Goal: Task Accomplishment & Management: Manage account settings

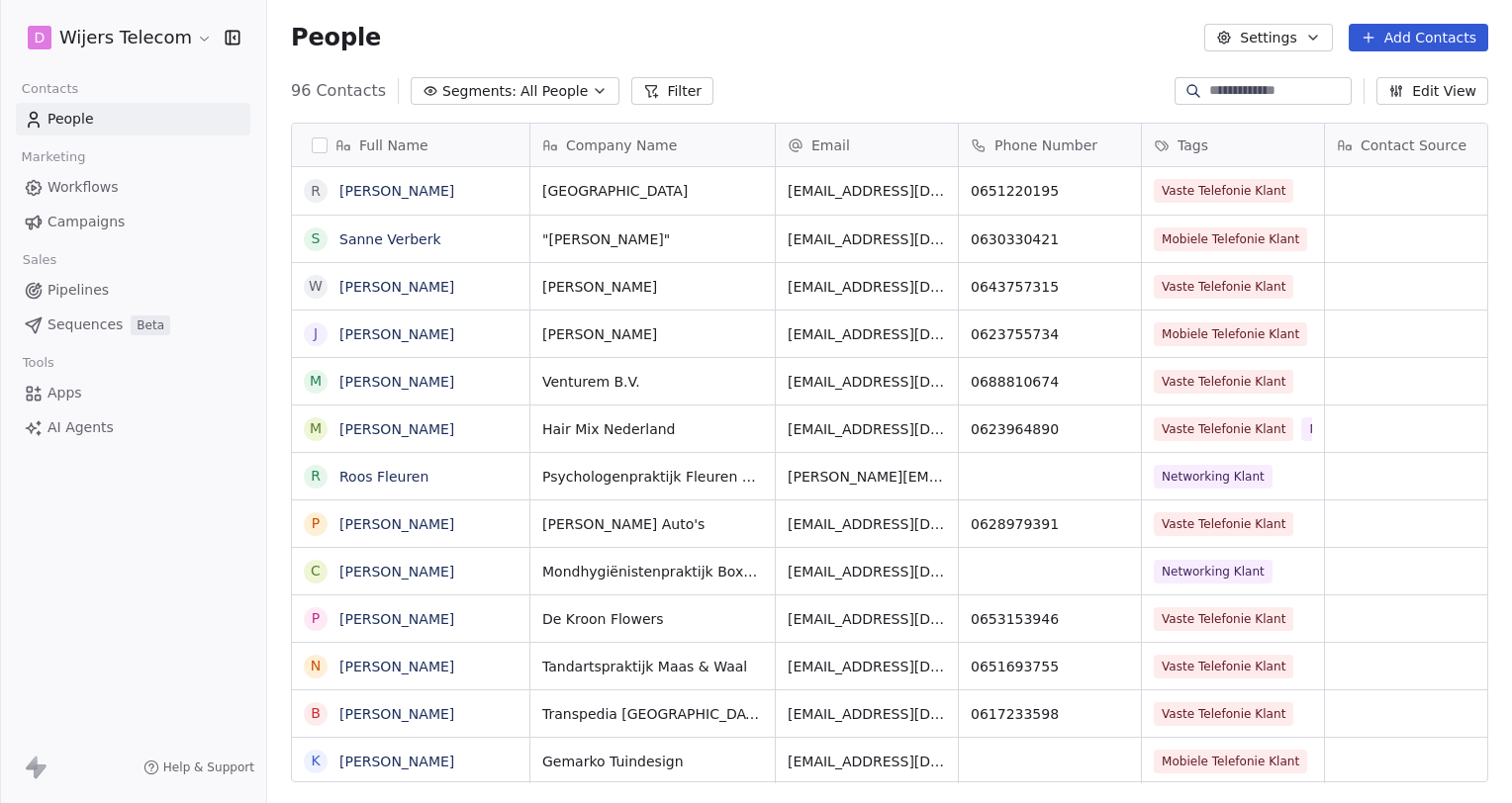
scroll to position [691, 1228]
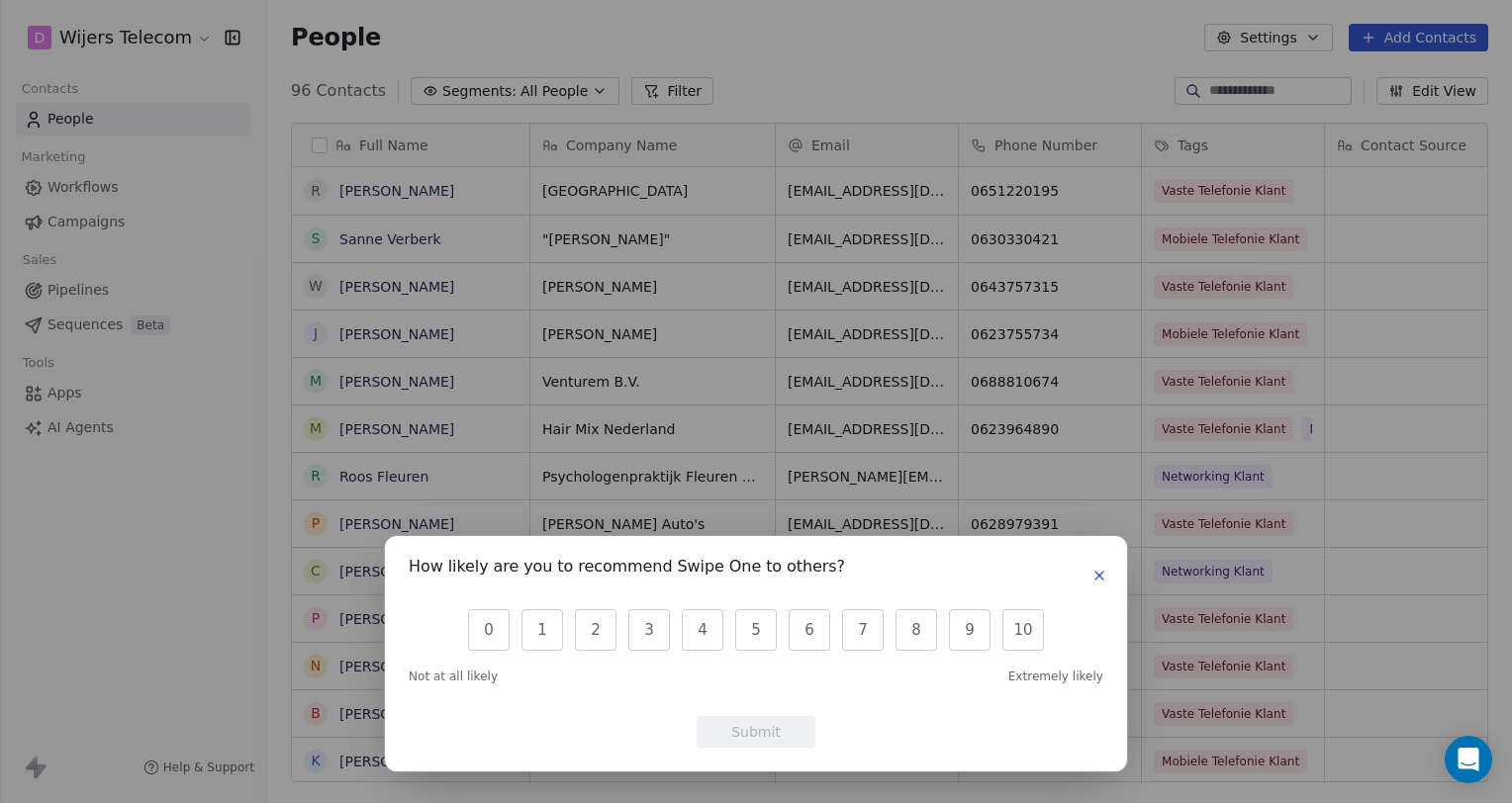
click at [1086, 564] on div "How likely are you to recommend Swipe One to others?" at bounding box center [755, 576] width 694 height 32
click at [1107, 568] on icon "button" at bounding box center [1100, 576] width 16 height 16
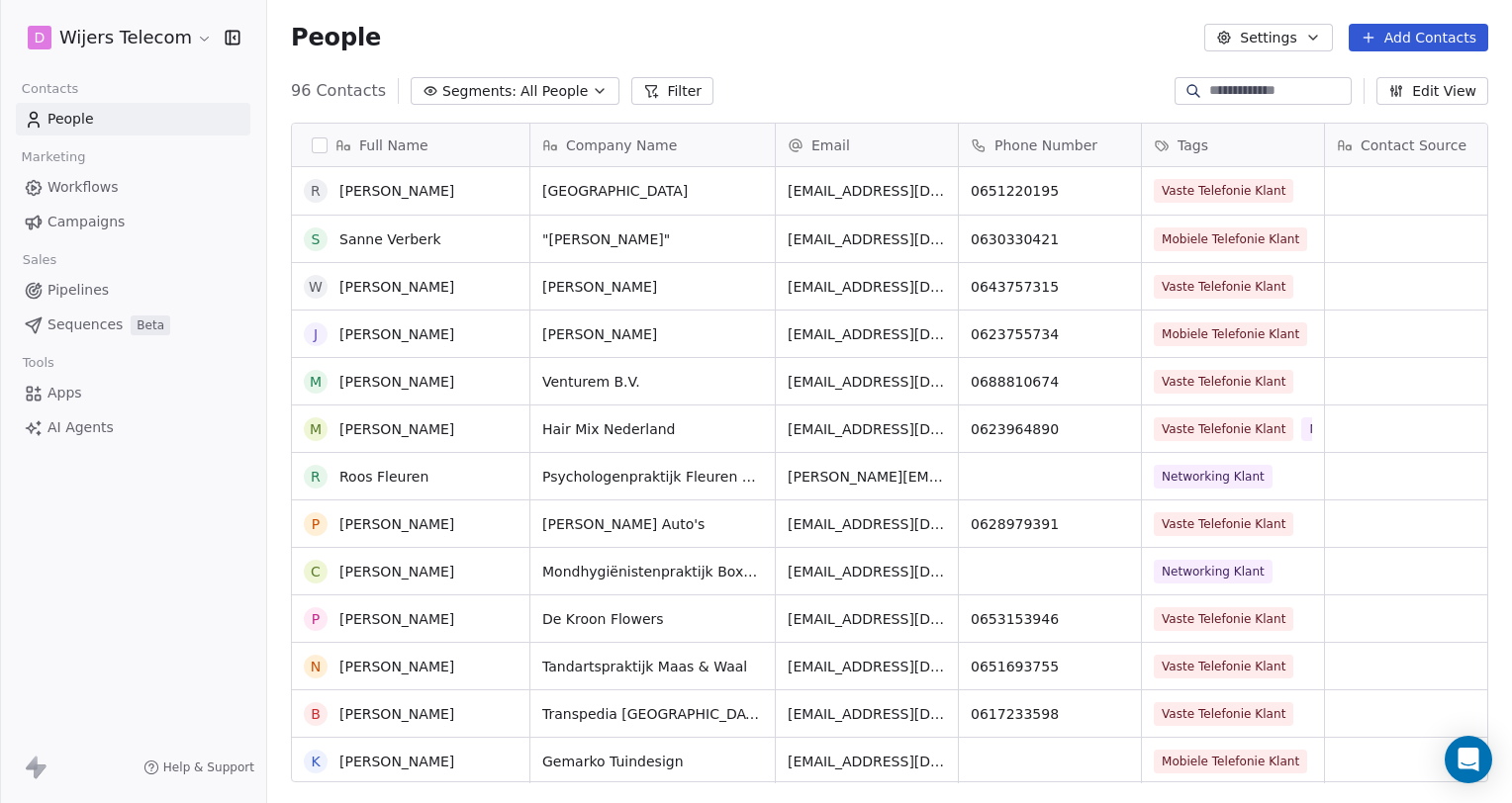
scroll to position [0, 0]
click at [369, 189] on link "[PERSON_NAME]" at bounding box center [396, 191] width 115 height 16
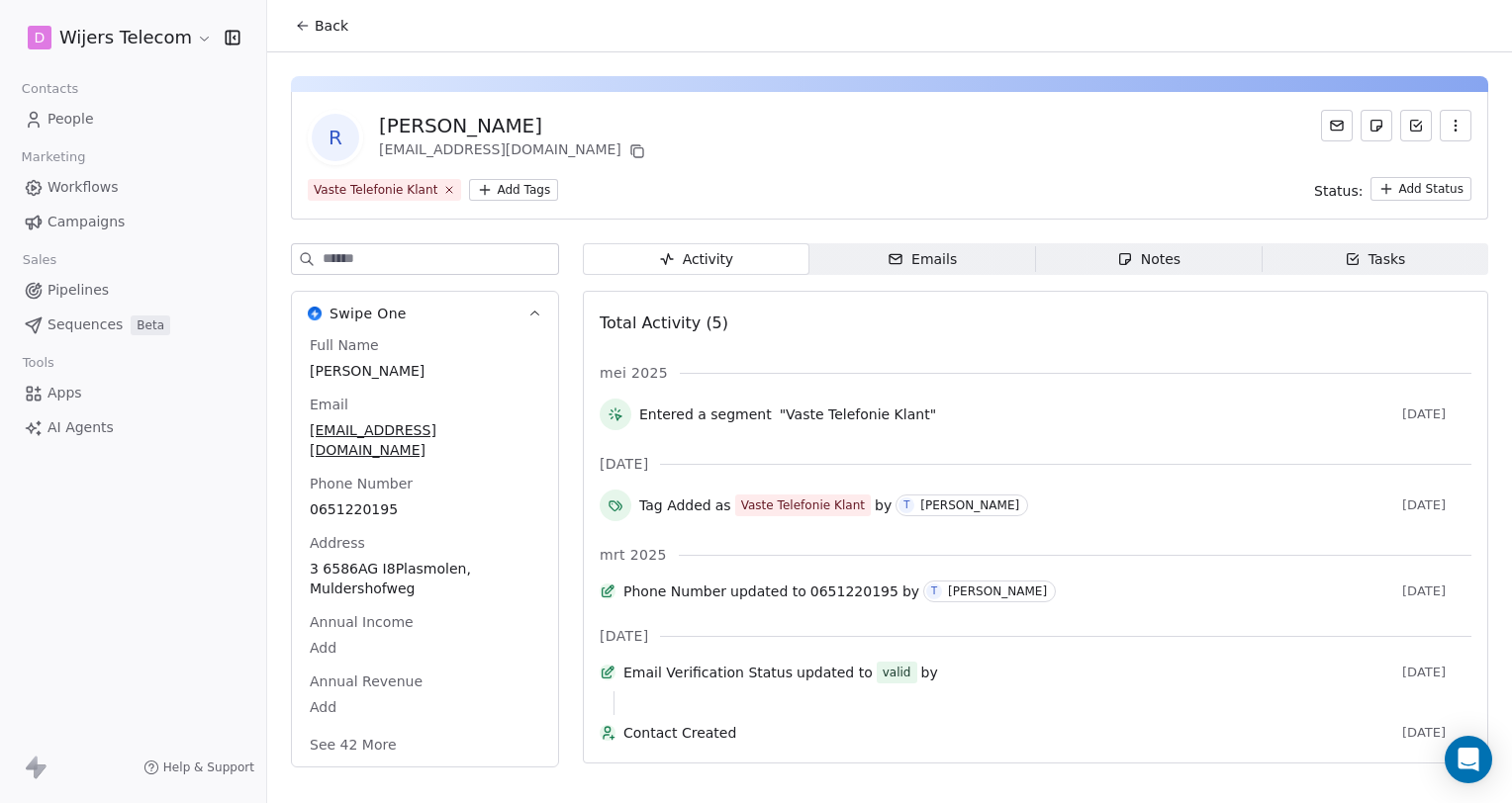
click at [950, 262] on span "Emails Emails" at bounding box center [922, 260] width 227 height 32
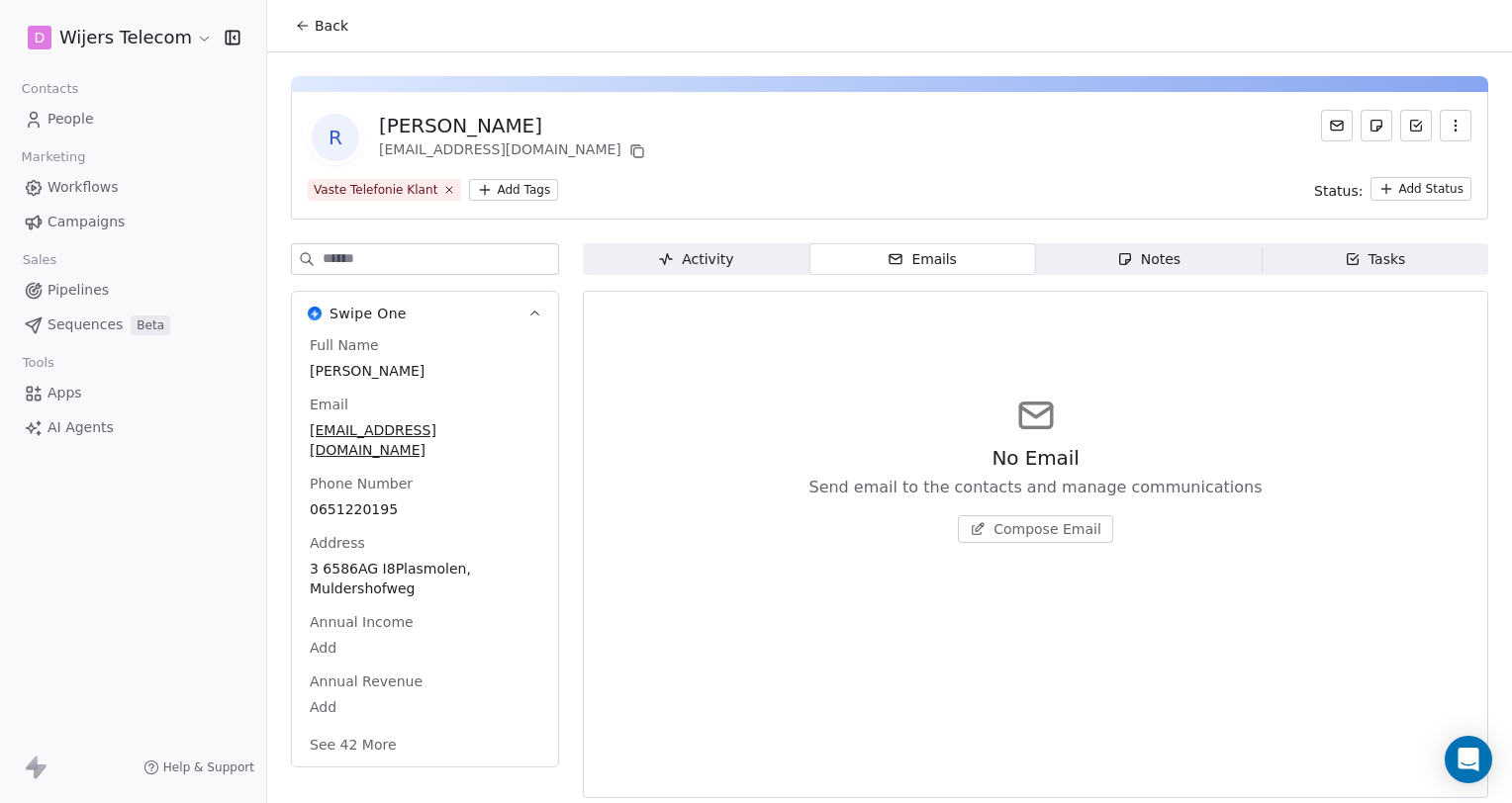
click at [1163, 254] on div "Notes" at bounding box center [1147, 260] width 63 height 21
click at [1344, 252] on icon "button" at bounding box center [1352, 260] width 16 height 16
click at [1041, 522] on span "Create a Task" at bounding box center [1047, 529] width 93 height 20
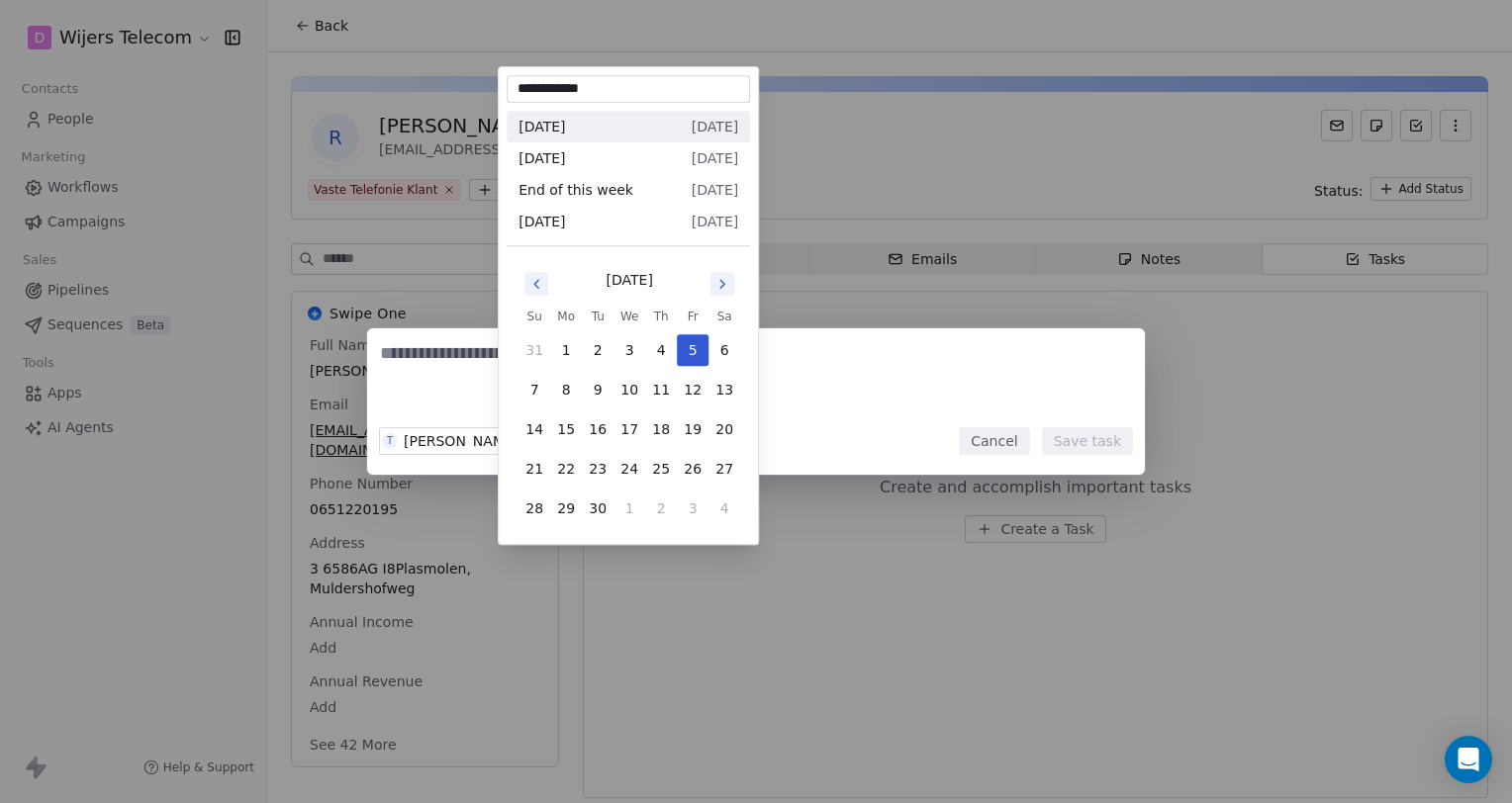
click at [556, 443] on body "**********" at bounding box center [756, 402] width 1512 height 803
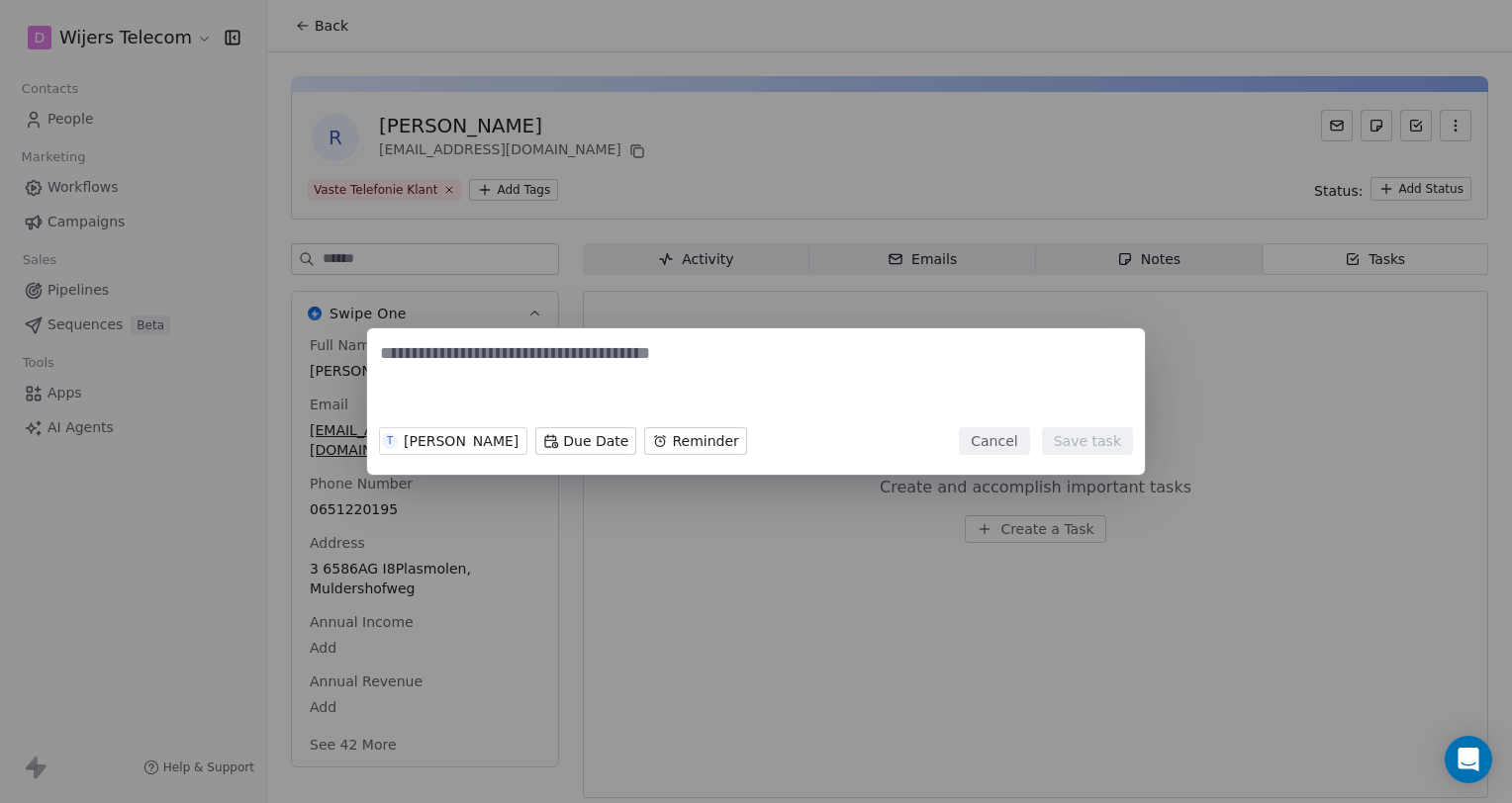
click at [1001, 383] on div "T [PERSON_NAME] Due Date Reminder Cancel Save task" at bounding box center [756, 402] width 1512 height 147
click at [985, 439] on button "Cancel" at bounding box center [994, 441] width 70 height 28
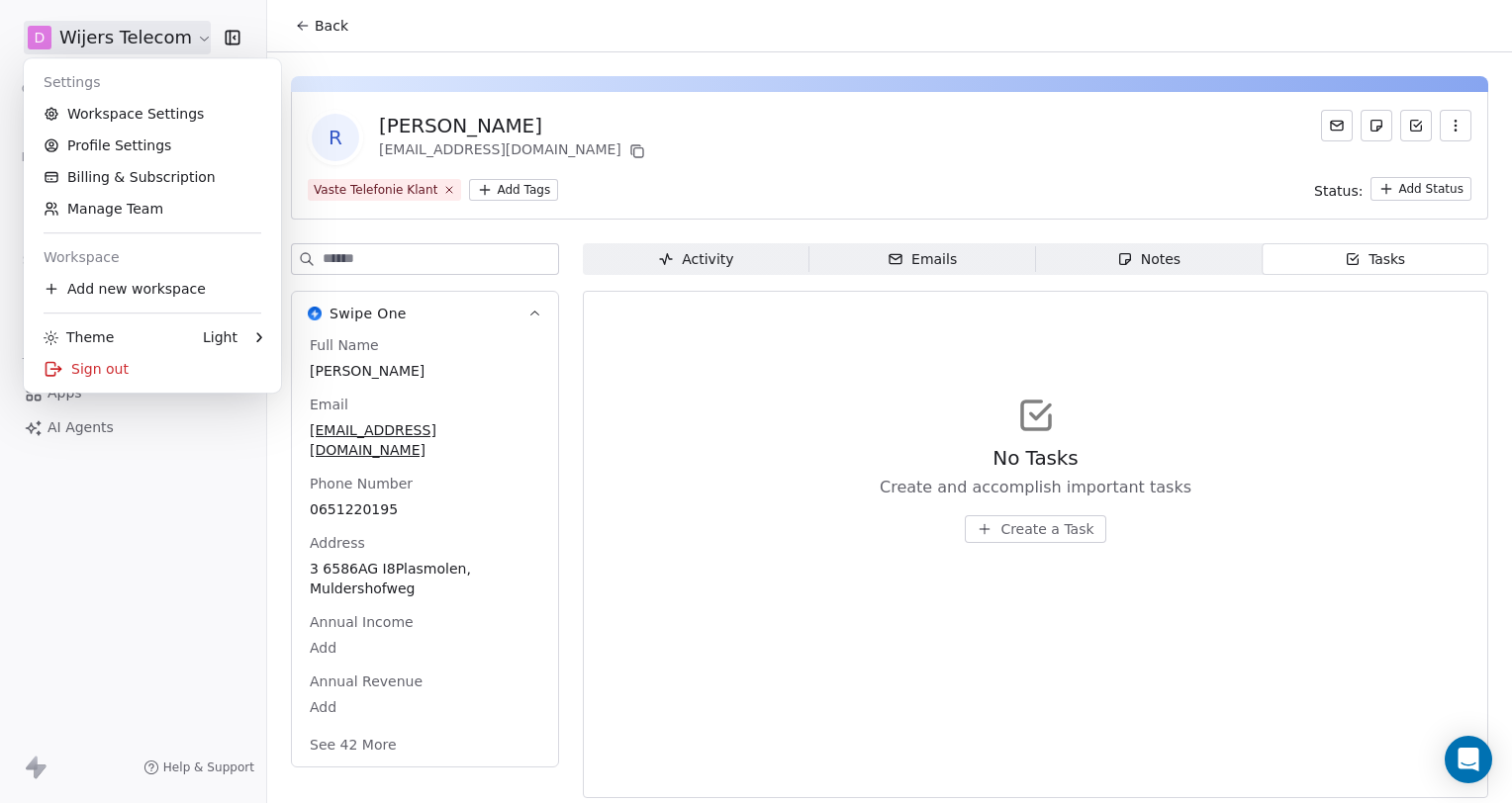
click at [84, 44] on html "D Wijers Telecom Contacts People Marketing Workflows Campaigns Sales Pipelines …" at bounding box center [756, 402] width 1512 height 803
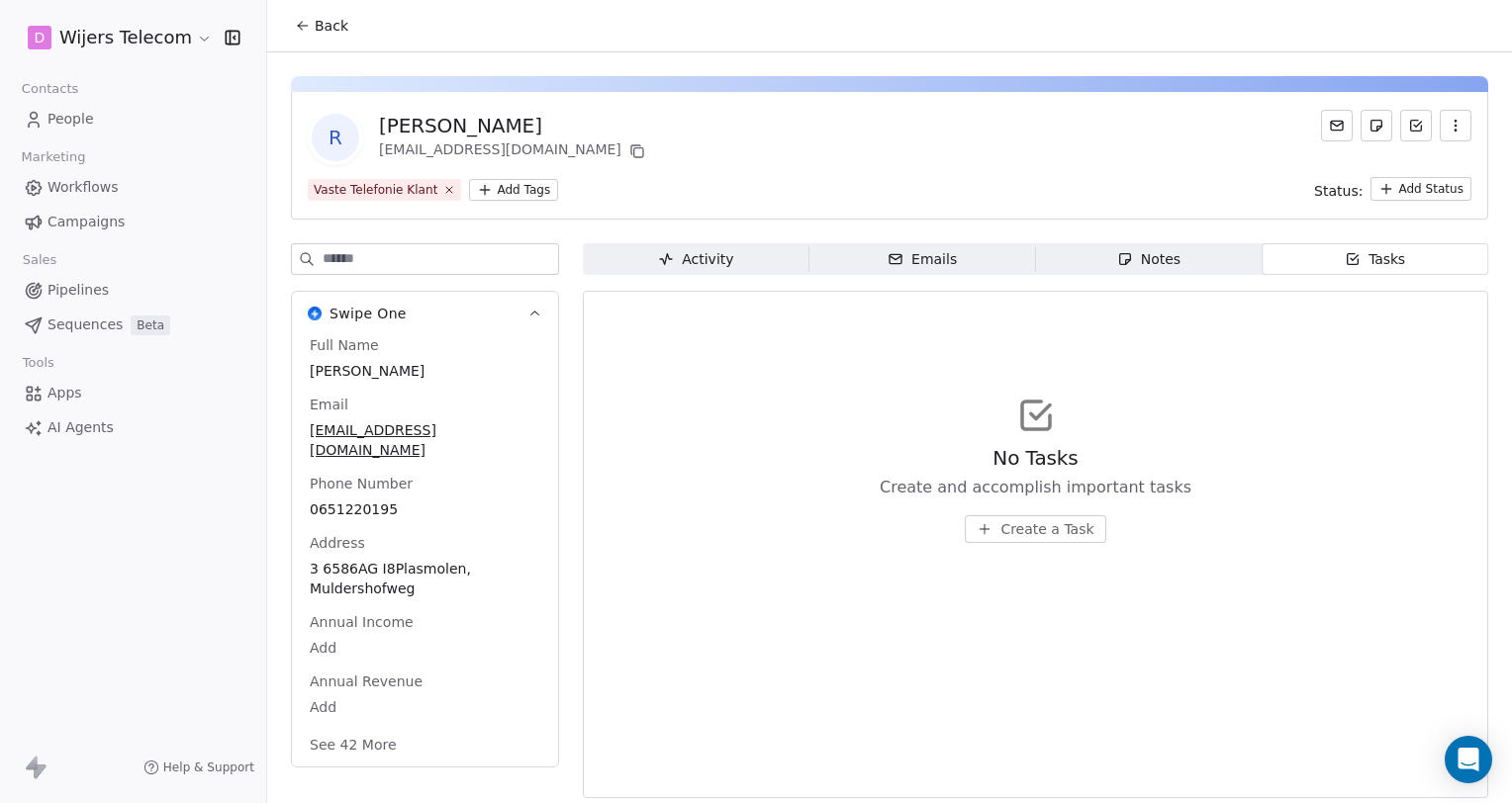
click at [84, 44] on html "D Wijers Telecom Contacts People Marketing Workflows Campaigns Sales Pipelines …" at bounding box center [756, 402] width 1512 height 803
click at [57, 288] on span "Pipelines" at bounding box center [78, 290] width 61 height 21
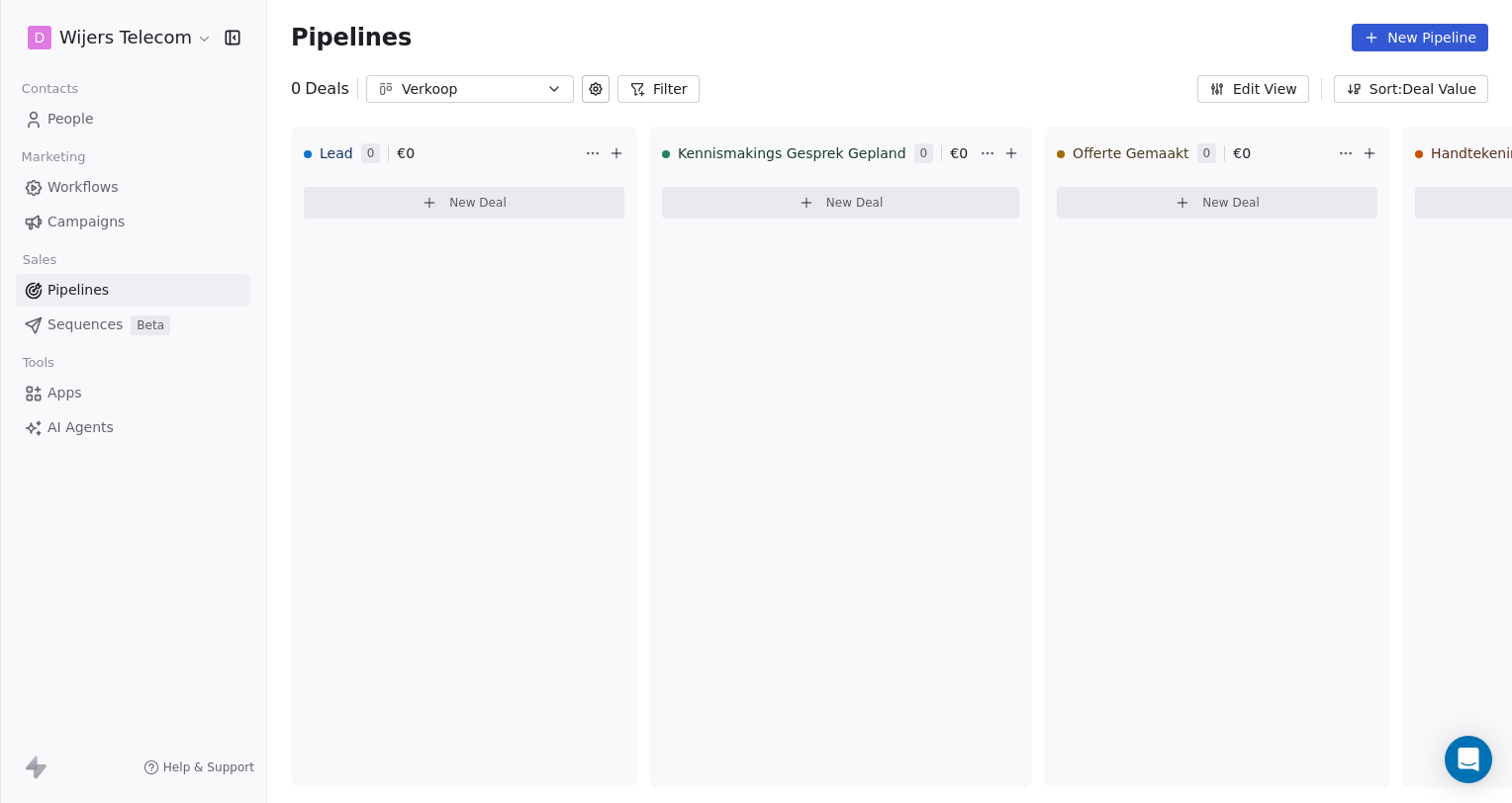
click at [69, 116] on span "People" at bounding box center [71, 119] width 47 height 21
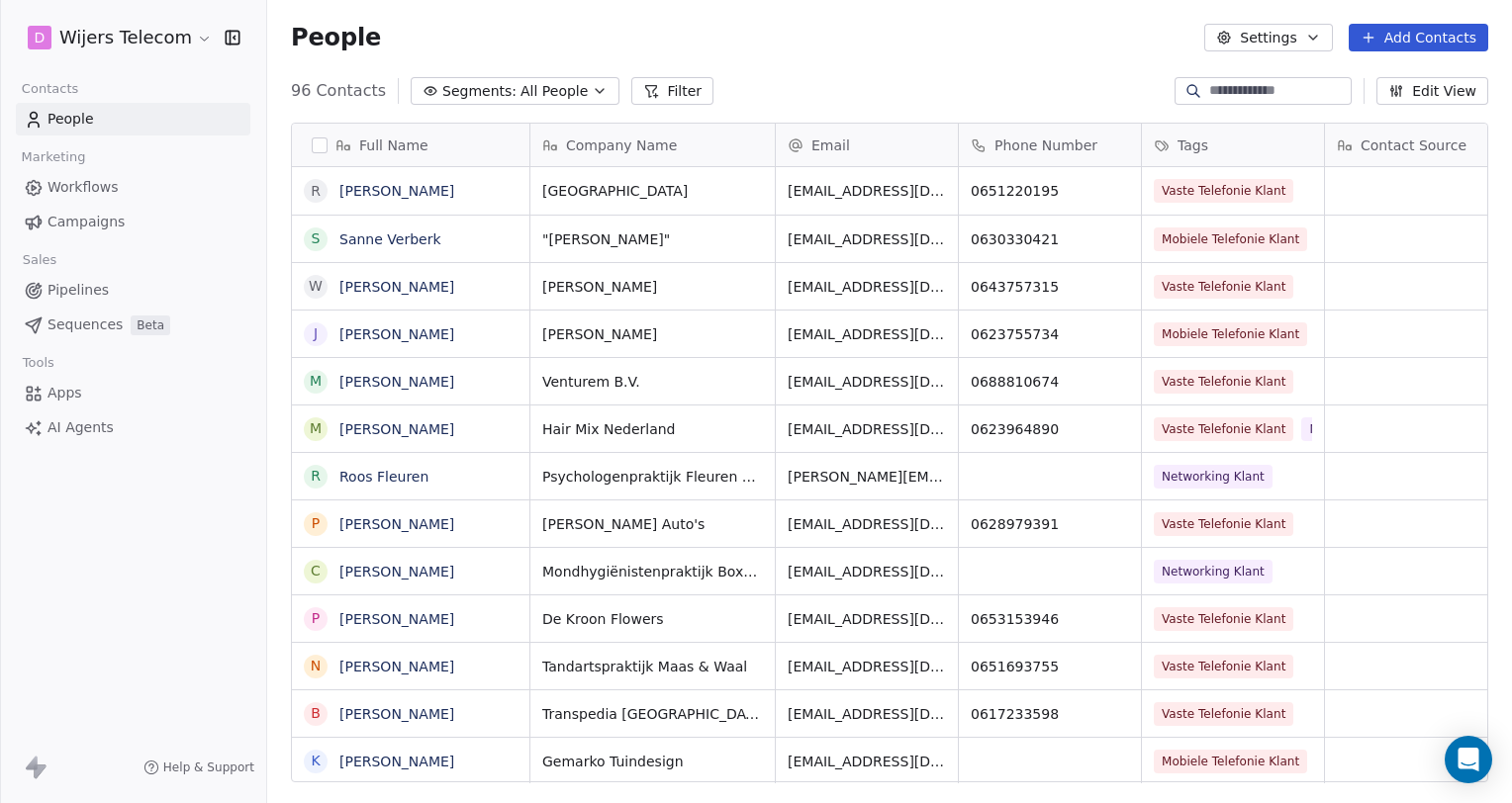
scroll to position [691, 1228]
click at [70, 47] on html "D Wijers Telecom Contacts People Marketing Workflows Campaigns Sales Pipelines …" at bounding box center [756, 402] width 1512 height 803
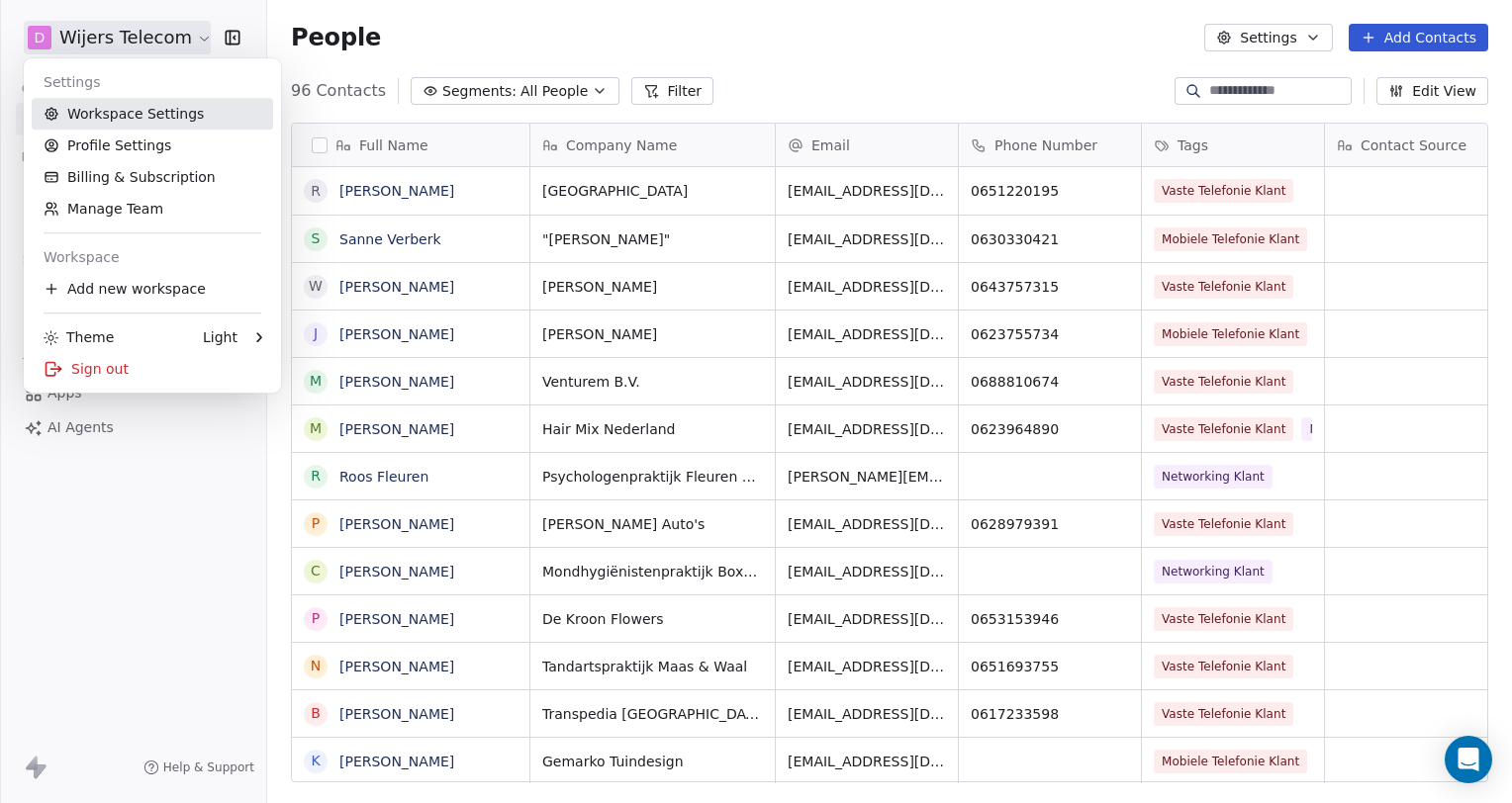
click at [98, 114] on link "Workspace Settings" at bounding box center [153, 114] width 242 height 32
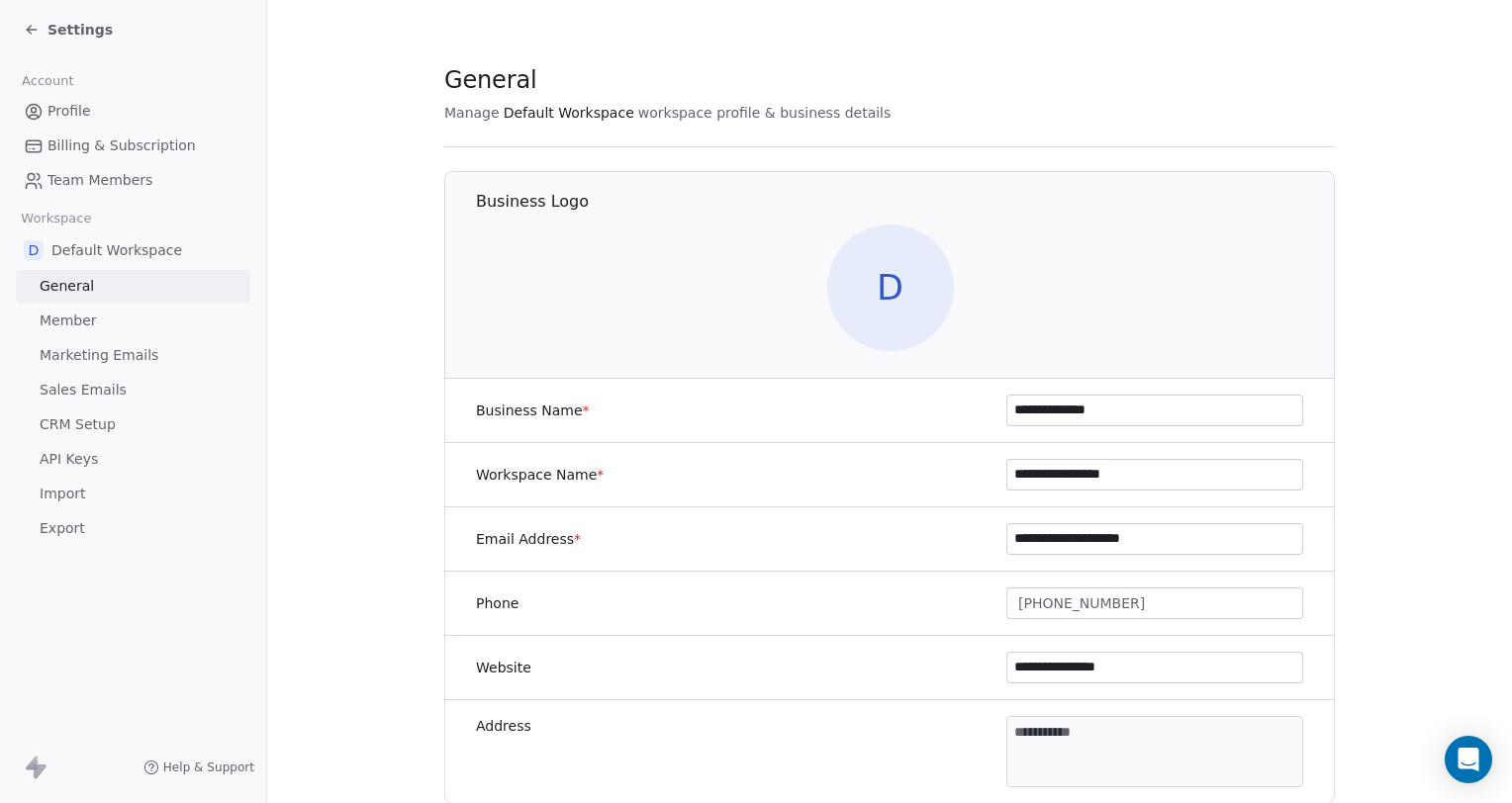
click at [878, 277] on span "D" at bounding box center [890, 288] width 127 height 127
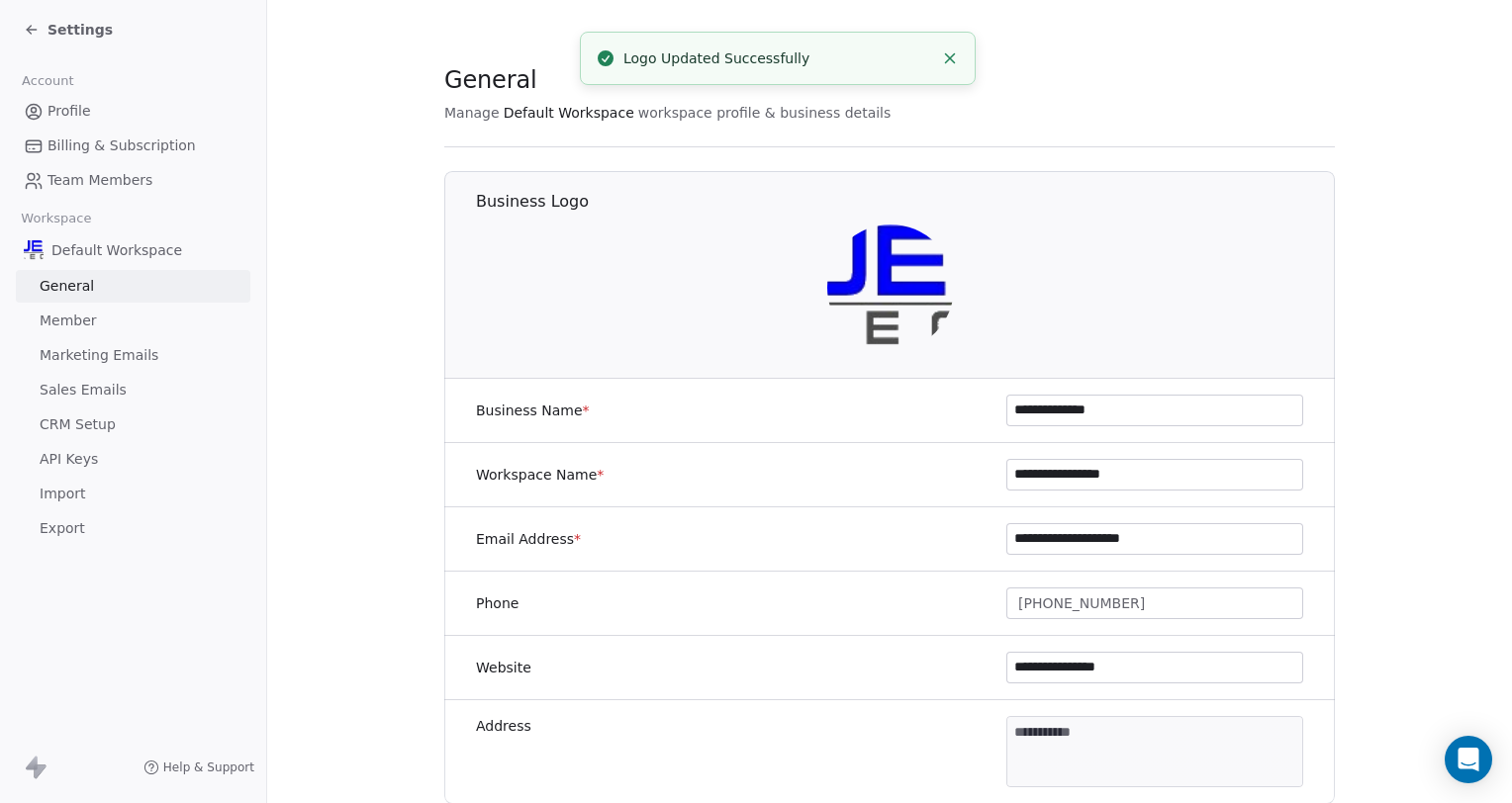
click at [883, 290] on img at bounding box center [890, 288] width 127 height 127
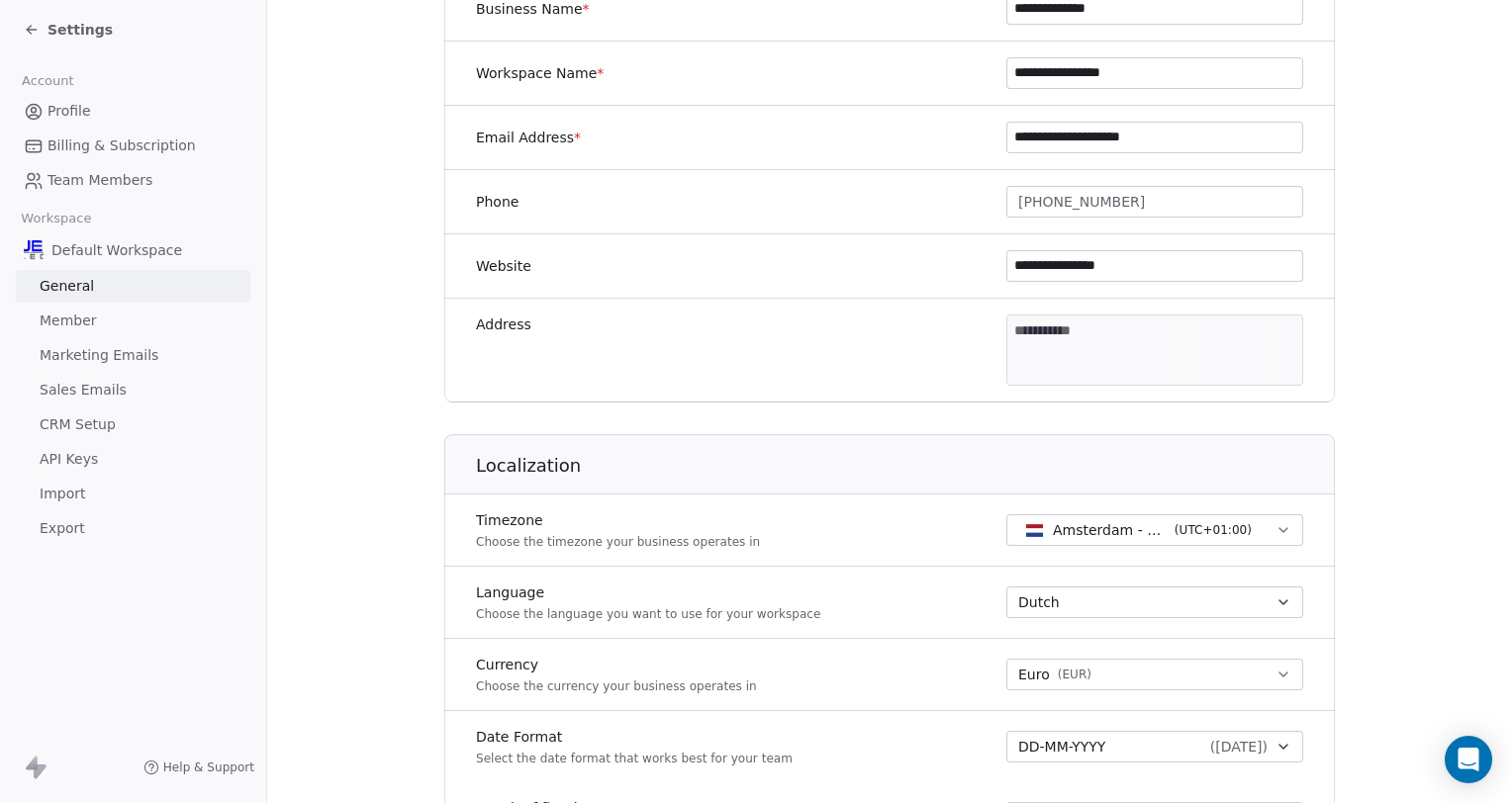
scroll to position [327, 0]
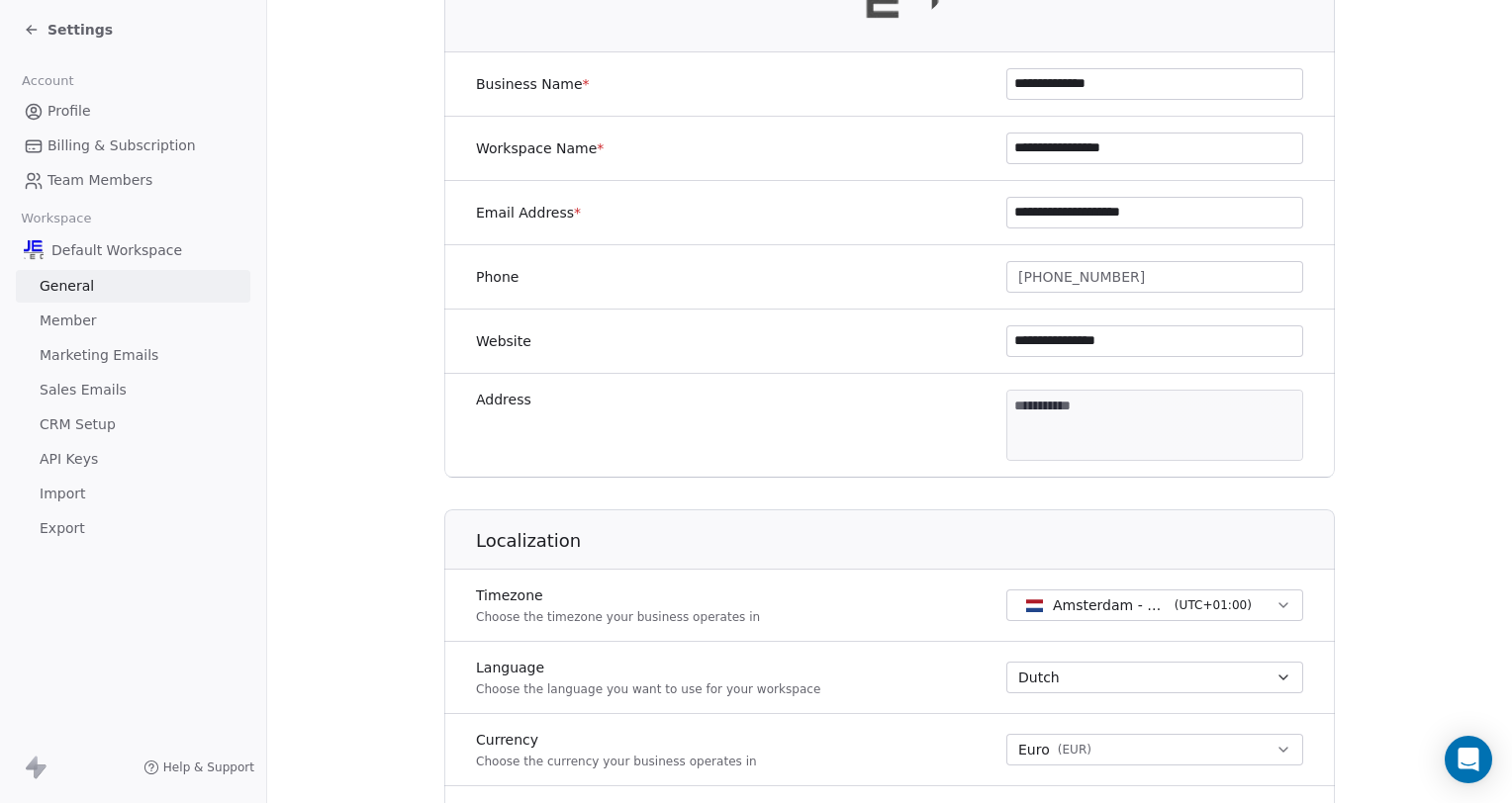
click at [71, 332] on link "Member" at bounding box center [133, 321] width 235 height 33
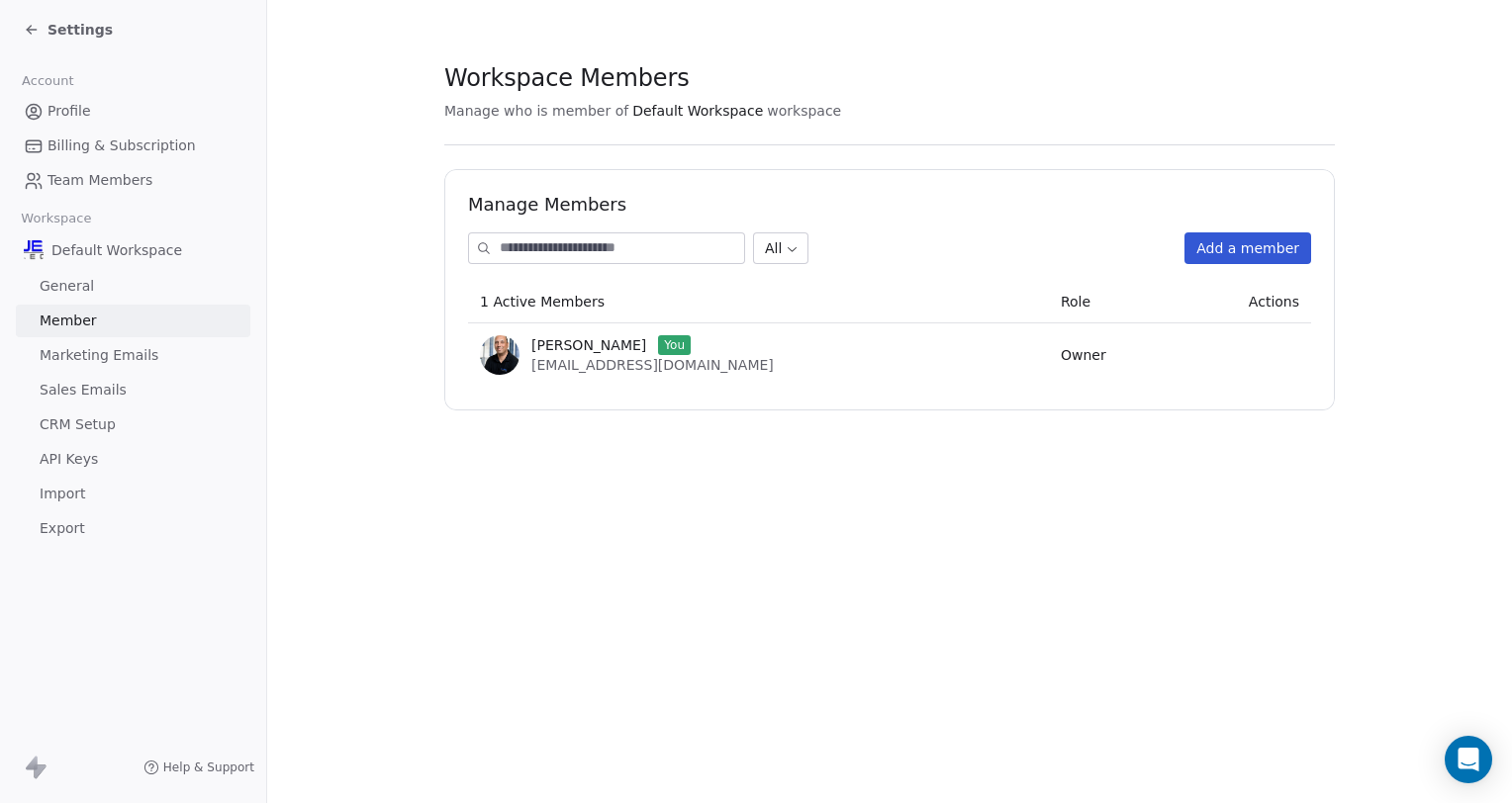
click at [69, 272] on link "General" at bounding box center [133, 286] width 235 height 33
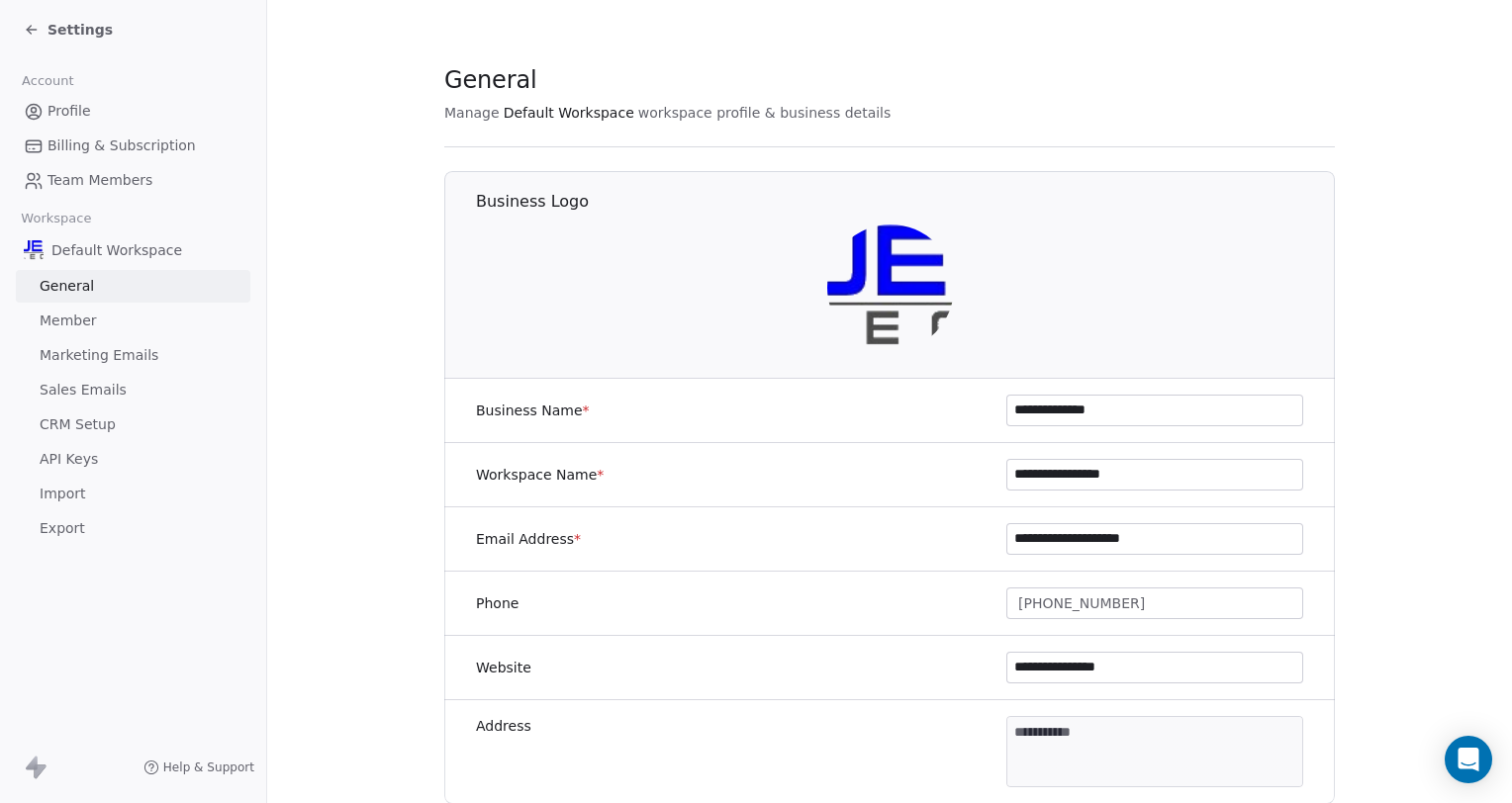
click at [64, 321] on span "Member" at bounding box center [68, 321] width 57 height 21
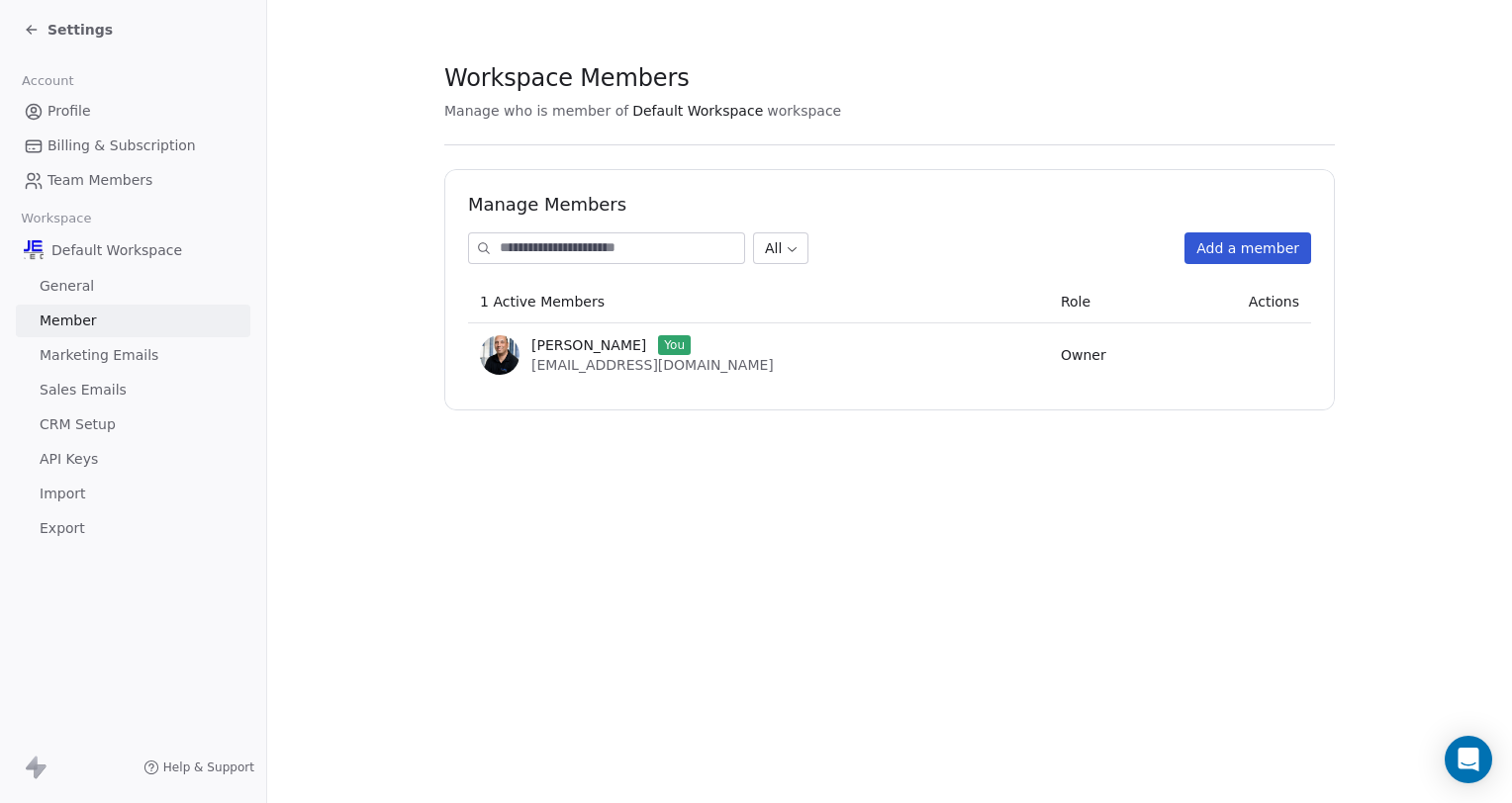
click at [67, 353] on span "Marketing Emails" at bounding box center [99, 356] width 119 height 21
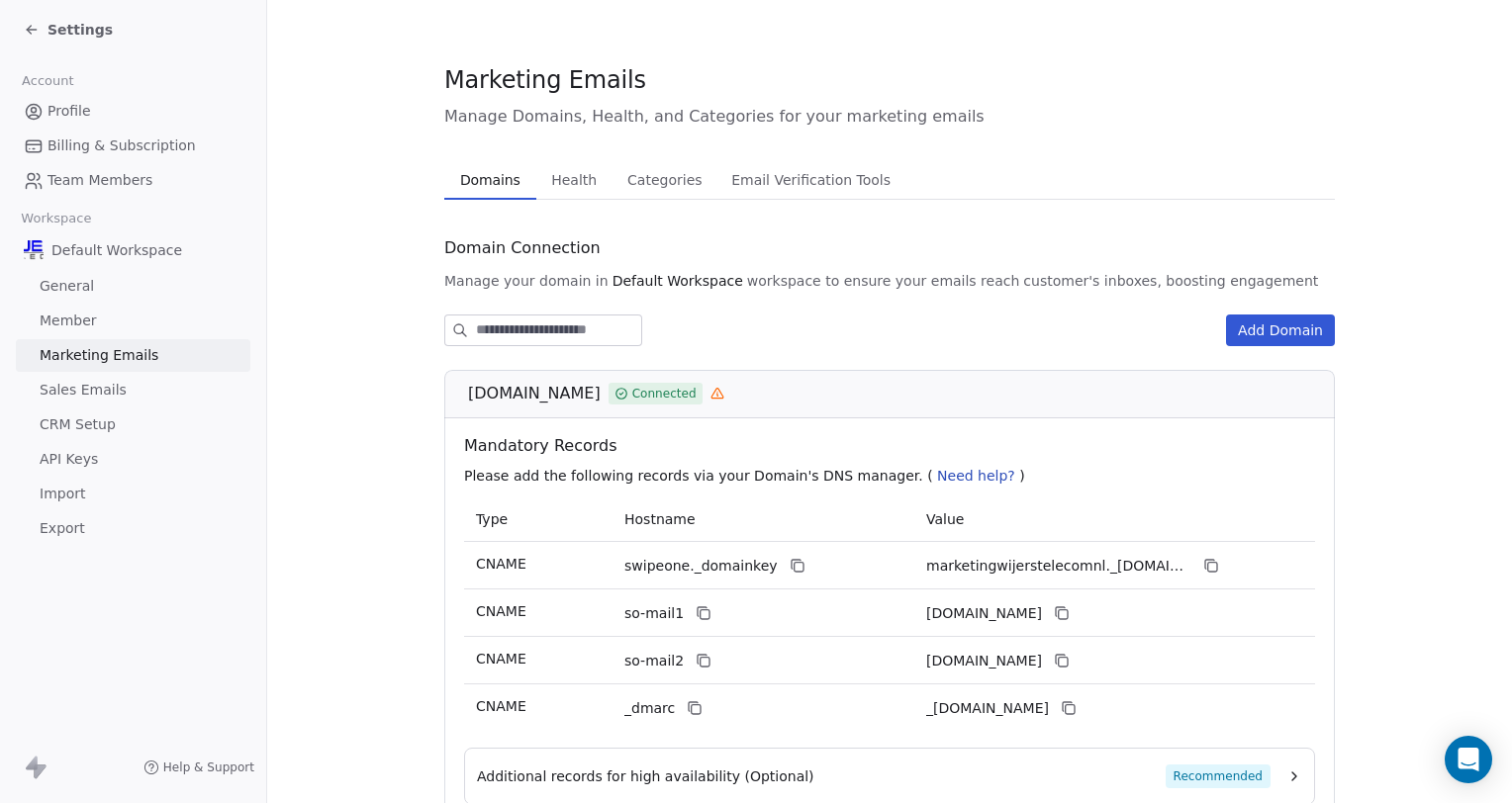
click at [559, 181] on span "Health" at bounding box center [573, 180] width 61 height 28
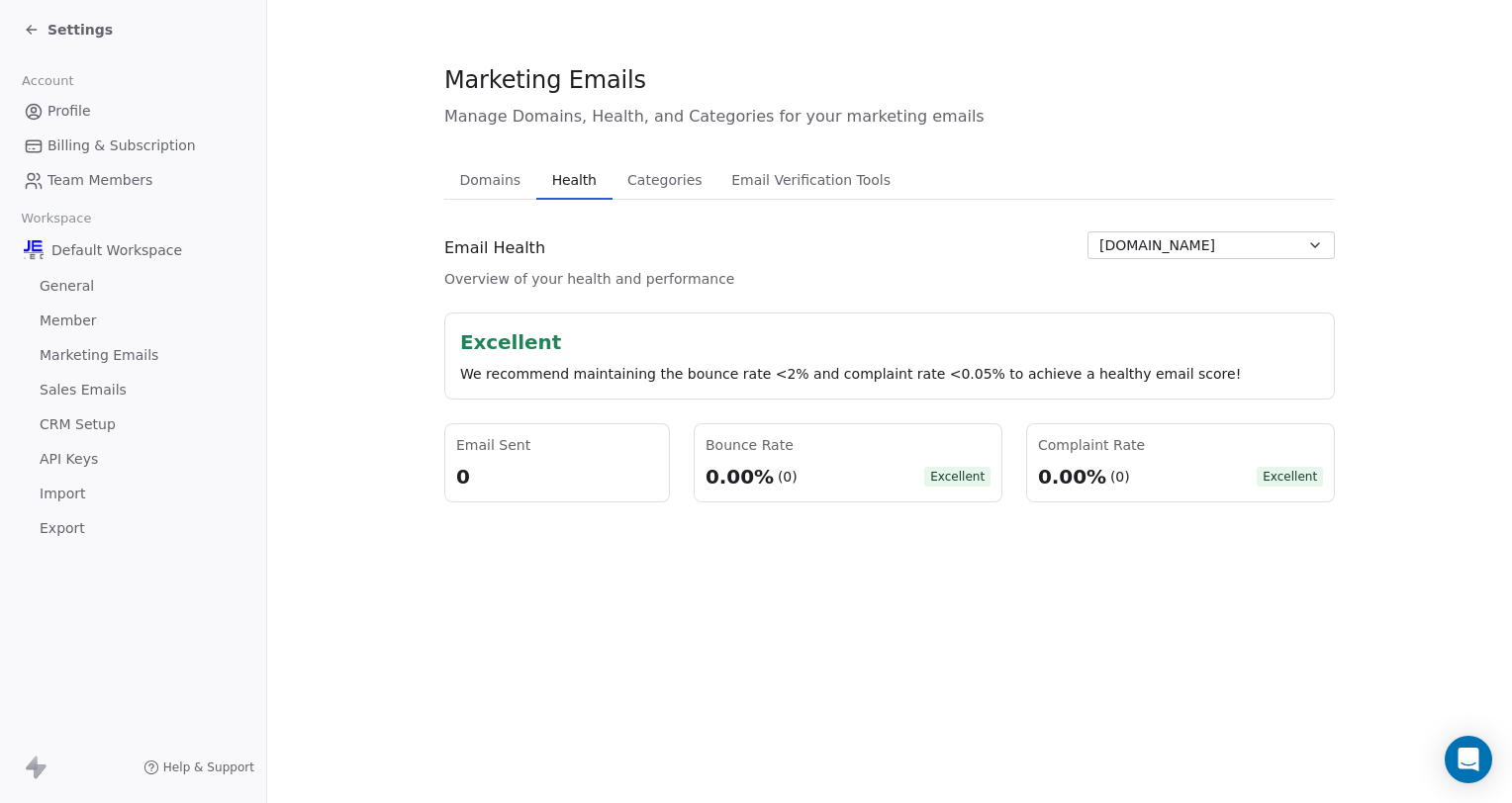
click at [659, 184] on span "Categories" at bounding box center [664, 180] width 90 height 28
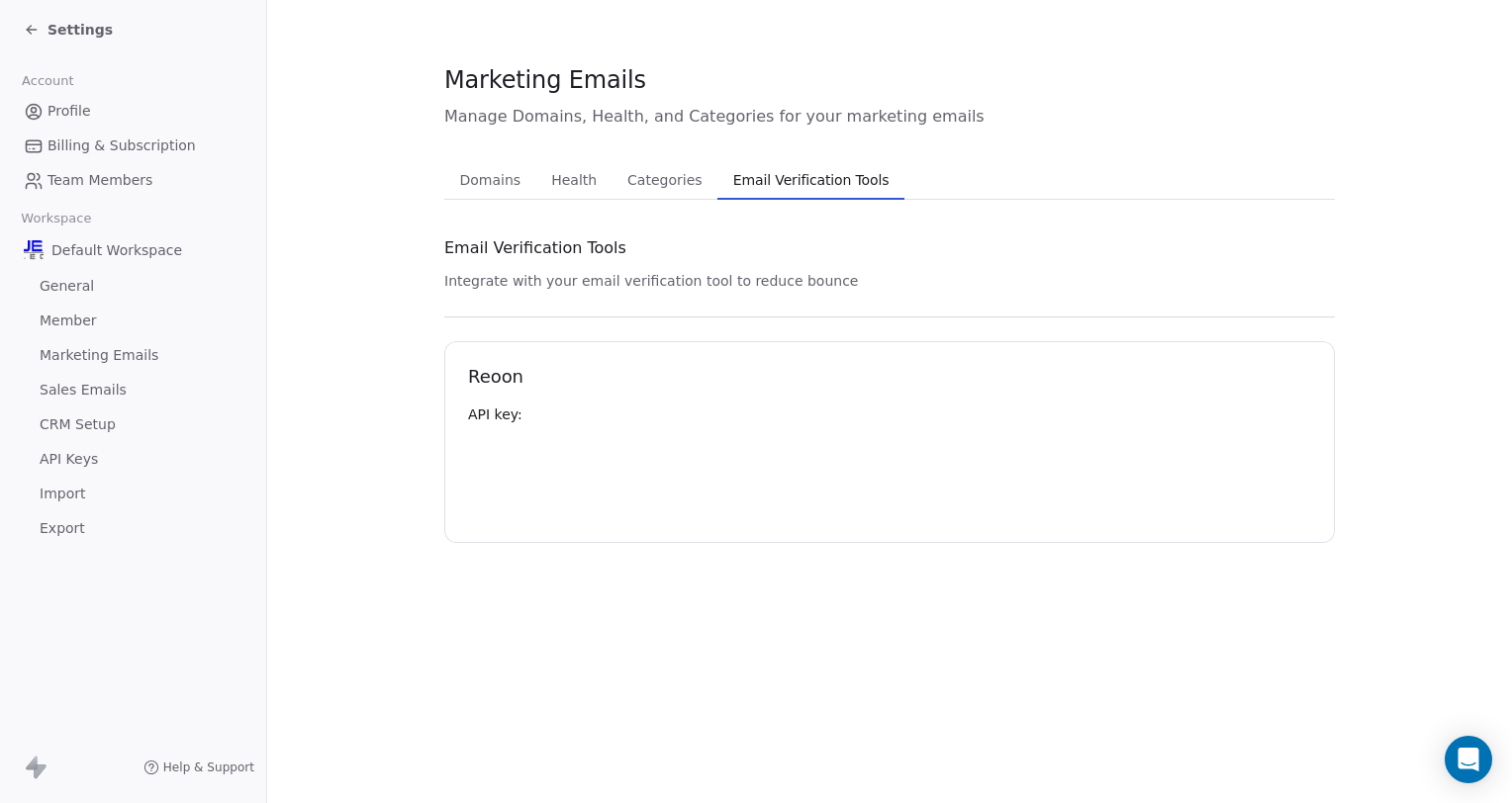
click at [800, 178] on span "Email Verification Tools" at bounding box center [811, 180] width 172 height 28
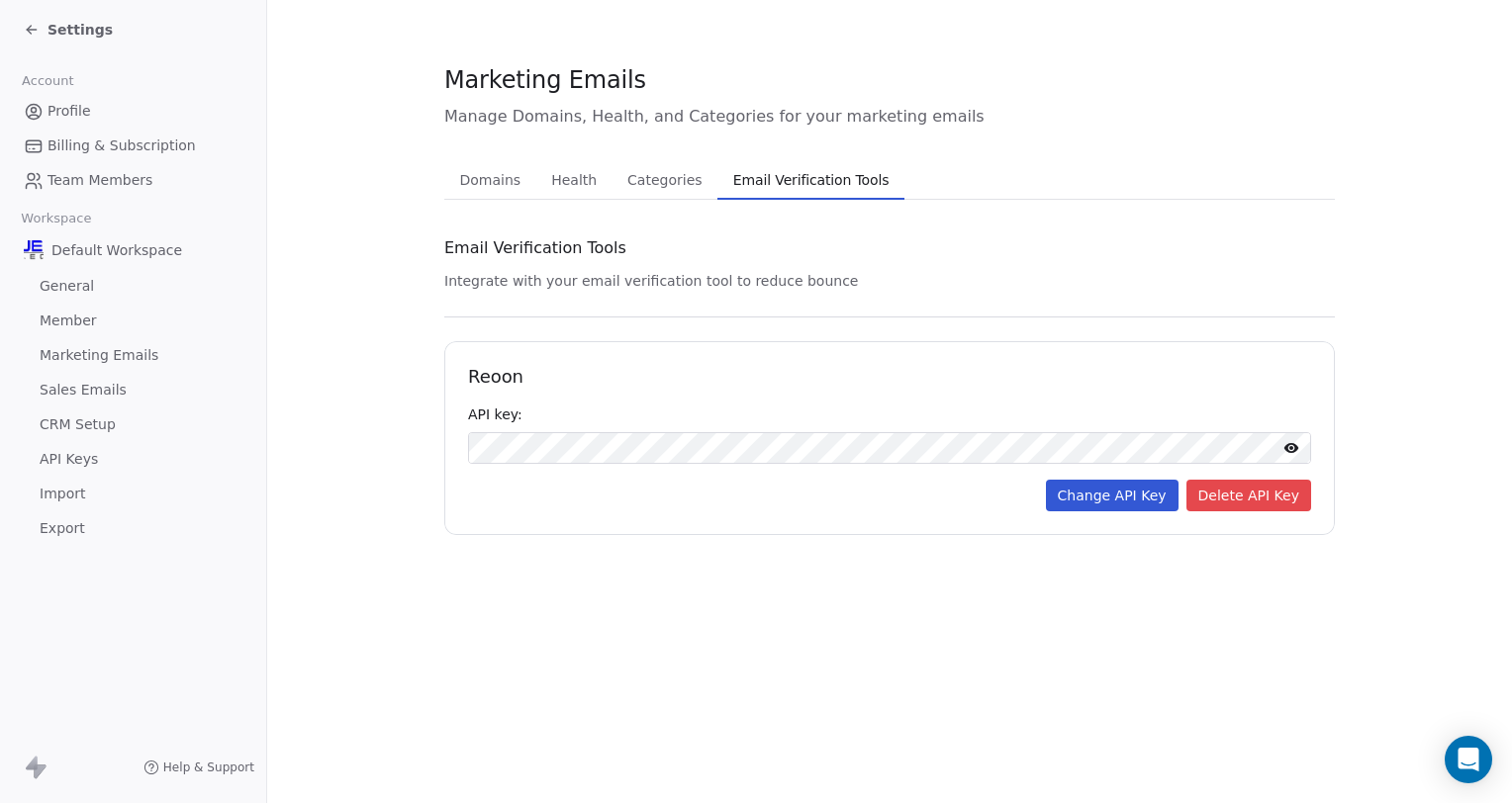
click at [672, 187] on span "Categories" at bounding box center [664, 180] width 90 height 28
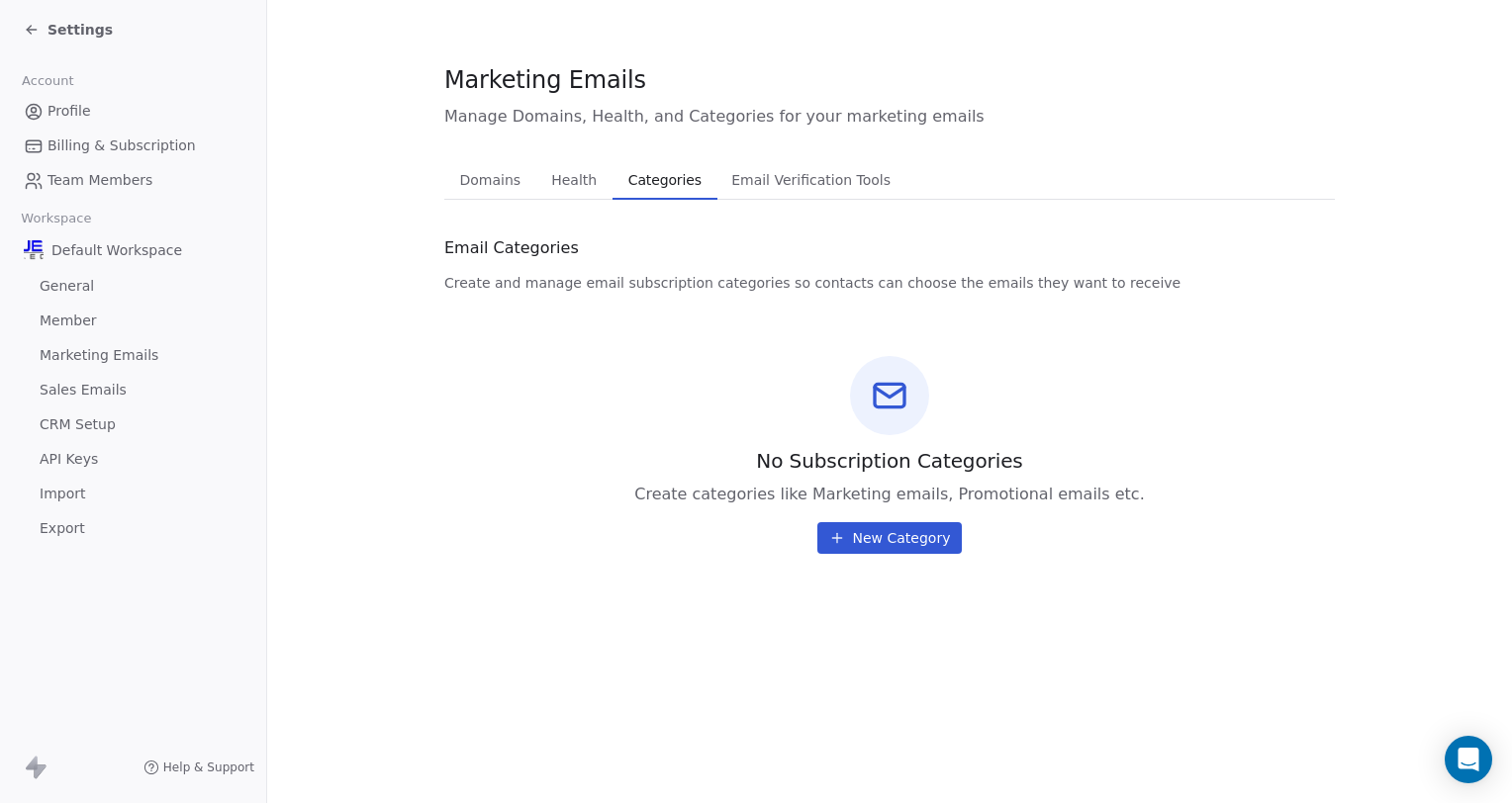
click at [59, 384] on span "Sales Emails" at bounding box center [83, 390] width 87 height 21
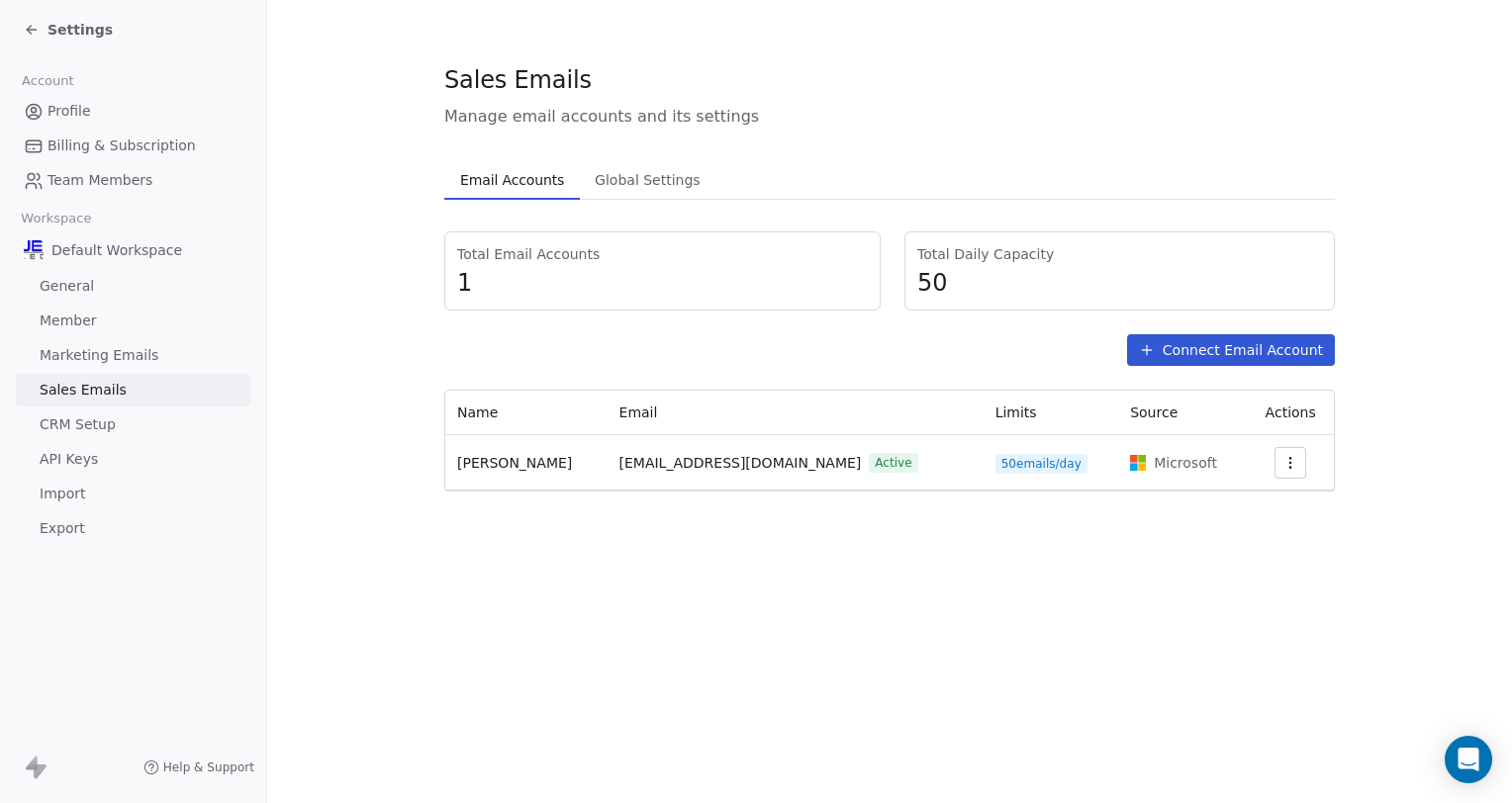
click at [63, 430] on span "CRM Setup" at bounding box center [78, 424] width 76 height 21
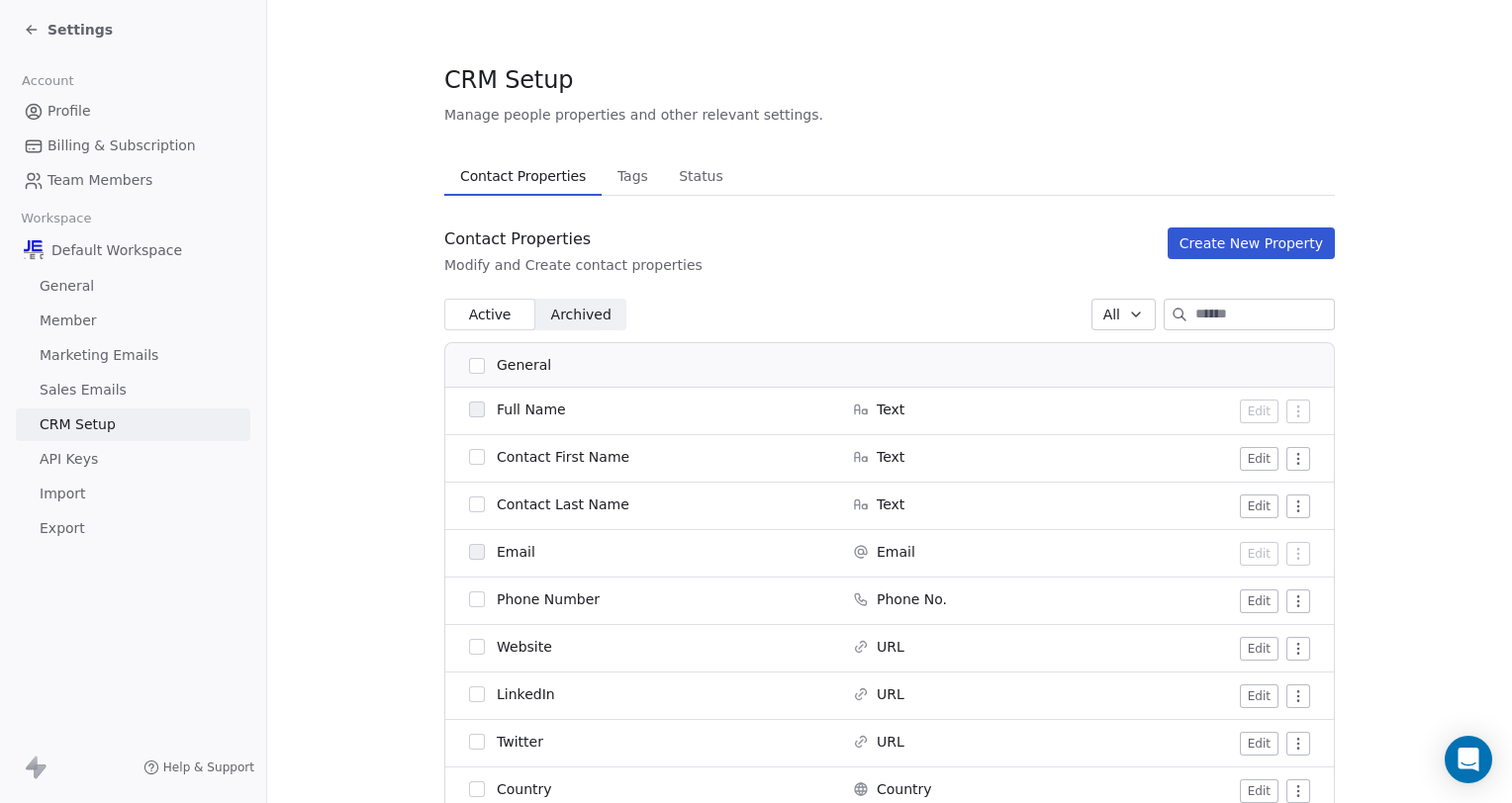
click at [572, 316] on span "Archived" at bounding box center [581, 315] width 60 height 21
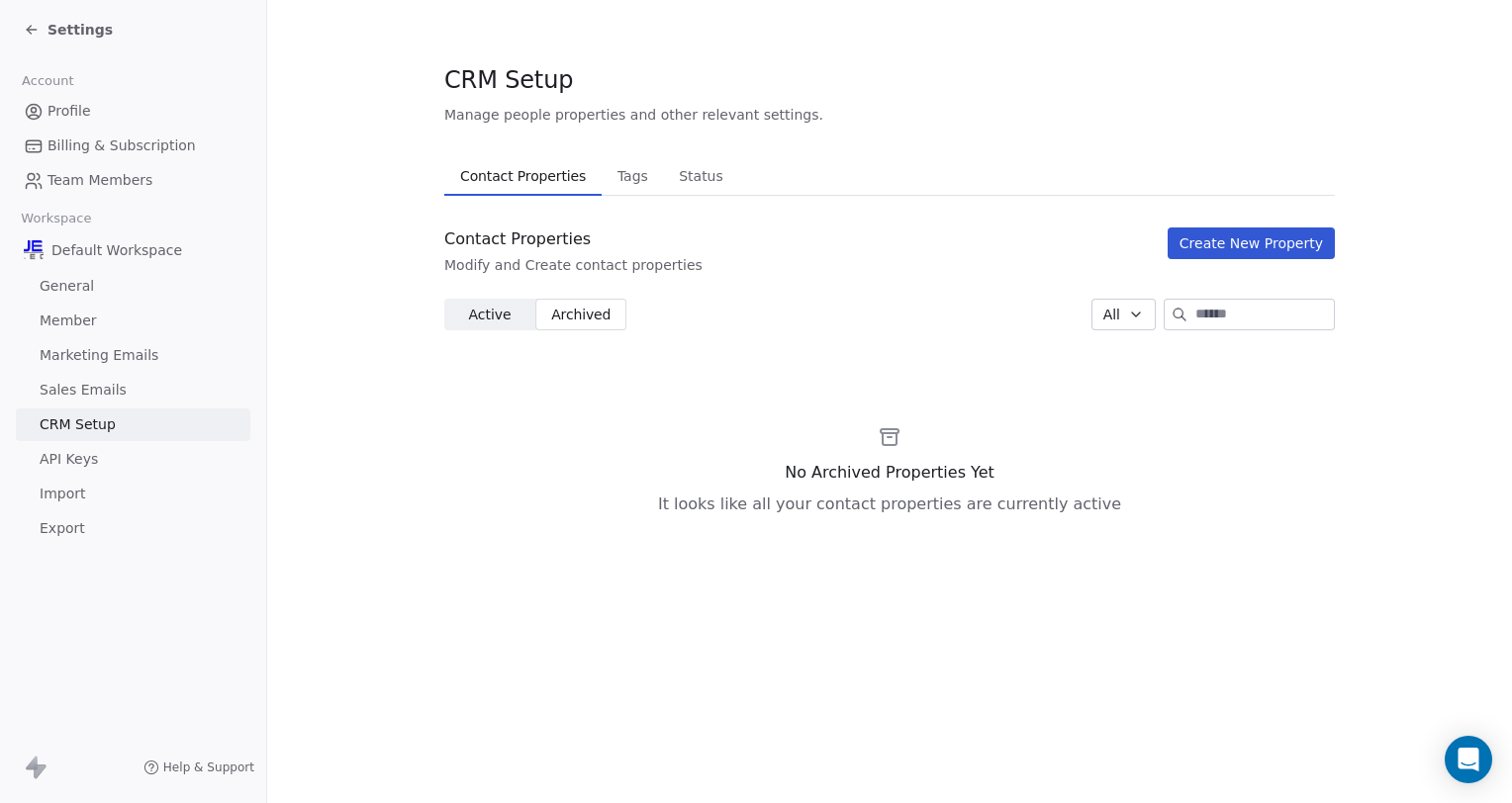
click at [491, 320] on span "Active" at bounding box center [489, 315] width 43 height 21
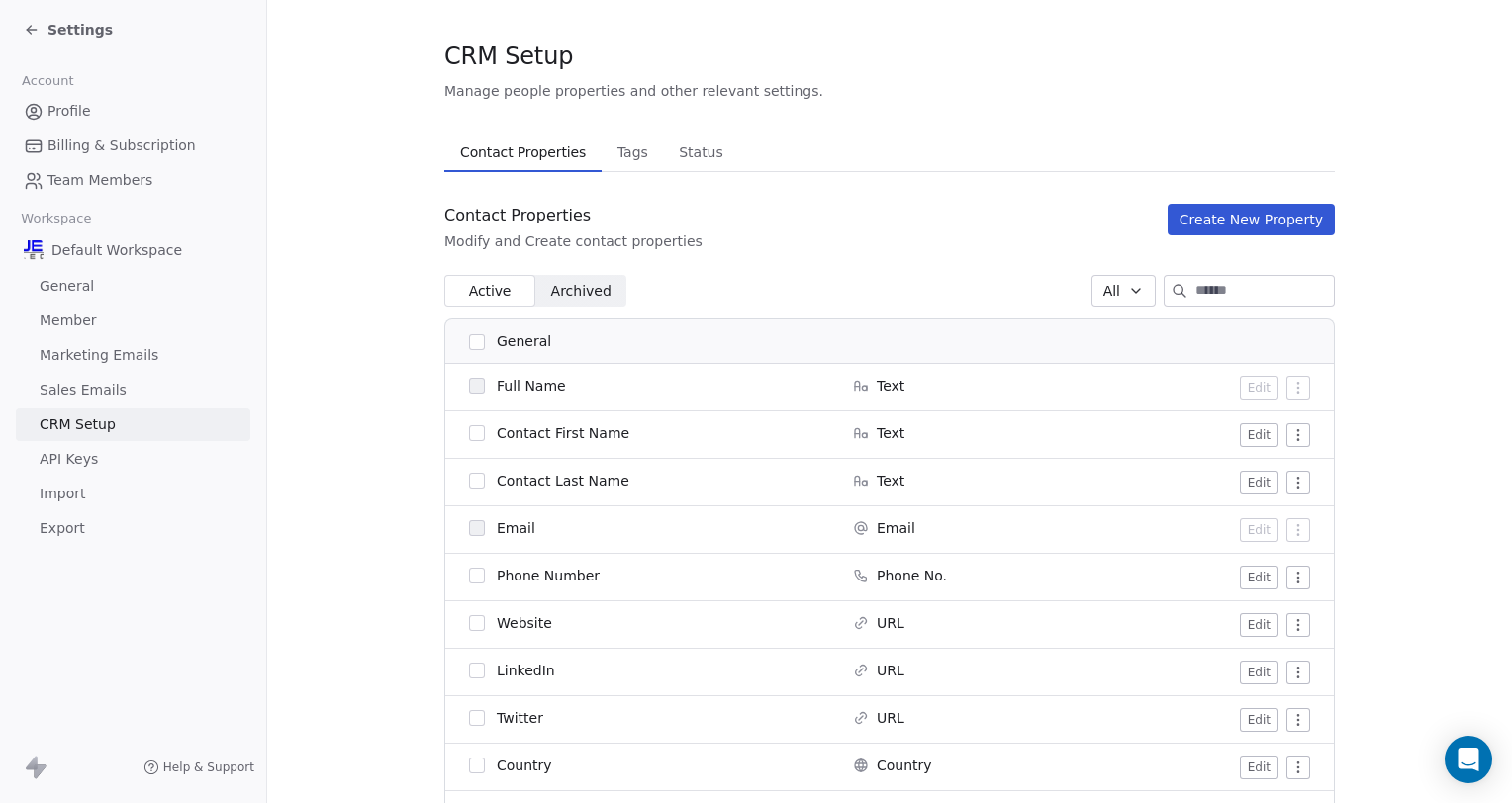
scroll to position [25, 0]
click at [471, 476] on button "button" at bounding box center [477, 480] width 16 height 16
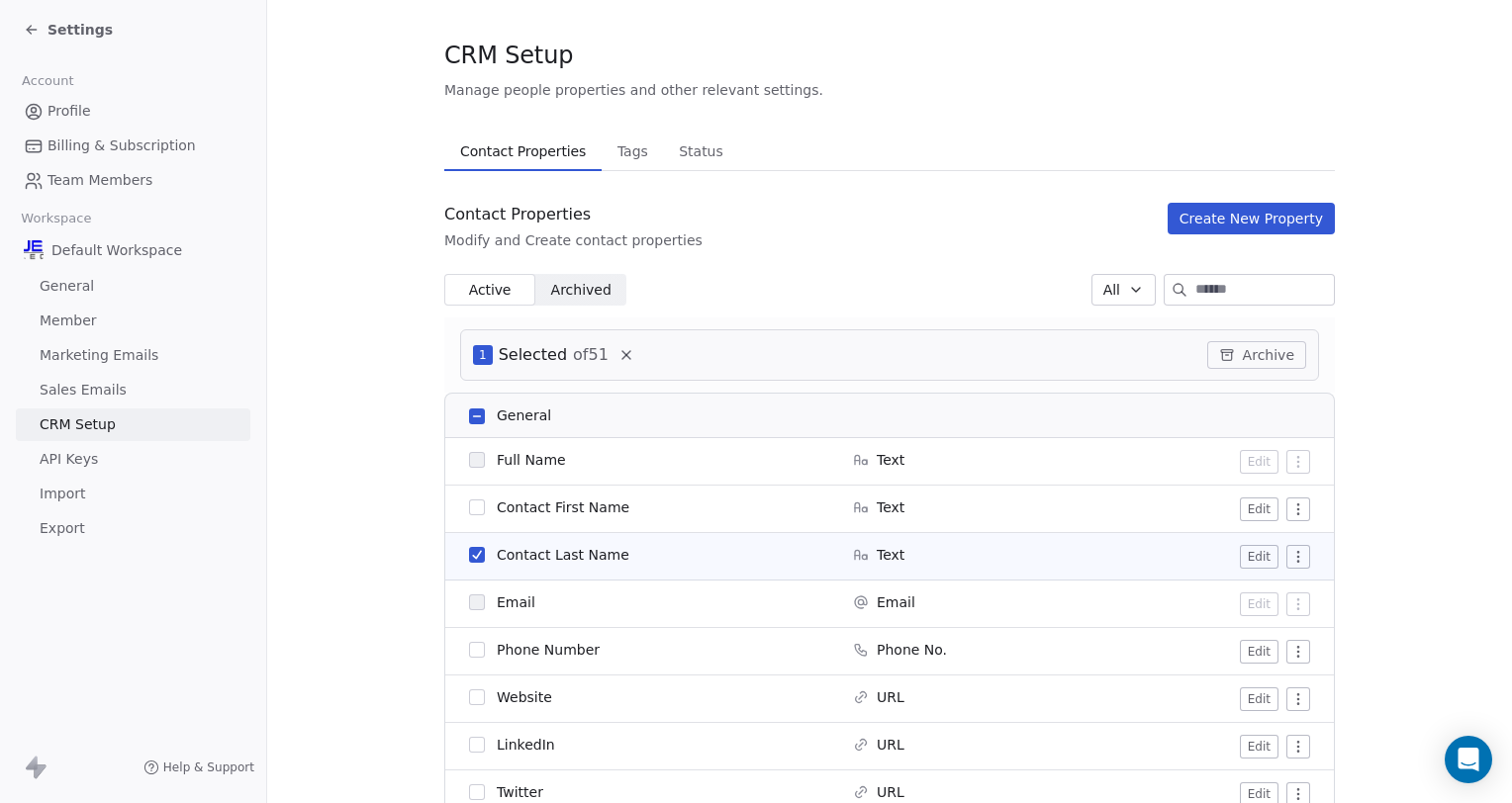
click at [469, 550] on button "button" at bounding box center [477, 555] width 16 height 16
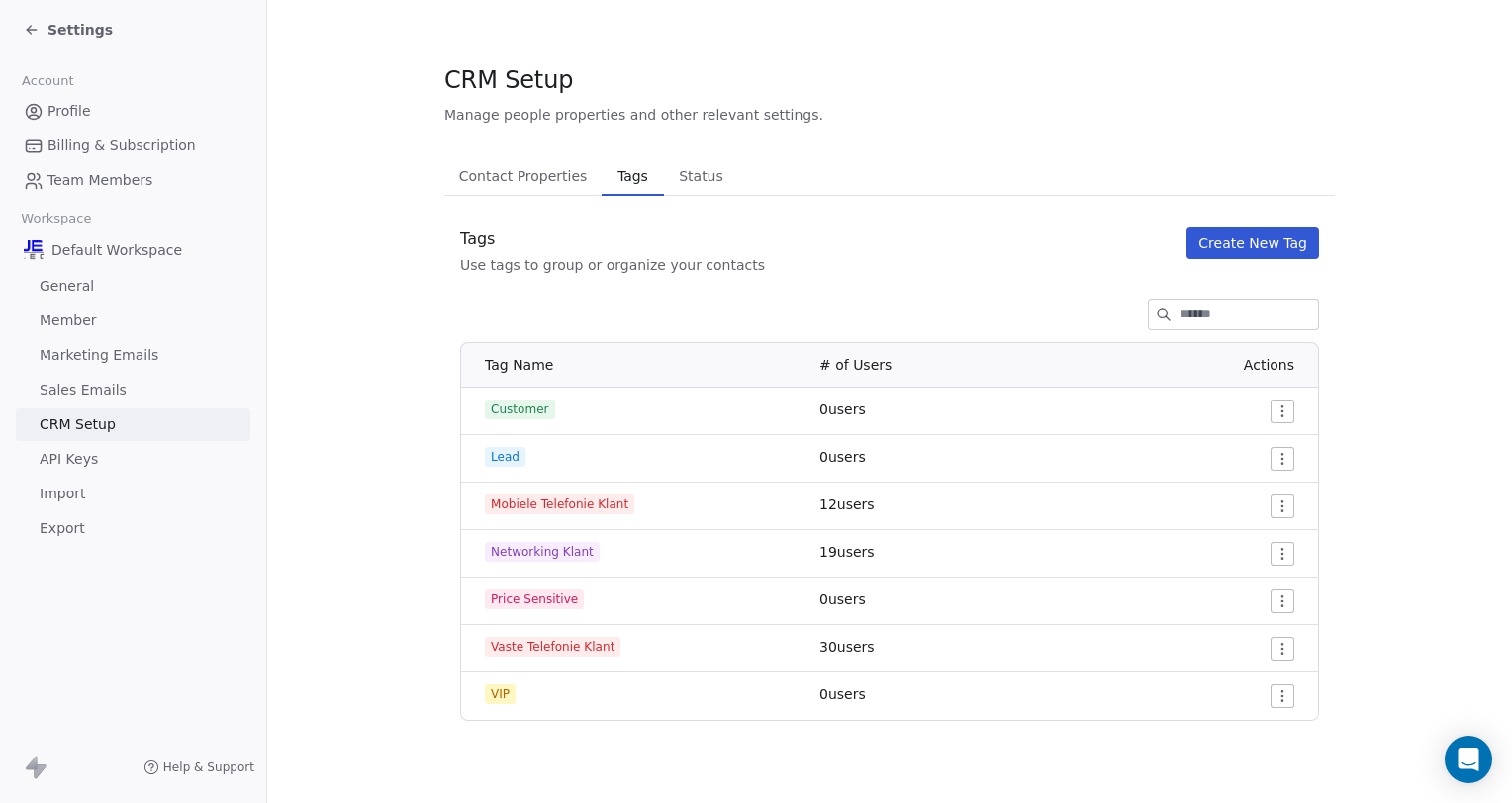
click at [685, 180] on span "Status" at bounding box center [701, 176] width 60 height 28
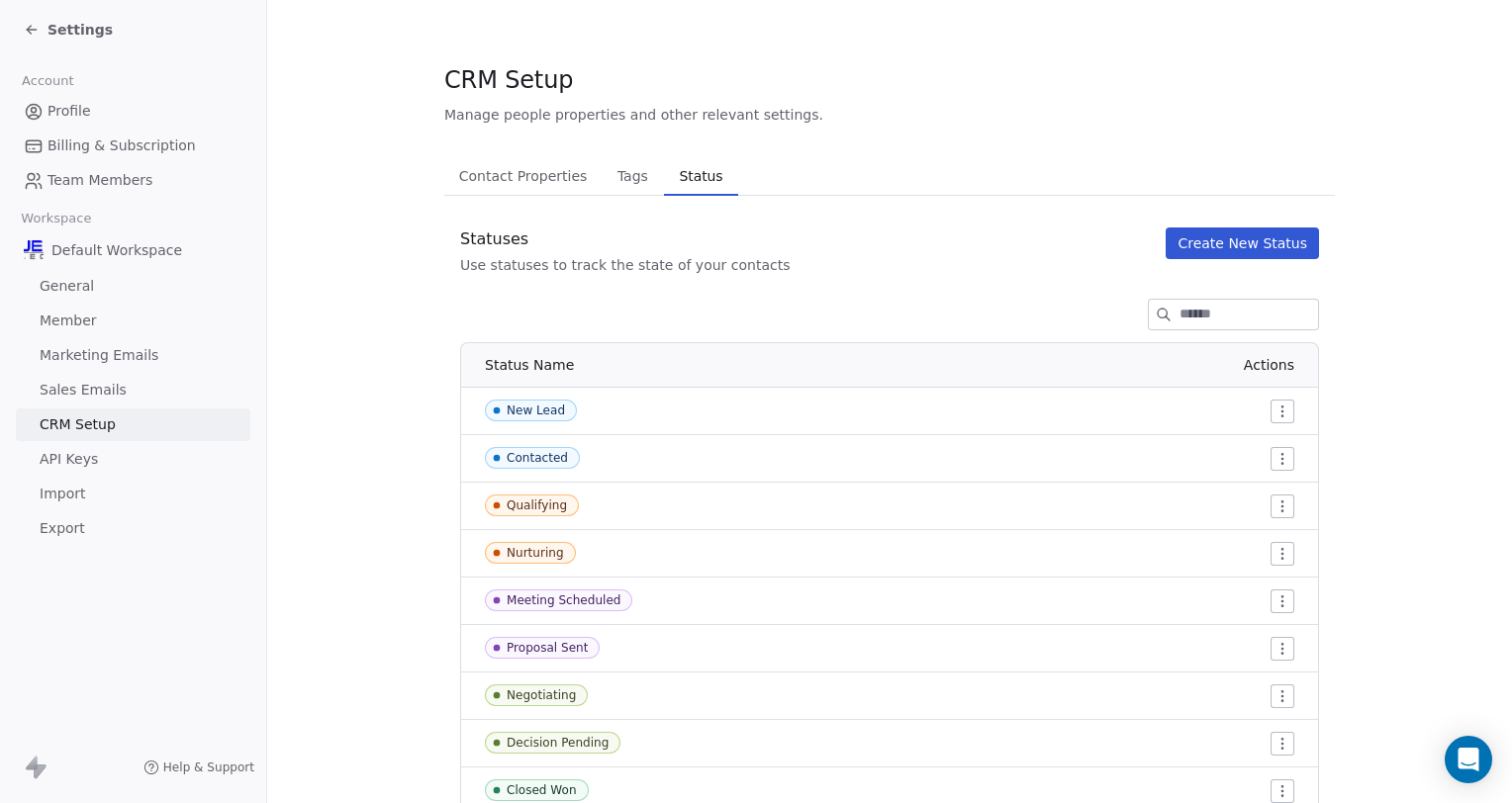
click at [85, 462] on span "API Keys" at bounding box center [69, 459] width 58 height 21
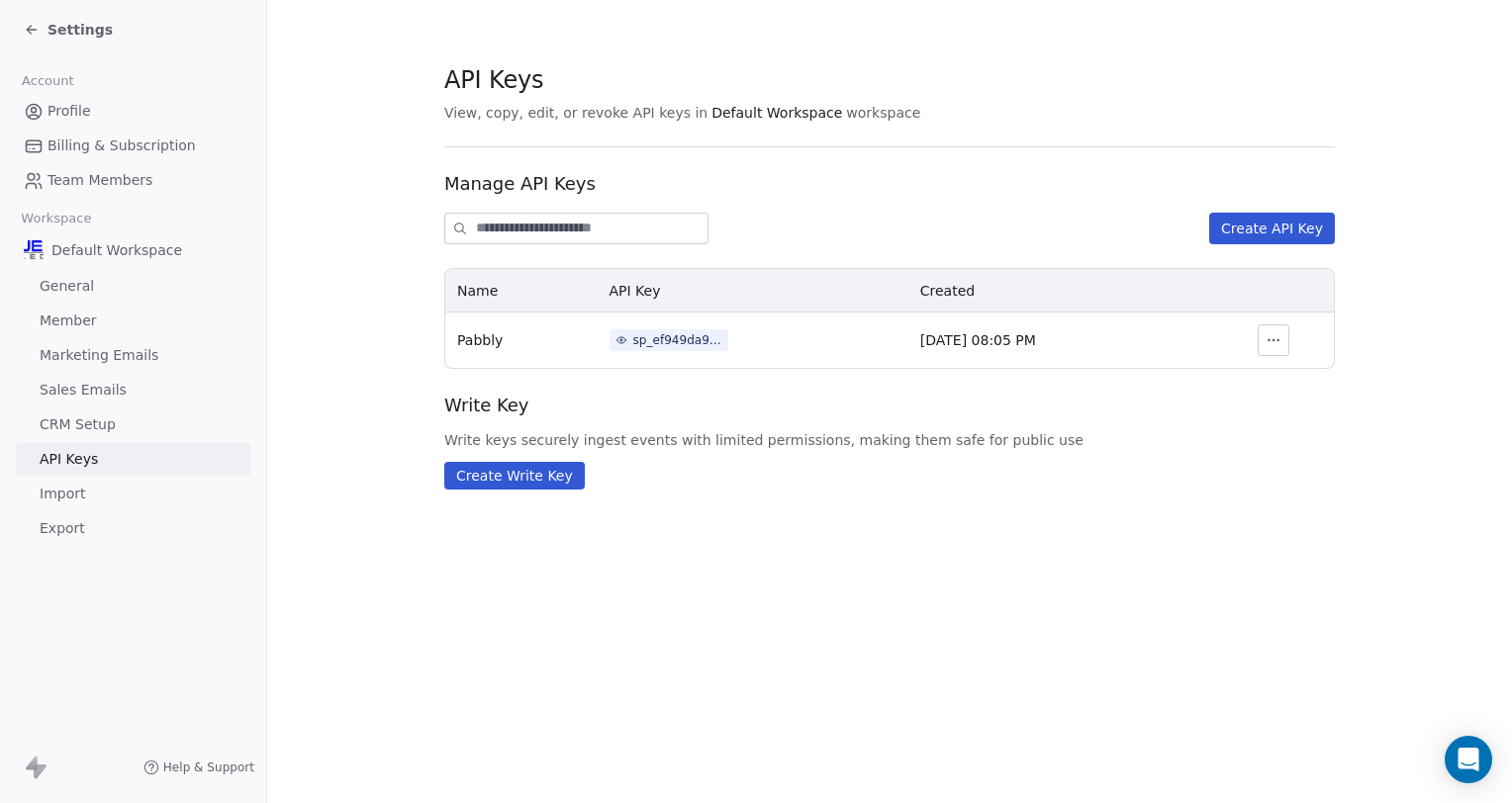
click at [63, 496] on span "Import" at bounding box center [63, 493] width 46 height 21
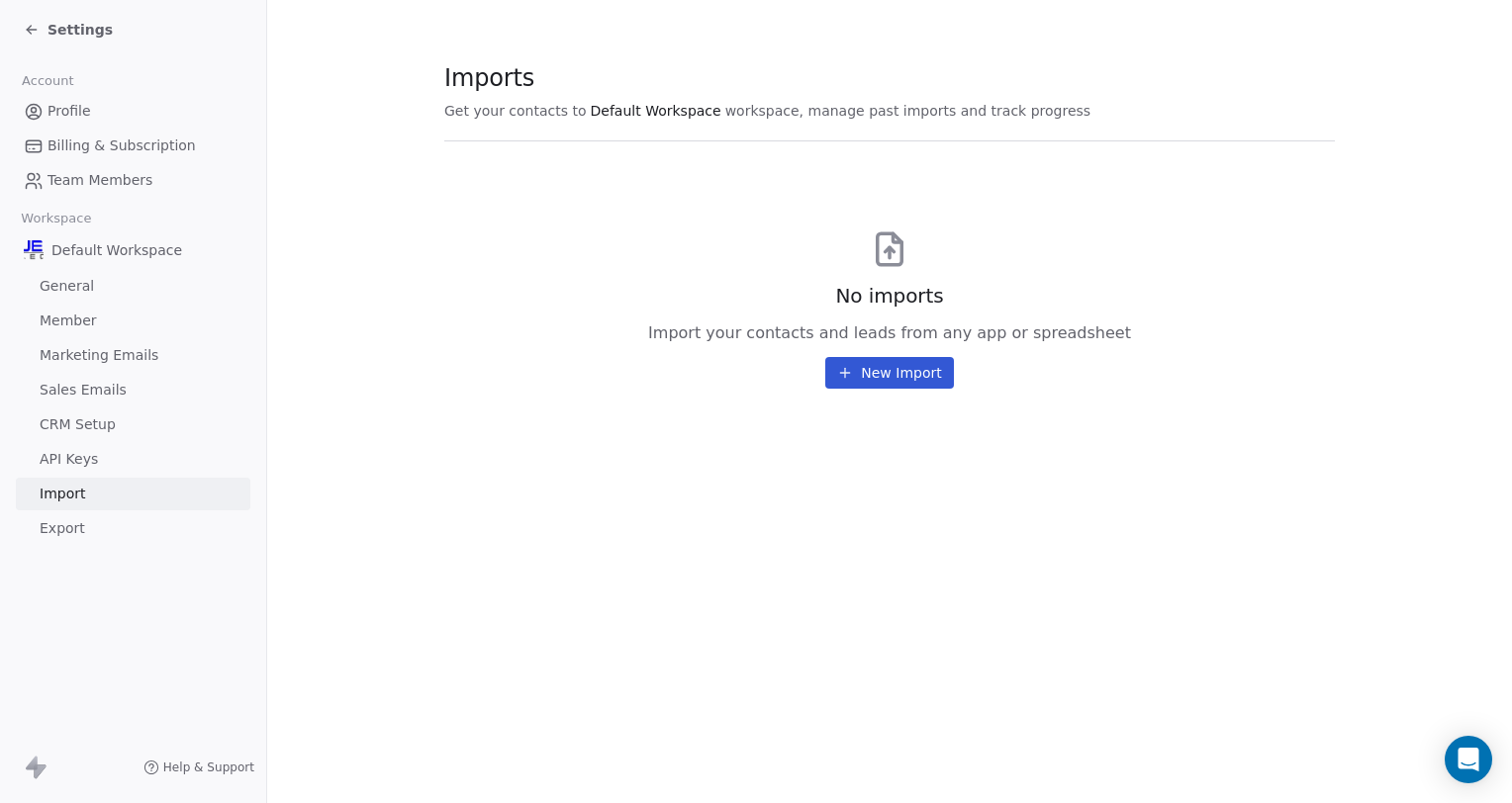
click at [67, 527] on span "Export" at bounding box center [63, 528] width 46 height 21
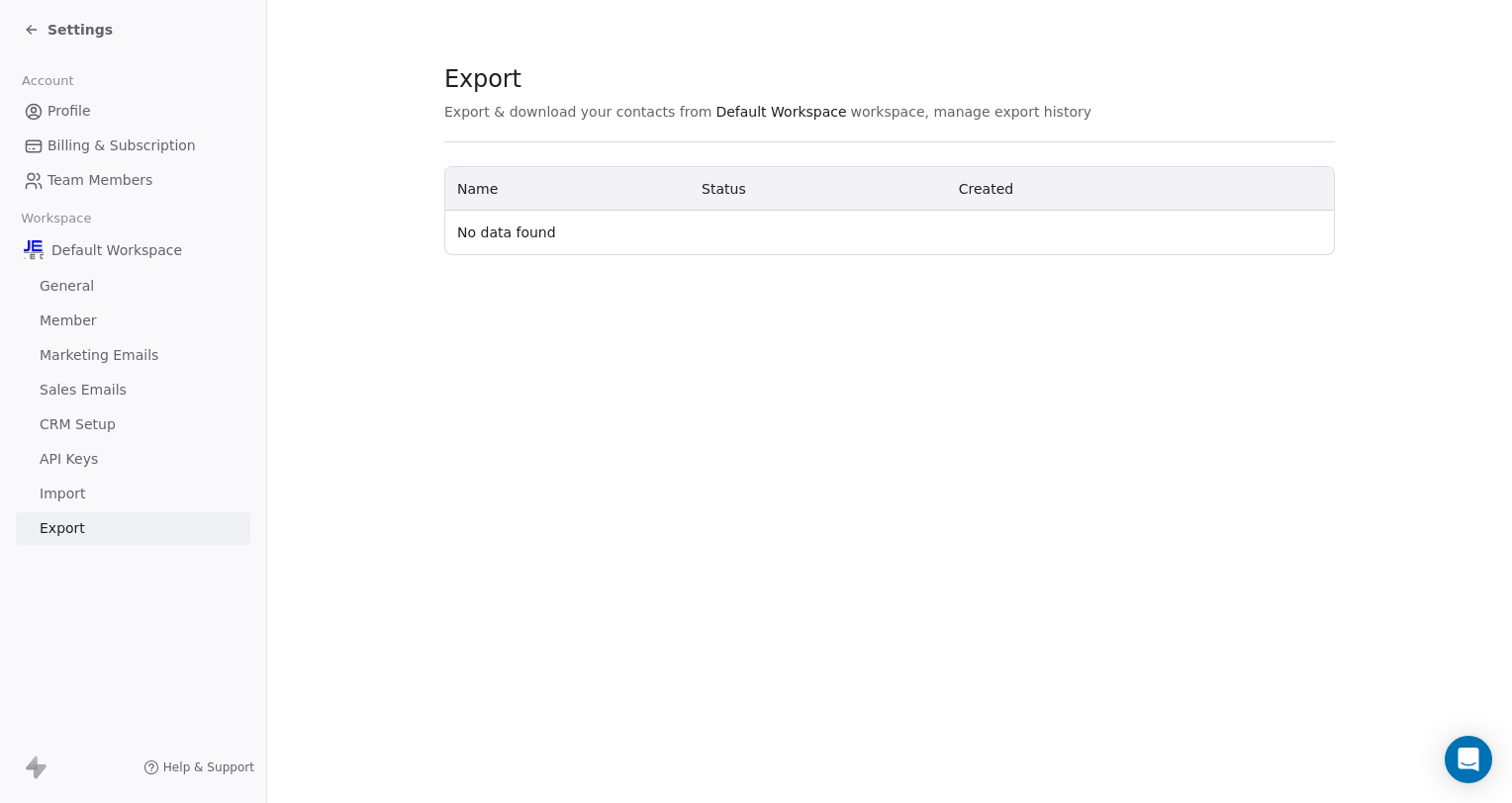
click at [71, 32] on span "Settings" at bounding box center [80, 30] width 65 height 20
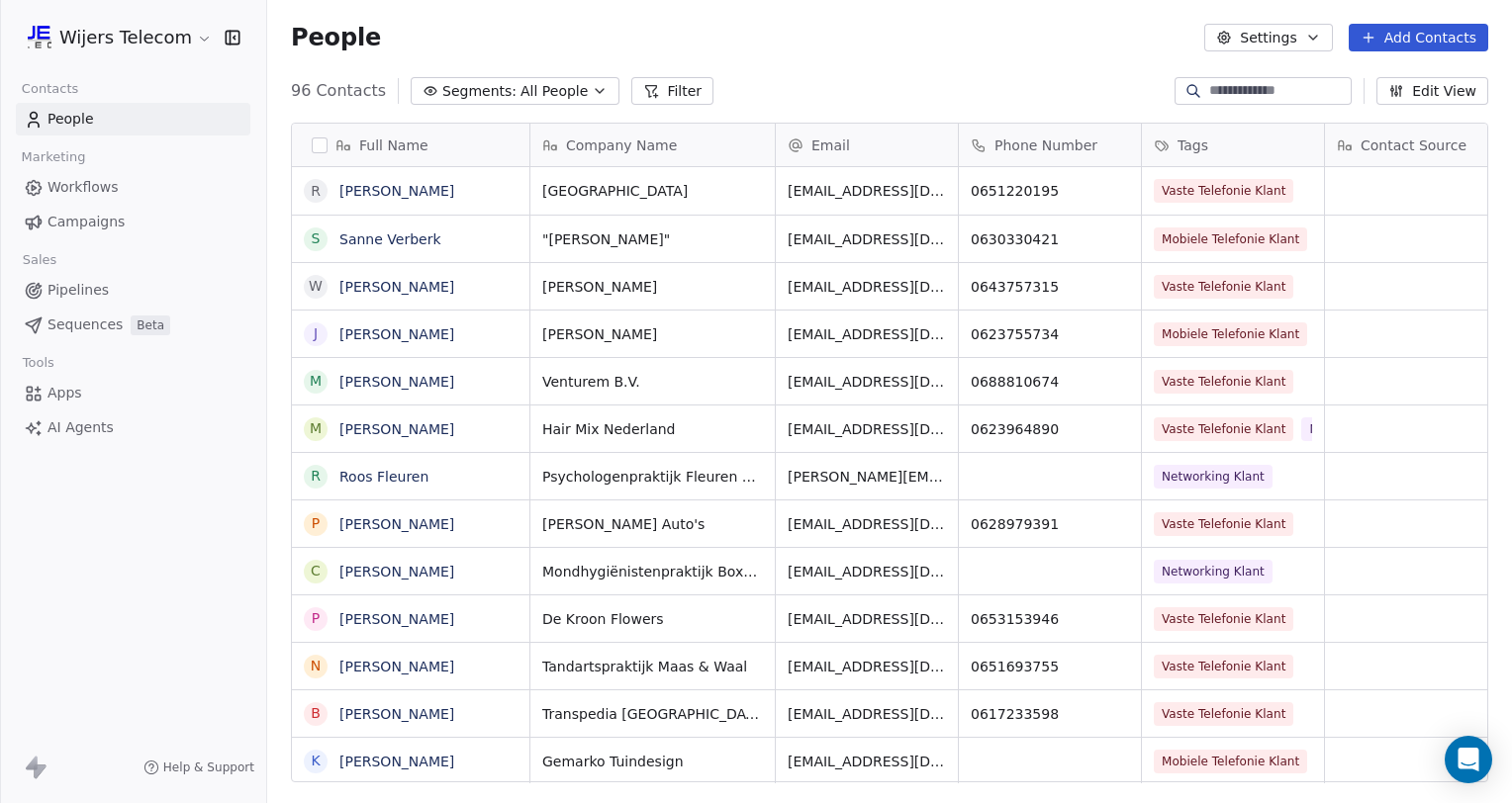
scroll to position [691, 1228]
click at [143, 40] on html "Wijers Telecom Contacts People Marketing Workflows Campaigns Sales Pipelines Se…" at bounding box center [756, 402] width 1512 height 803
click at [61, 395] on span "Apps" at bounding box center [65, 393] width 35 height 21
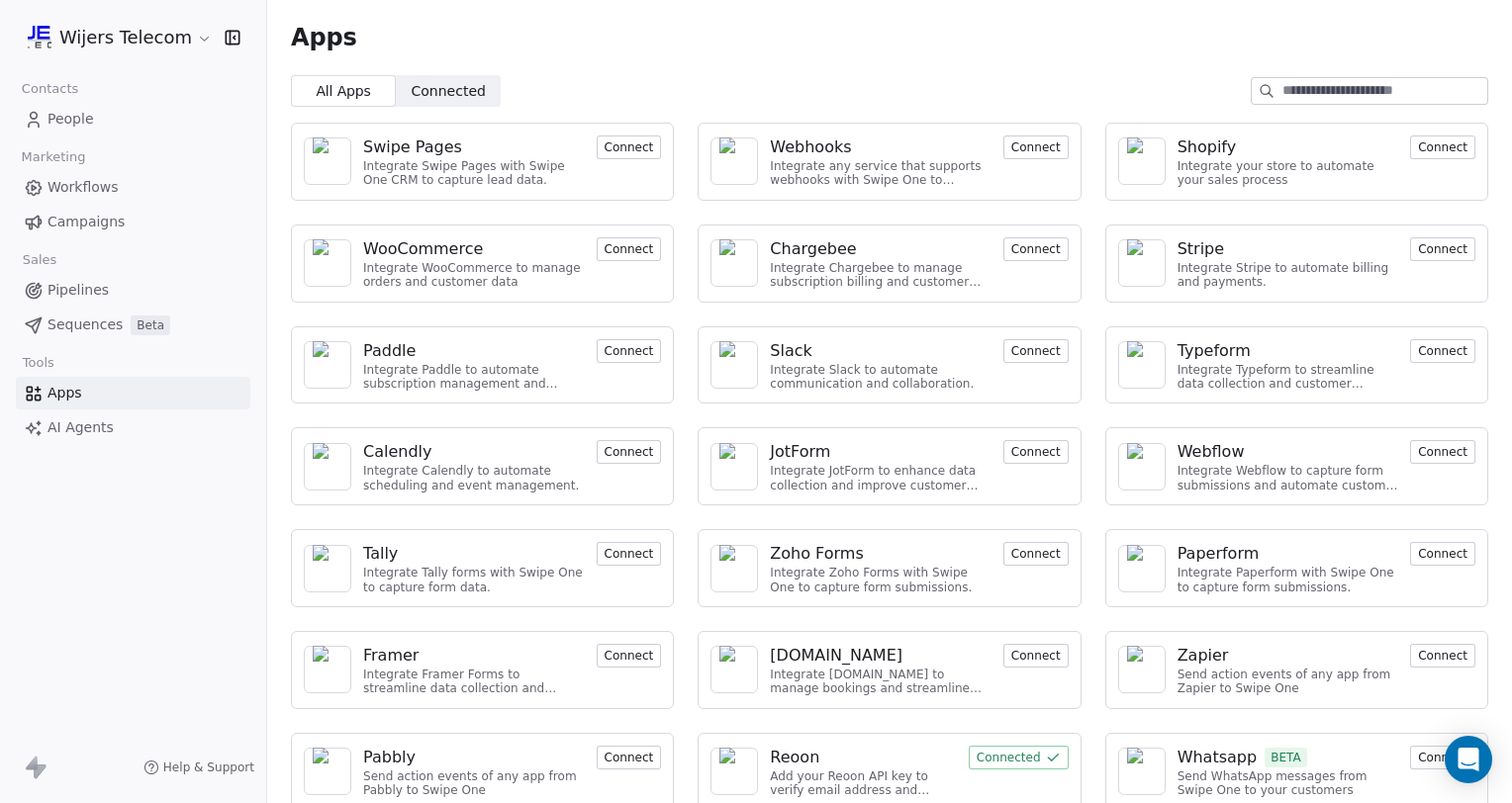
scroll to position [20, 0]
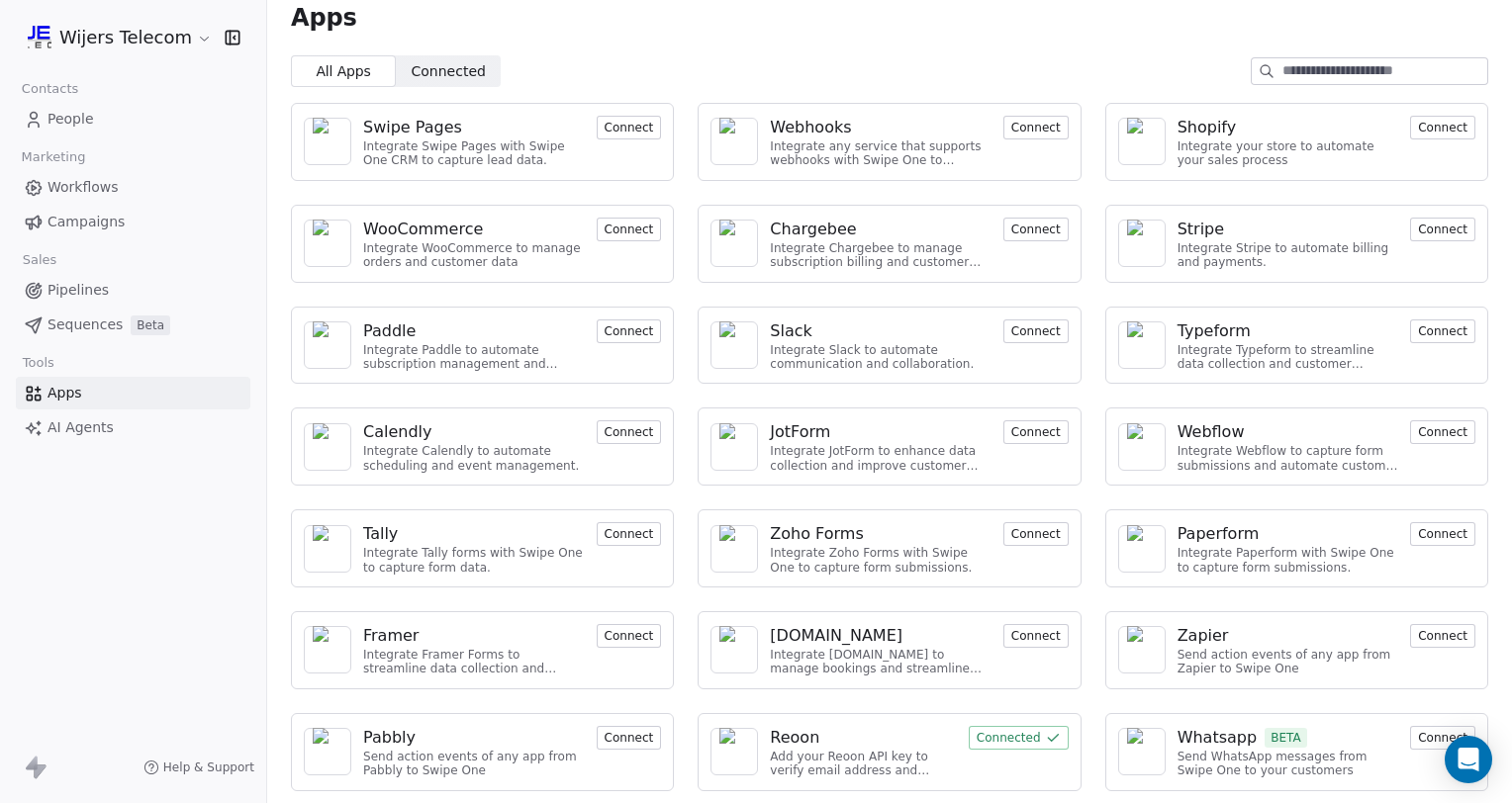
click at [1214, 727] on div "Whatsapp" at bounding box center [1217, 738] width 80 height 24
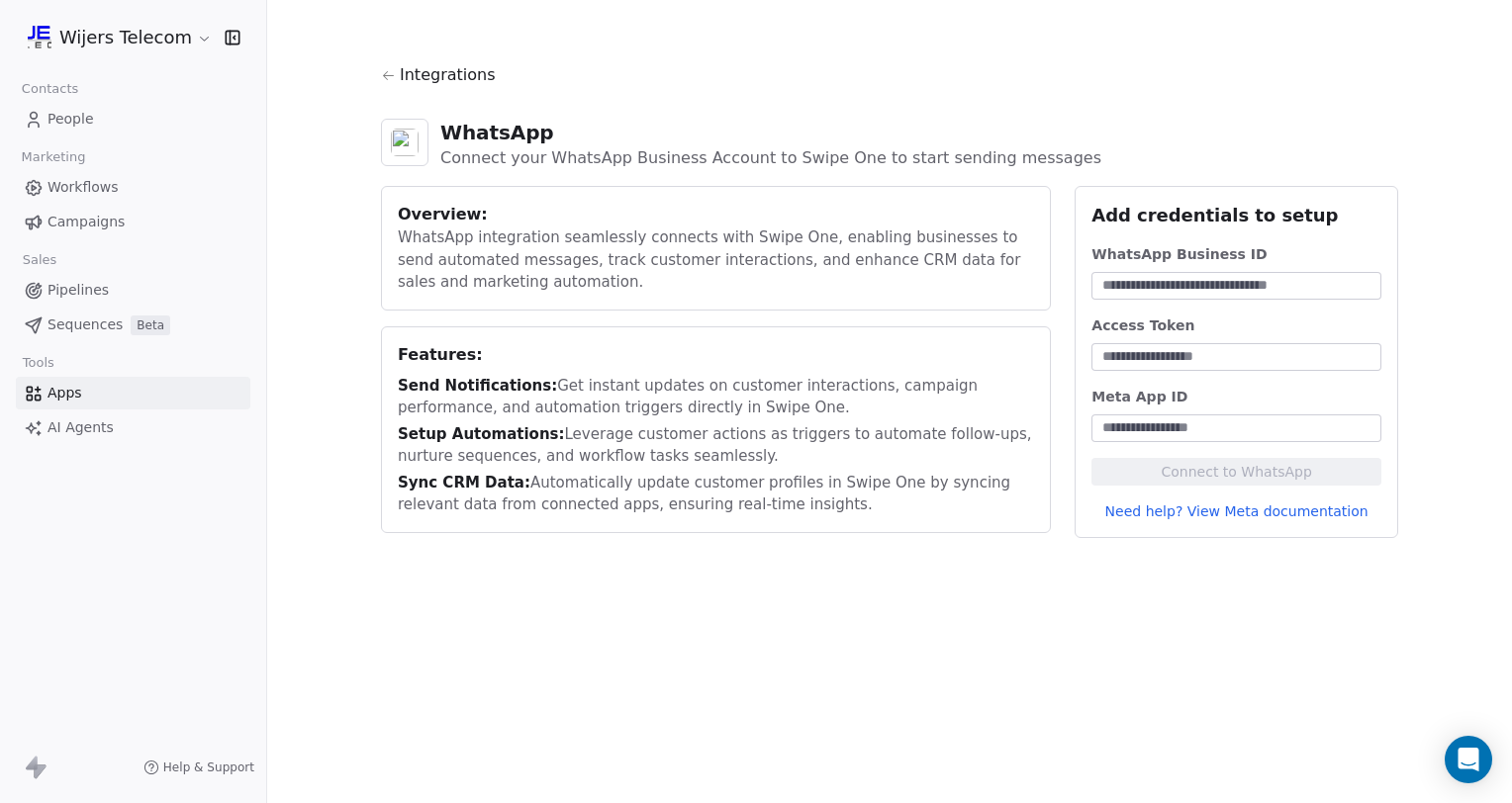
click at [391, 82] on icon at bounding box center [387, 75] width 15 height 15
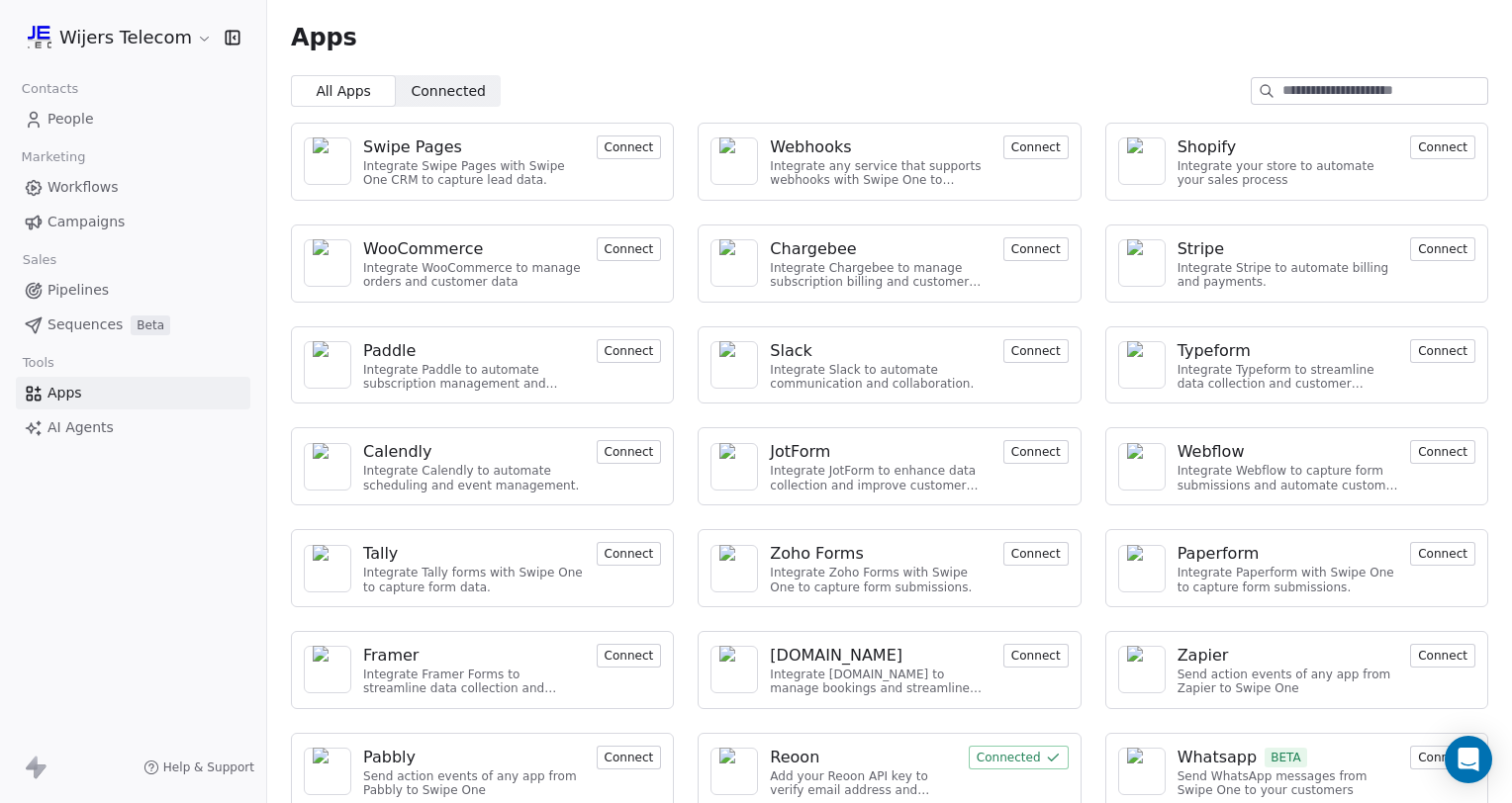
click at [947, 156] on div "Webhooks" at bounding box center [881, 148] width 222 height 24
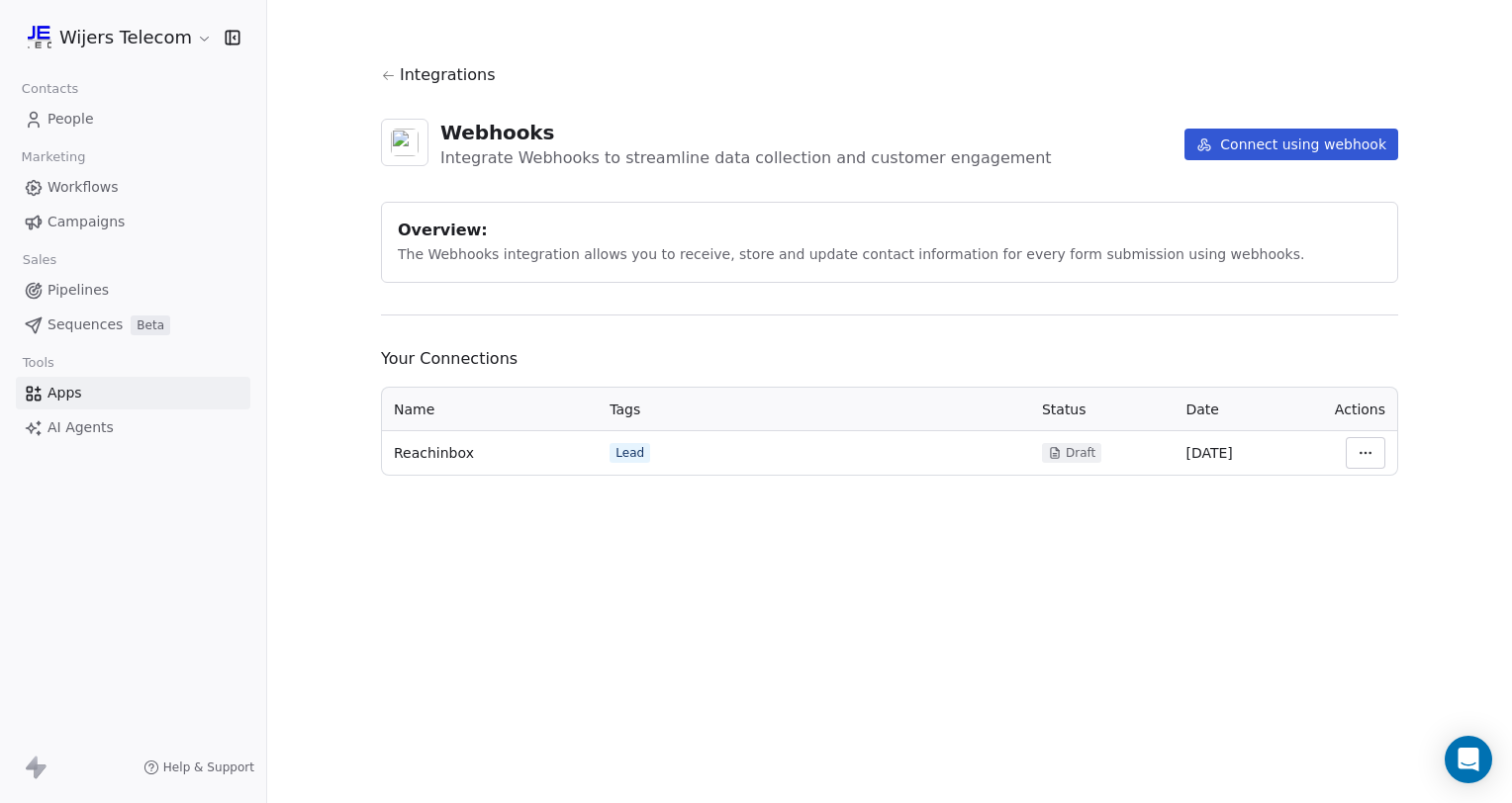
click at [401, 73] on span "Integrations" at bounding box center [447, 75] width 96 height 24
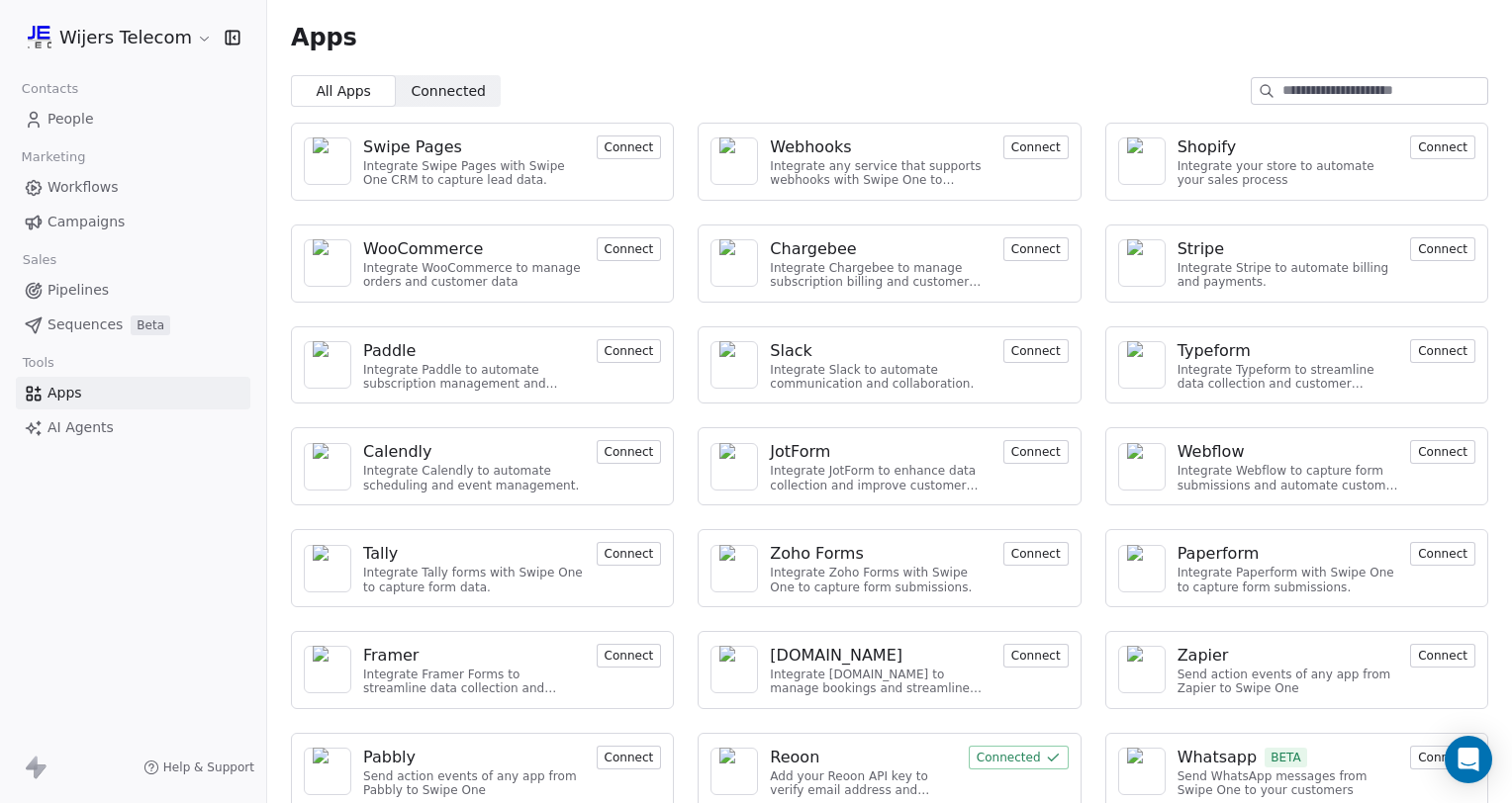
click at [70, 130] on link "People" at bounding box center [133, 119] width 235 height 33
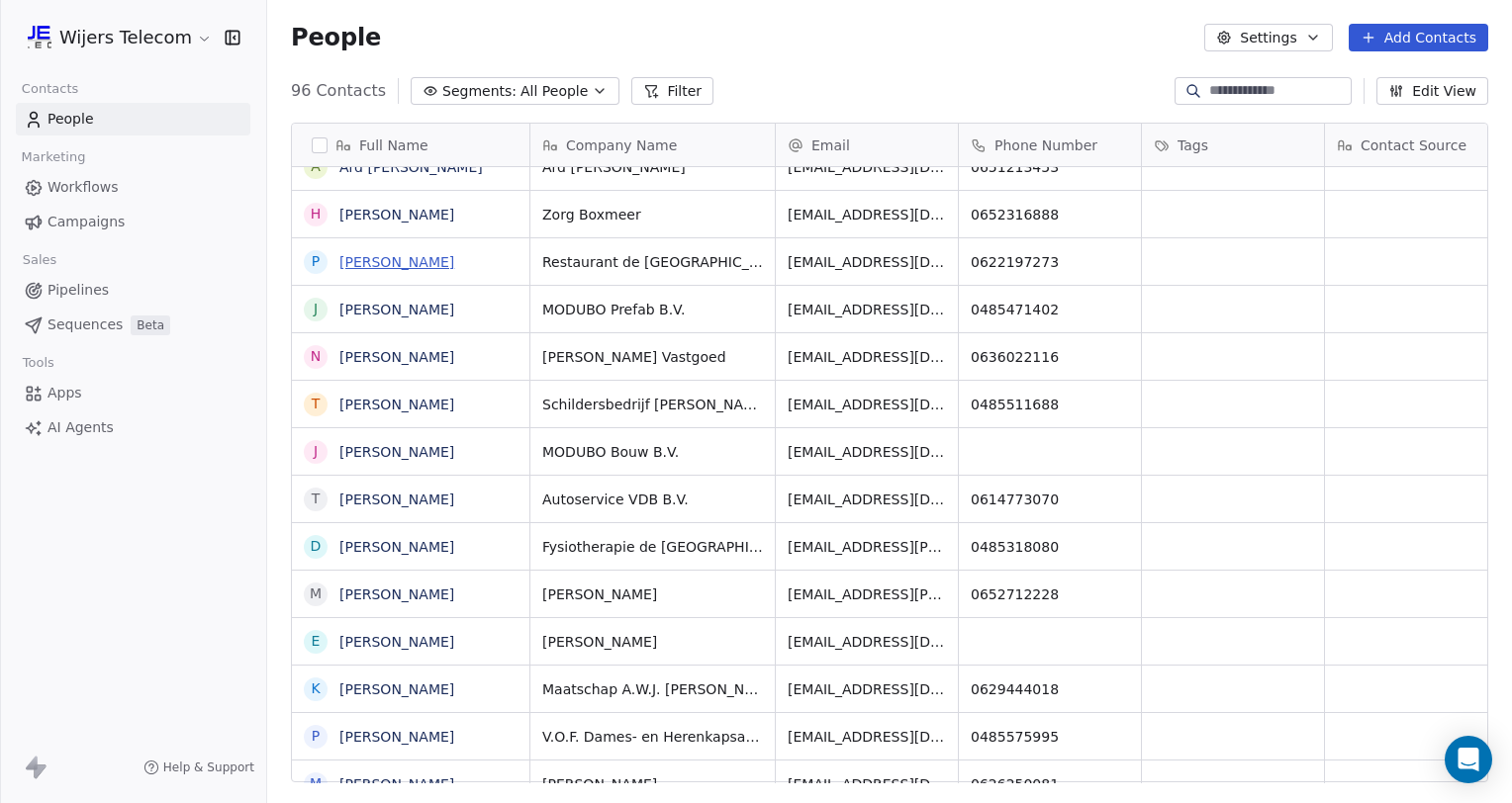
click at [357, 268] on link "Pierre Vink" at bounding box center [396, 263] width 115 height 16
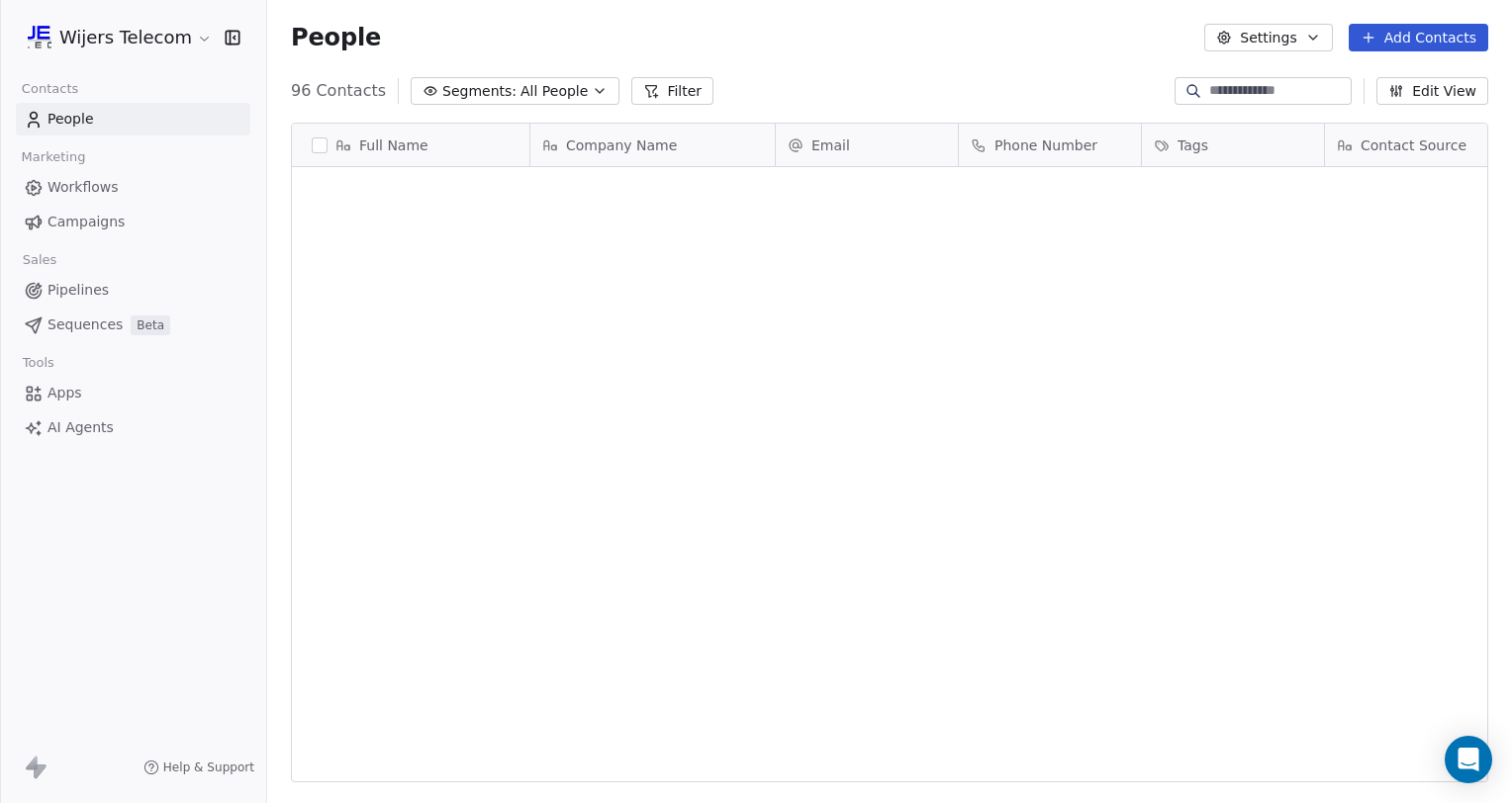
scroll to position [691, 1228]
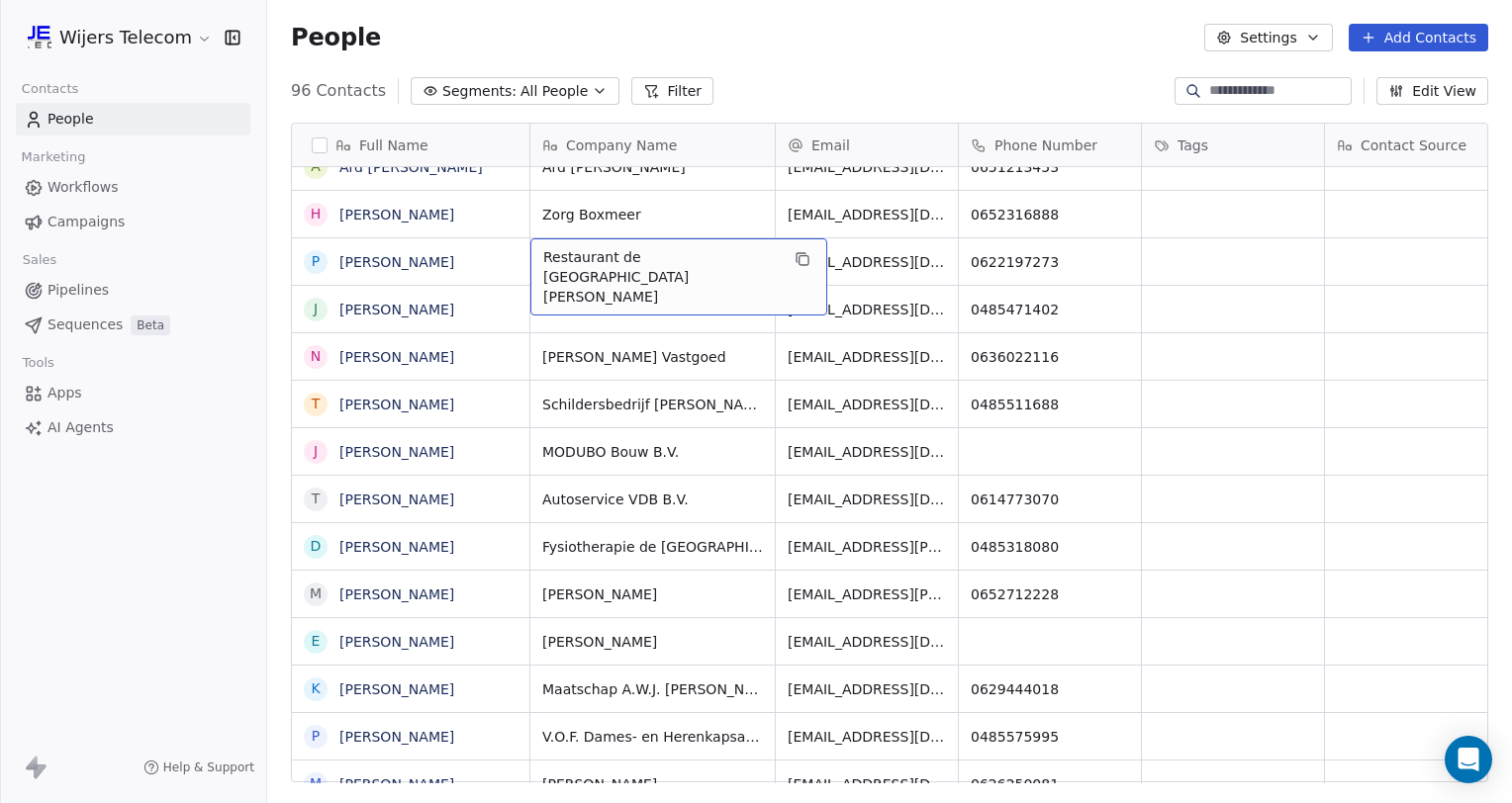
click at [648, 266] on span "Restaurant de Thornsche Molen" at bounding box center [661, 277] width 236 height 59
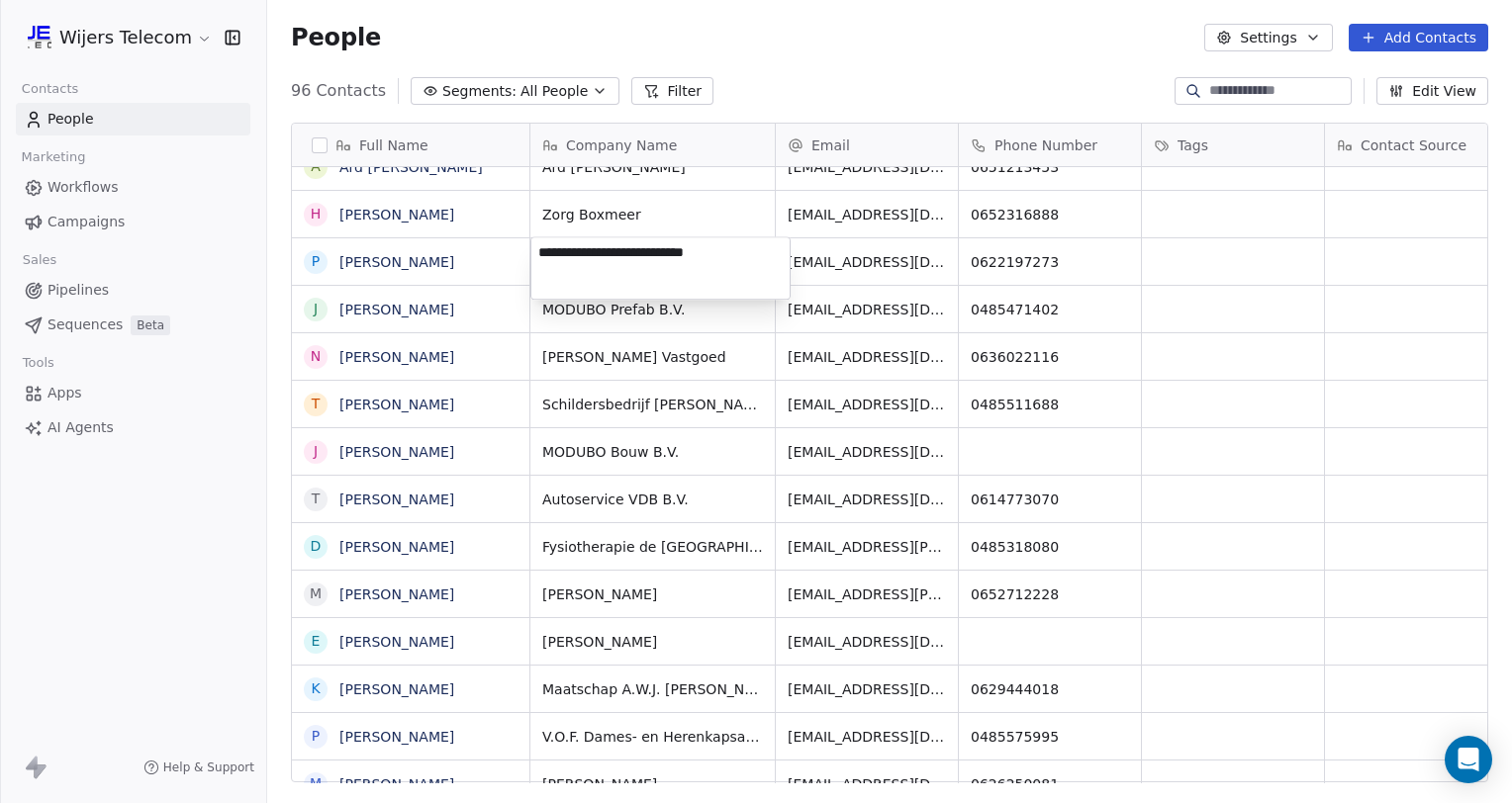
click at [379, 261] on html "Wijers Telecom Contacts People Marketing Workflows Campaigns Sales Pipelines Se…" at bounding box center [756, 402] width 1512 height 803
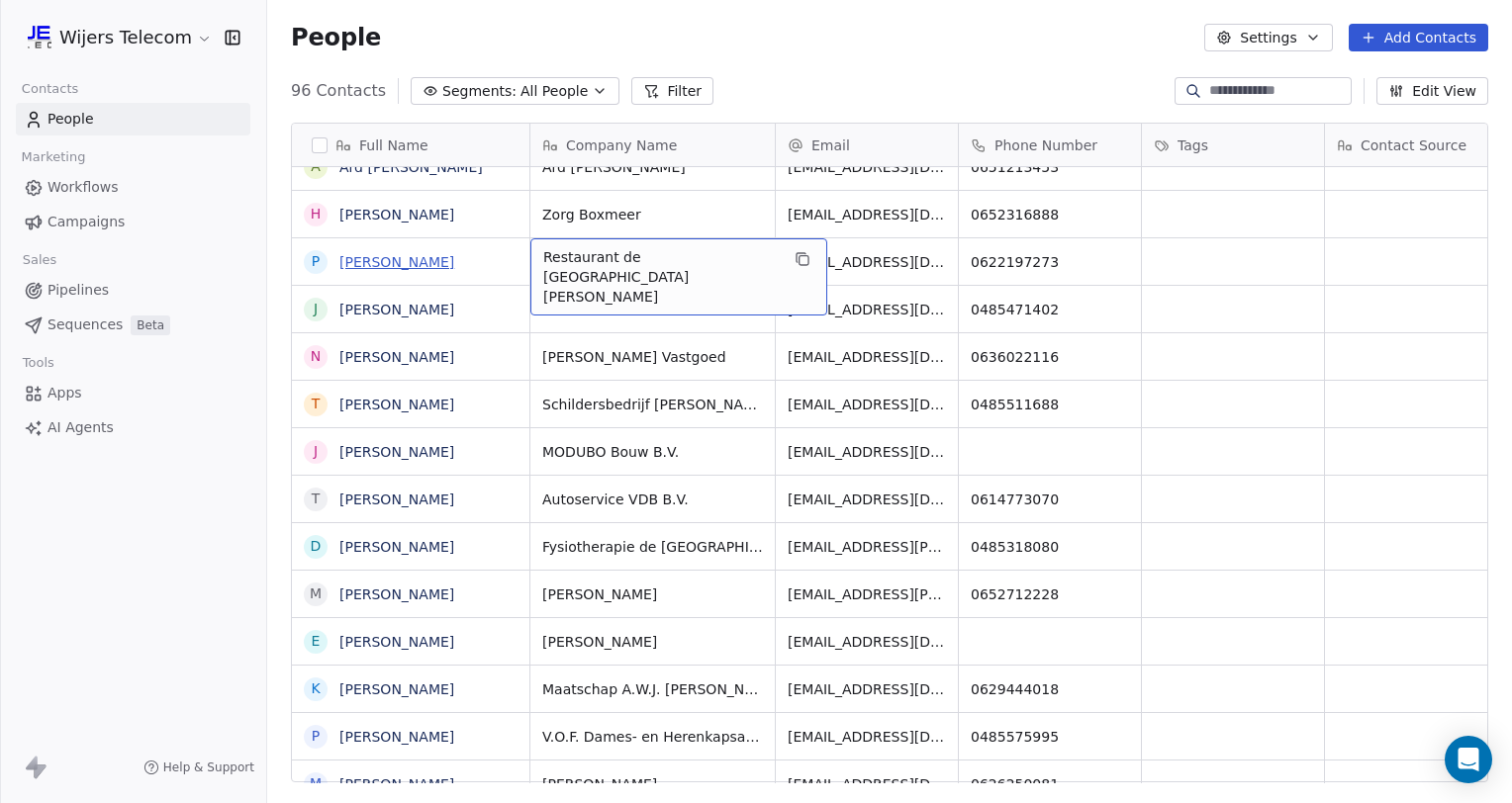
click at [384, 255] on link "Pierre Vink" at bounding box center [396, 263] width 115 height 16
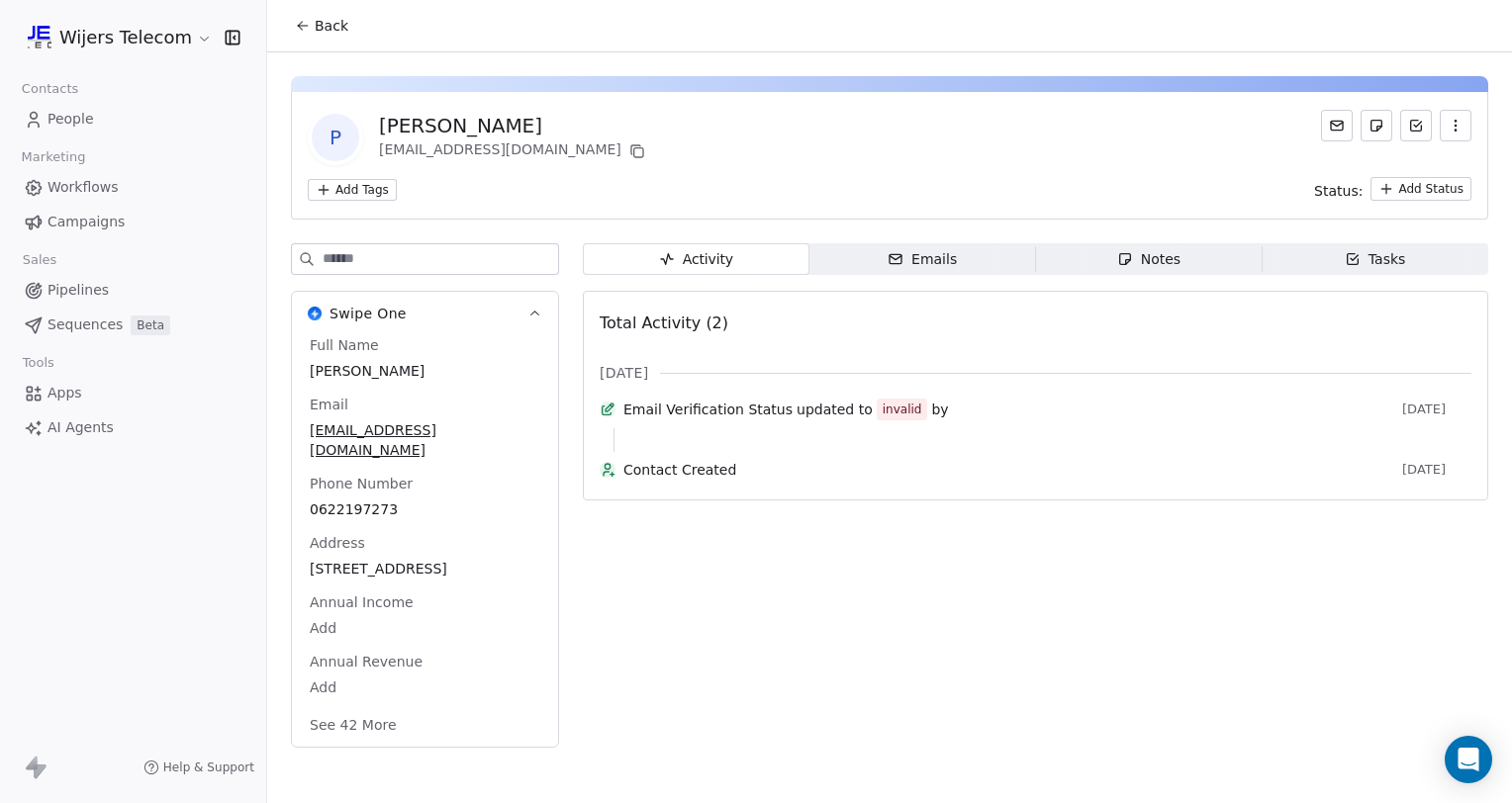
click at [1346, 261] on icon "button" at bounding box center [1352, 260] width 16 height 16
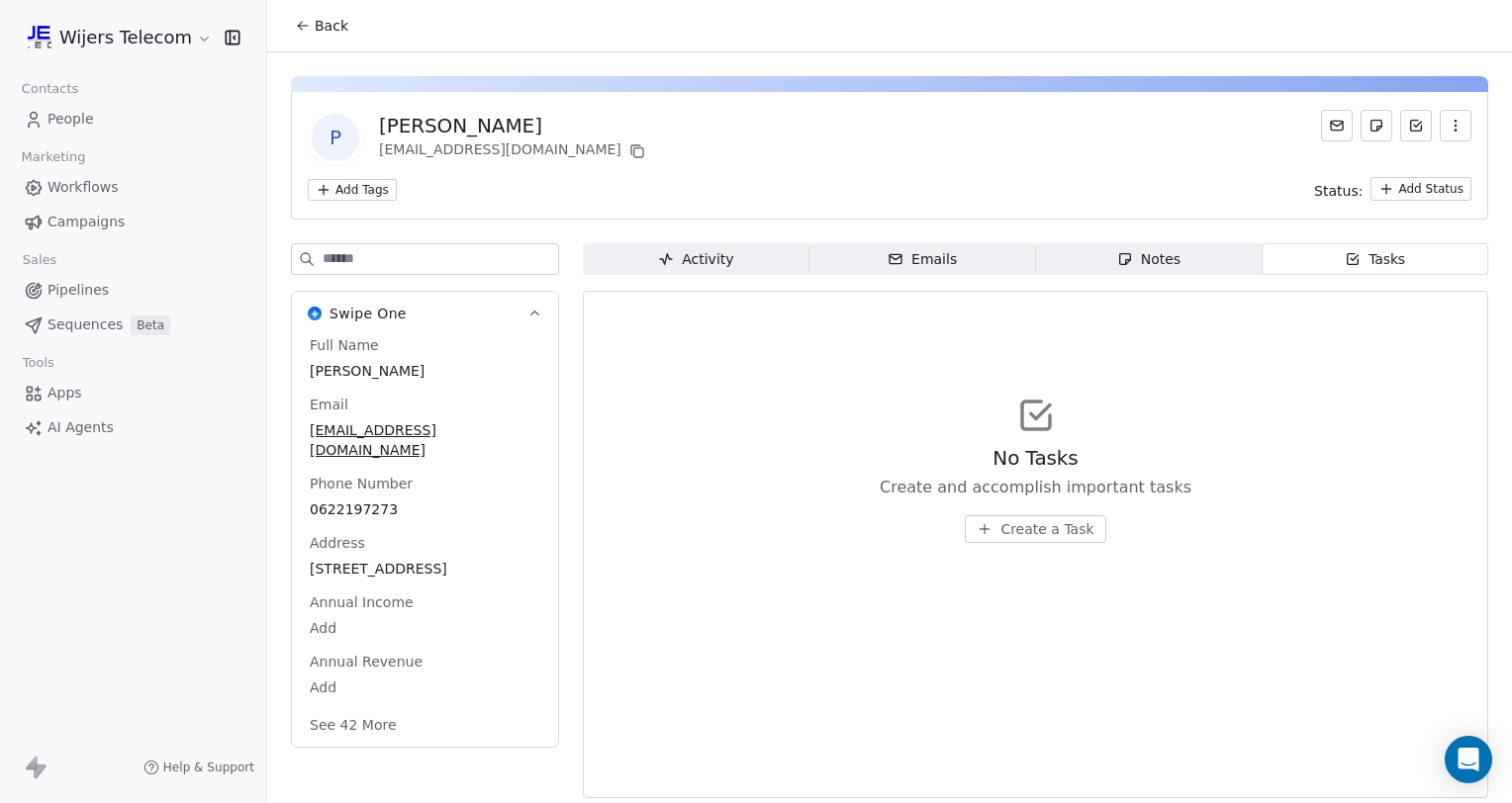
click at [1074, 516] on button "Create a Task" at bounding box center [1035, 529] width 141 height 28
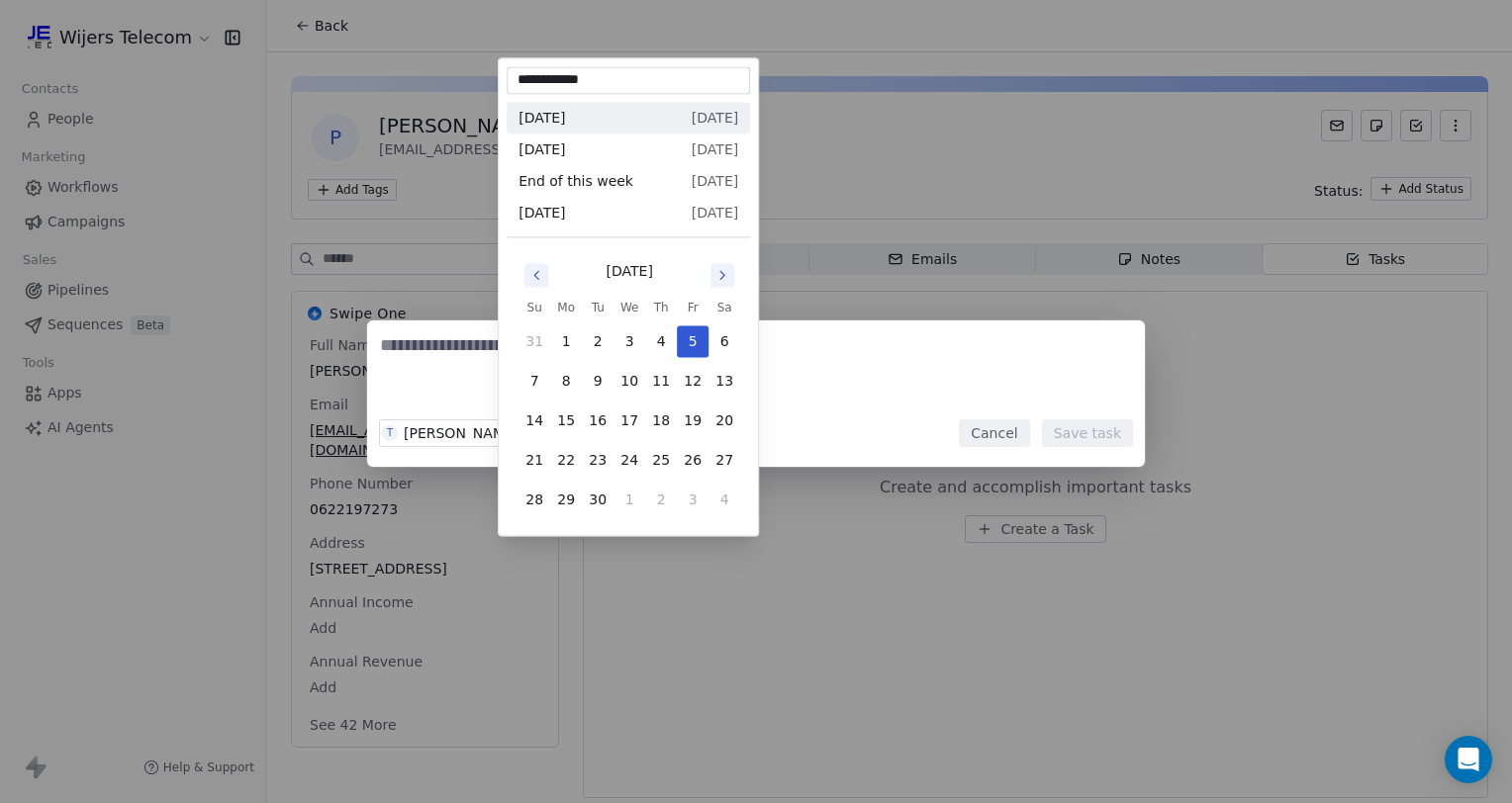
drag, startPoint x: 520, startPoint y: 433, endPoint x: 427, endPoint y: 337, distance: 133.7
click at [427, 337] on div "T [PERSON_NAME] Due Date Reminder Cancel Save task" at bounding box center [756, 402] width 1512 height 227
click at [427, 354] on div "T [PERSON_NAME] Due Date Reminder Cancel Save task" at bounding box center [756, 402] width 1512 height 227
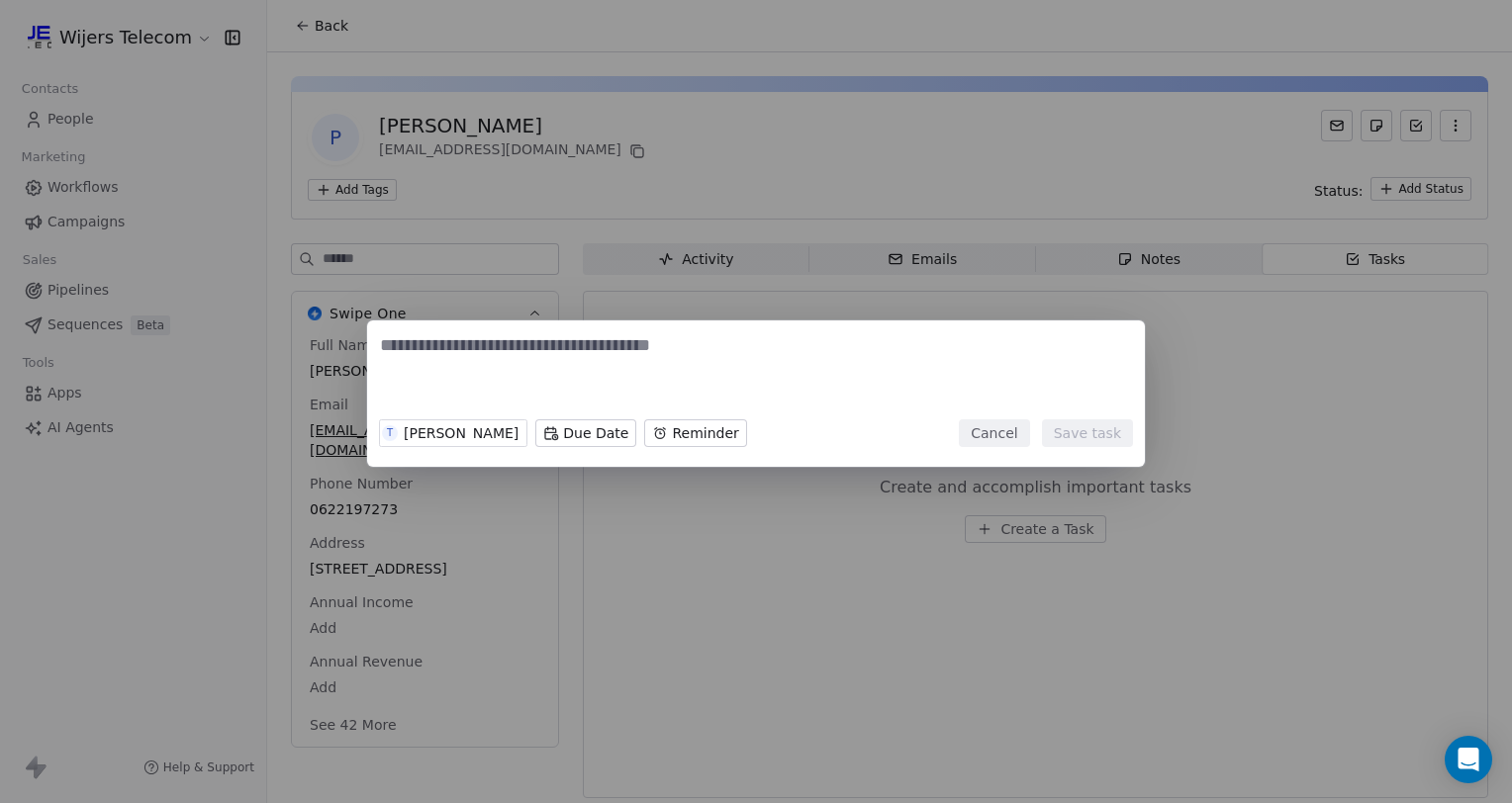
click at [427, 354] on textarea at bounding box center [755, 372] width 752 height 77
type textarea "*"
type textarea "**********"
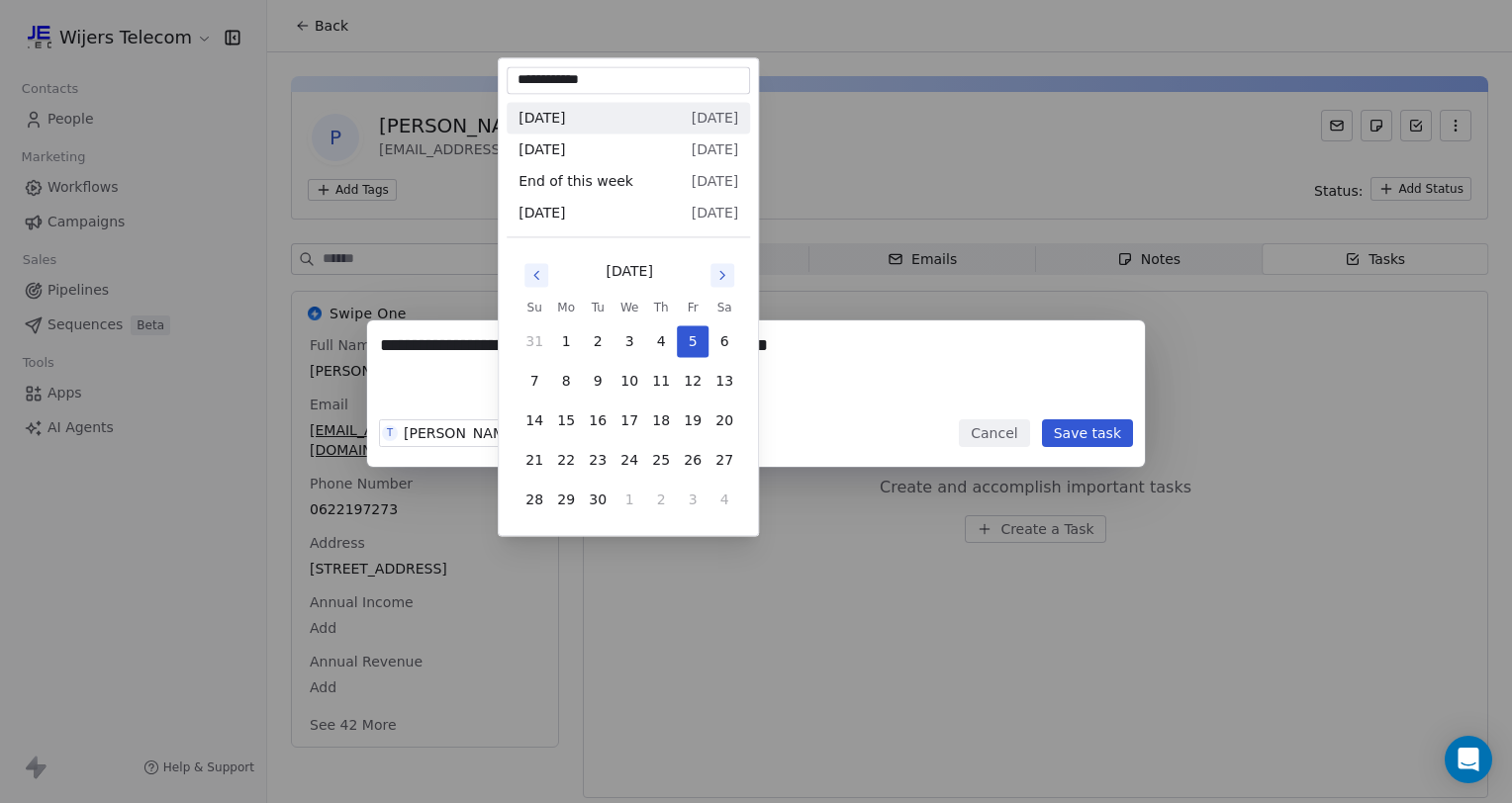
click at [577, 433] on body "**********" at bounding box center [756, 402] width 1512 height 803
click at [661, 340] on button "4" at bounding box center [661, 342] width 32 height 32
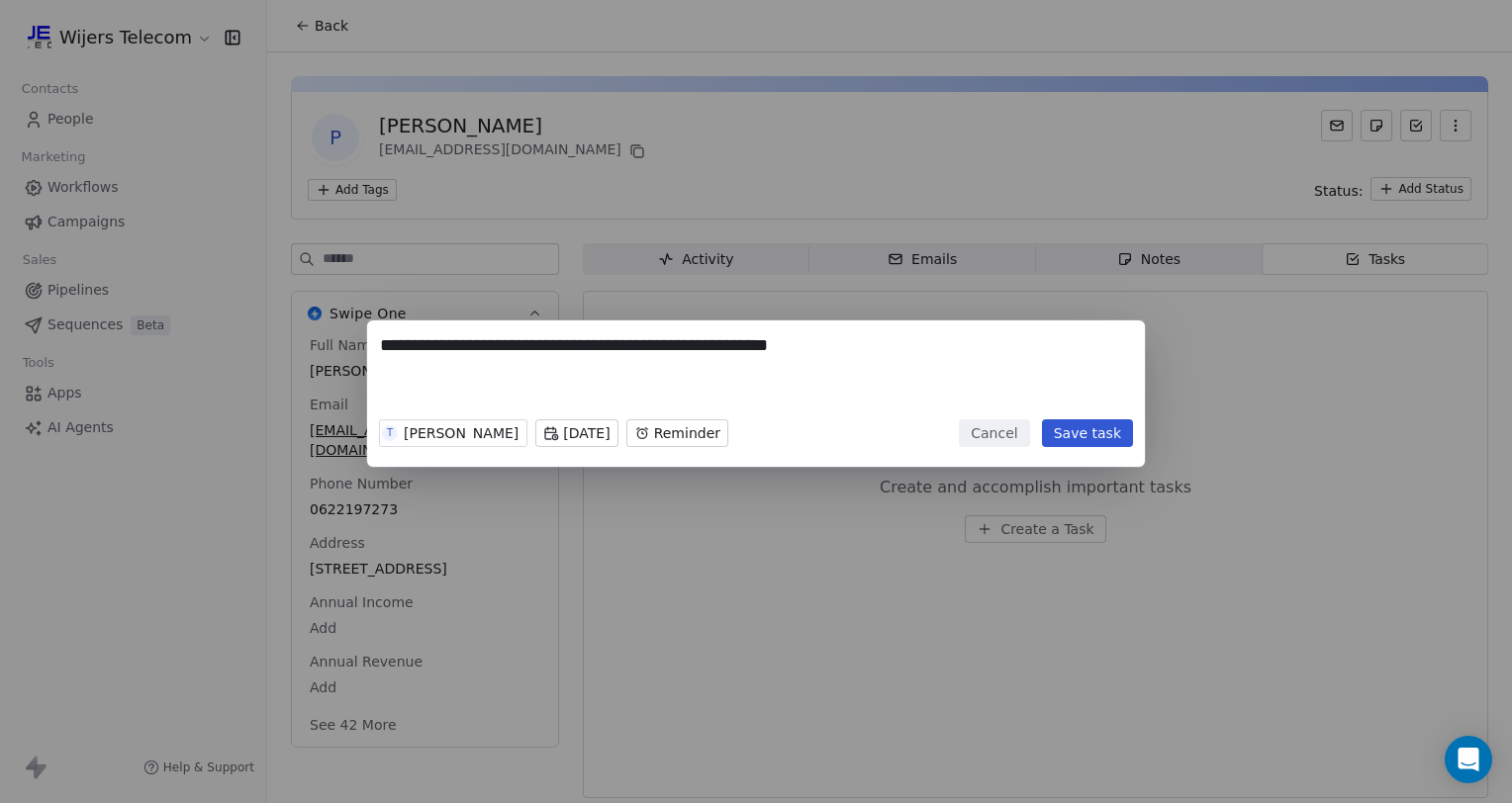
click at [1096, 431] on button "Save task" at bounding box center [1087, 433] width 91 height 28
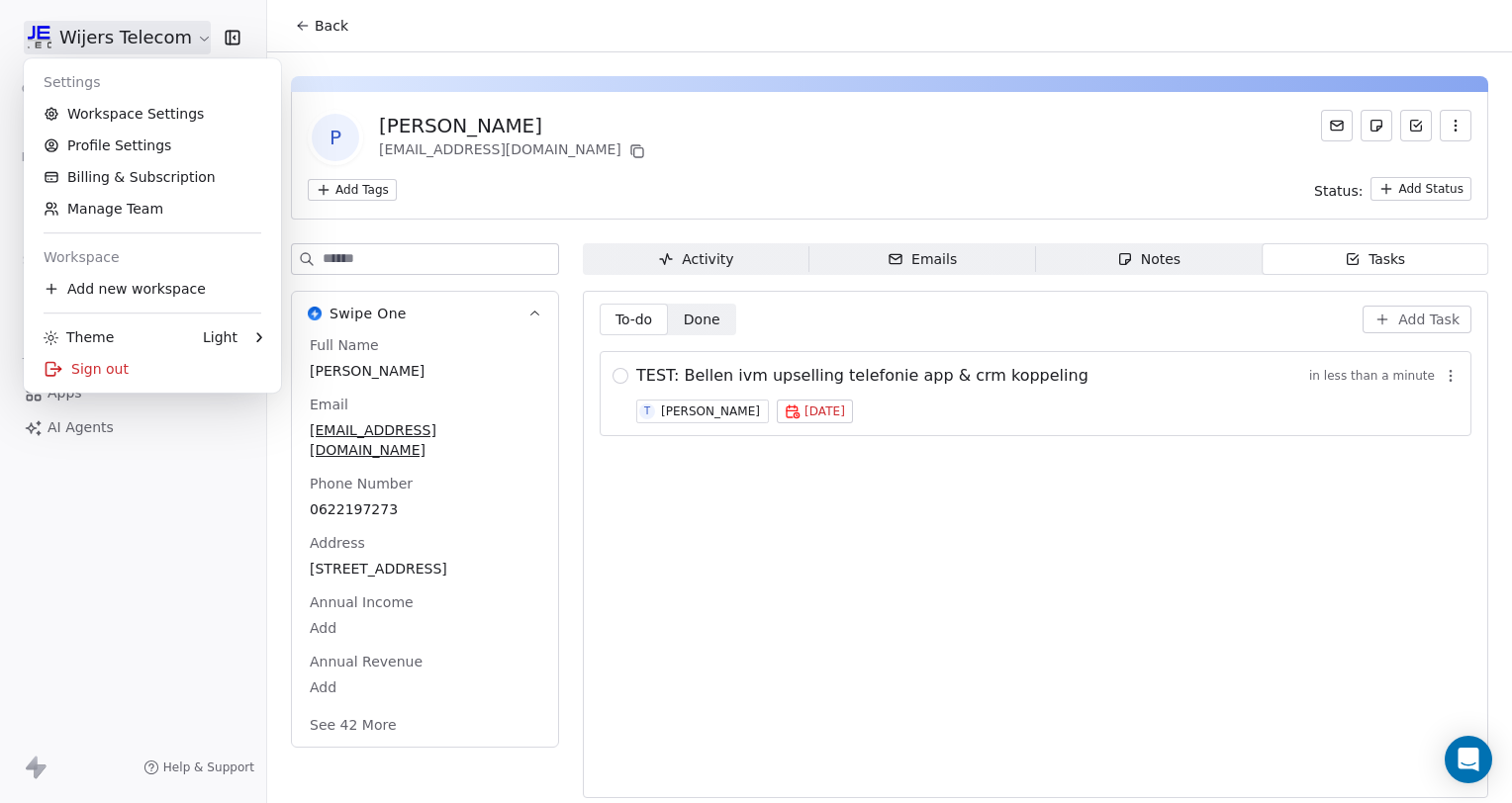
click at [142, 43] on html "Wijers Telecom Contacts People Marketing Workflows Campaigns Sales Pipelines Se…" at bounding box center [756, 402] width 1512 height 803
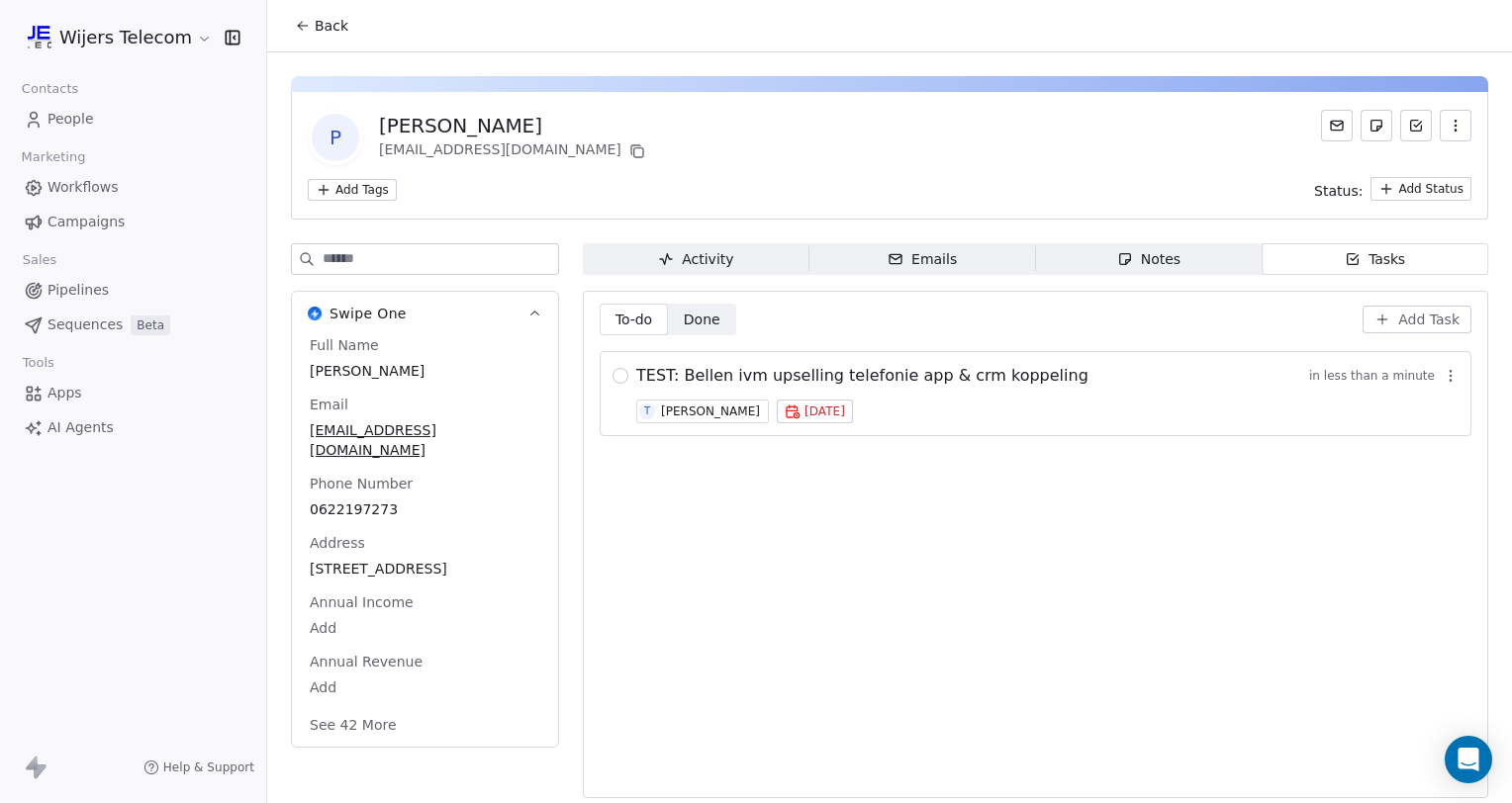
click at [142, 43] on html "Wijers Telecom Contacts People Marketing Workflows Campaigns Sales Pipelines Se…" at bounding box center [756, 402] width 1512 height 803
click at [47, 124] on link "People" at bounding box center [133, 119] width 235 height 33
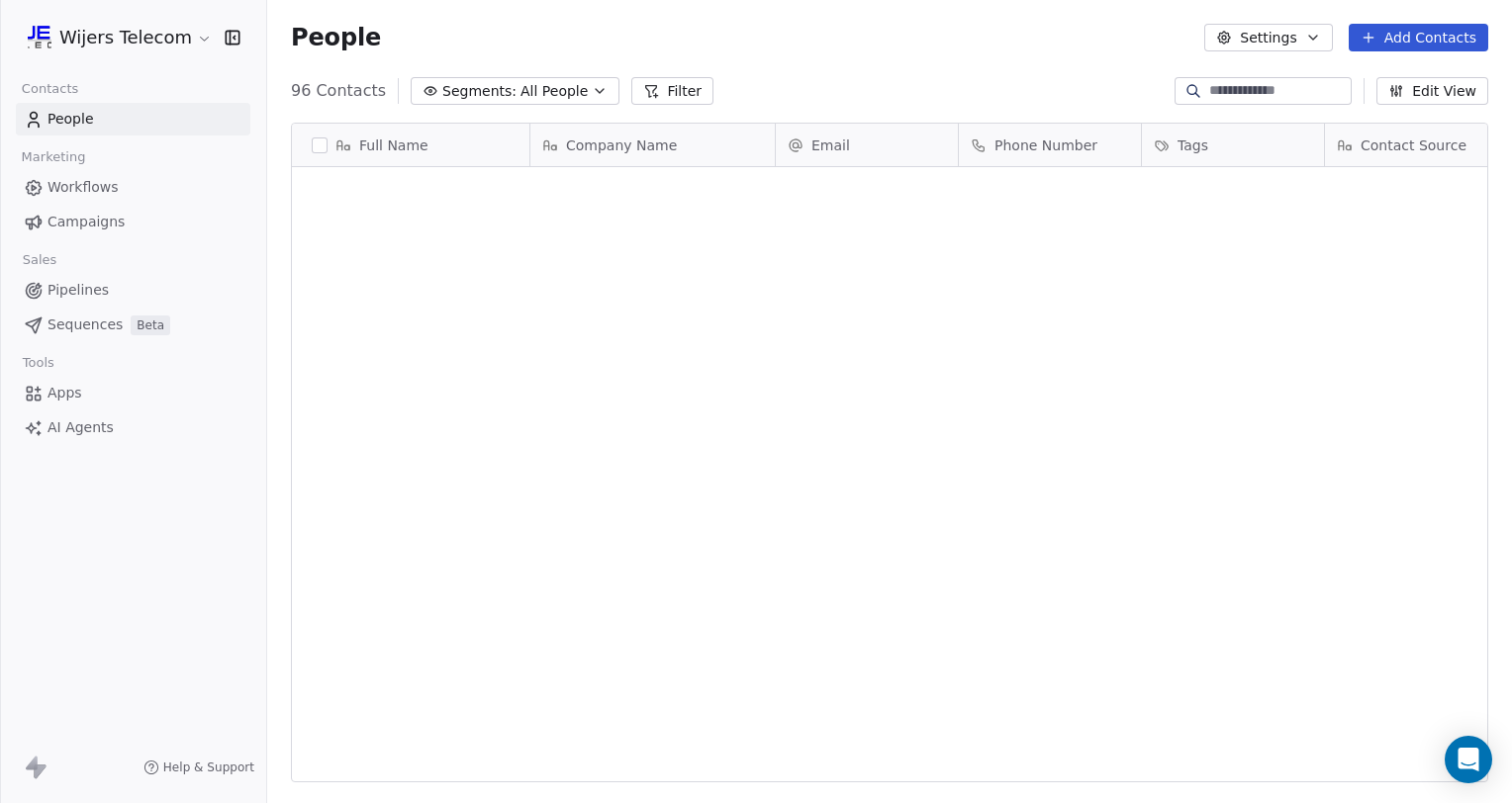
scroll to position [691, 1228]
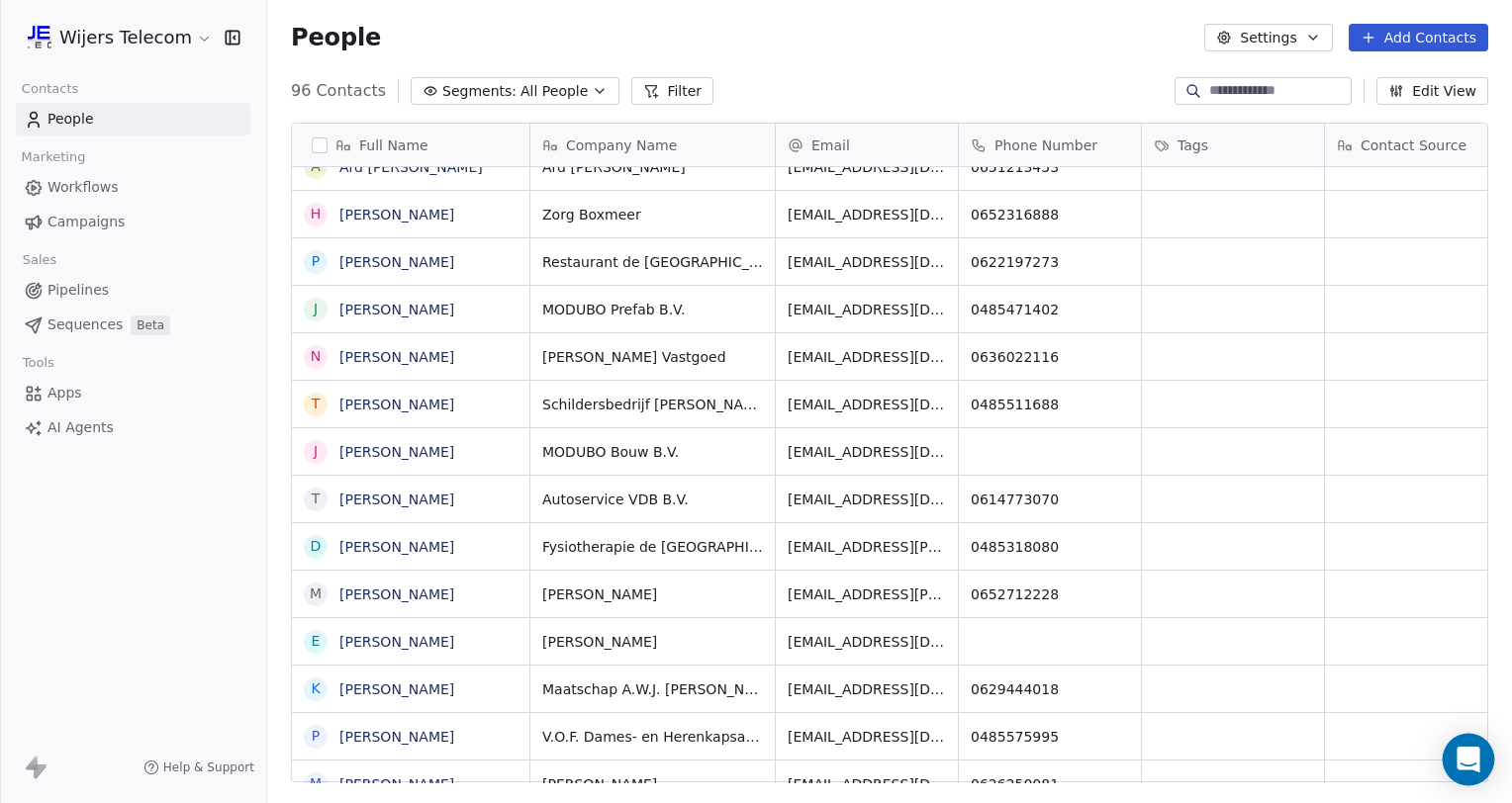
click at [1463, 740] on div "Open Intercom Messenger" at bounding box center [1468, 760] width 53 height 53
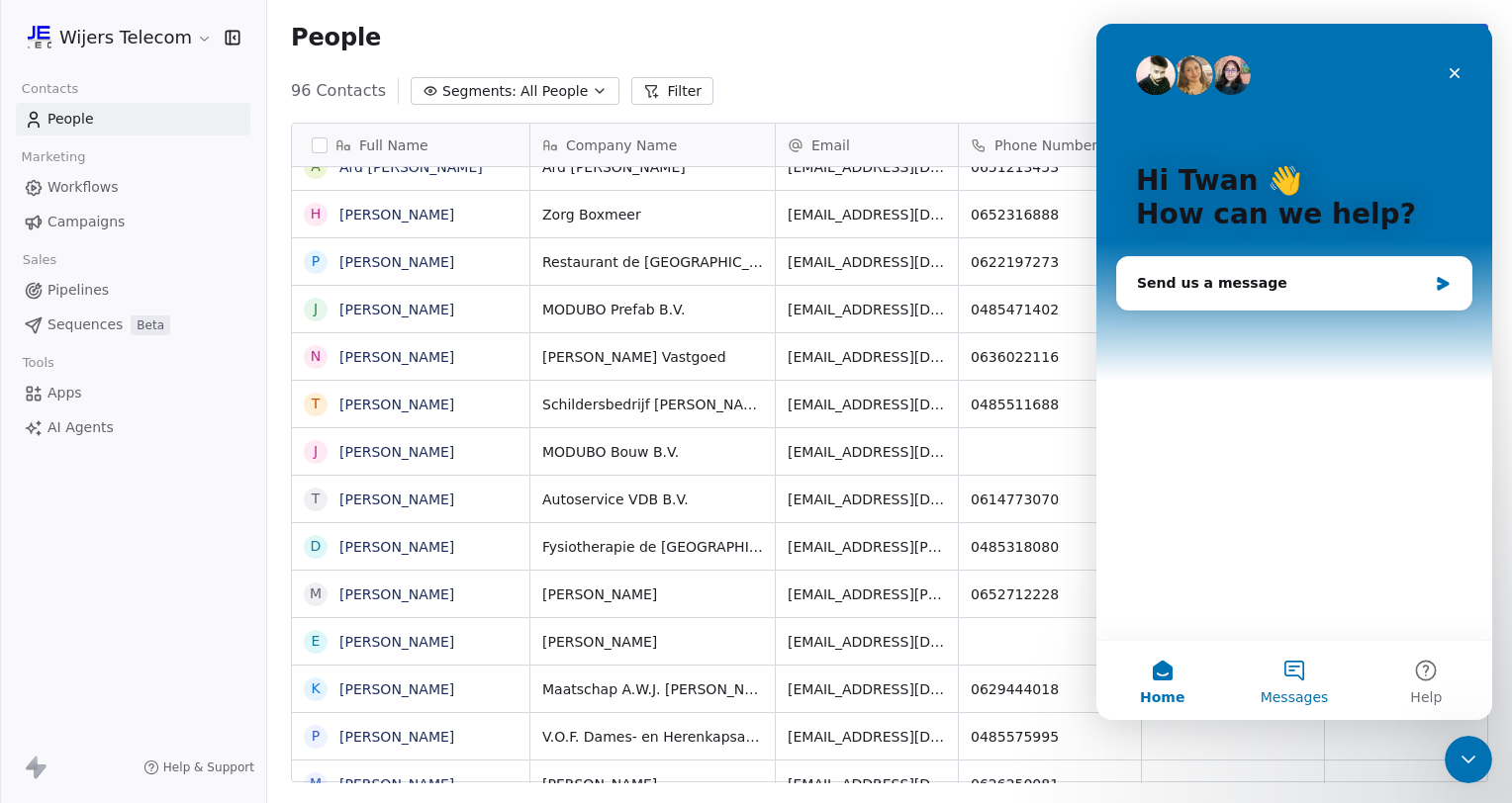
scroll to position [0, 0]
click at [1234, 274] on div "Send us a message" at bounding box center [1281, 283] width 290 height 21
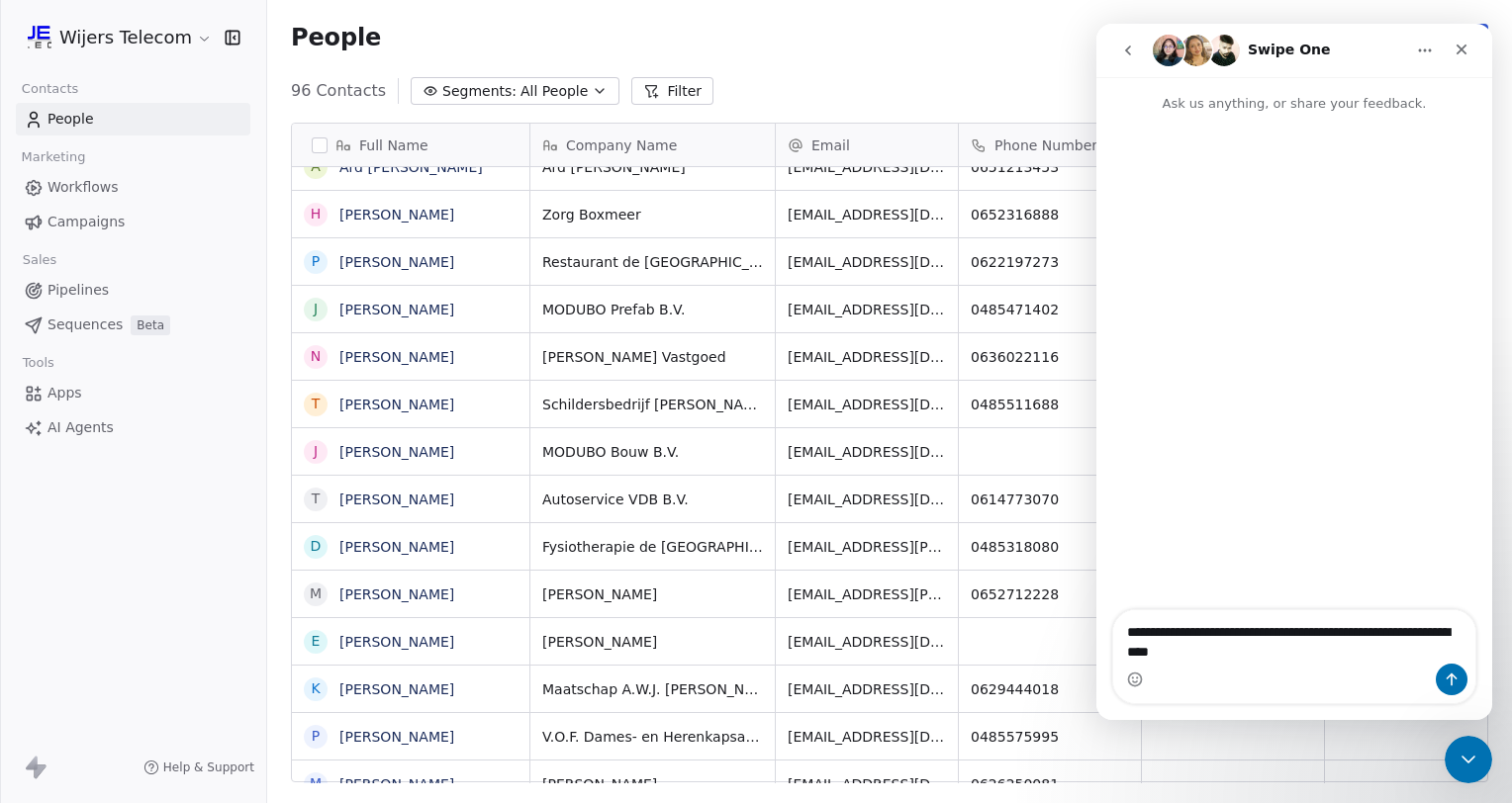
type textarea "**********"
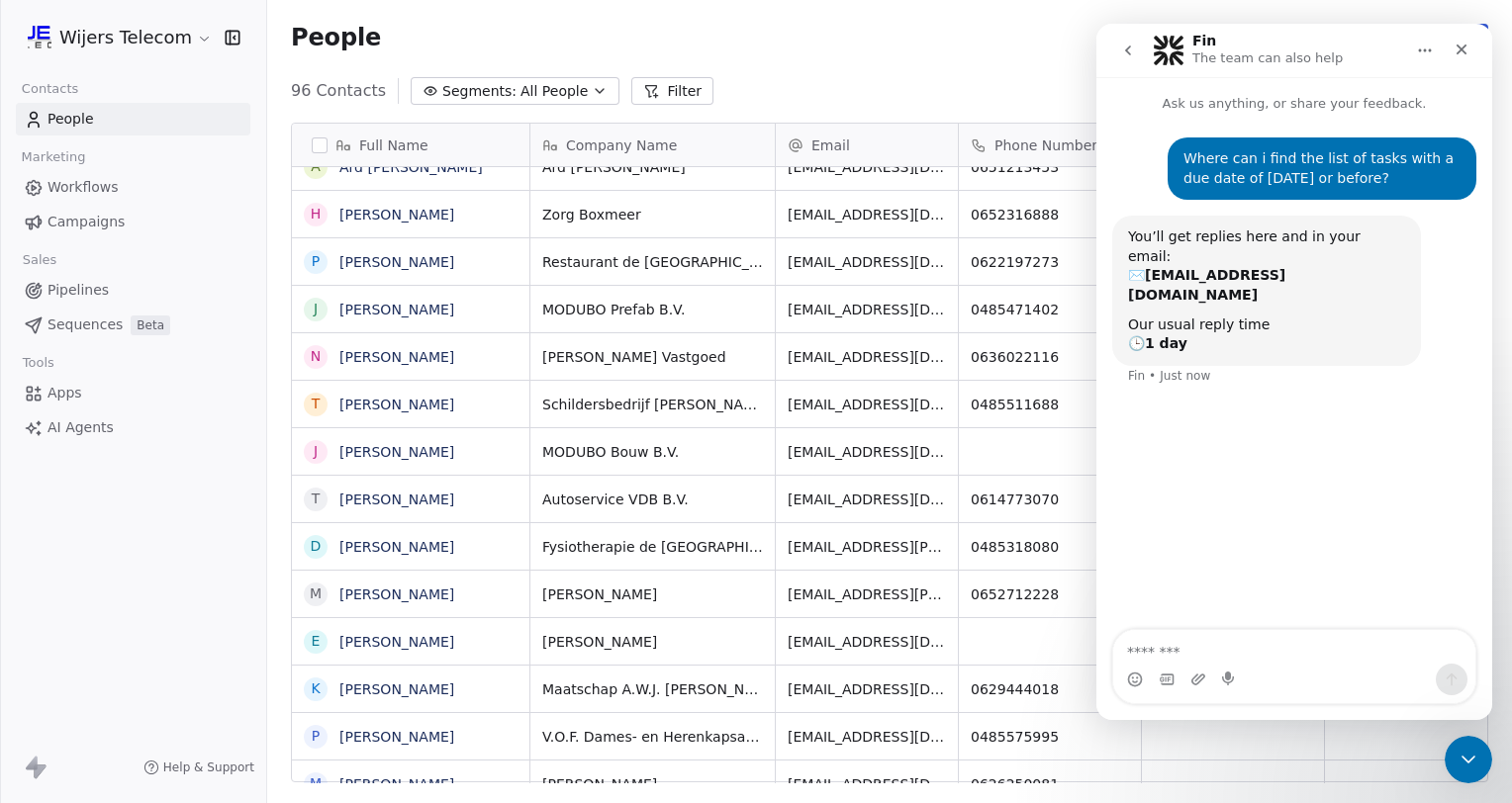
click at [38, 762] on icon at bounding box center [36, 768] width 24 height 24
click at [1462, 49] on icon "Close" at bounding box center [1461, 50] width 11 height 11
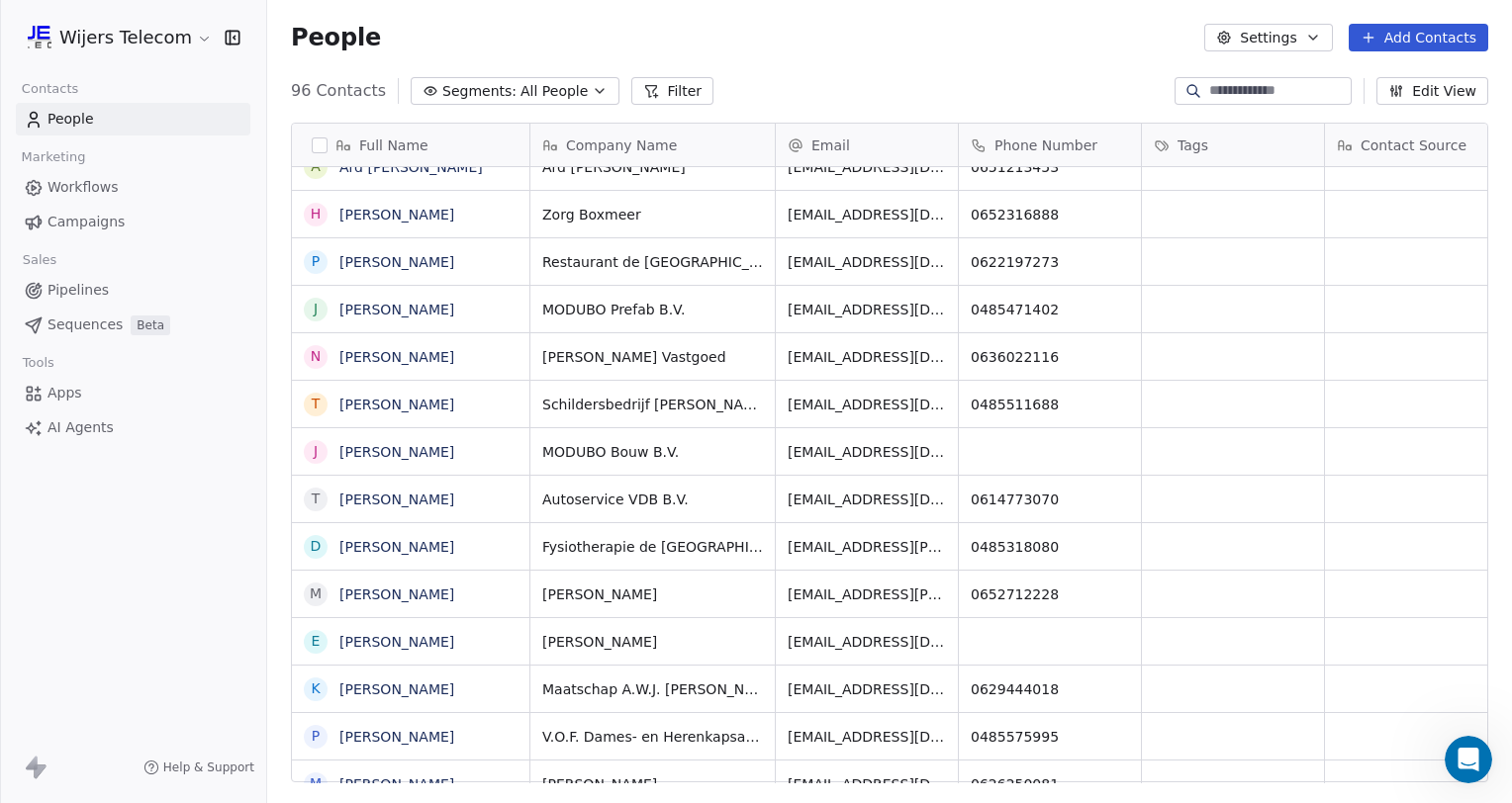
click at [1427, 94] on button "Edit View" at bounding box center [1432, 91] width 112 height 28
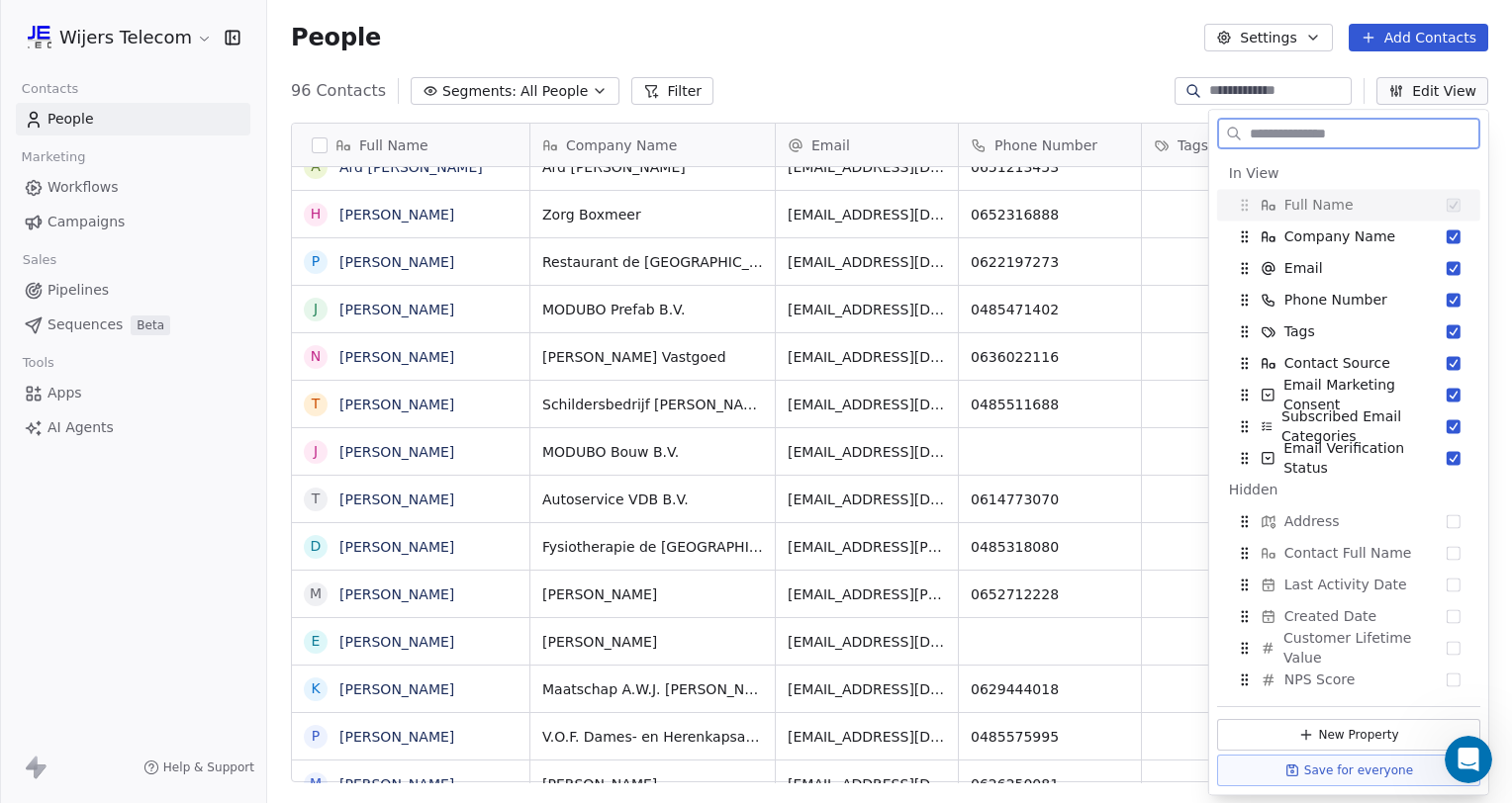
click at [1248, 204] on icon "Suggestions" at bounding box center [1244, 205] width 16 height 16
drag, startPoint x: 1243, startPoint y: 240, endPoint x: 1238, endPoint y: 194, distance: 46.3
click at [1238, 194] on icon "Suggestions" at bounding box center [1239, 192] width 16 height 16
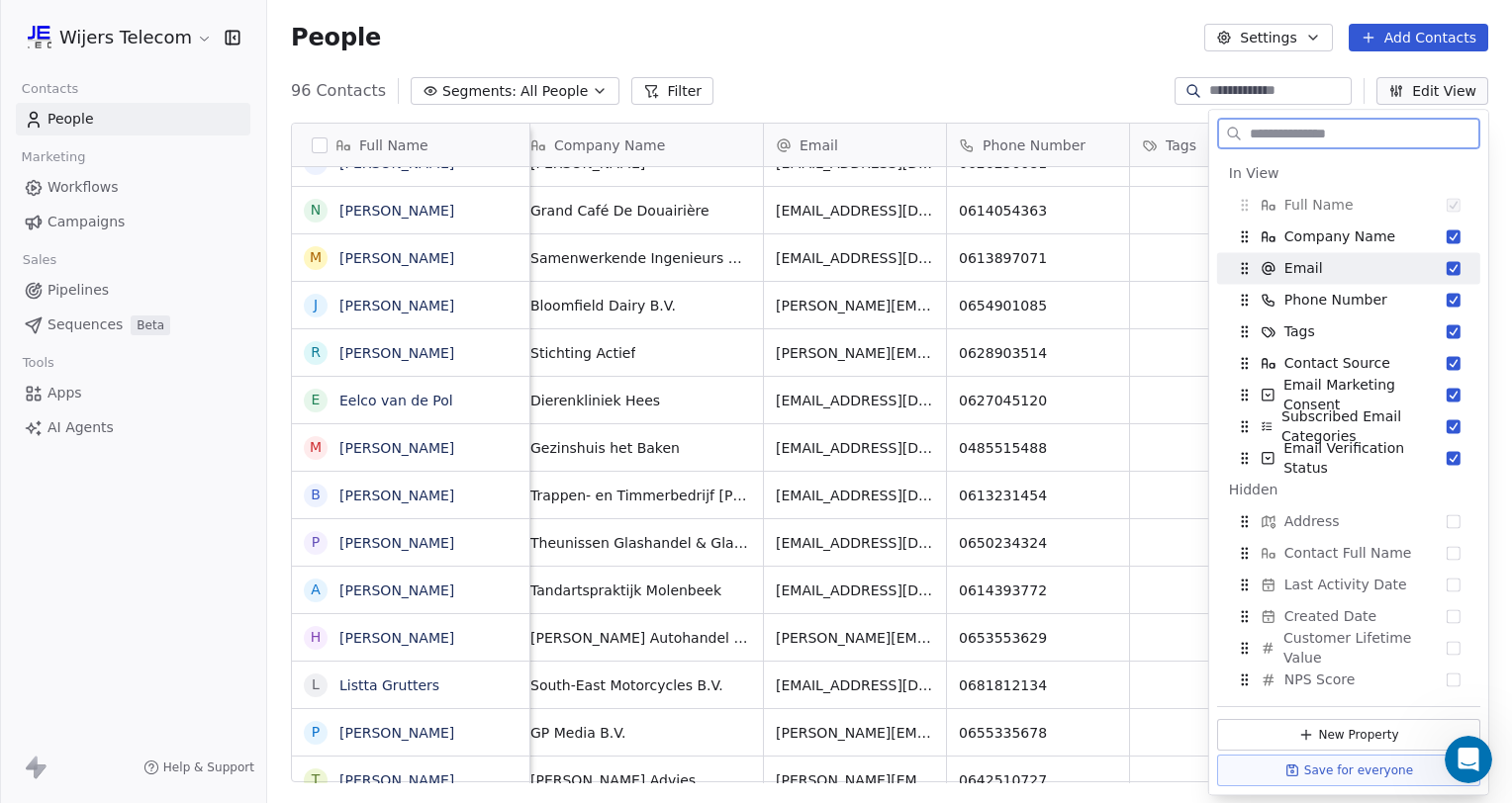
scroll to position [3212, 0]
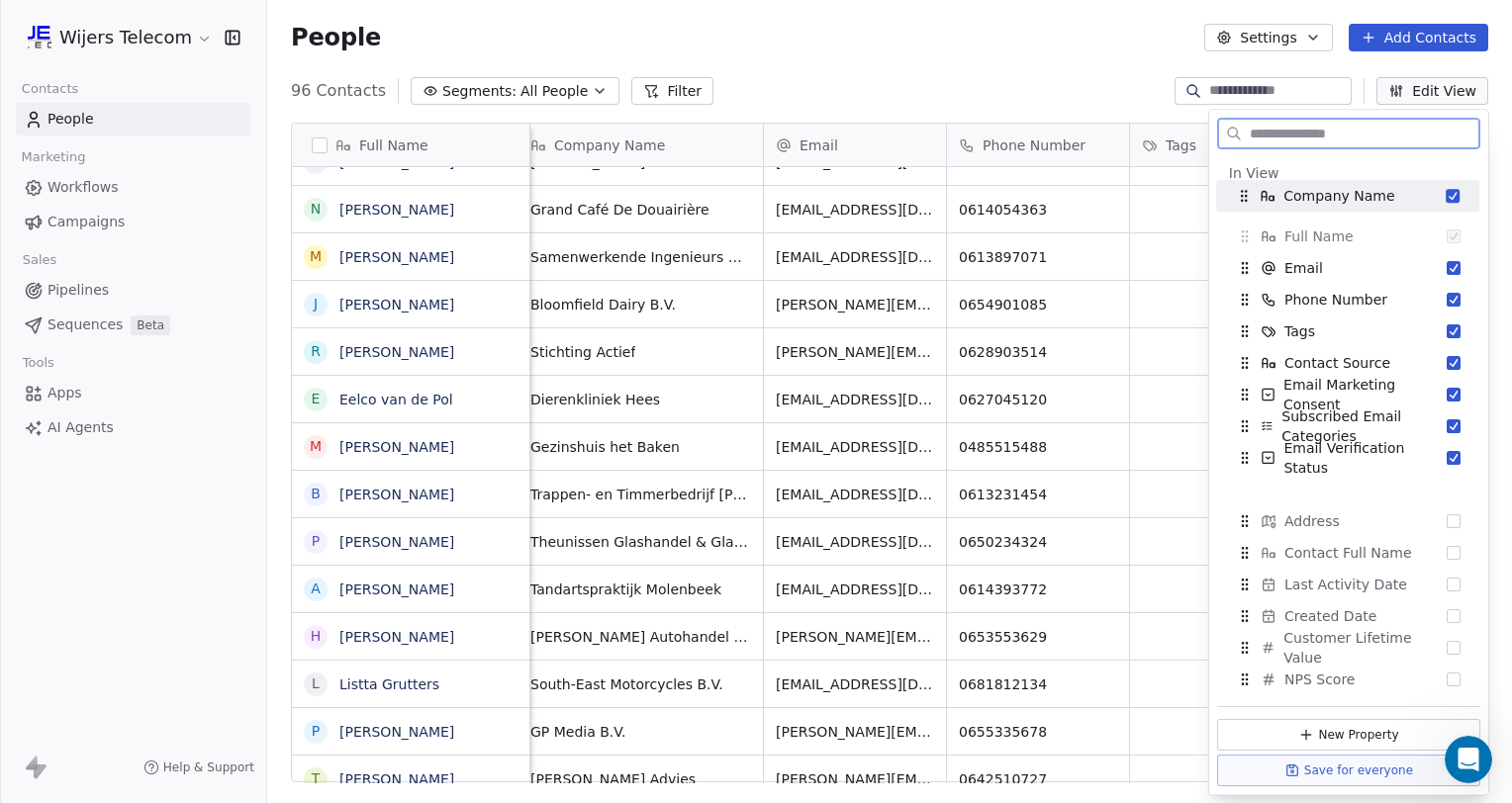
drag, startPoint x: 1248, startPoint y: 232, endPoint x: 1247, endPoint y: 191, distance: 41.0
click at [1247, 191] on icon "Suggestions" at bounding box center [1243, 197] width 16 height 16
drag, startPoint x: 1244, startPoint y: 234, endPoint x: 1247, endPoint y: 160, distance: 74.1
click at [1247, 160] on icon "Suggestions" at bounding box center [1247, 164] width 16 height 16
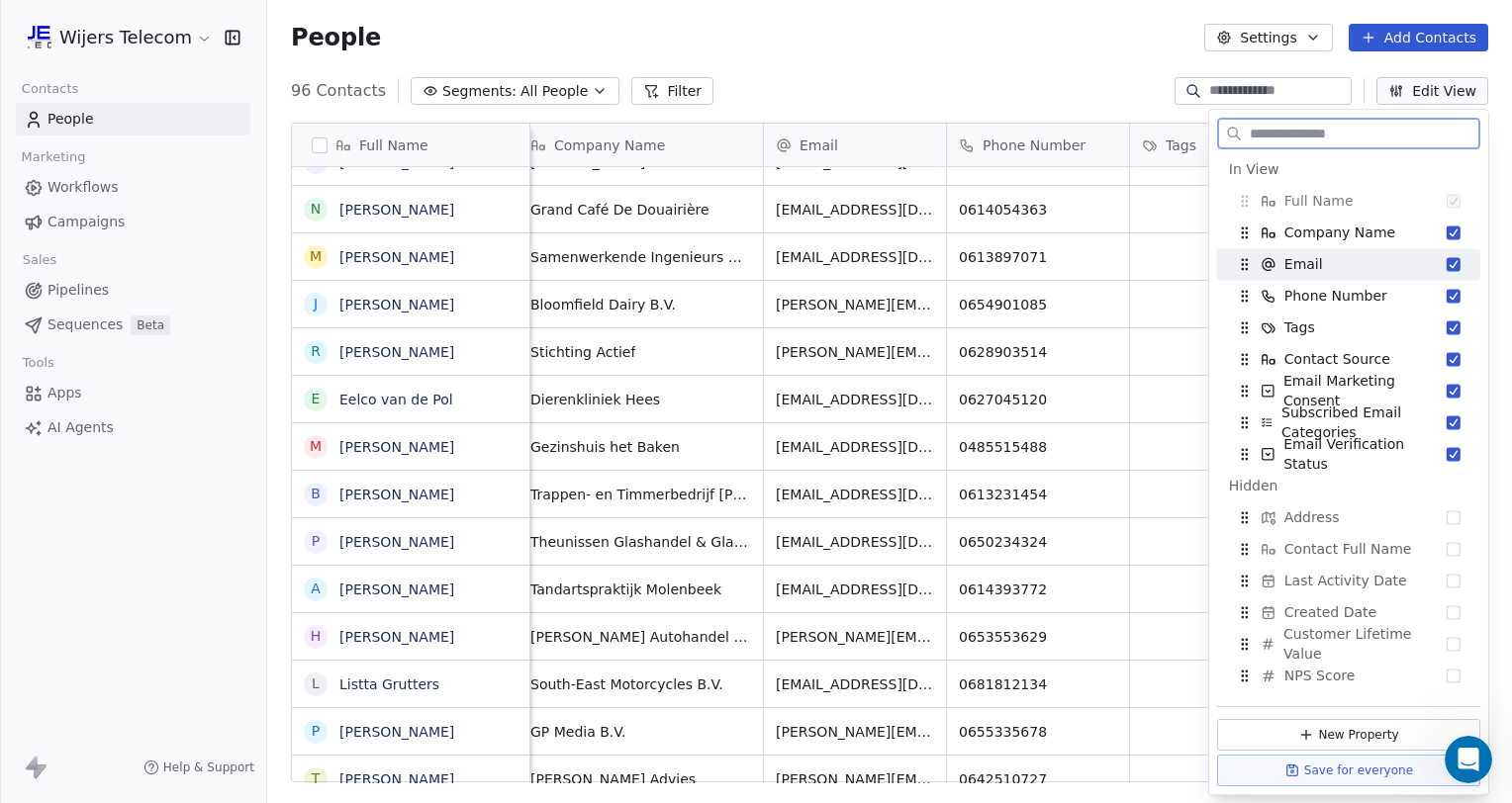
scroll to position [5, 0]
click at [1028, 80] on div "96 Contacts Segments: All People Filter Edit View" at bounding box center [889, 91] width 1244 height 32
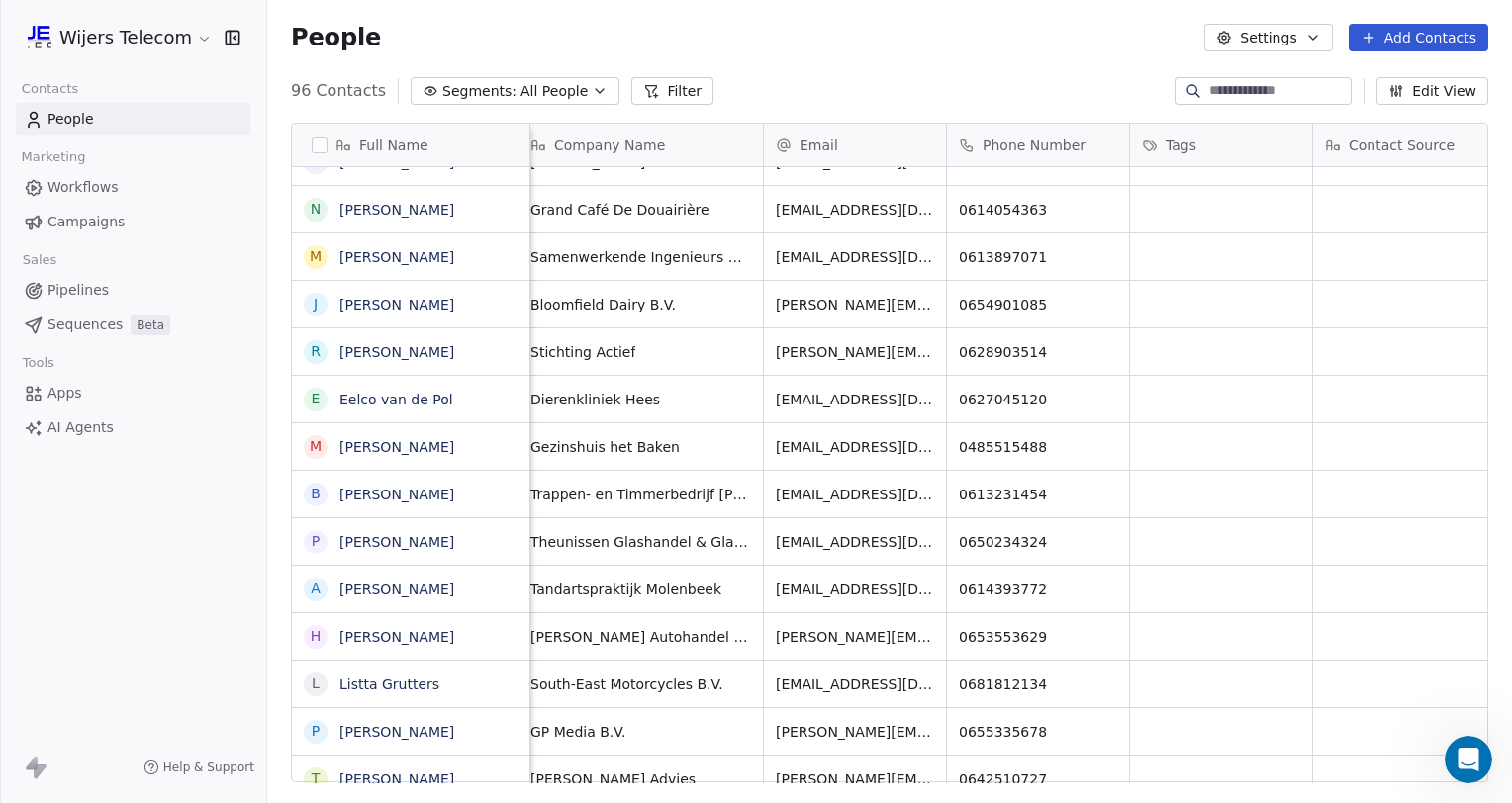
click at [797, 58] on div "People Settings Add Contacts" at bounding box center [889, 37] width 1244 height 75
click at [591, 84] on icon "button" at bounding box center [599, 91] width 16 height 16
click at [576, 84] on html "Wijers Telecom Contacts People Marketing Workflows Campaigns Sales Pipelines Se…" at bounding box center [756, 402] width 1512 height 803
click at [591, 85] on icon "button" at bounding box center [599, 91] width 16 height 16
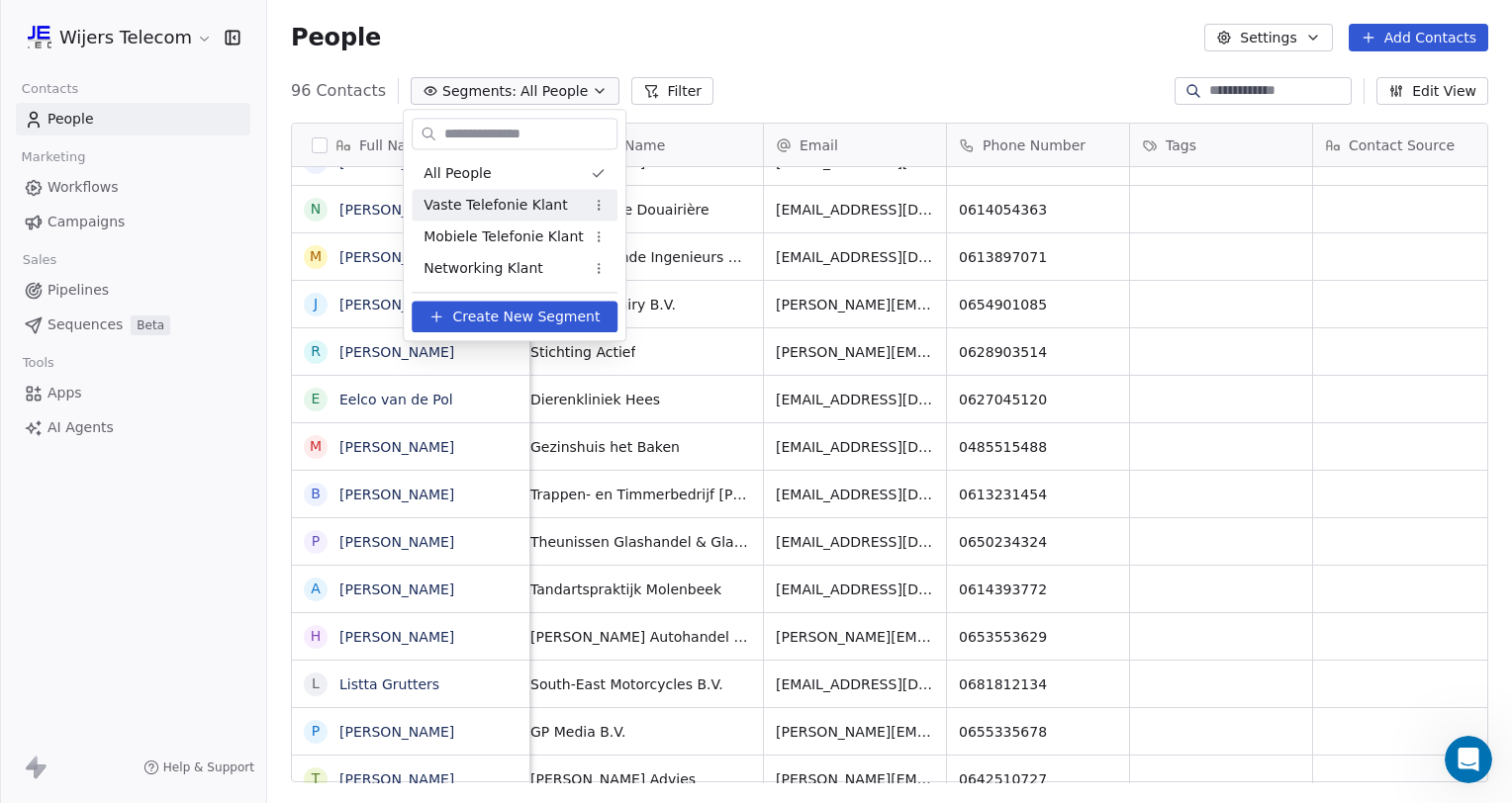
click at [514, 206] on span "Vaste Telefonie Klant" at bounding box center [495, 205] width 145 height 21
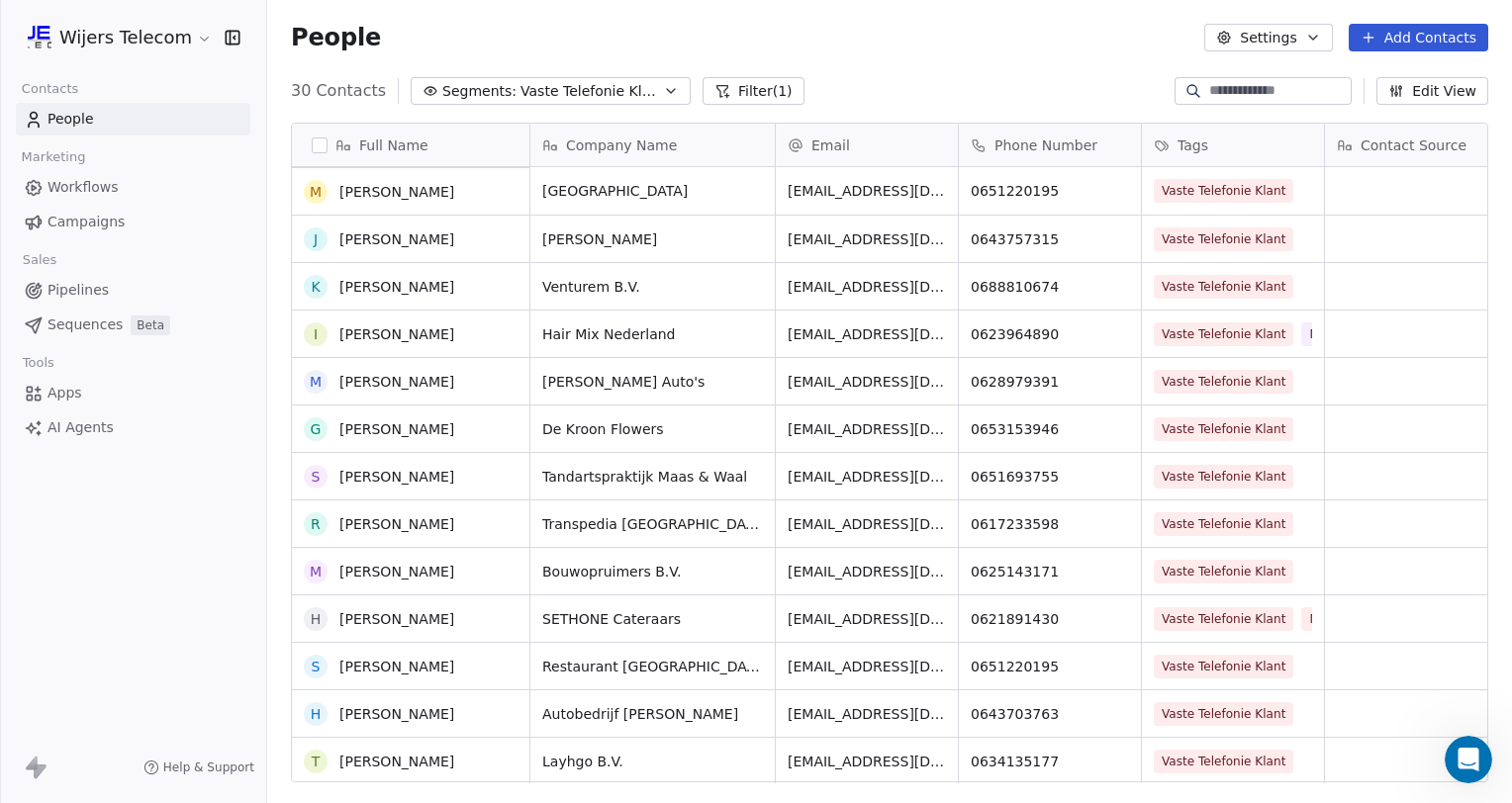
scroll to position [0, 0]
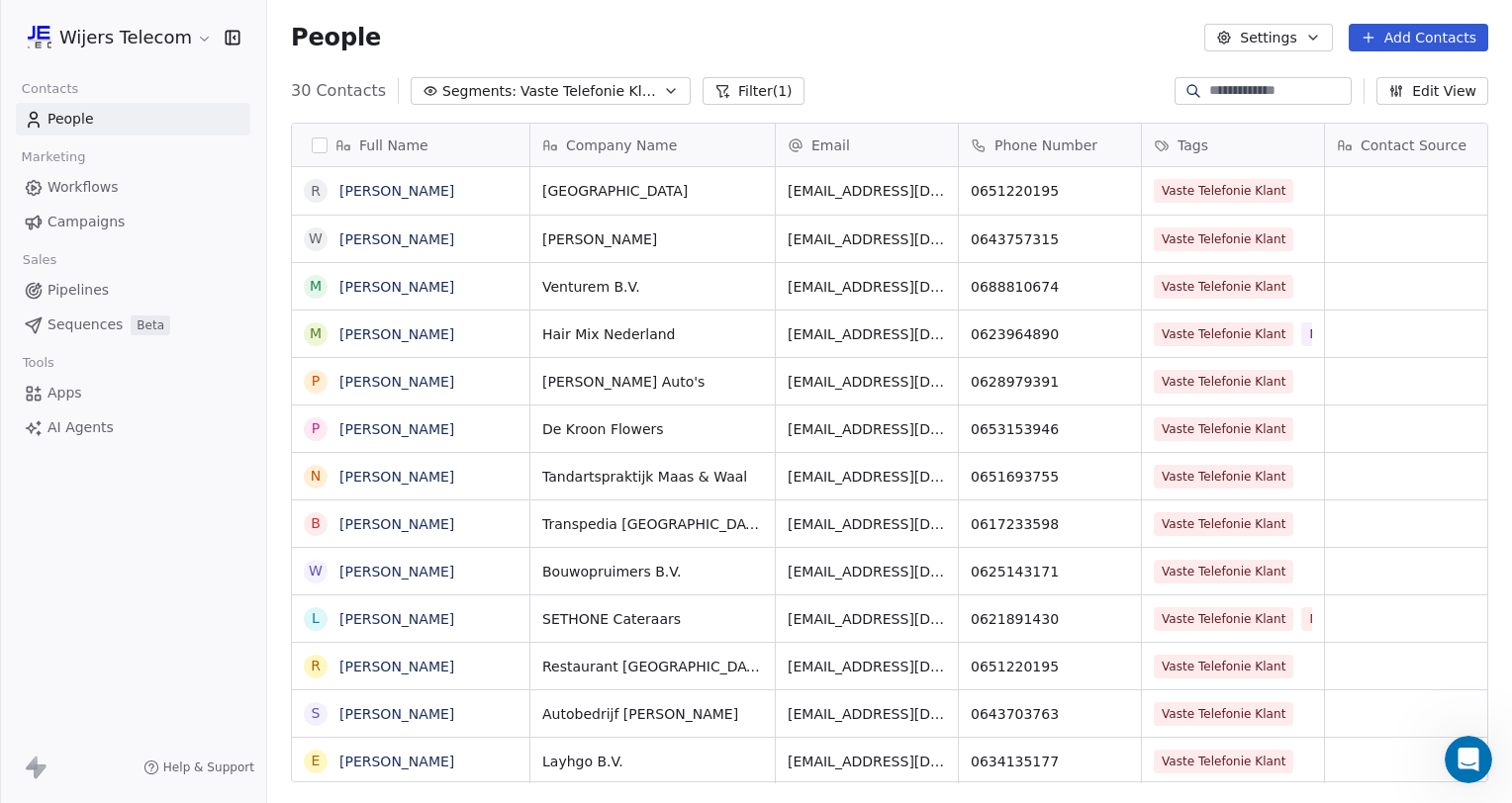
click at [641, 90] on button "Segments: Vaste Telefonie Klant" at bounding box center [550, 91] width 280 height 28
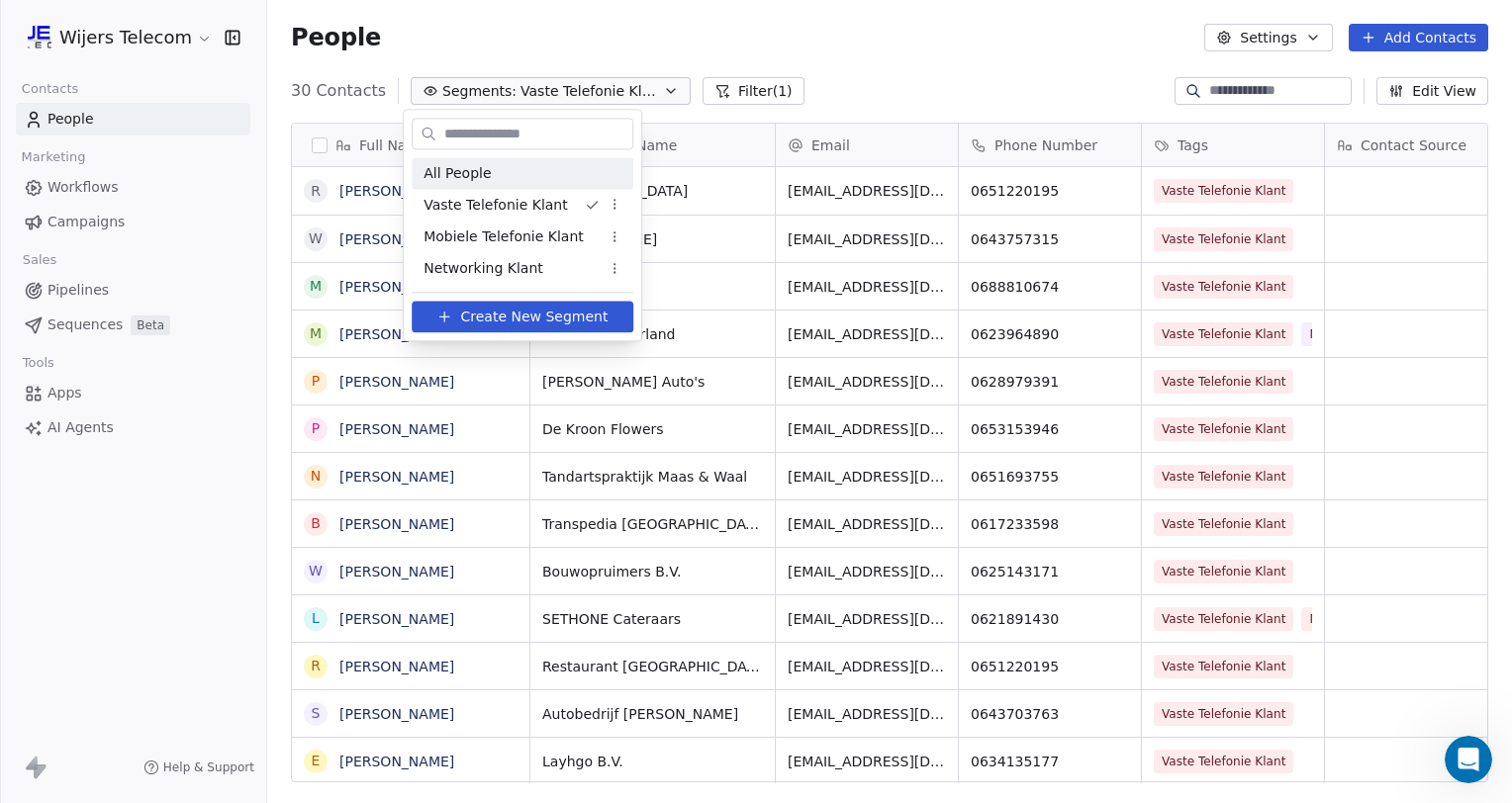
click at [481, 172] on span "All People" at bounding box center [456, 173] width 67 height 21
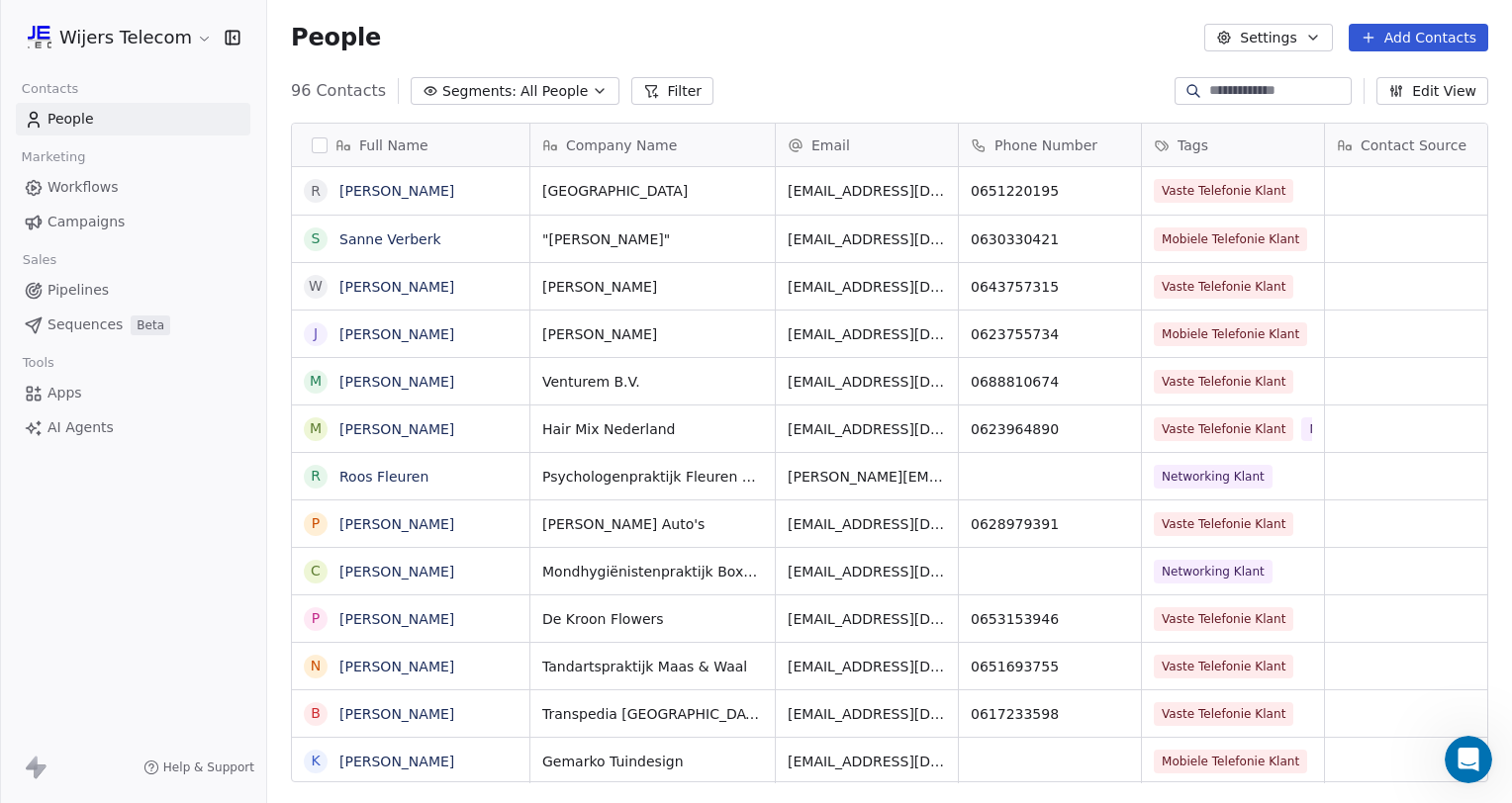
click at [85, 186] on span "Workflows" at bounding box center [83, 187] width 71 height 21
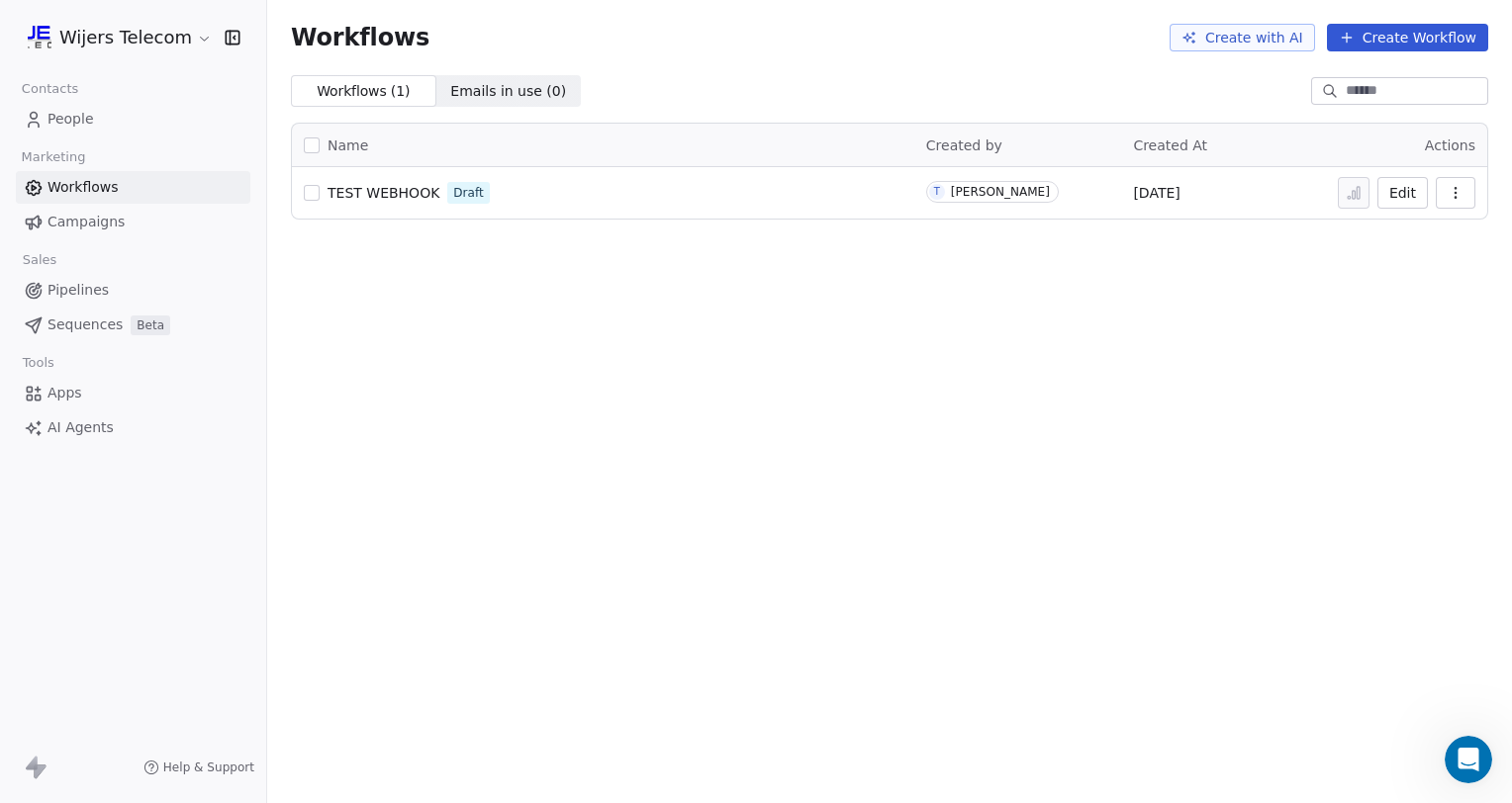
click at [79, 220] on span "Campaigns" at bounding box center [86, 222] width 77 height 21
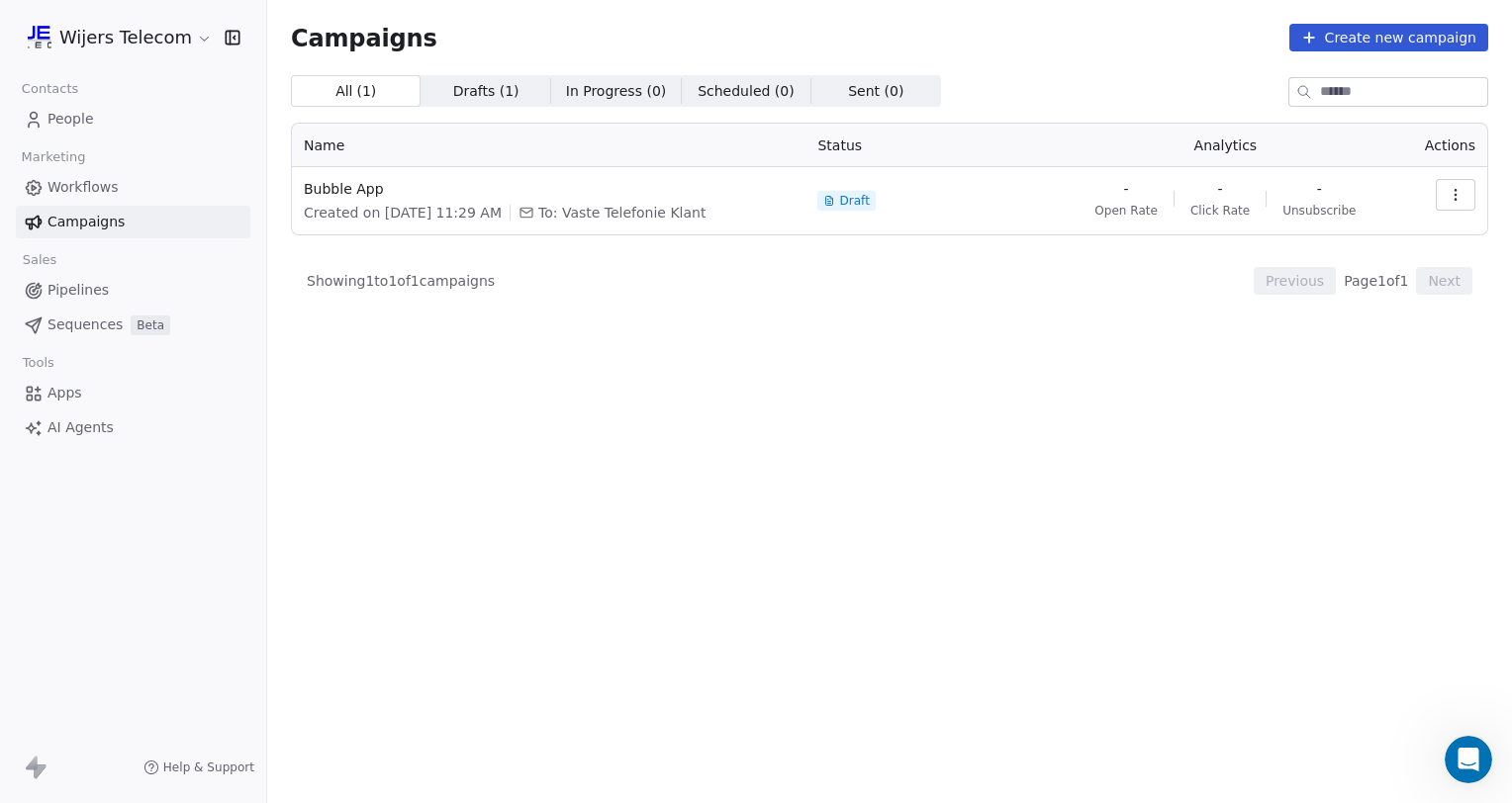
click at [96, 289] on span "Pipelines" at bounding box center [78, 290] width 61 height 21
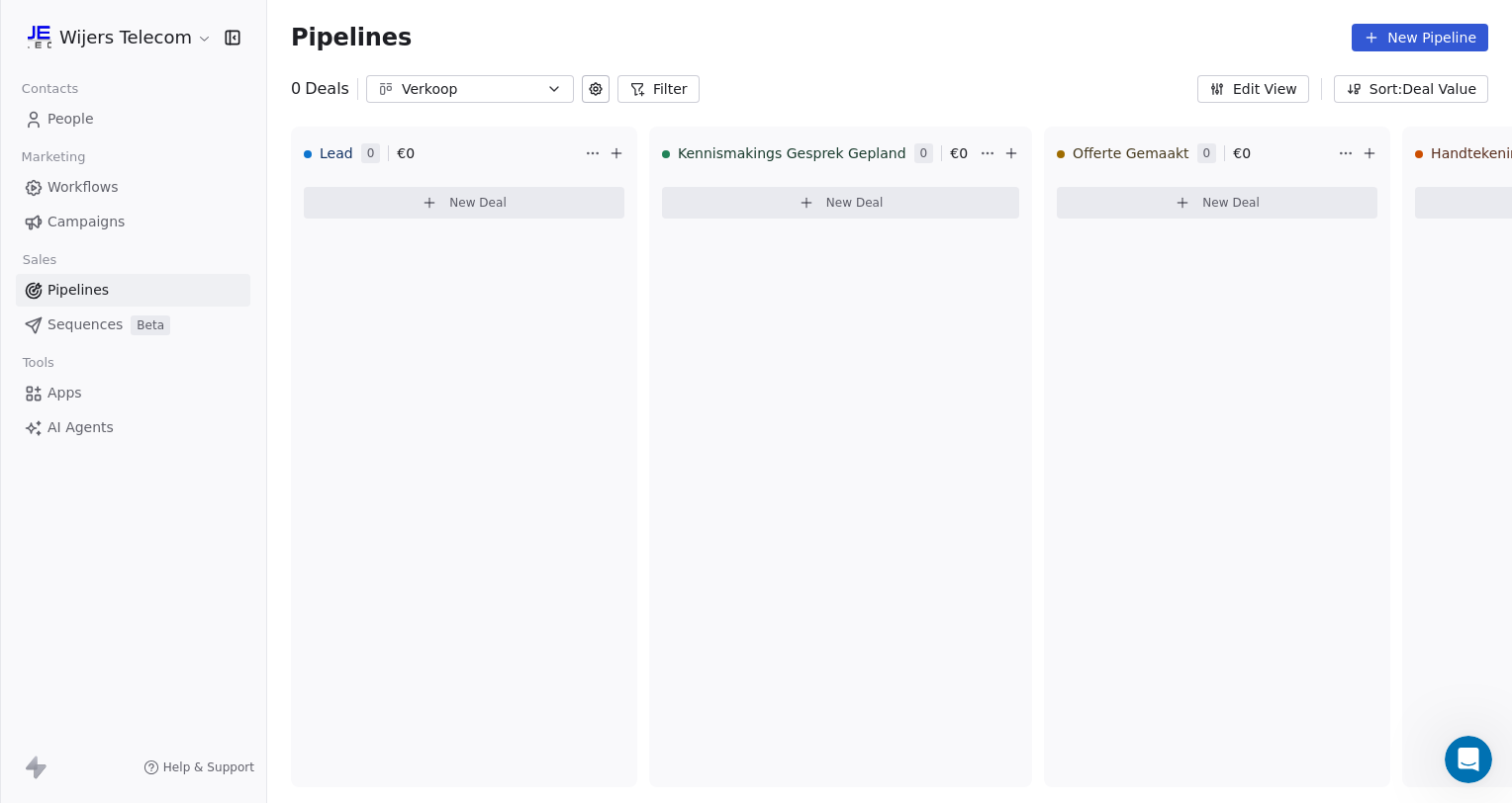
click at [95, 325] on span "Sequences" at bounding box center [85, 325] width 75 height 21
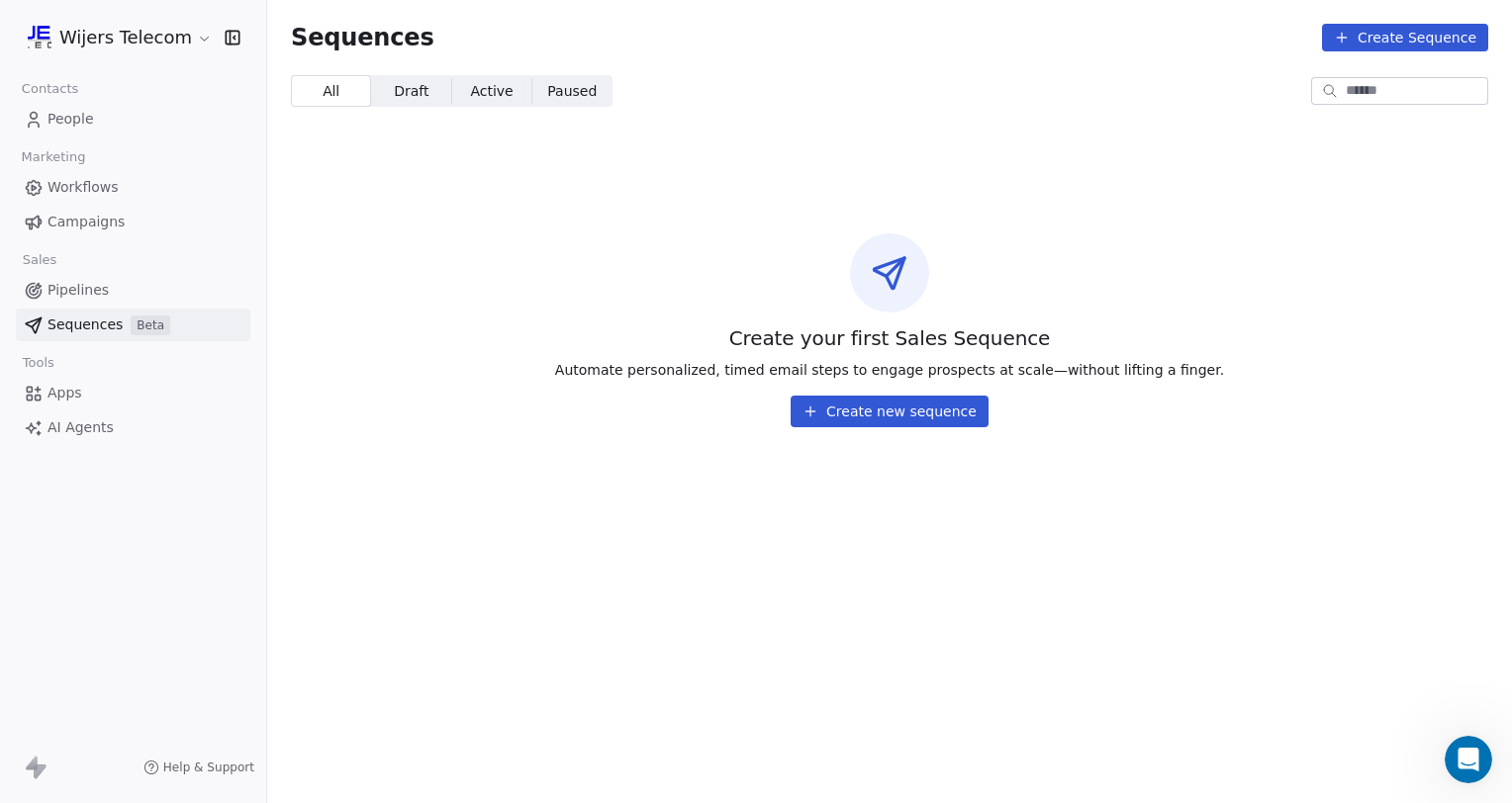
click at [96, 289] on span "Pipelines" at bounding box center [78, 290] width 61 height 21
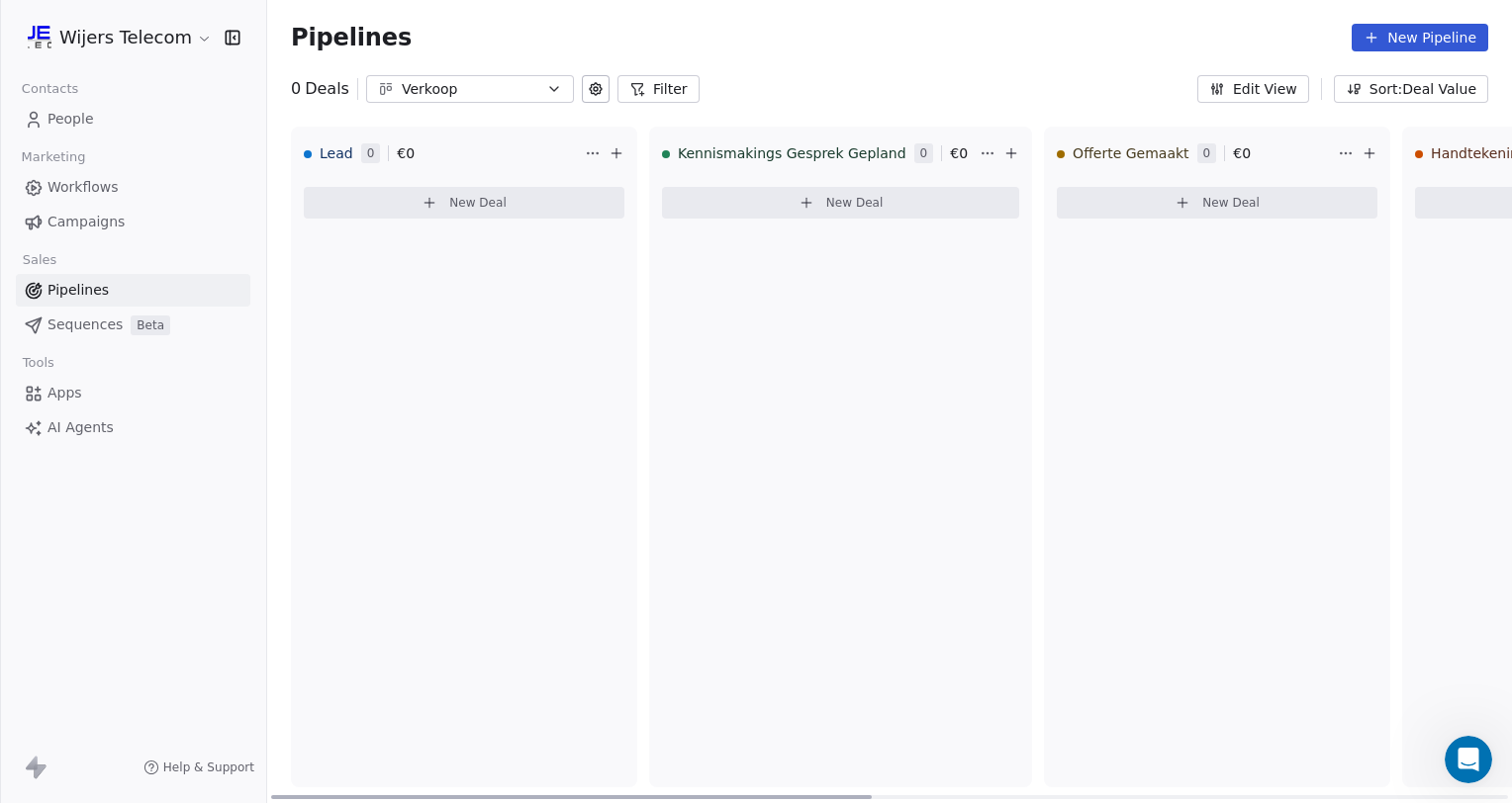
click at [458, 208] on span "New Deal" at bounding box center [477, 203] width 57 height 16
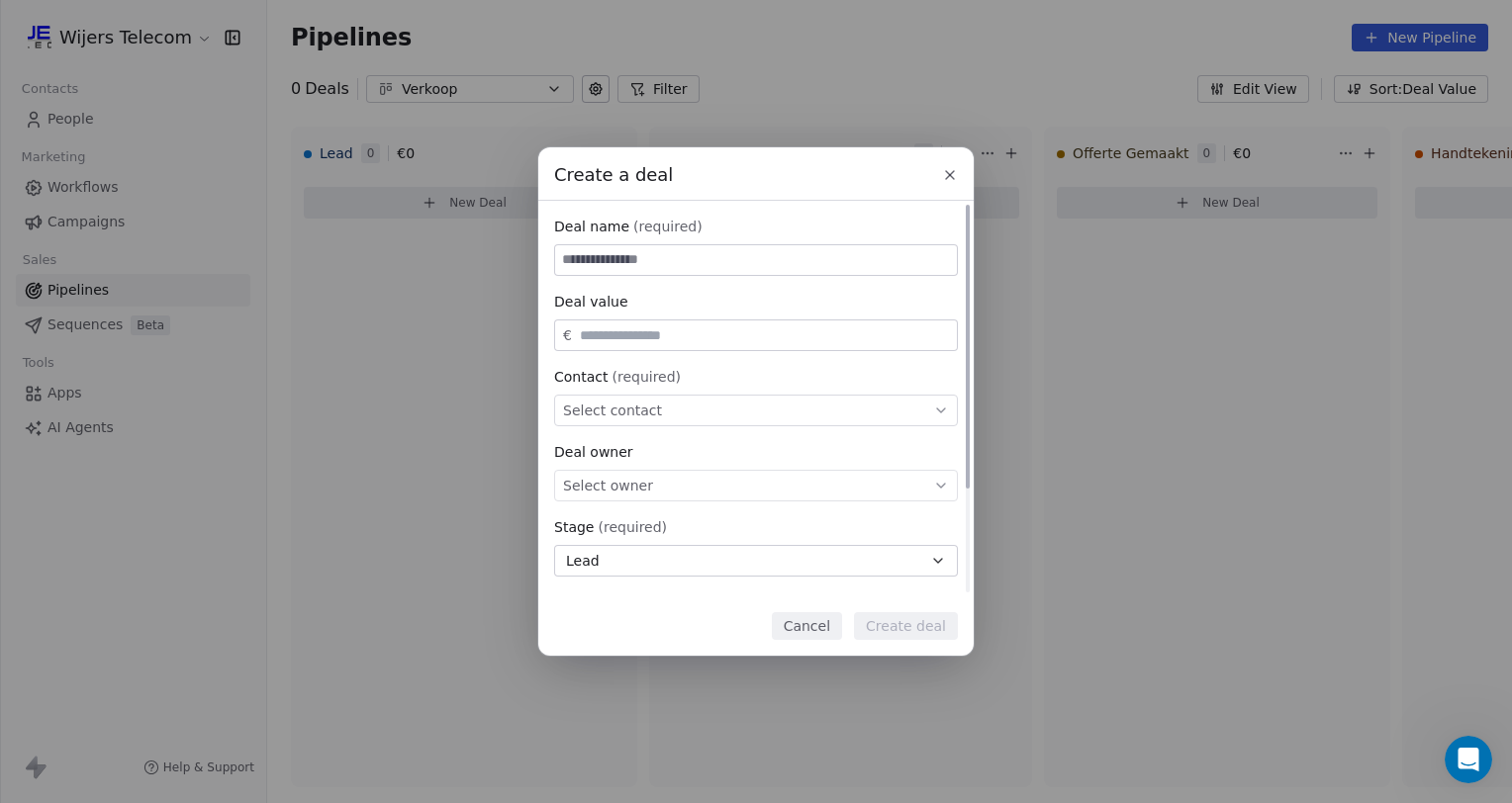
click at [669, 411] on div "Select contact" at bounding box center [756, 410] width 403 height 32
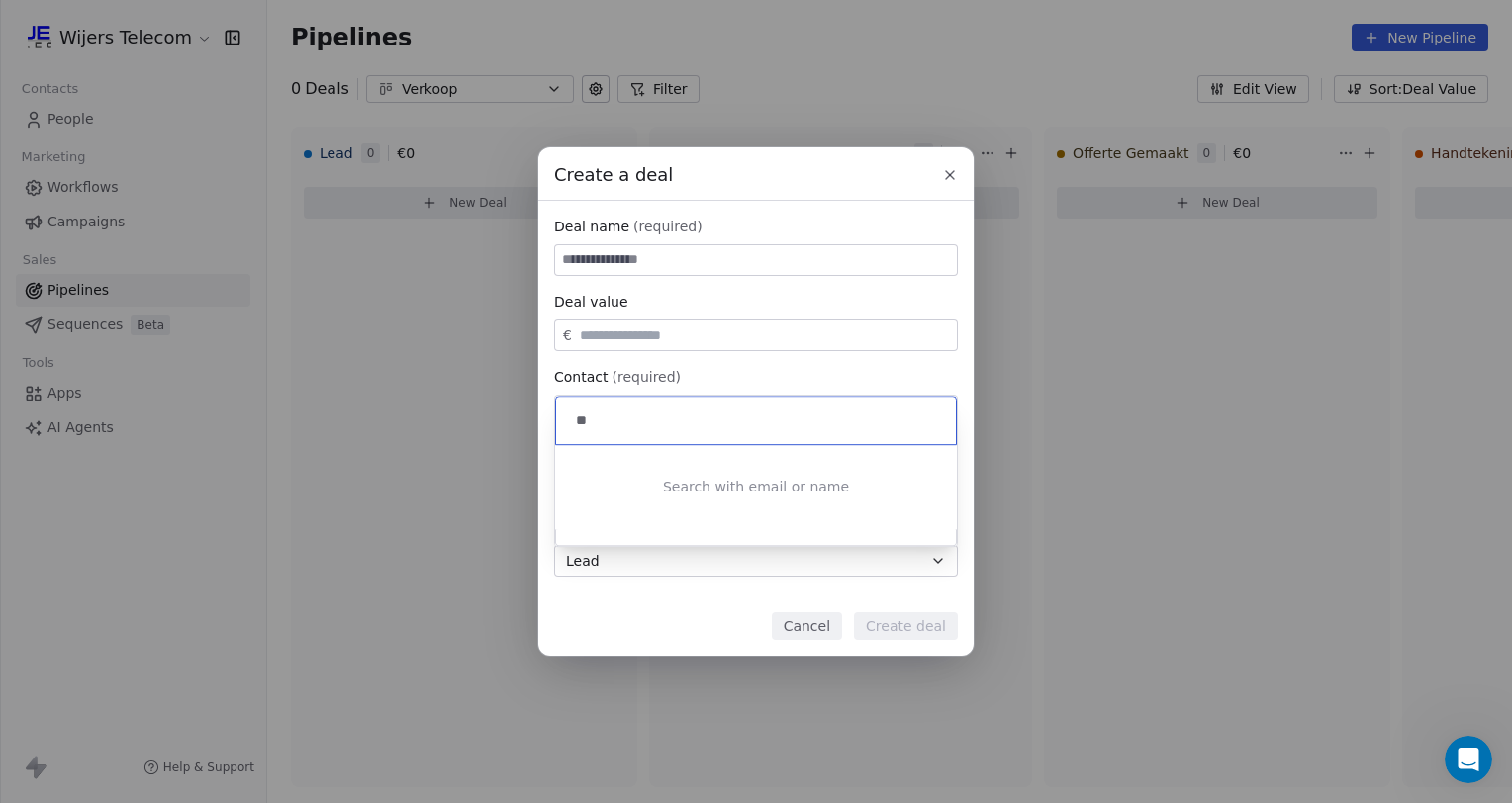
type input "*"
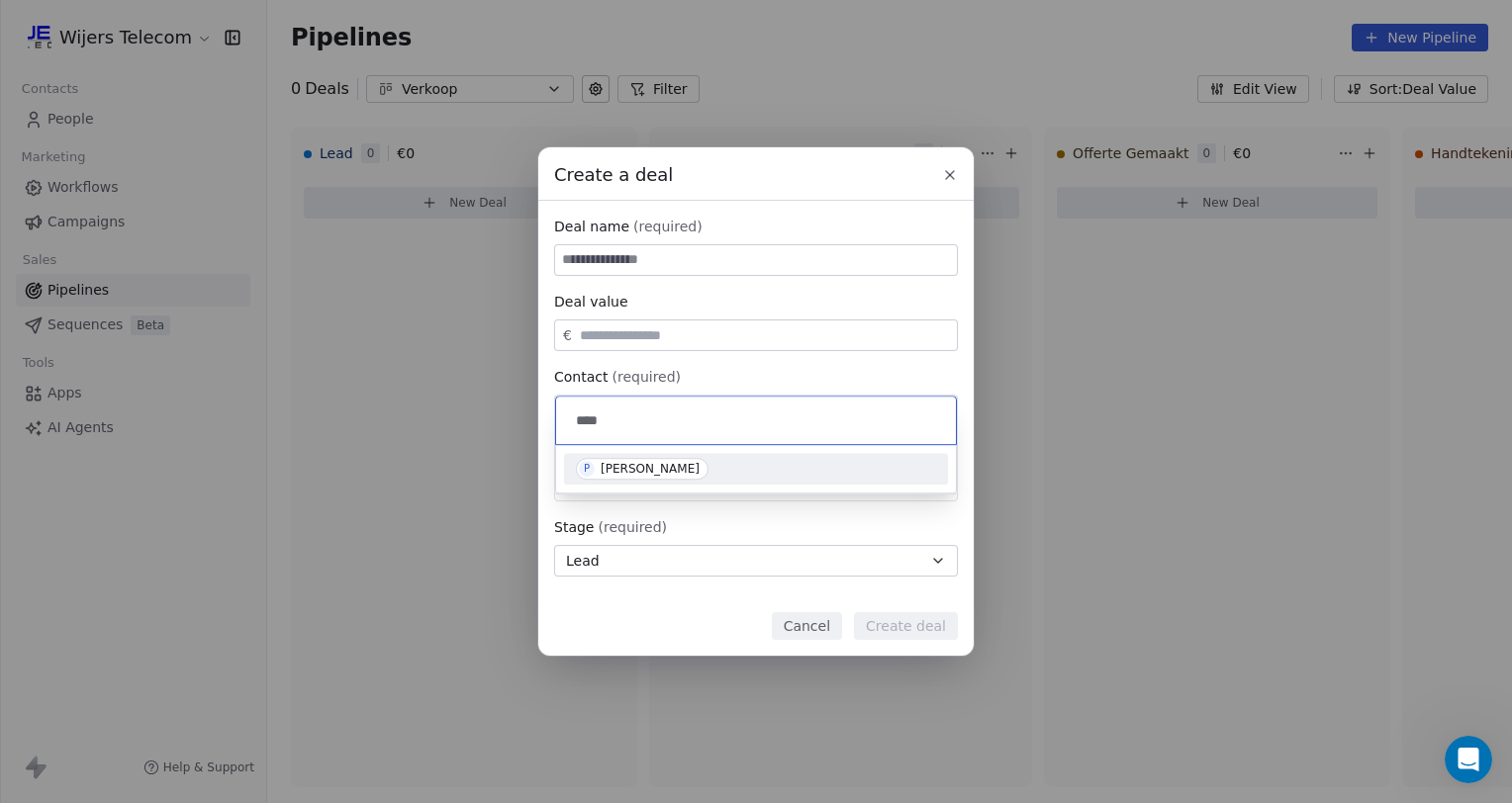
type input "****"
click at [632, 463] on div "Pierre Vink" at bounding box center [649, 469] width 99 height 14
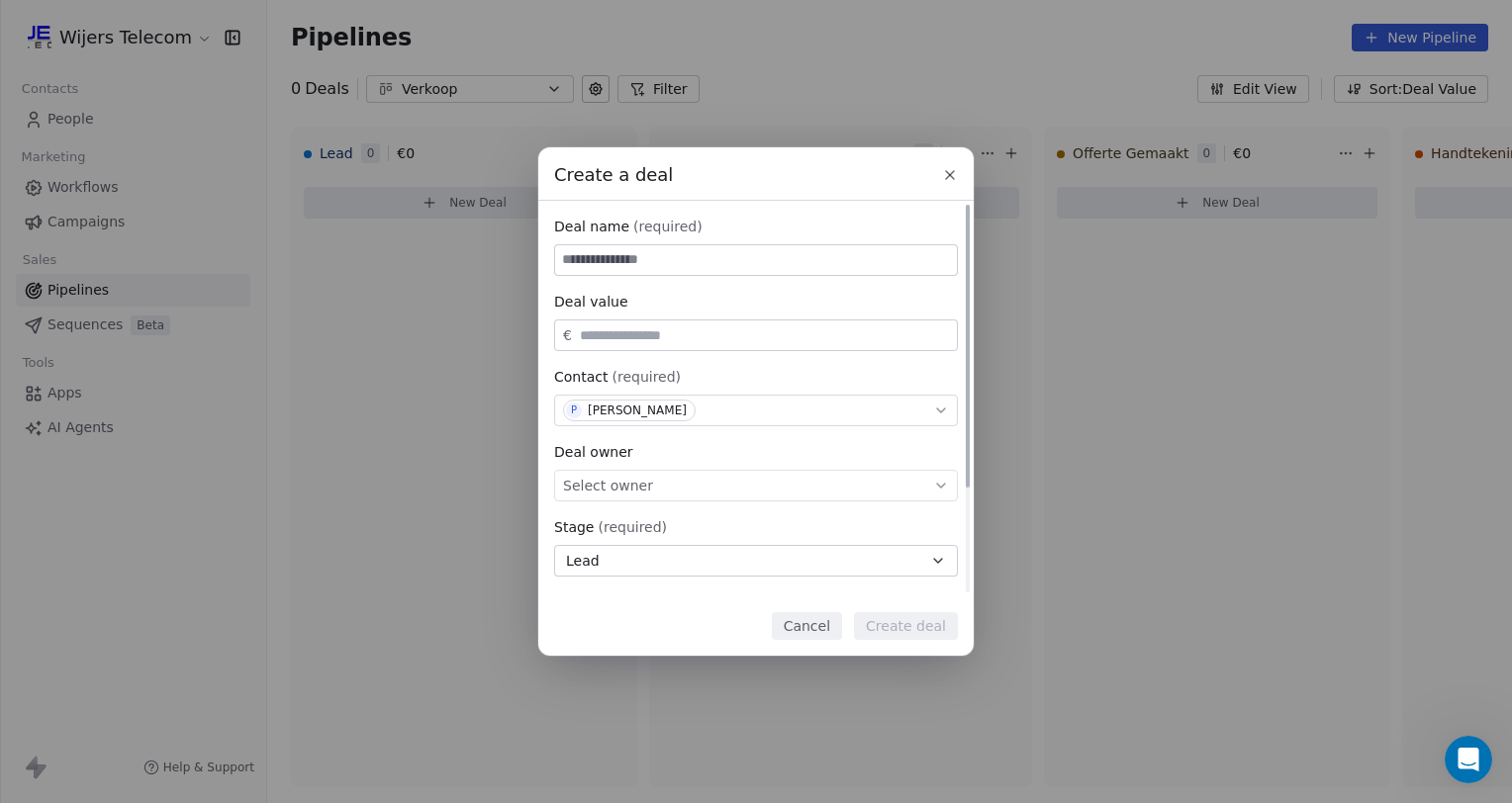
click at [633, 492] on span "Select owner" at bounding box center [608, 486] width 90 height 20
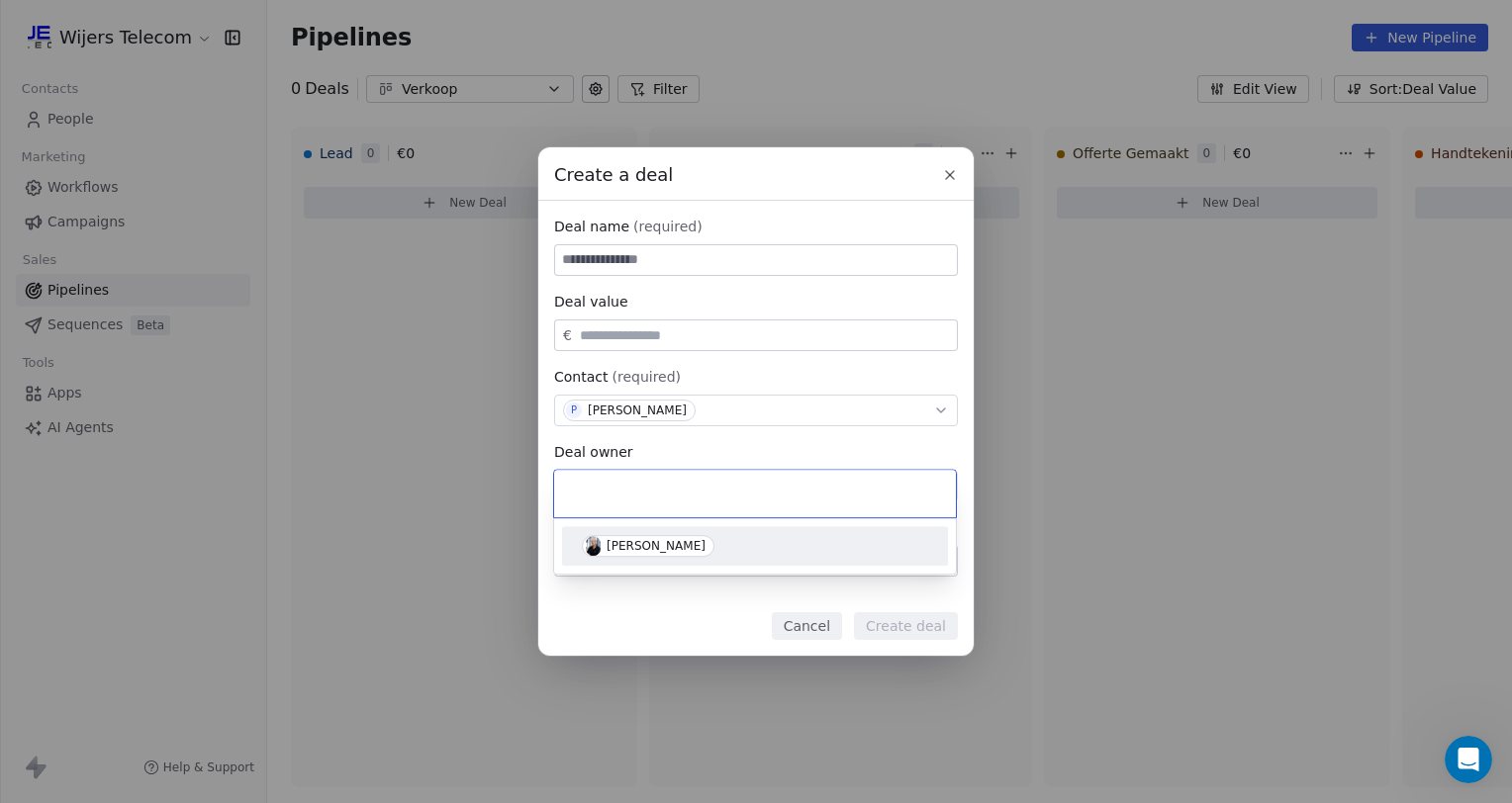
click at [626, 537] on span "[PERSON_NAME]" at bounding box center [648, 546] width 133 height 22
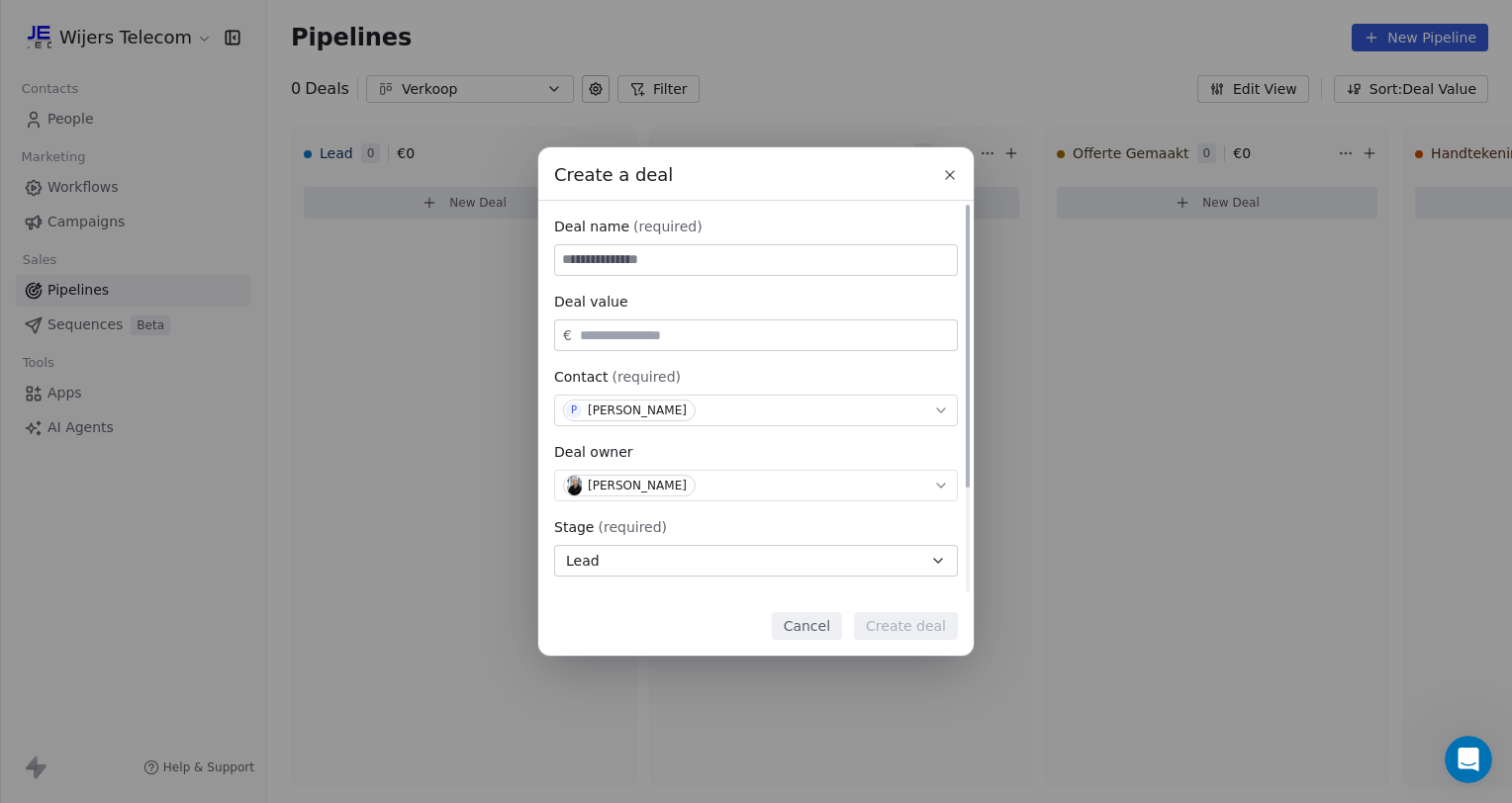
click at [679, 558] on button "Lead" at bounding box center [756, 561] width 403 height 32
click at [711, 625] on div "Create a deal Deal name (required) Deal value € Contact (required) P Pierre Vin…" at bounding box center [756, 402] width 1512 height 508
click at [727, 254] on input at bounding box center [756, 261] width 401 height 30
type input "*"
type input "****"
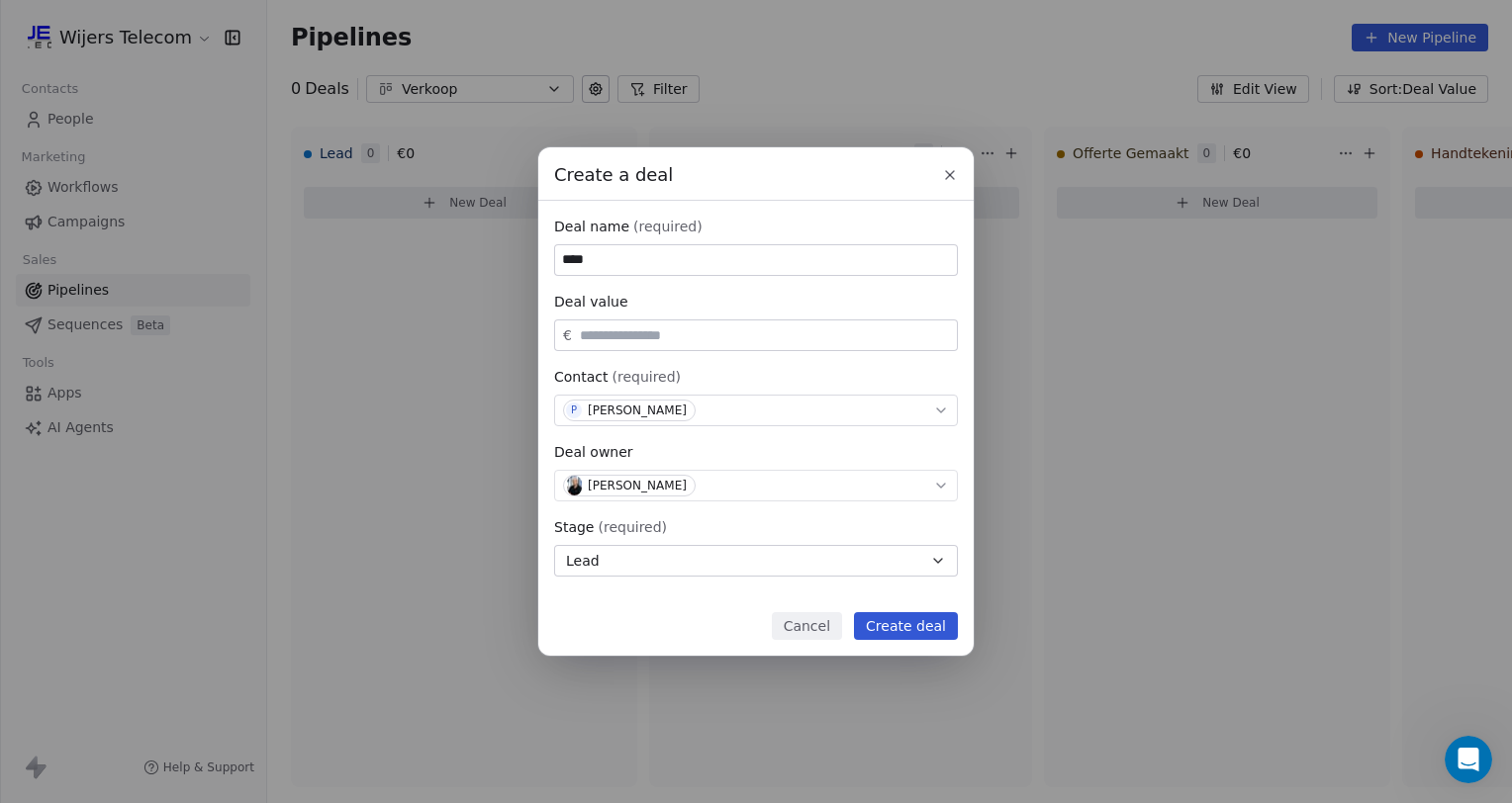
click at [916, 625] on button "Create deal" at bounding box center [906, 626] width 104 height 28
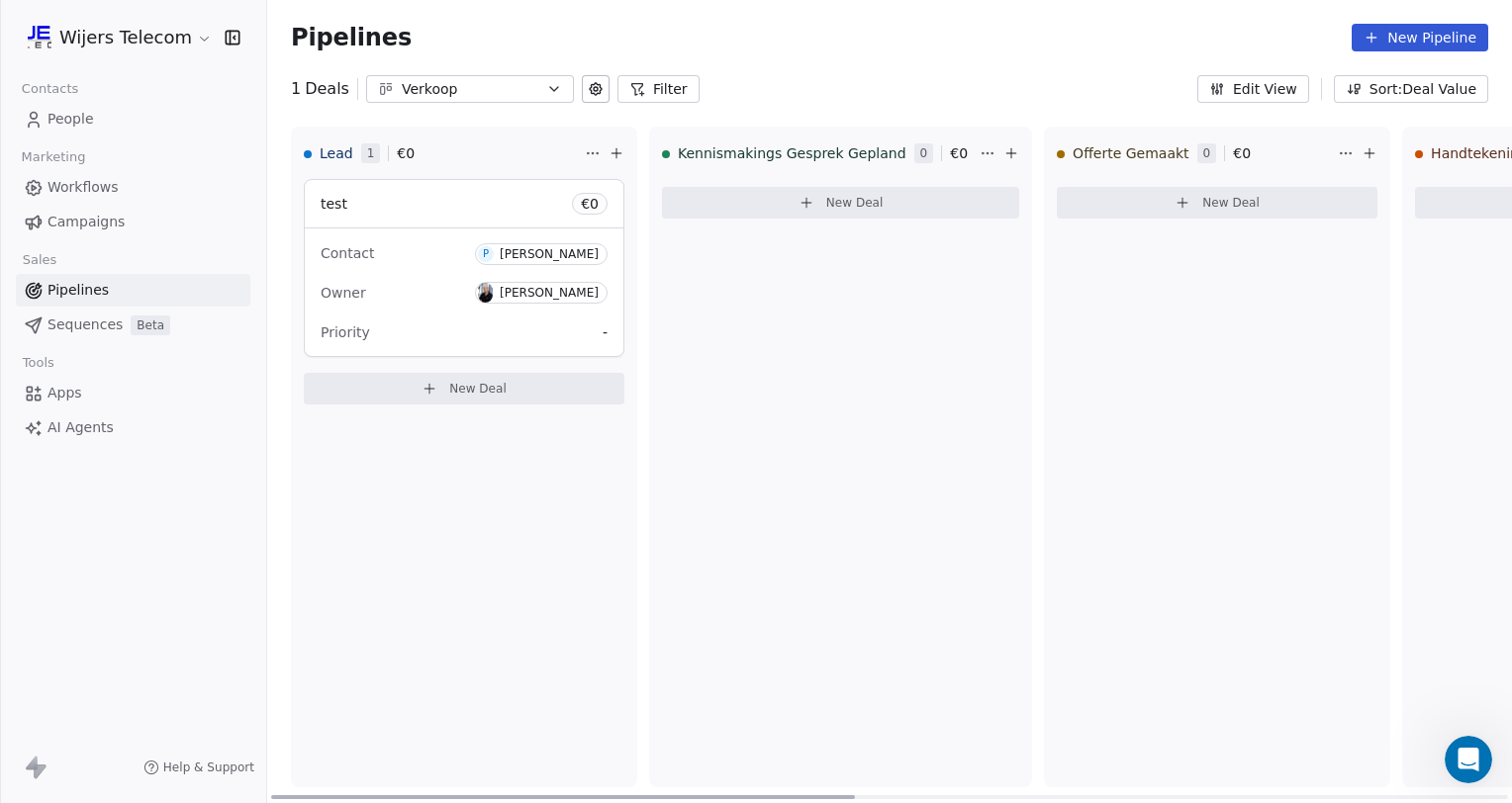
click at [486, 206] on div "test € 0" at bounding box center [463, 204] width 319 height 48
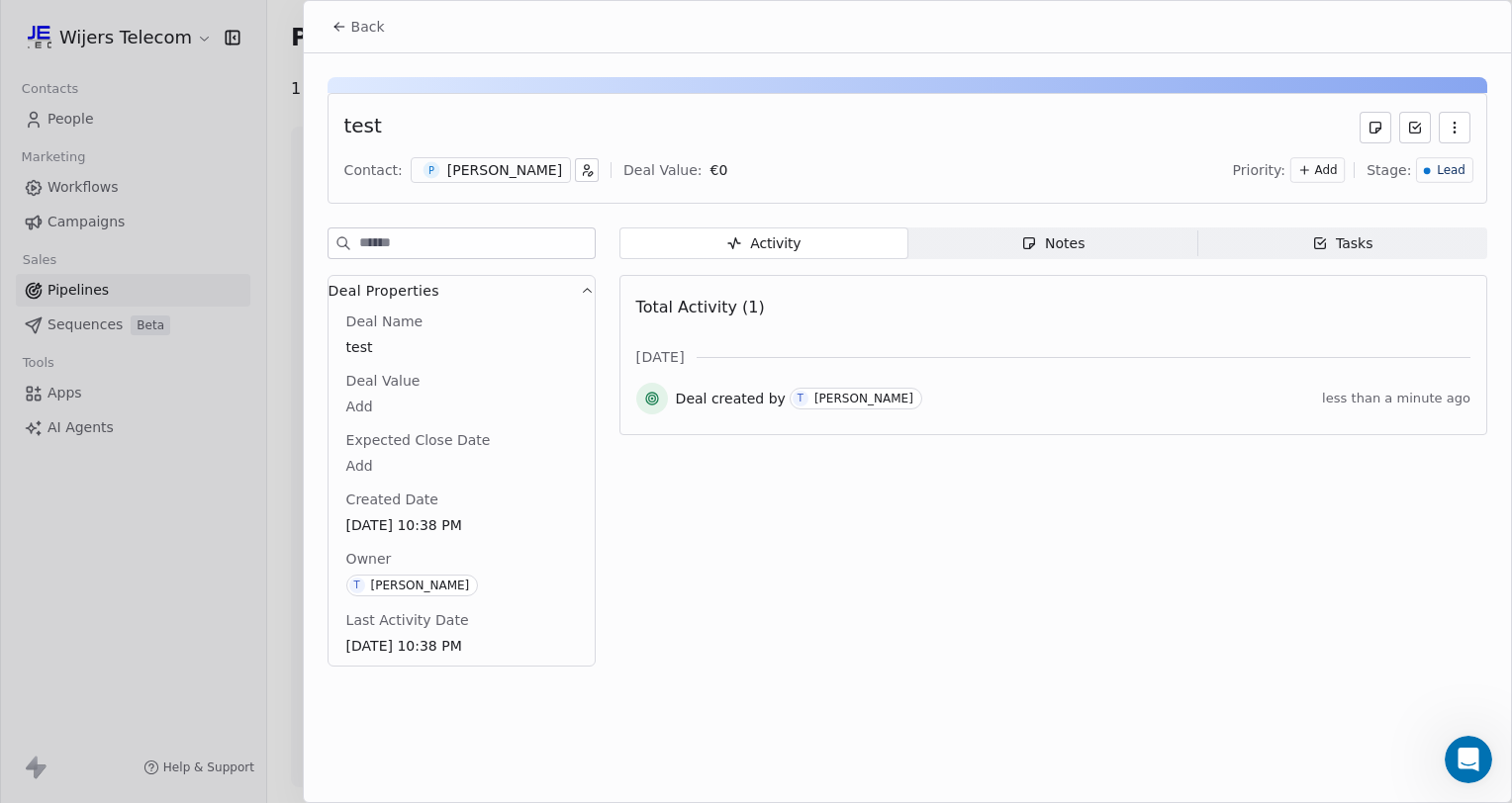
click at [1048, 246] on div "Notes" at bounding box center [1052, 244] width 63 height 21
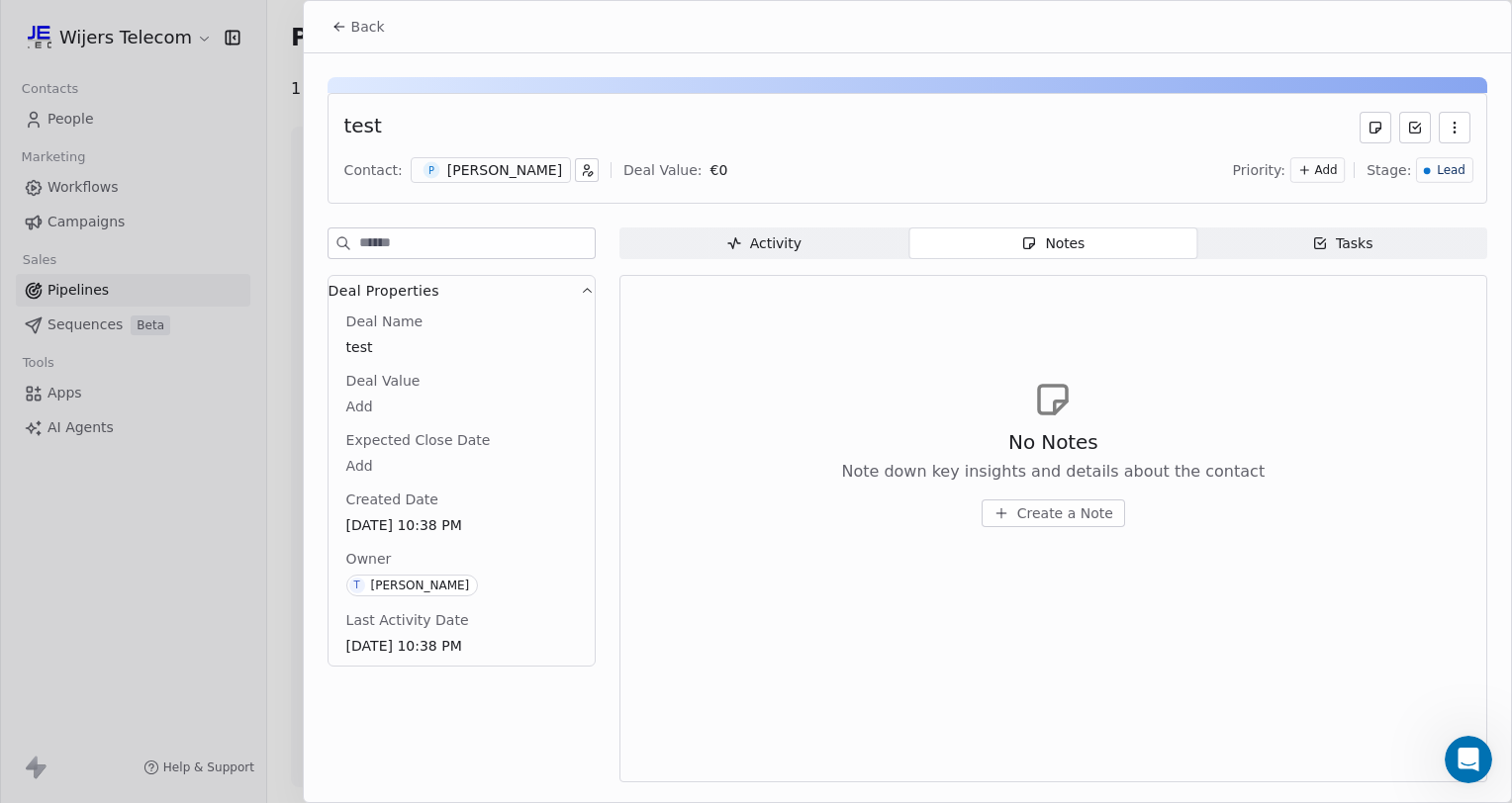
click at [1357, 246] on div "Tasks" at bounding box center [1342, 244] width 61 height 21
click at [1071, 506] on span "Create a Task" at bounding box center [1064, 513] width 93 height 20
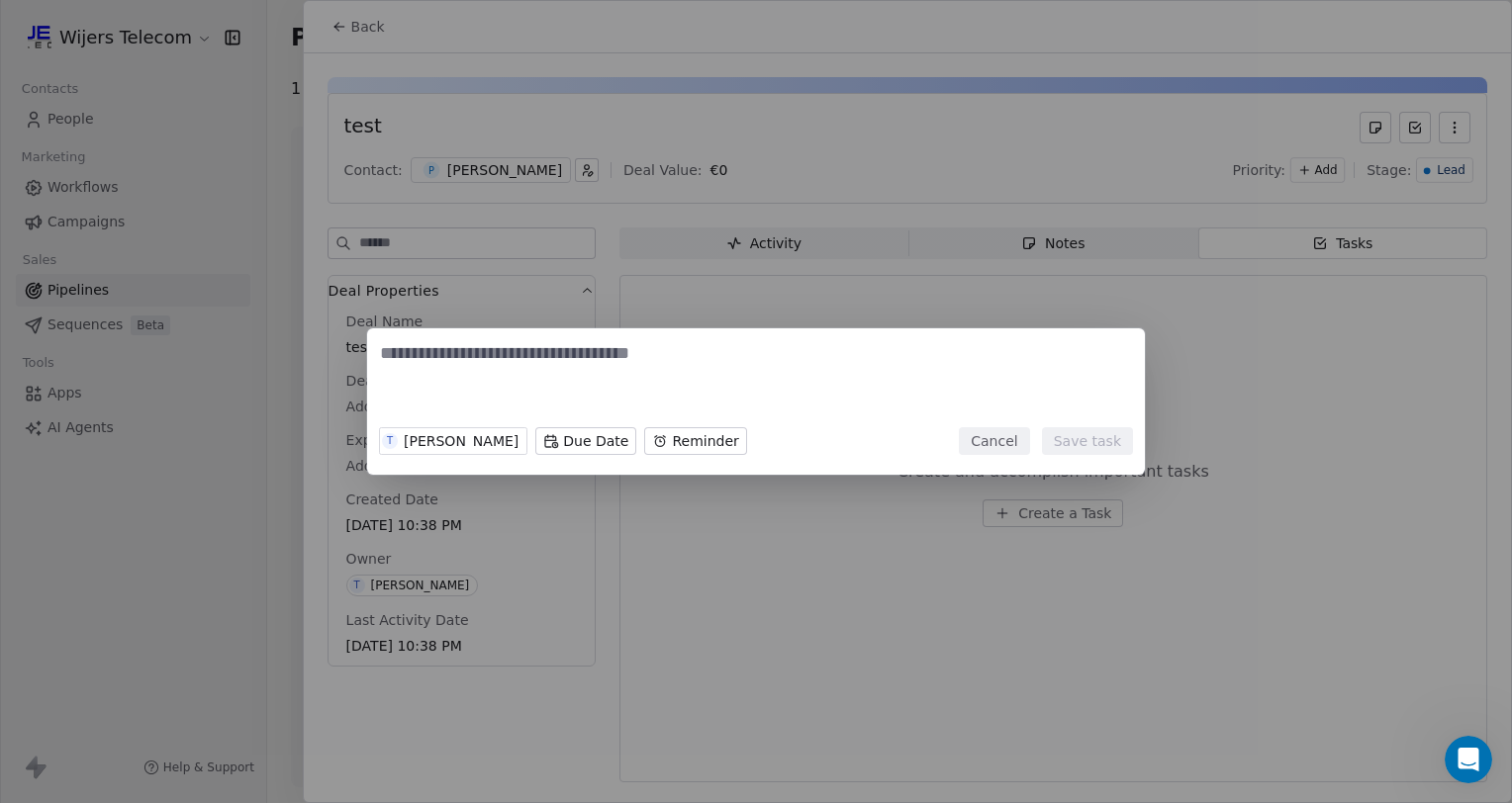
click at [1008, 434] on button "Cancel" at bounding box center [994, 441] width 70 height 28
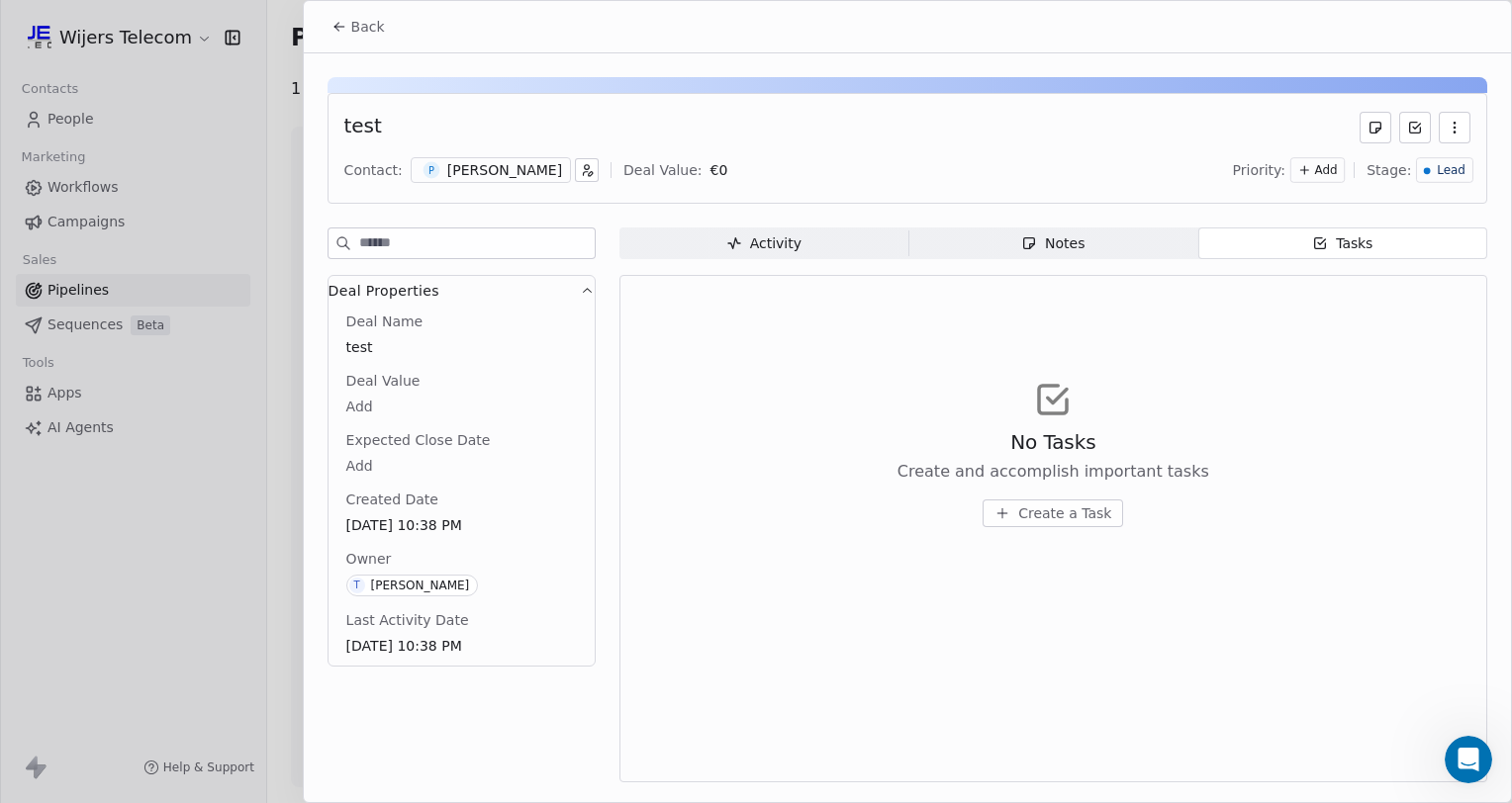
click at [79, 190] on div at bounding box center [756, 402] width 1512 height 803
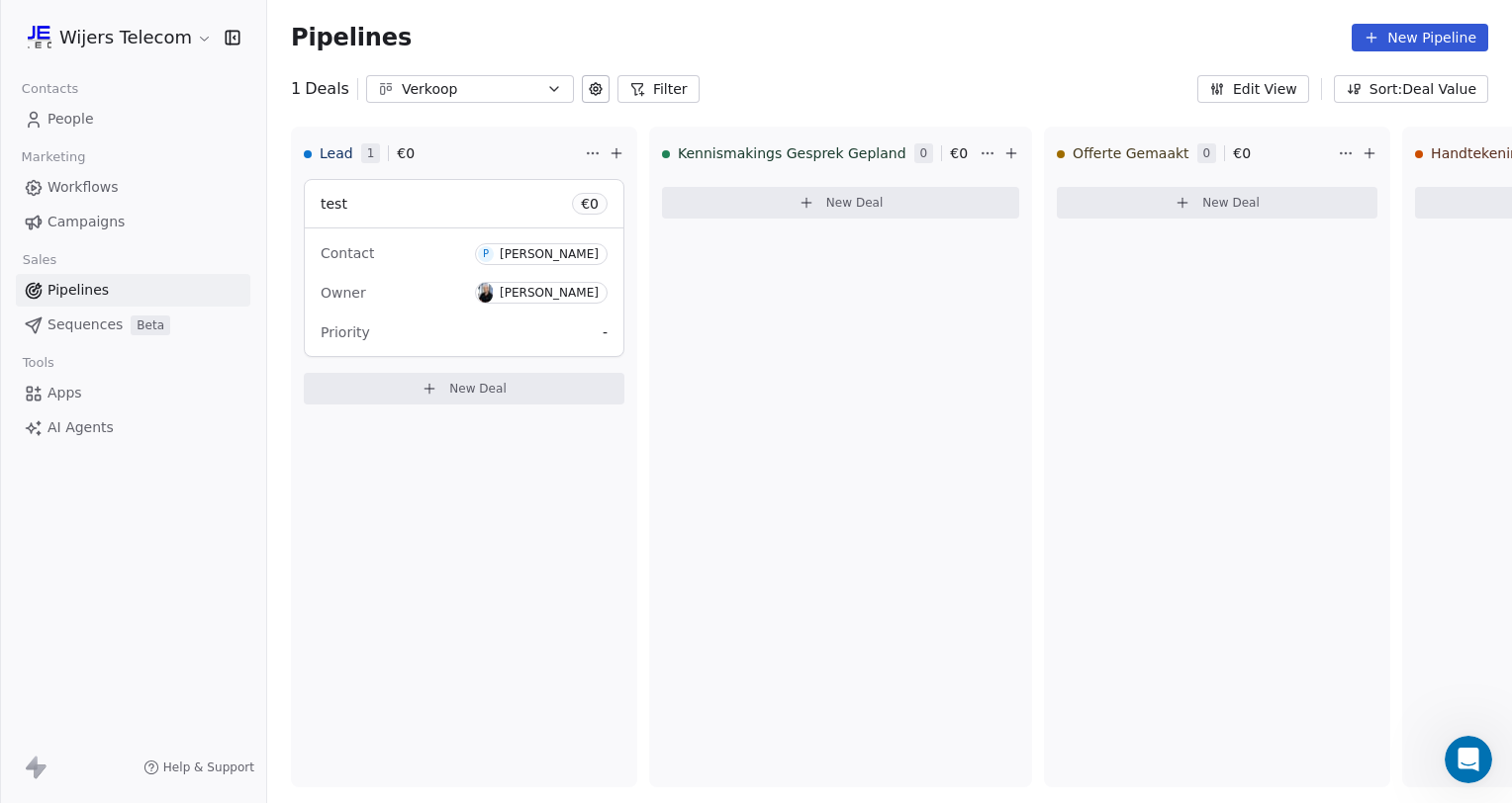
click at [66, 118] on span "People" at bounding box center [71, 119] width 47 height 21
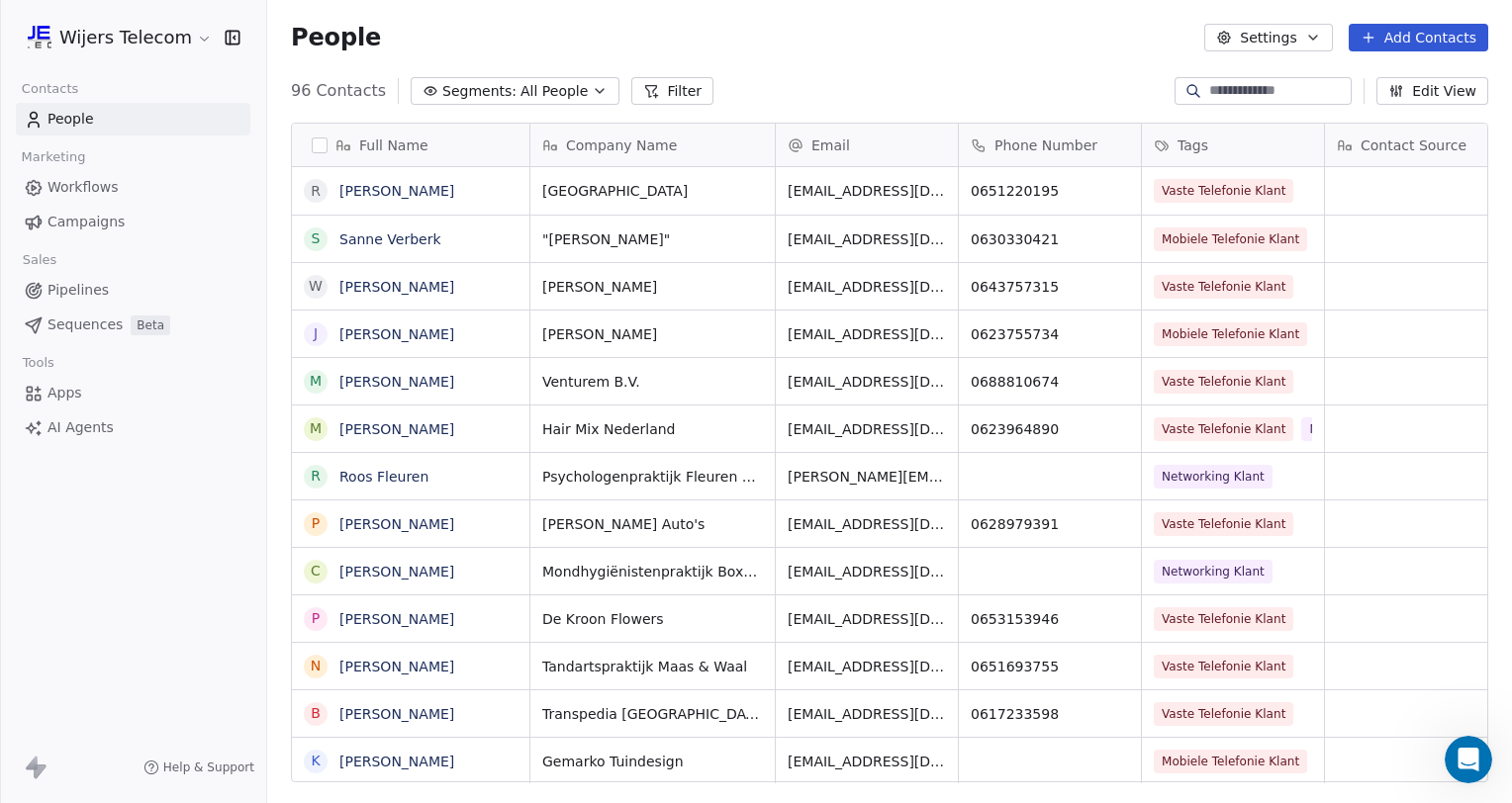
scroll to position [691, 1228]
drag, startPoint x: 404, startPoint y: 145, endPoint x: 462, endPoint y: 143, distance: 58.0
click at [462, 143] on div "Full Name" at bounding box center [408, 146] width 210 height 20
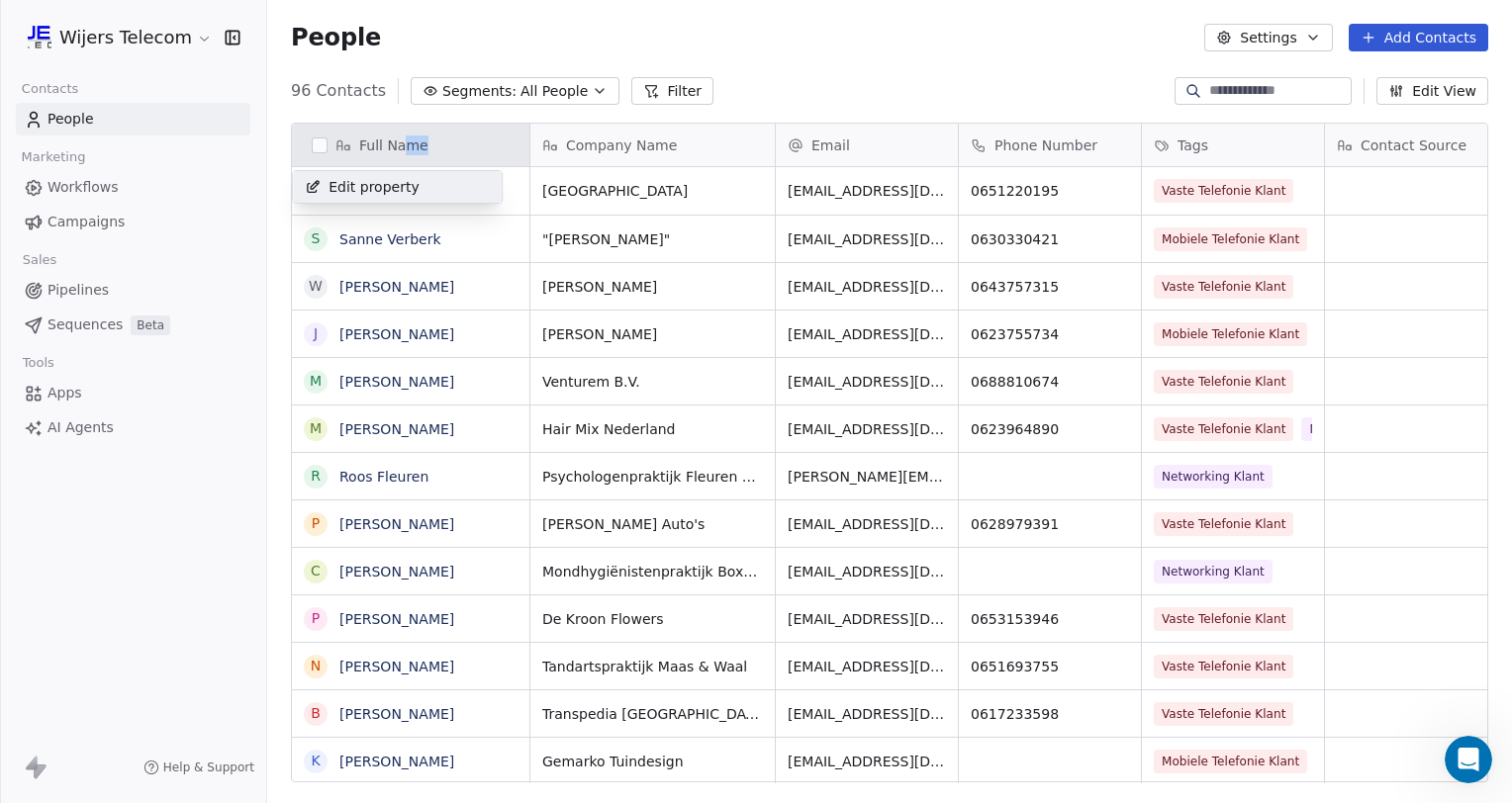
click at [872, 85] on html "Wijers Telecom Contacts People Marketing Workflows Campaigns Sales Pipelines Se…" at bounding box center [756, 402] width 1512 height 803
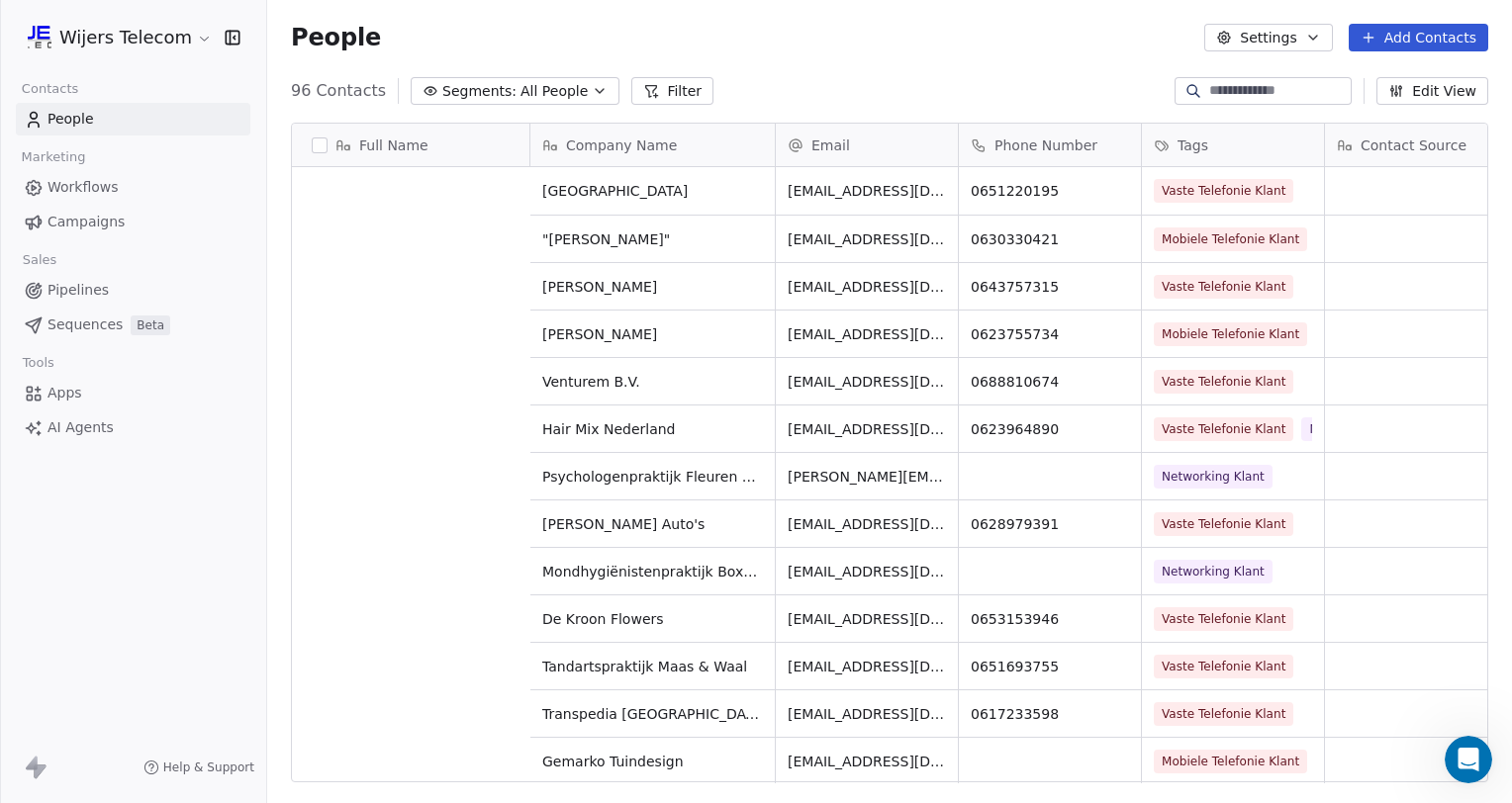
scroll to position [0, 0]
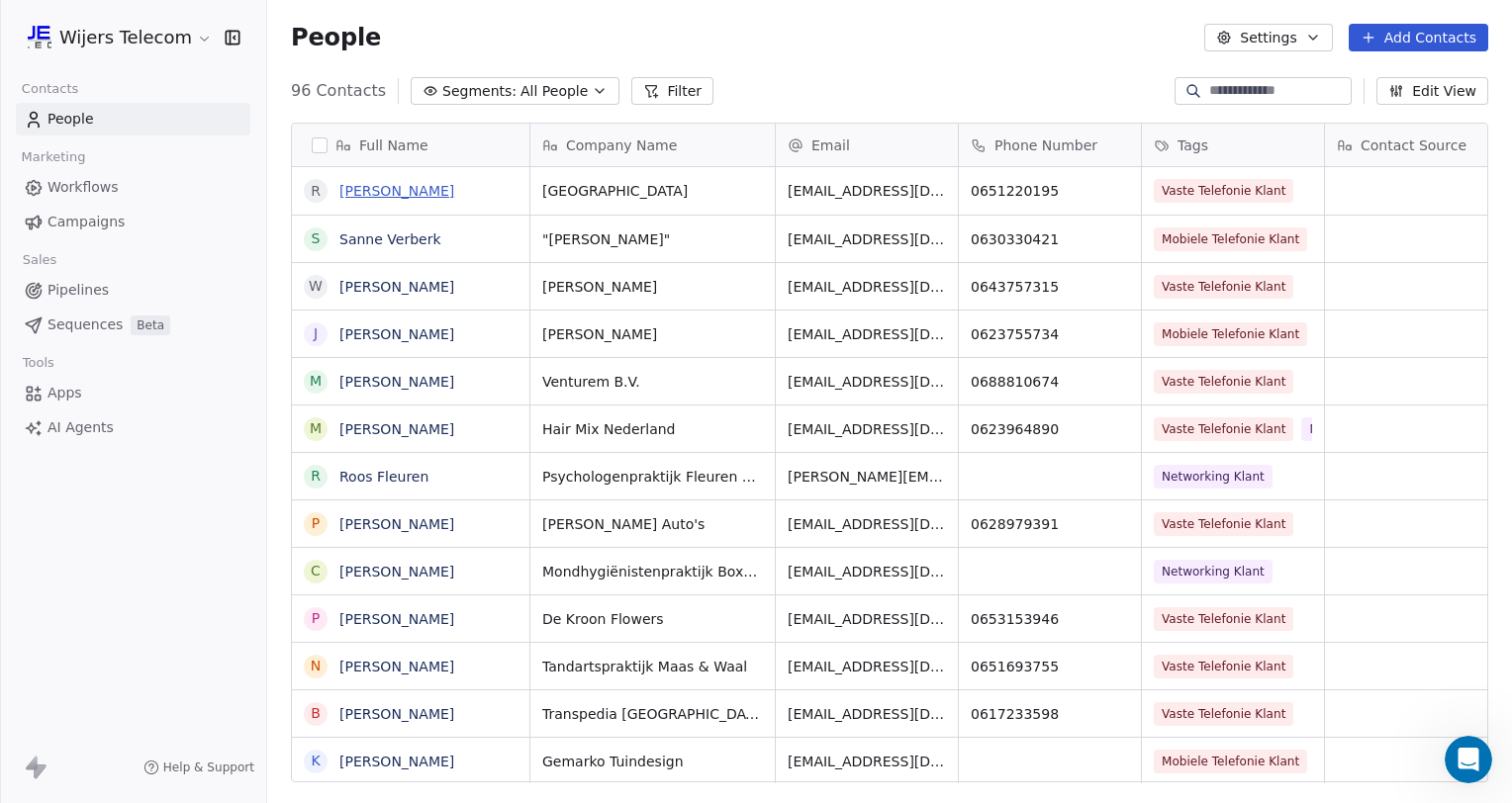
click at [378, 185] on link "[PERSON_NAME]" at bounding box center [396, 191] width 115 height 16
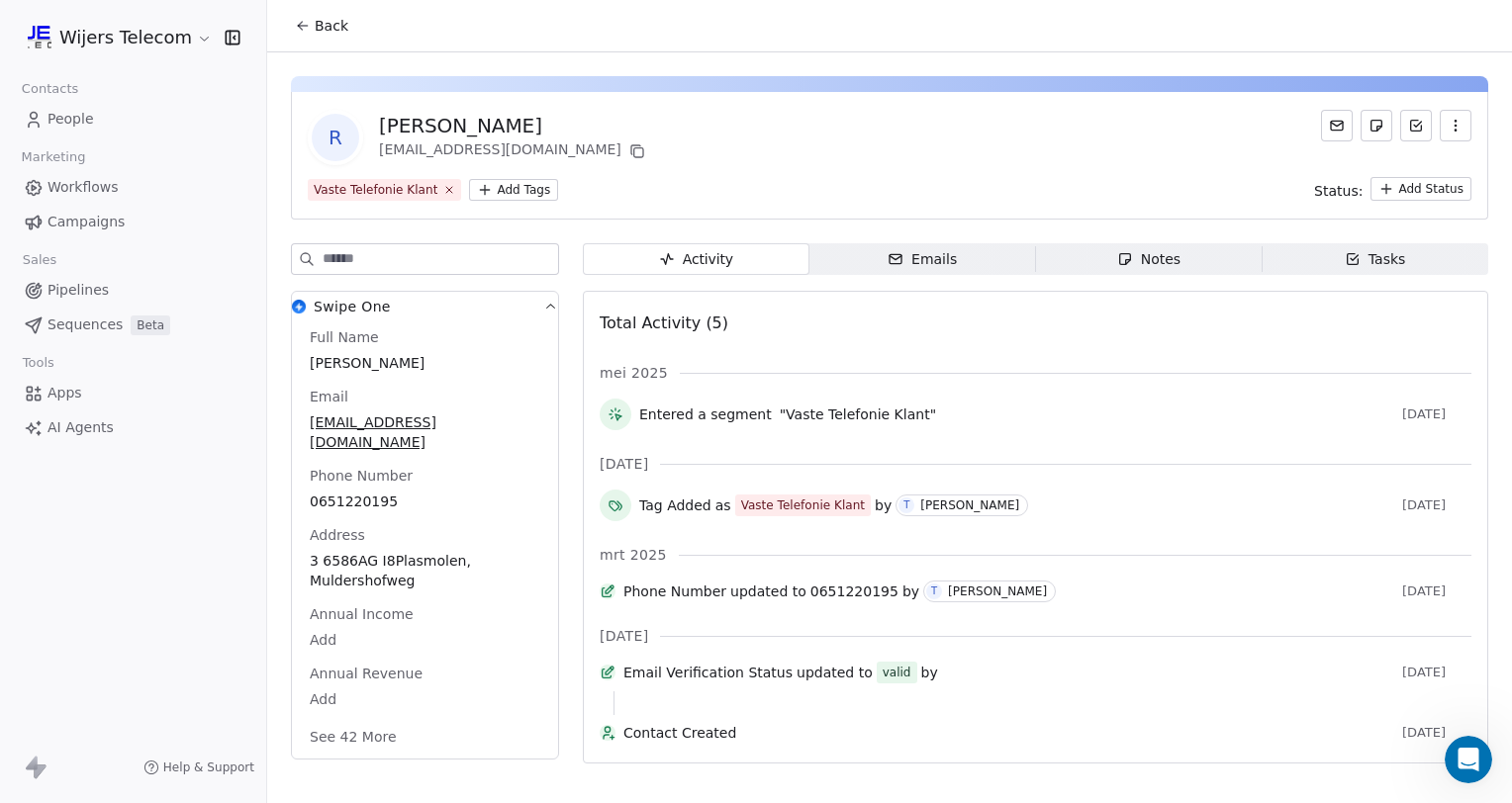
click at [67, 119] on span "People" at bounding box center [71, 119] width 47 height 21
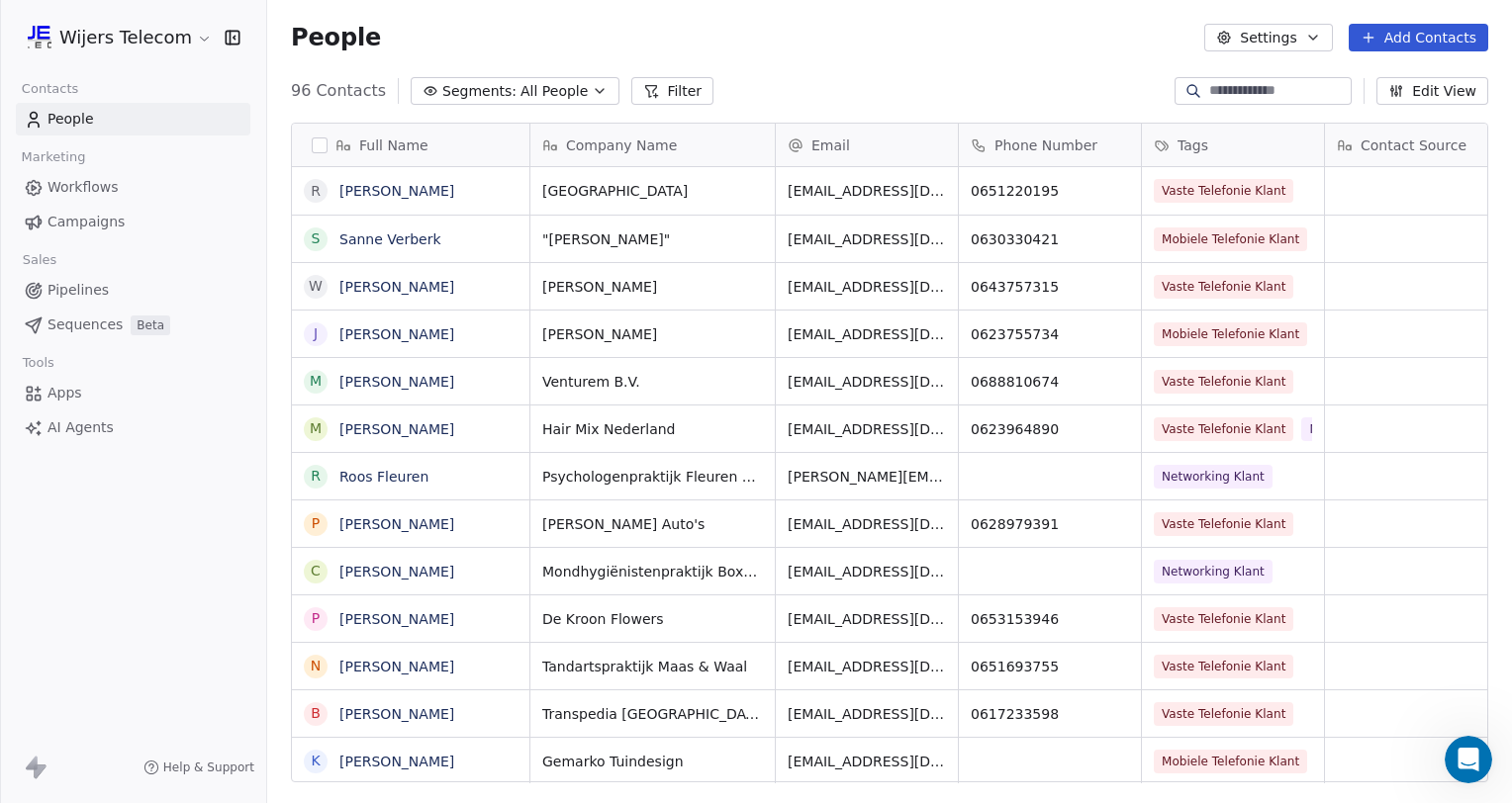
scroll to position [691, 1228]
click at [1240, 87] on input at bounding box center [1278, 91] width 139 height 20
click at [1014, 55] on div "People Settings Add Contacts" at bounding box center [889, 37] width 1244 height 75
click at [684, 91] on button "Filter" at bounding box center [672, 91] width 82 height 28
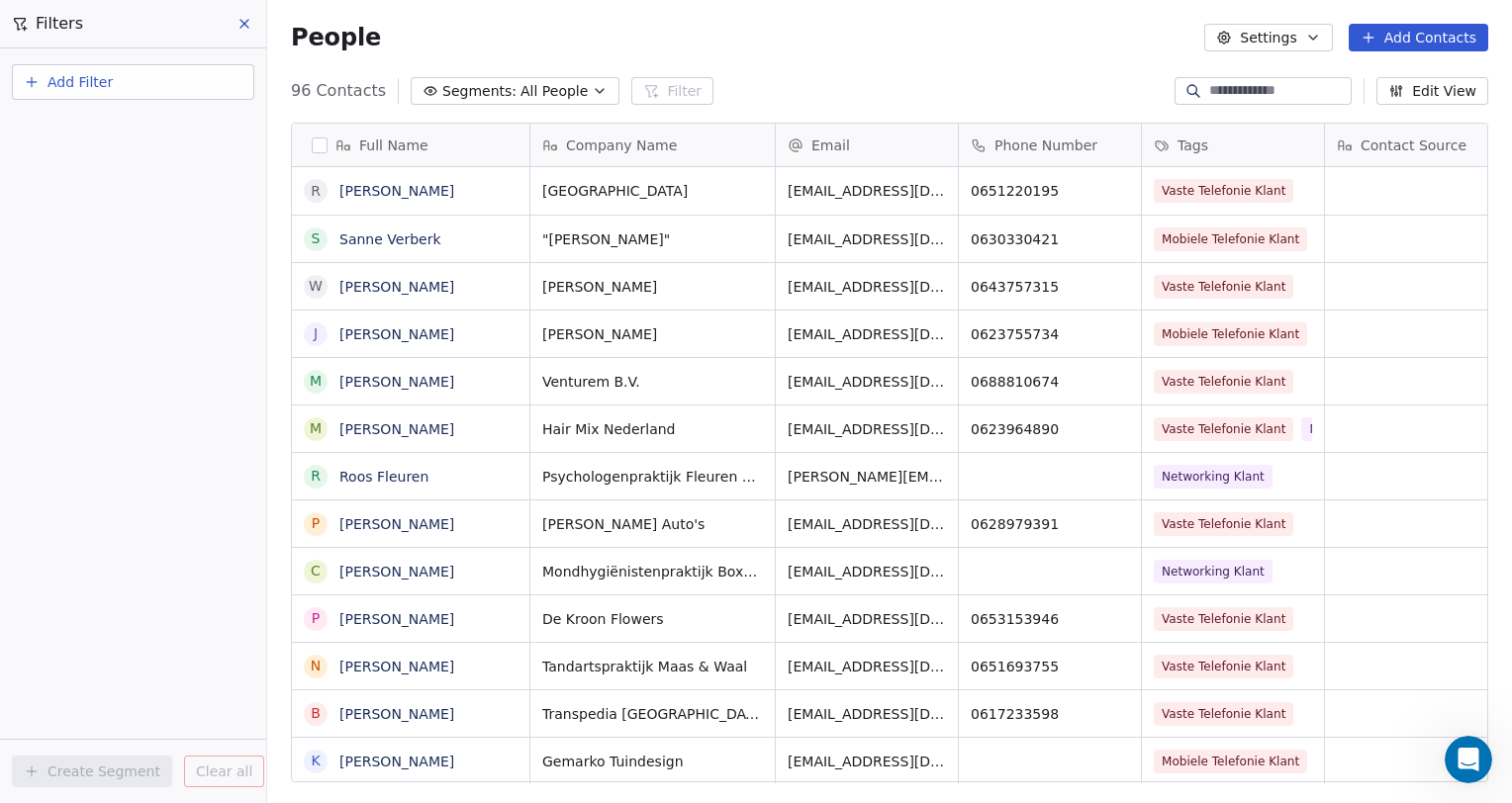
click at [79, 69] on button "Add Filter" at bounding box center [133, 82] width 243 height 36
click at [107, 210] on html "Wijers Telecom Contacts People Marketing Workflows Campaigns Sales Pipelines Se…" at bounding box center [756, 402] width 1512 height 803
click at [241, 26] on icon at bounding box center [245, 24] width 16 height 16
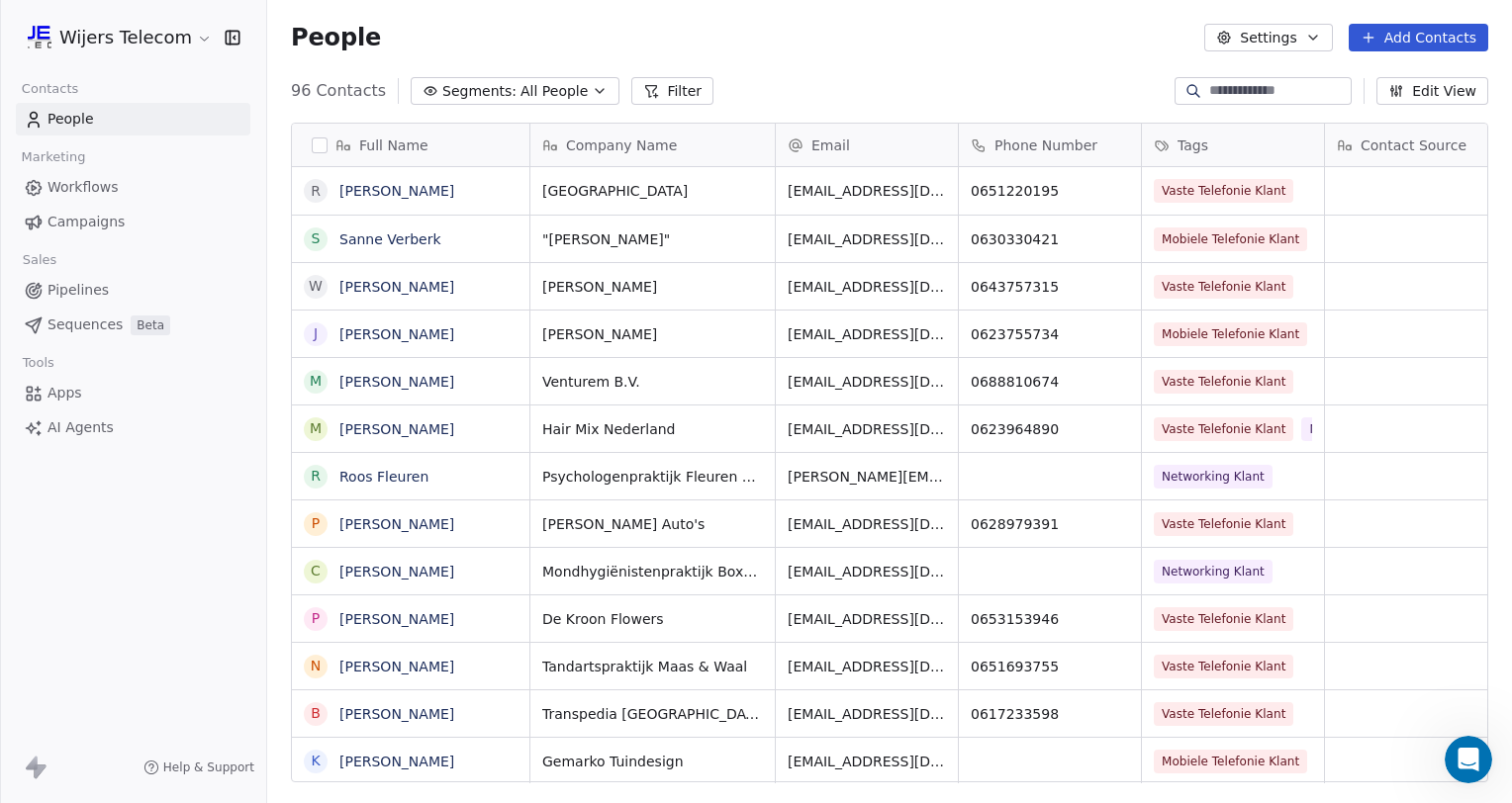
click at [65, 393] on span "Apps" at bounding box center [65, 393] width 35 height 21
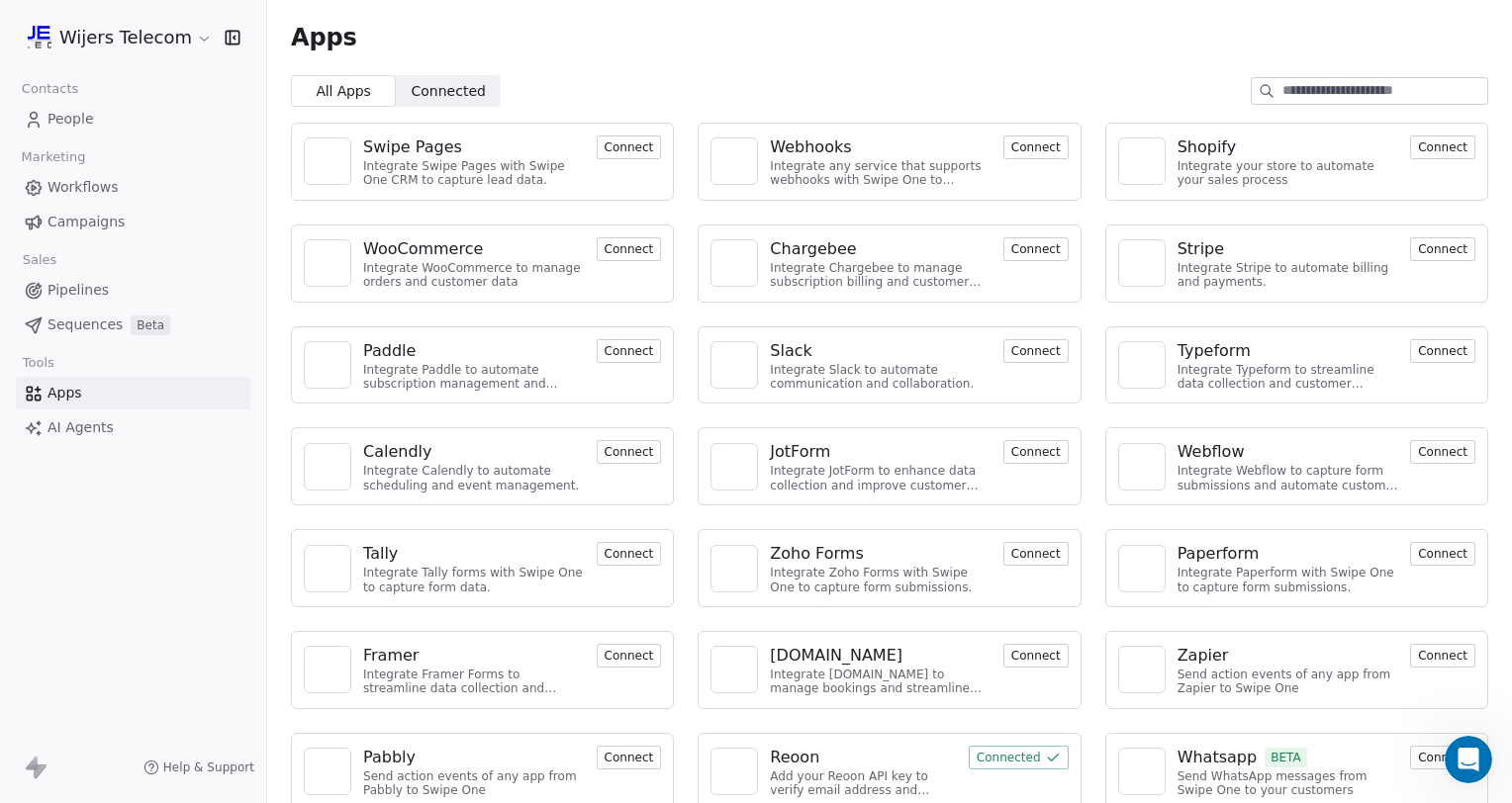
click at [75, 425] on span "AI Agents" at bounding box center [81, 427] width 66 height 21
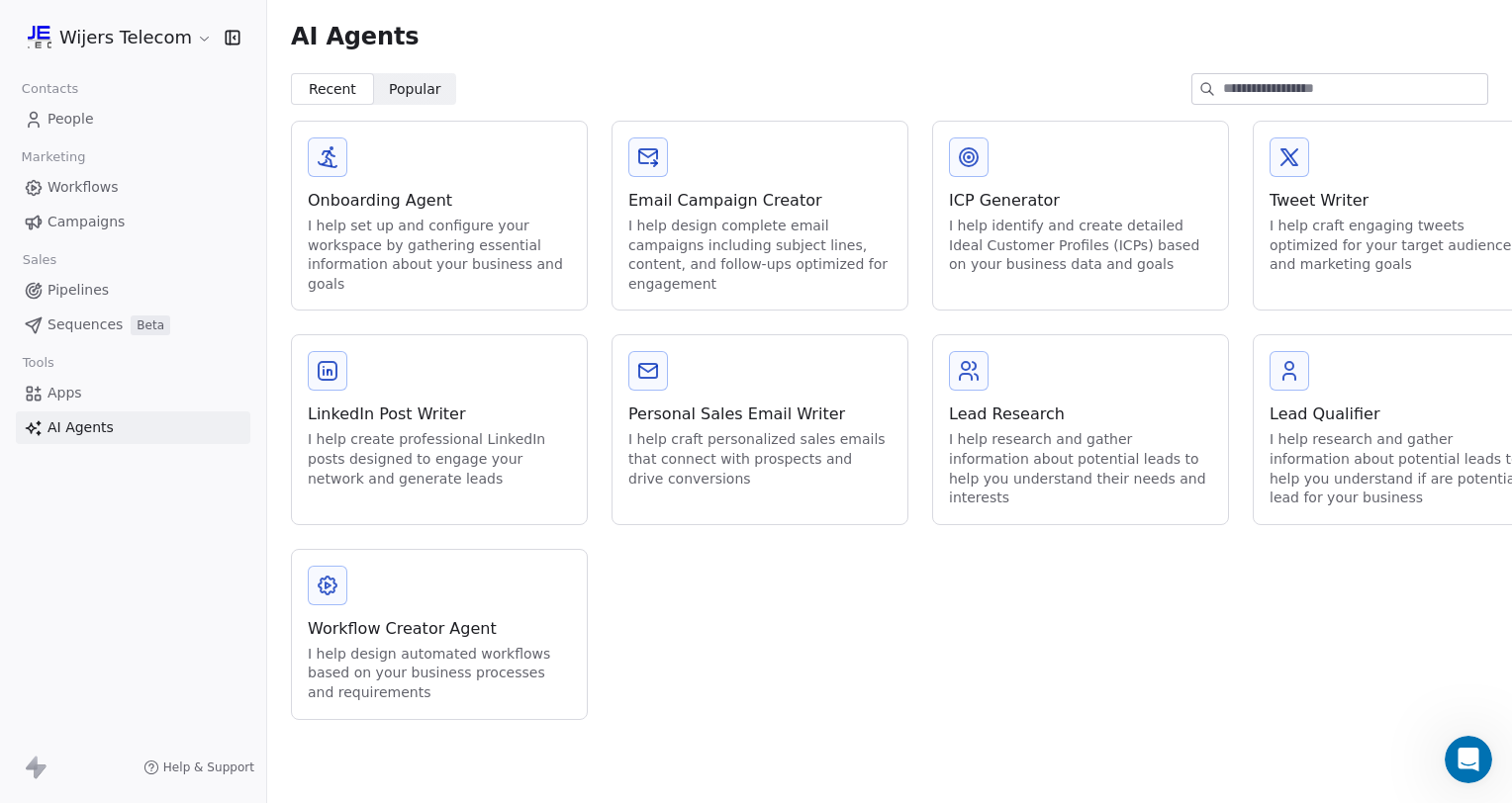
click at [62, 393] on span "Apps" at bounding box center [65, 393] width 35 height 21
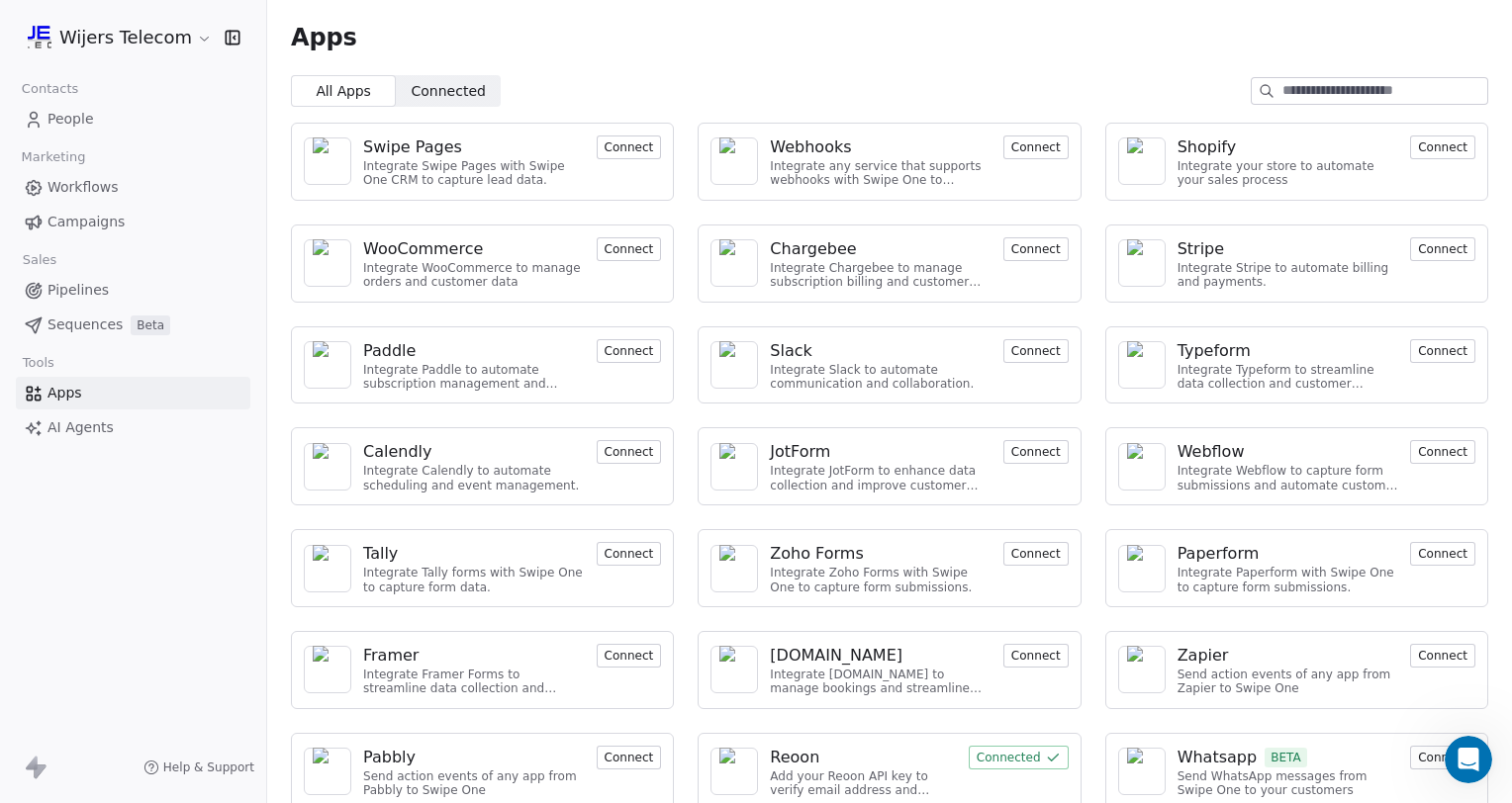
click at [237, 37] on icon "button" at bounding box center [233, 38] width 20 height 20
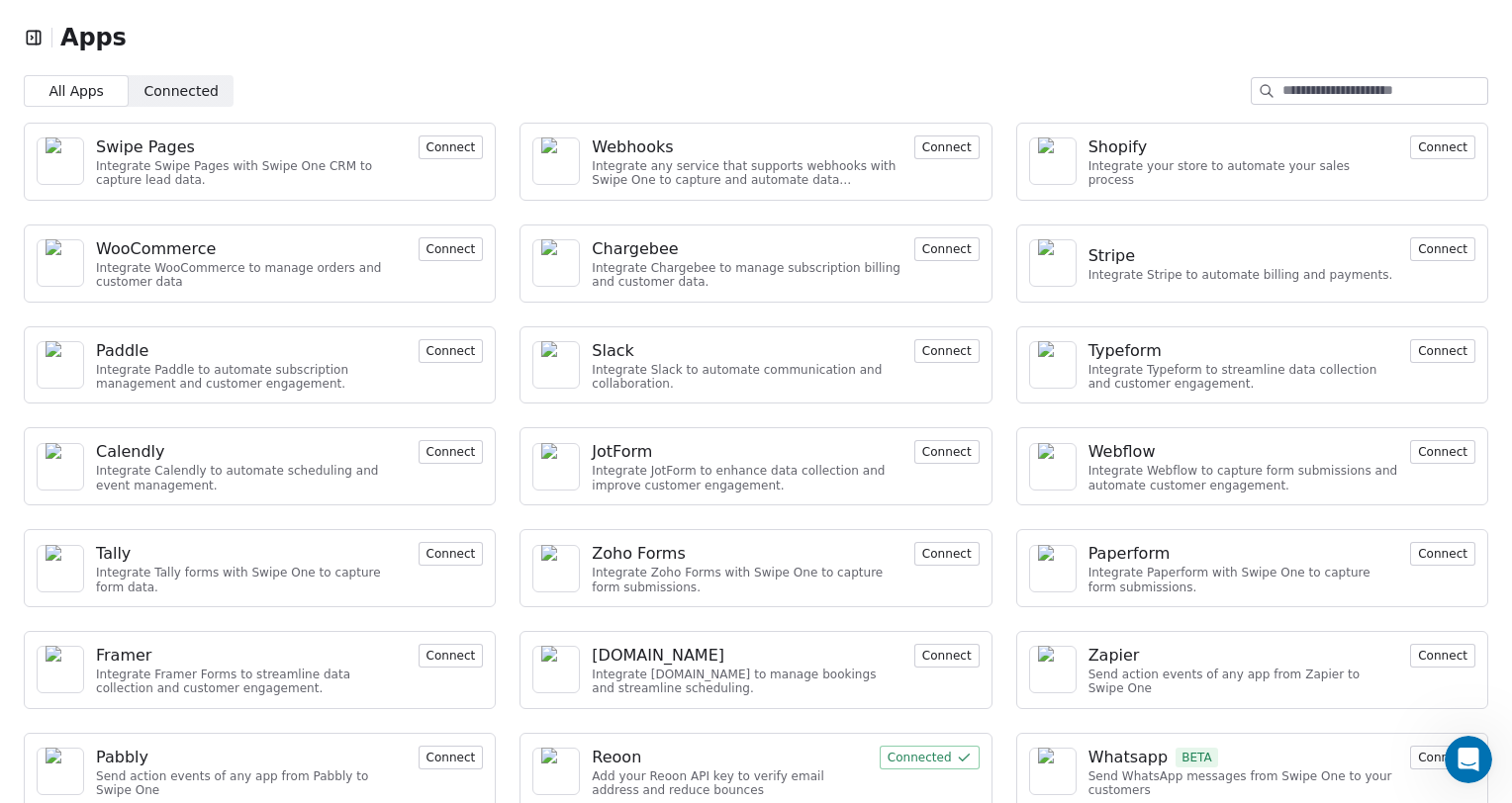
click at [35, 39] on icon "button" at bounding box center [34, 38] width 20 height 20
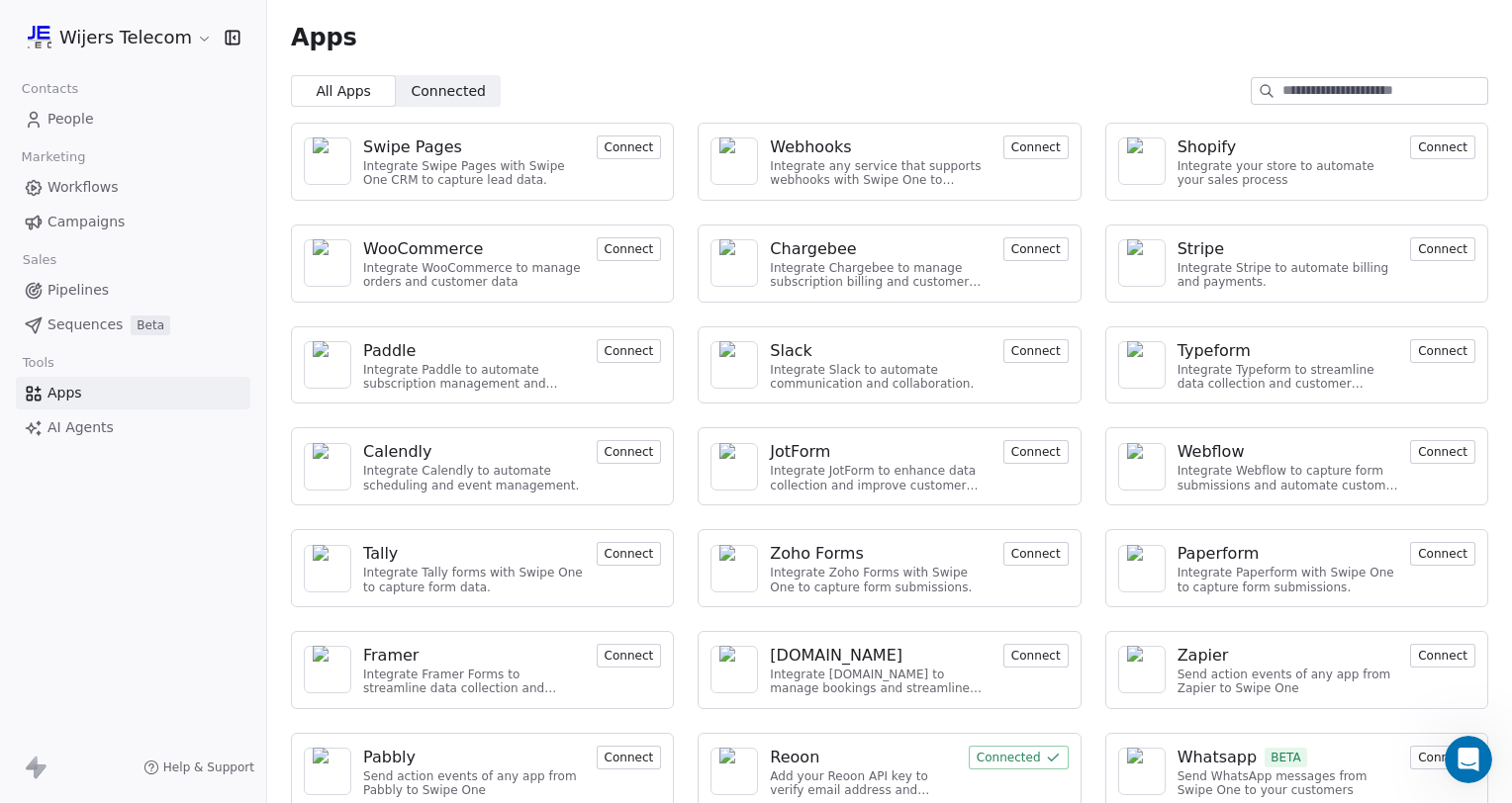
click at [63, 121] on span "People" at bounding box center [71, 119] width 47 height 21
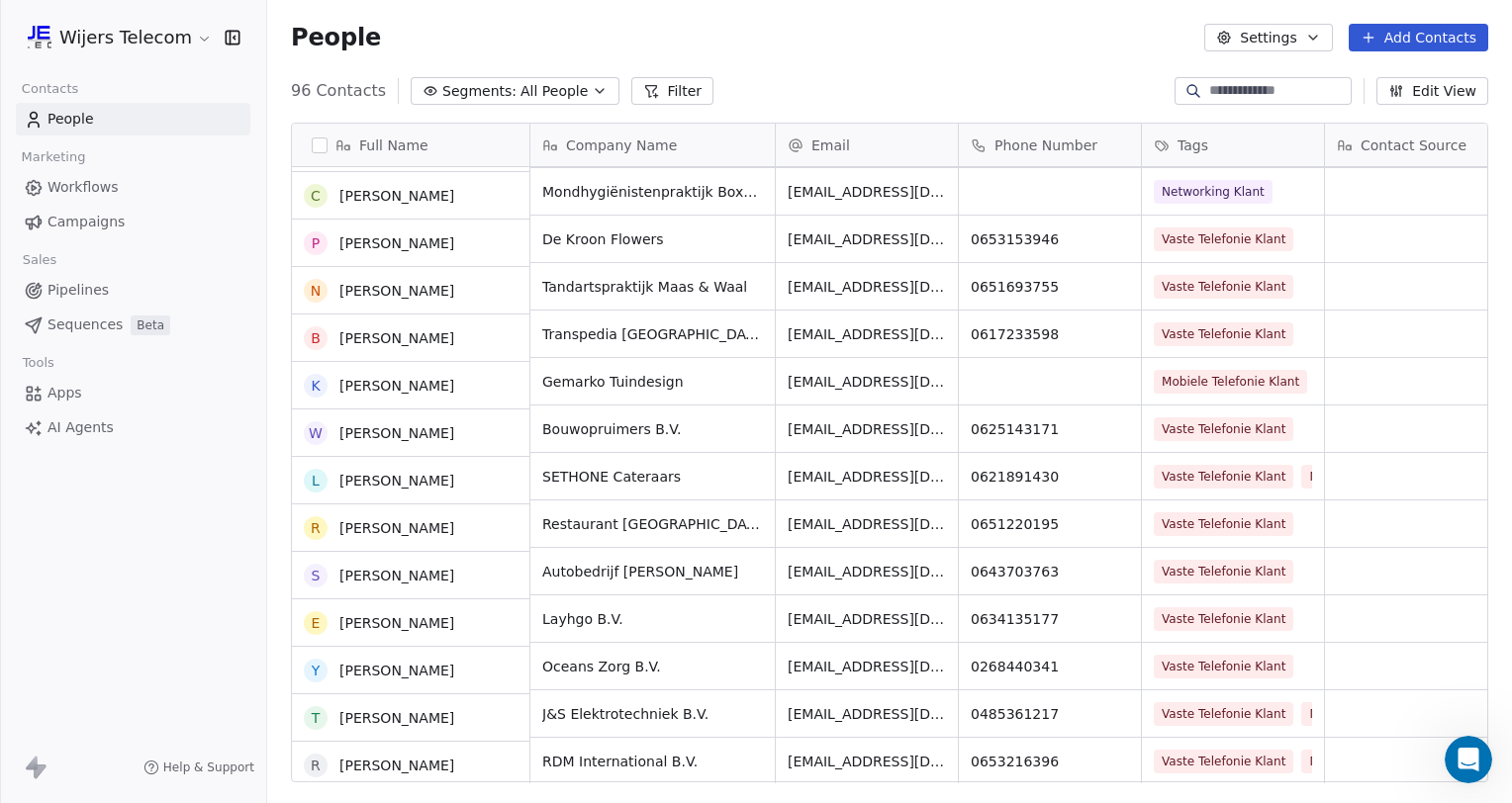
scroll to position [376, 0]
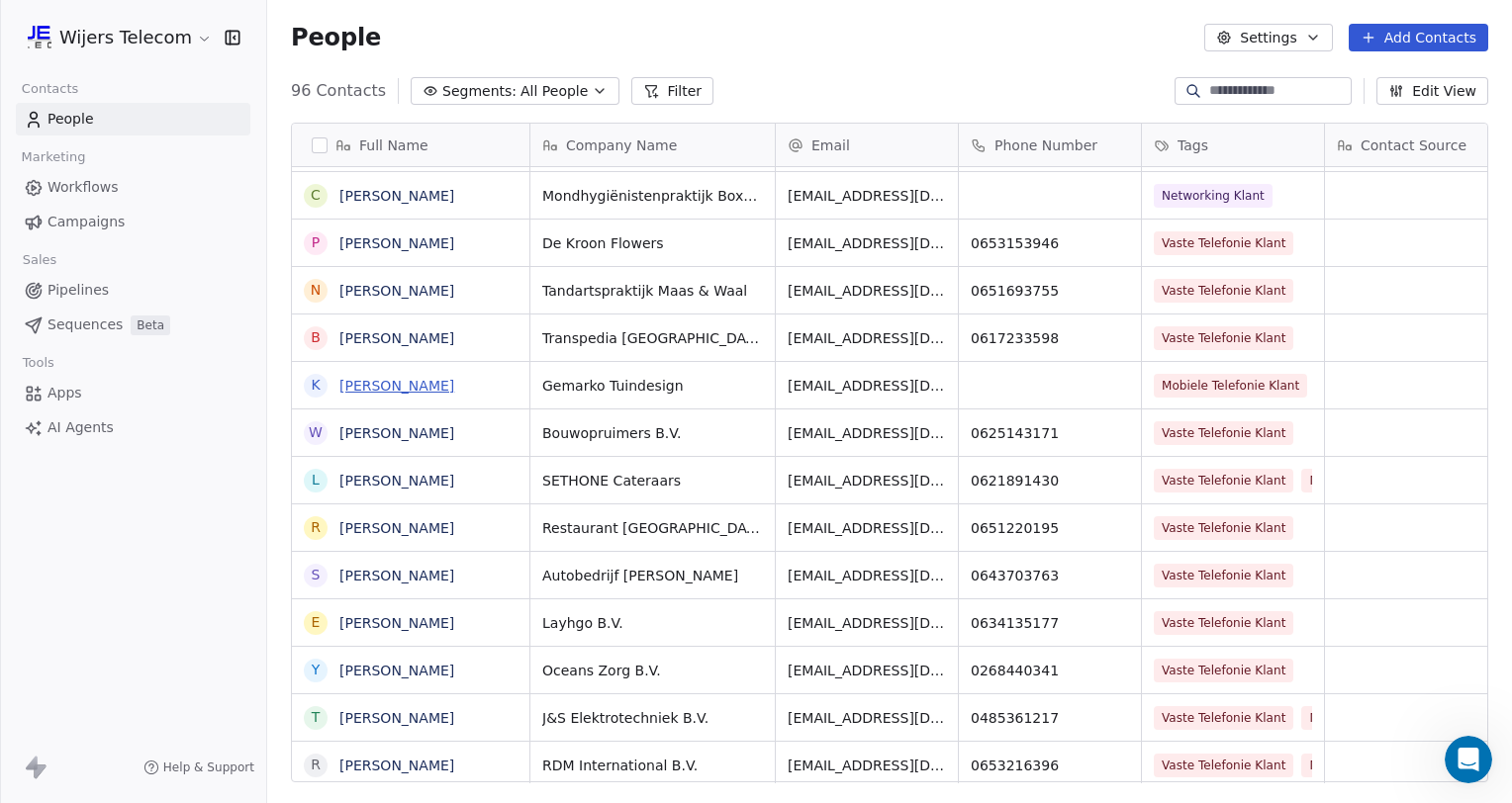
click at [411, 381] on link "[PERSON_NAME]" at bounding box center [396, 386] width 115 height 16
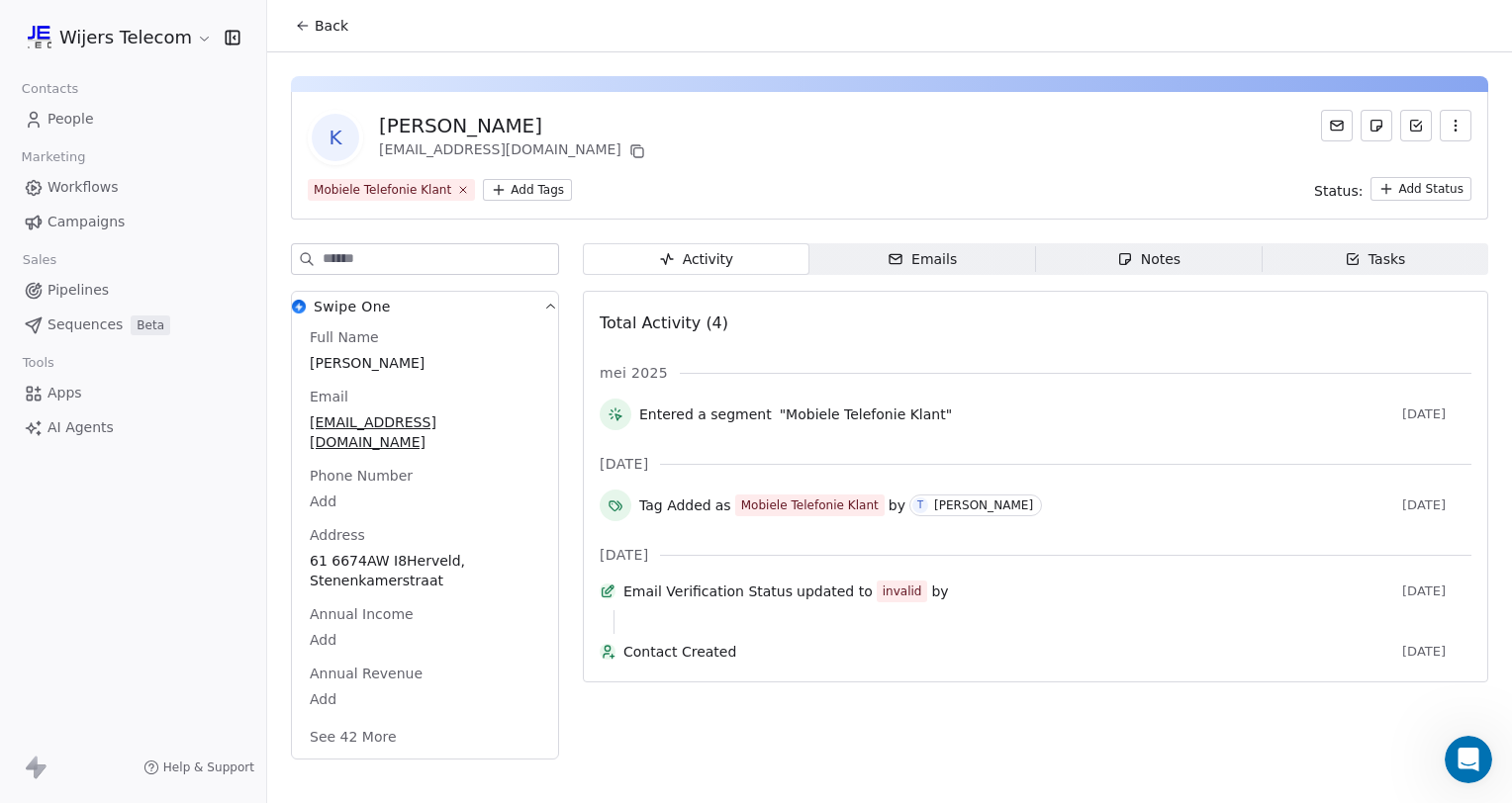
click at [73, 123] on span "People" at bounding box center [71, 119] width 47 height 21
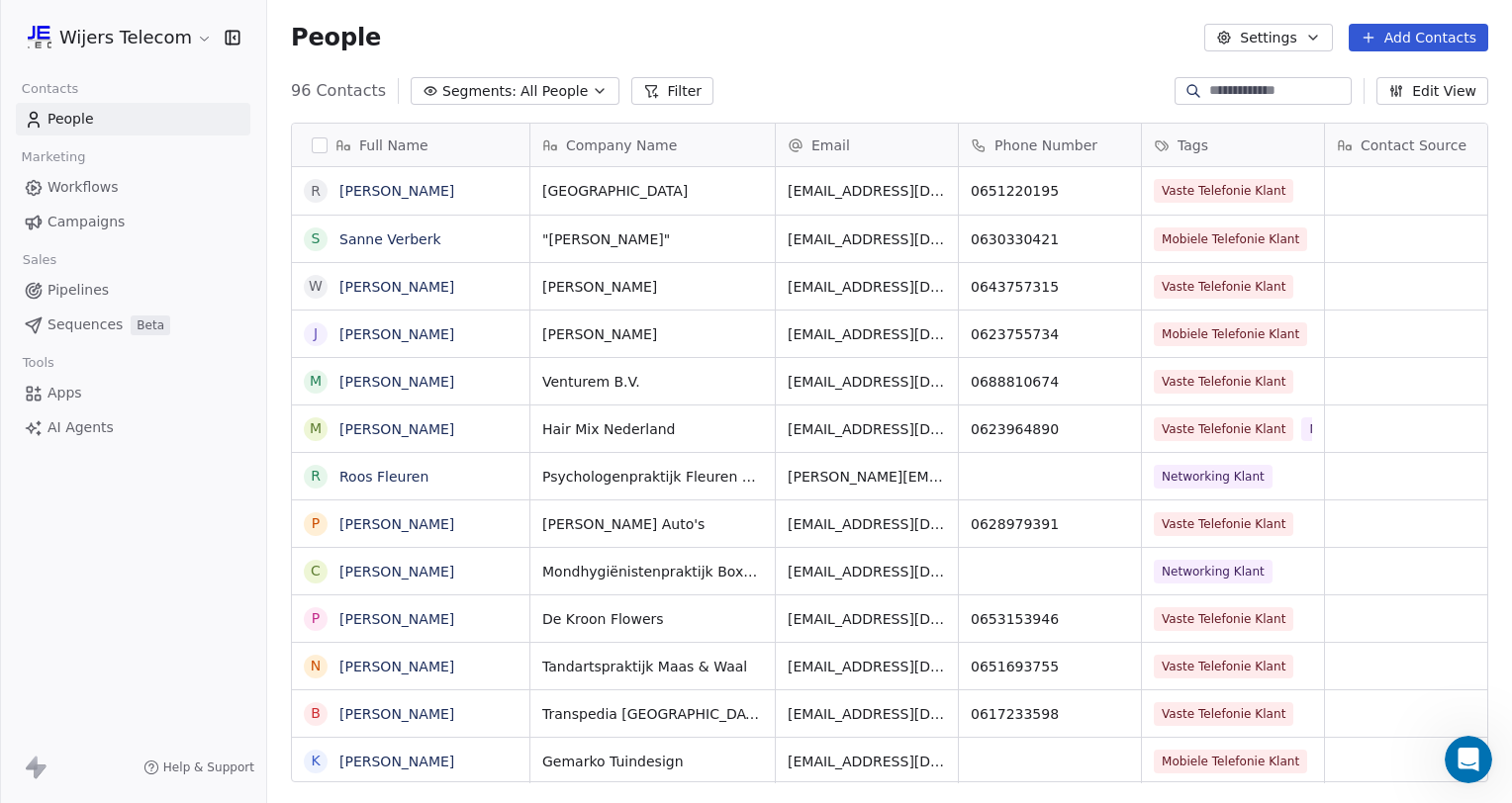
scroll to position [691, 1228]
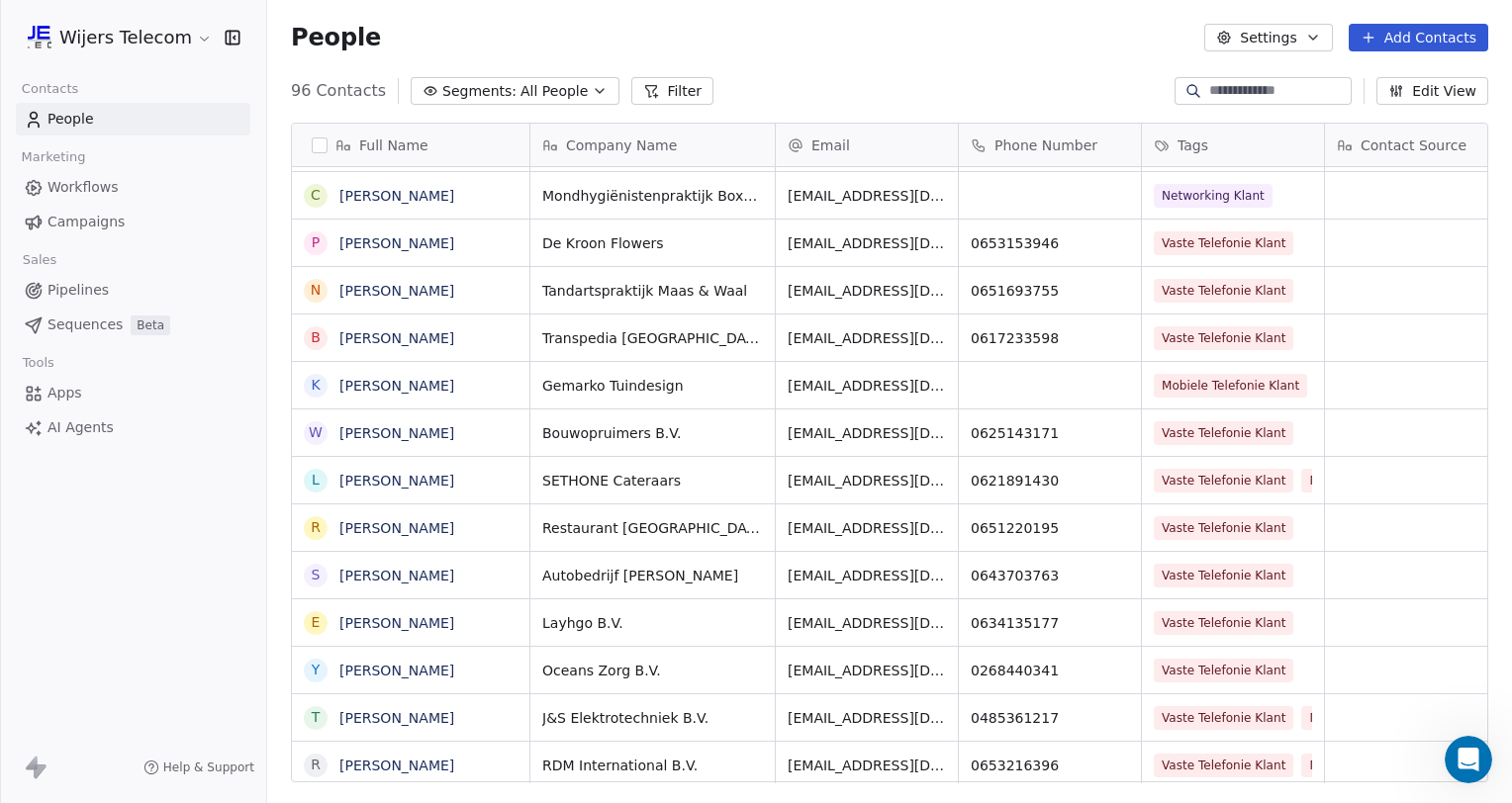
click at [1376, 33] on icon at bounding box center [1368, 38] width 16 height 16
click at [1381, 82] on span "Create new contact" at bounding box center [1428, 80] width 136 height 21
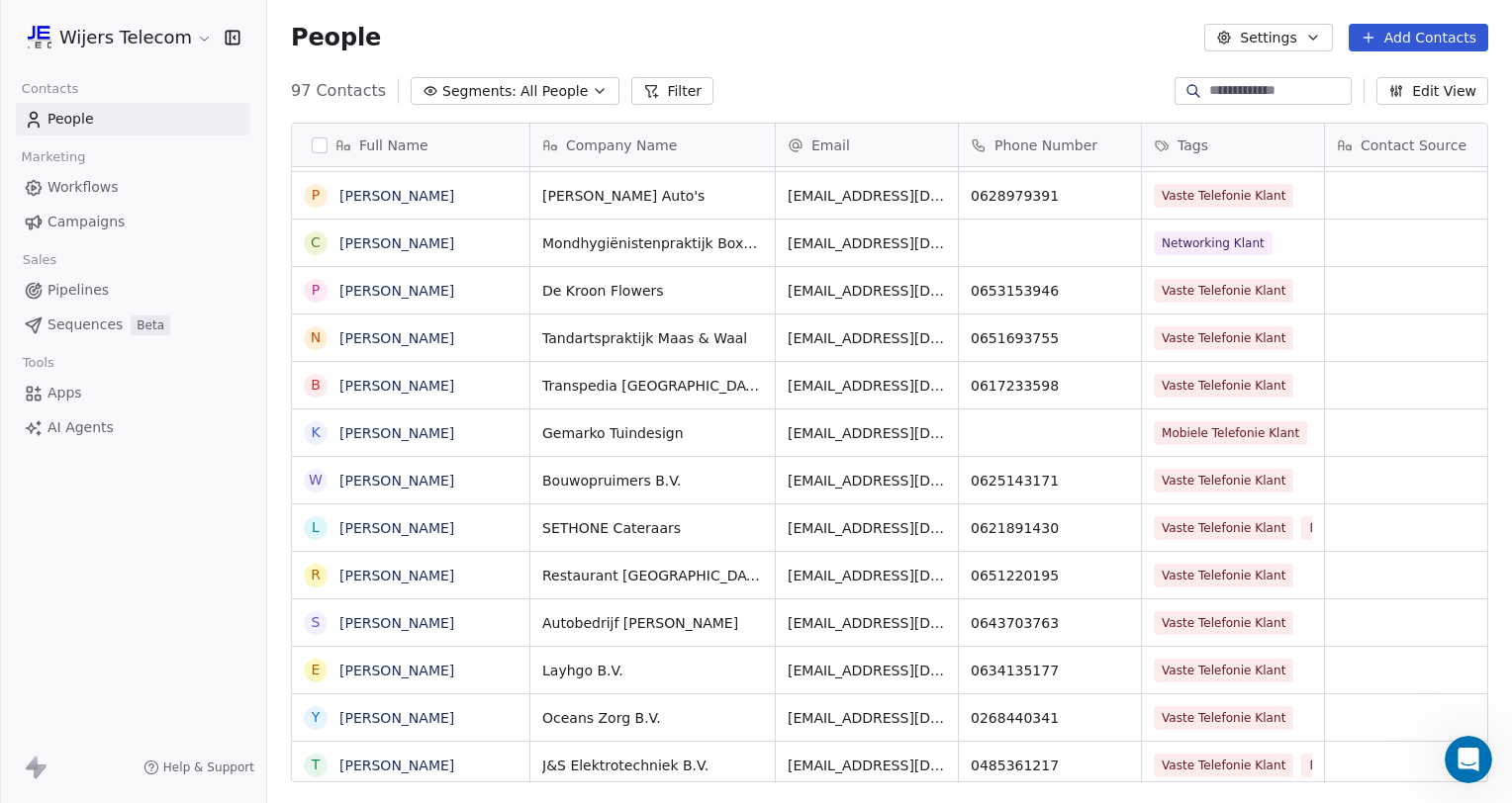
click at [1444, 32] on html "Wijers Telecom Contacts People Marketing Workflows Campaigns Sales Pipelines Se…" at bounding box center [756, 402] width 1512 height 803
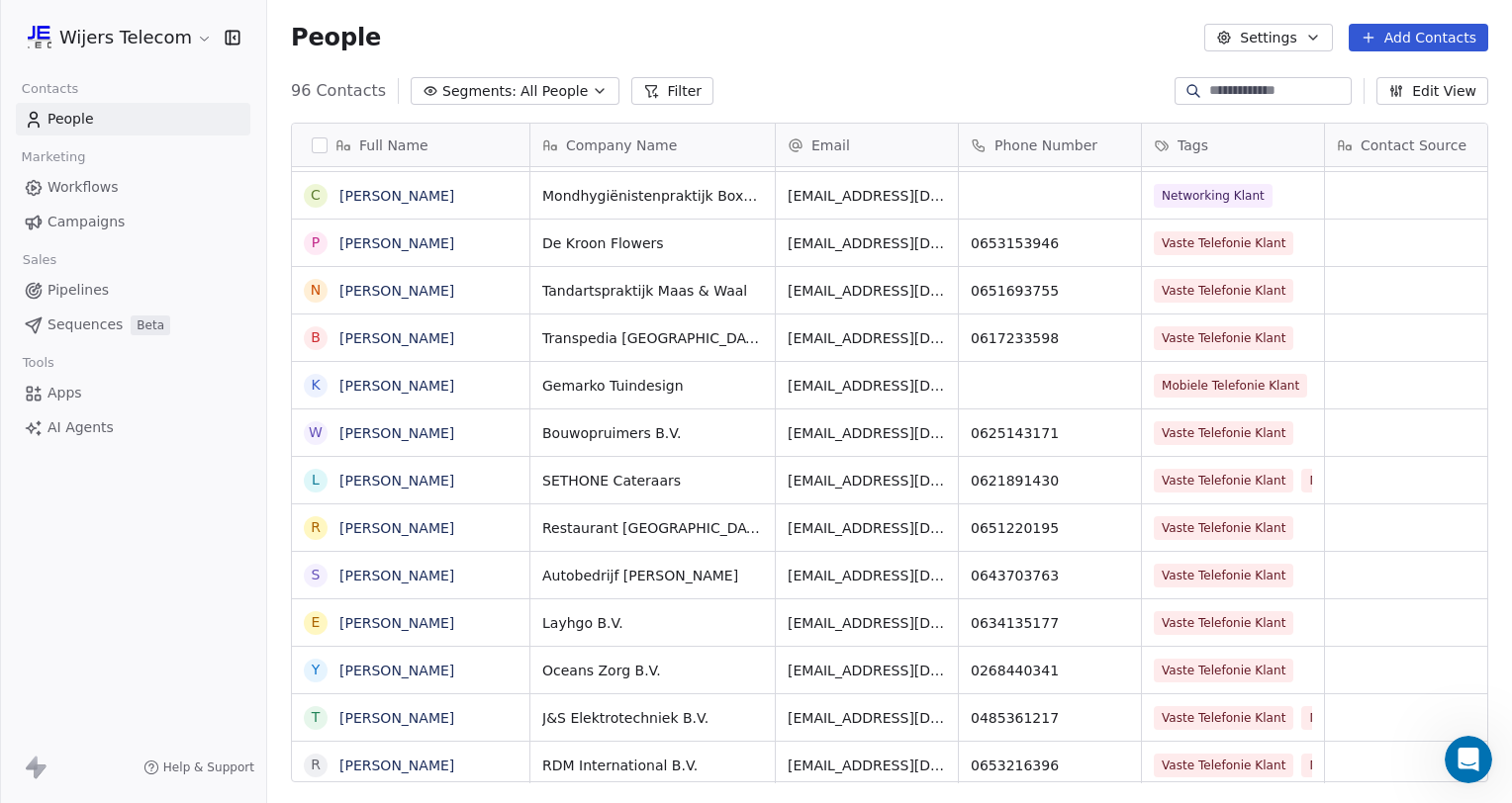
click at [1416, 36] on button "Add Contacts" at bounding box center [1418, 38] width 140 height 28
click at [1416, 36] on html "Wijers Telecom Contacts People Marketing Workflows Campaigns Sales Pipelines Se…" at bounding box center [756, 402] width 1512 height 803
click at [1416, 36] on button "Add Contacts" at bounding box center [1418, 38] width 140 height 28
click at [1398, 78] on span "Create new contact" at bounding box center [1428, 80] width 136 height 21
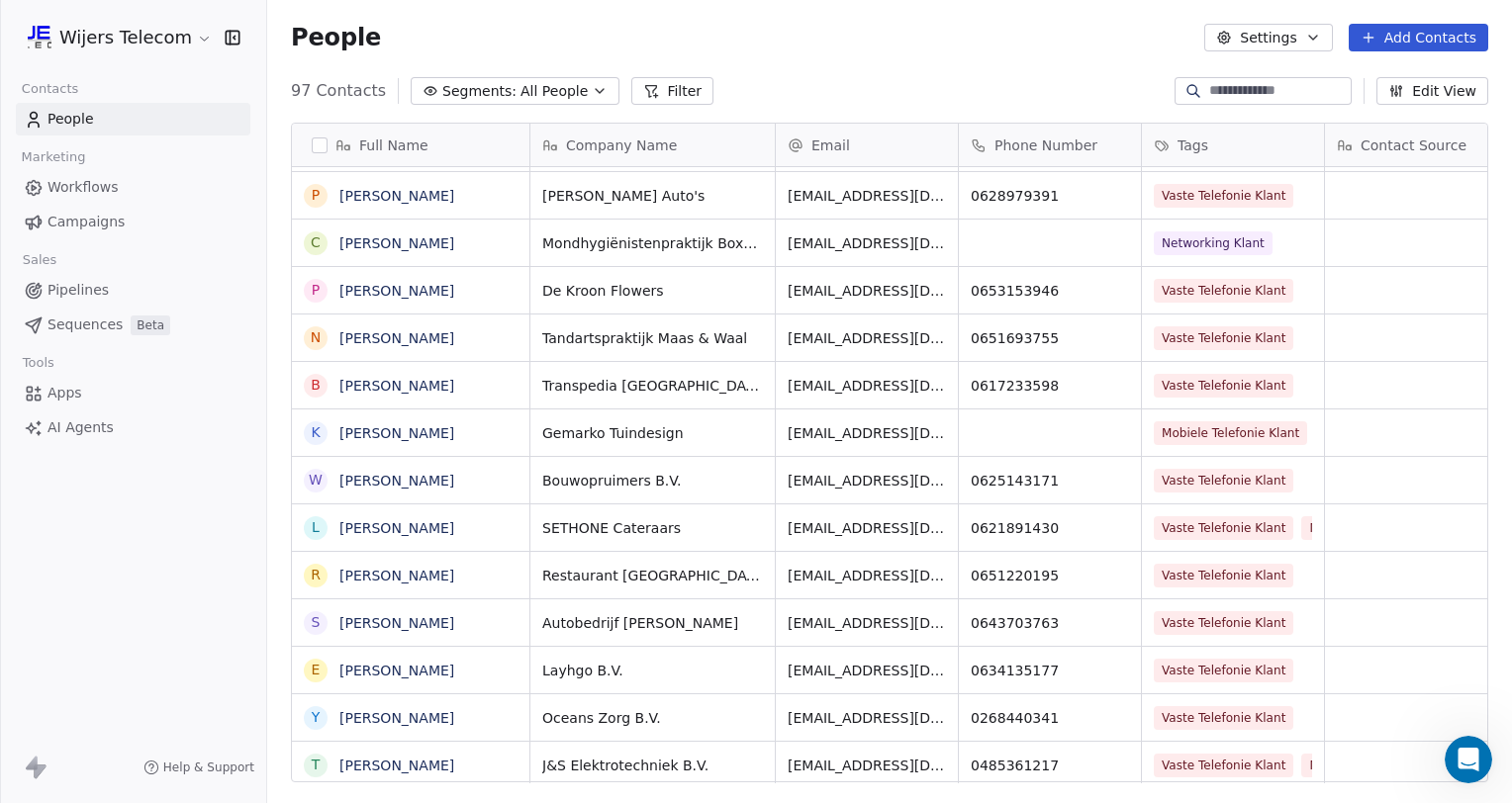
click at [1398, 78] on html "Wijers Telecom Contacts People Marketing Workflows Campaigns Sales Pipelines Se…" at bounding box center [756, 402] width 1512 height 803
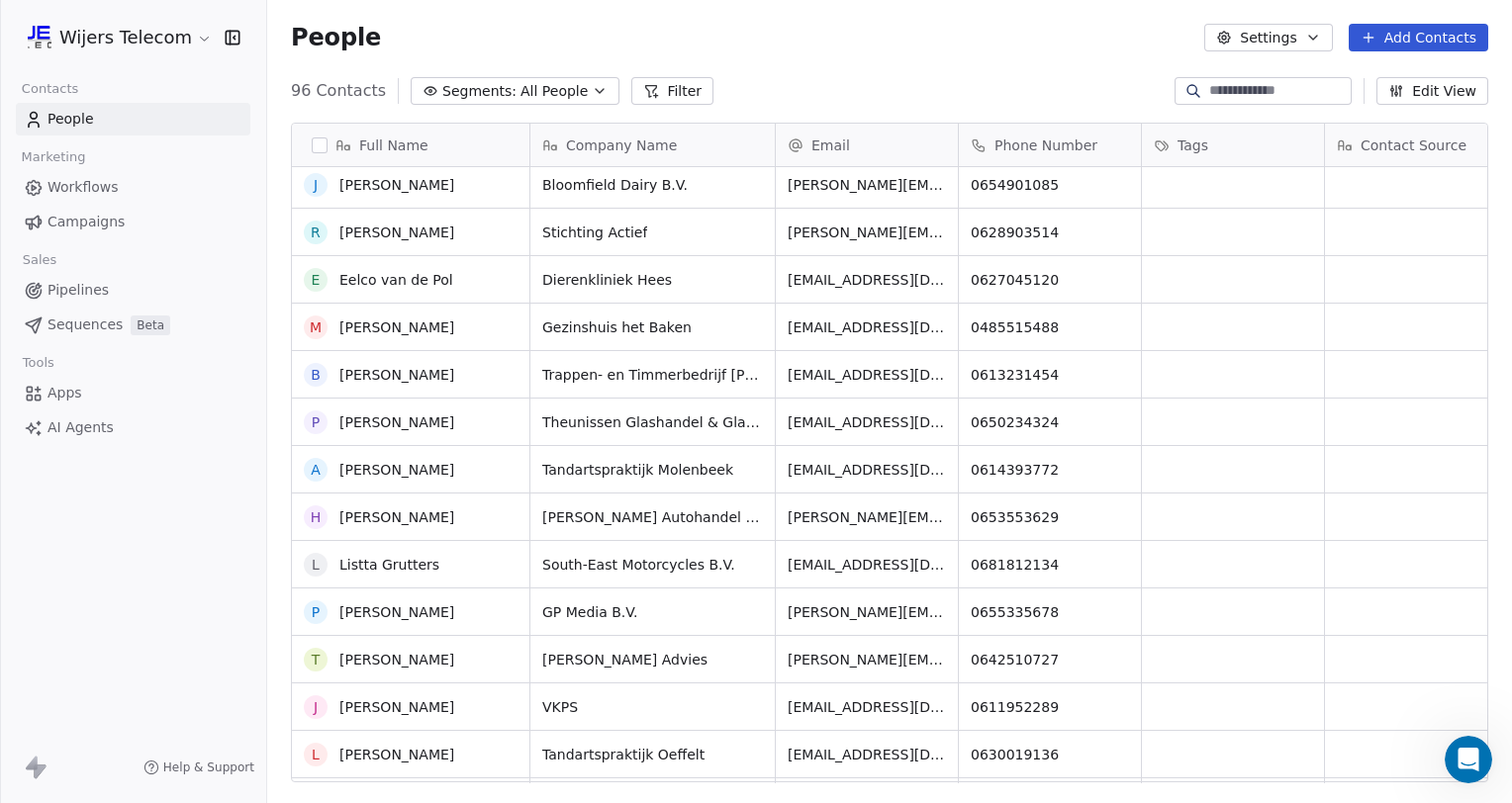
scroll to position [0, 0]
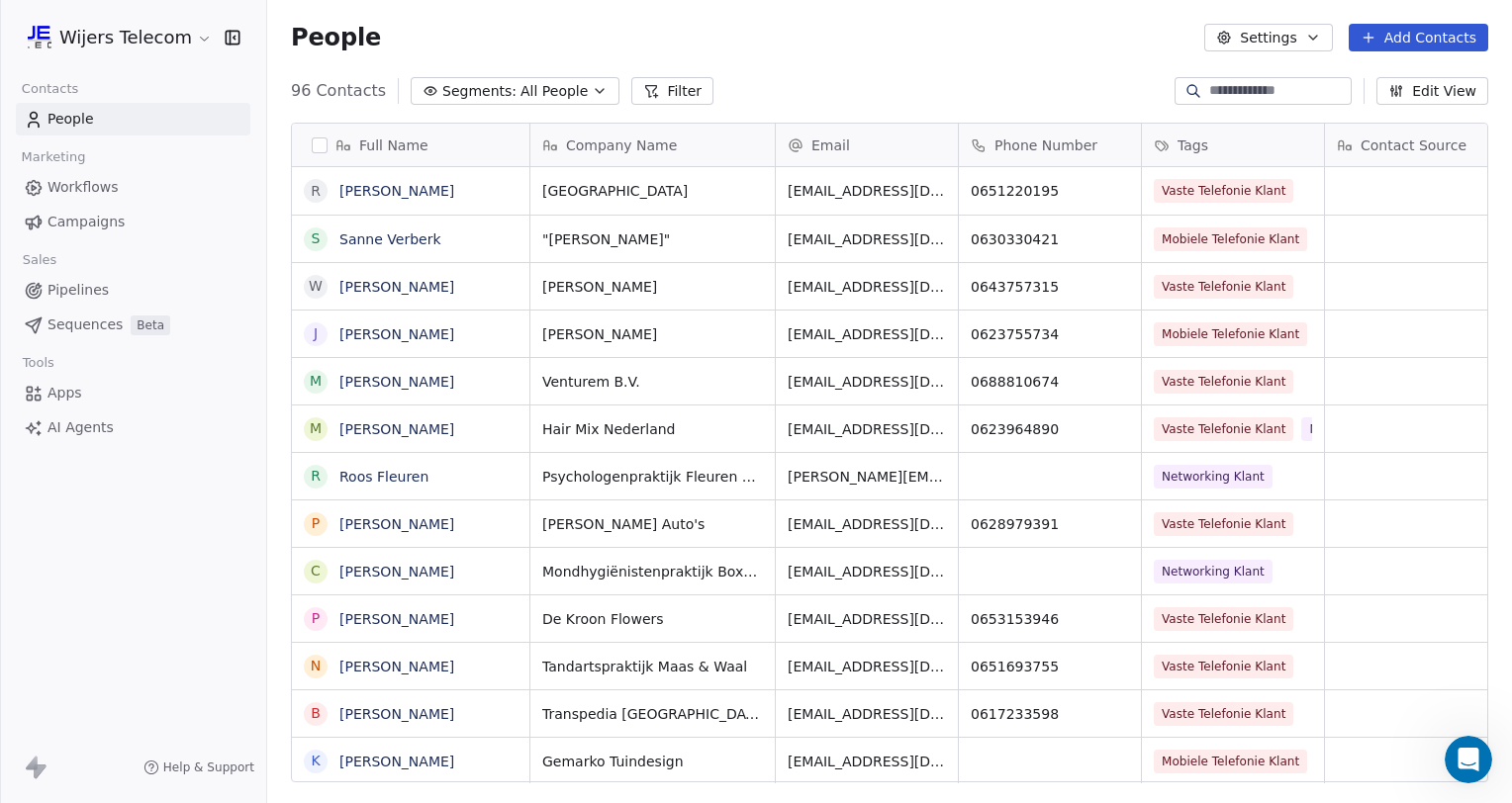
click at [1385, 35] on button "Add Contacts" at bounding box center [1418, 38] width 140 height 28
click at [1377, 80] on span "Create new contact" at bounding box center [1428, 80] width 136 height 21
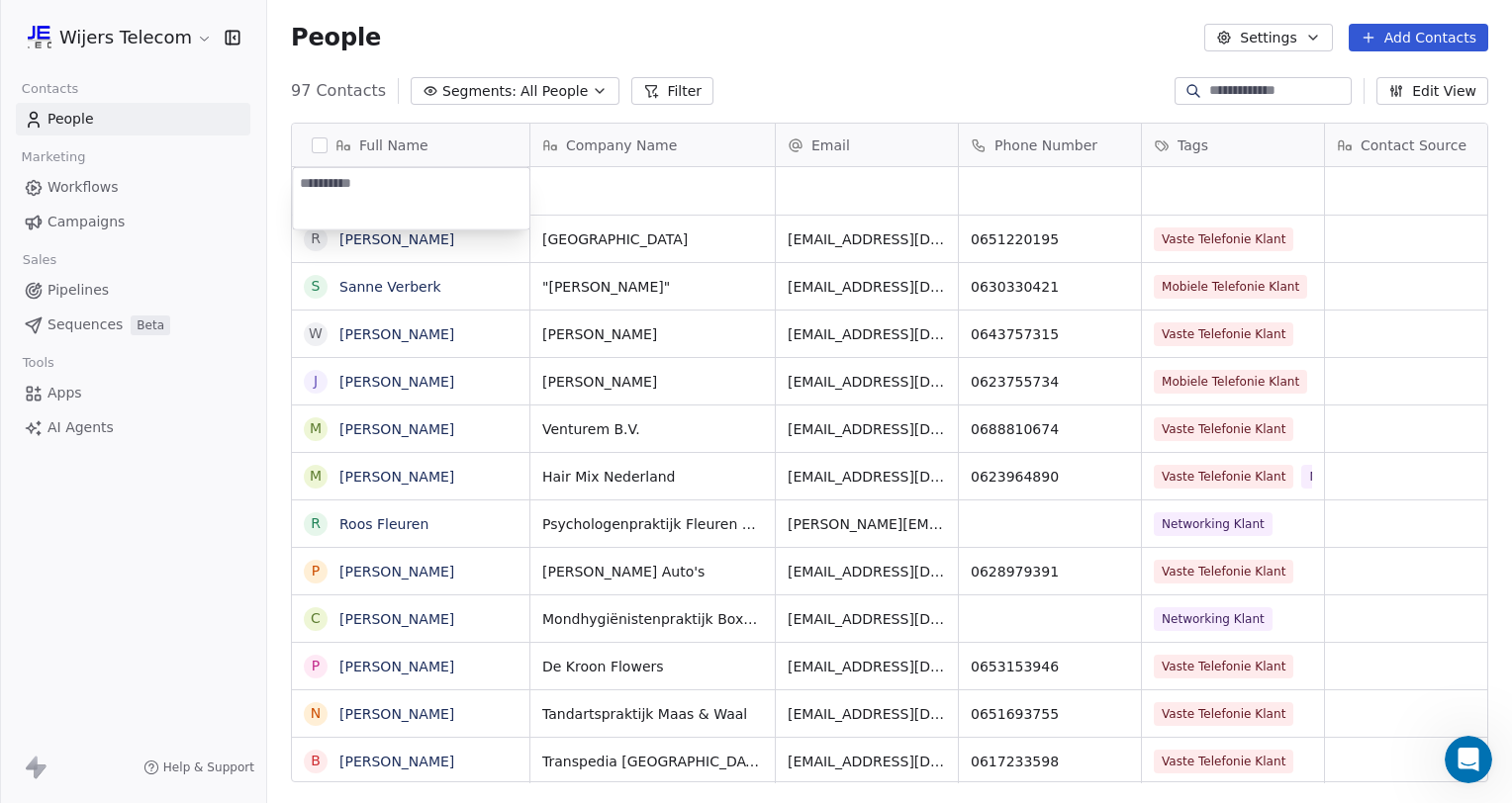
click at [806, 35] on html "Wijers Telecom Contacts People Marketing Workflows Campaigns Sales Pipelines Se…" at bounding box center [756, 402] width 1512 height 803
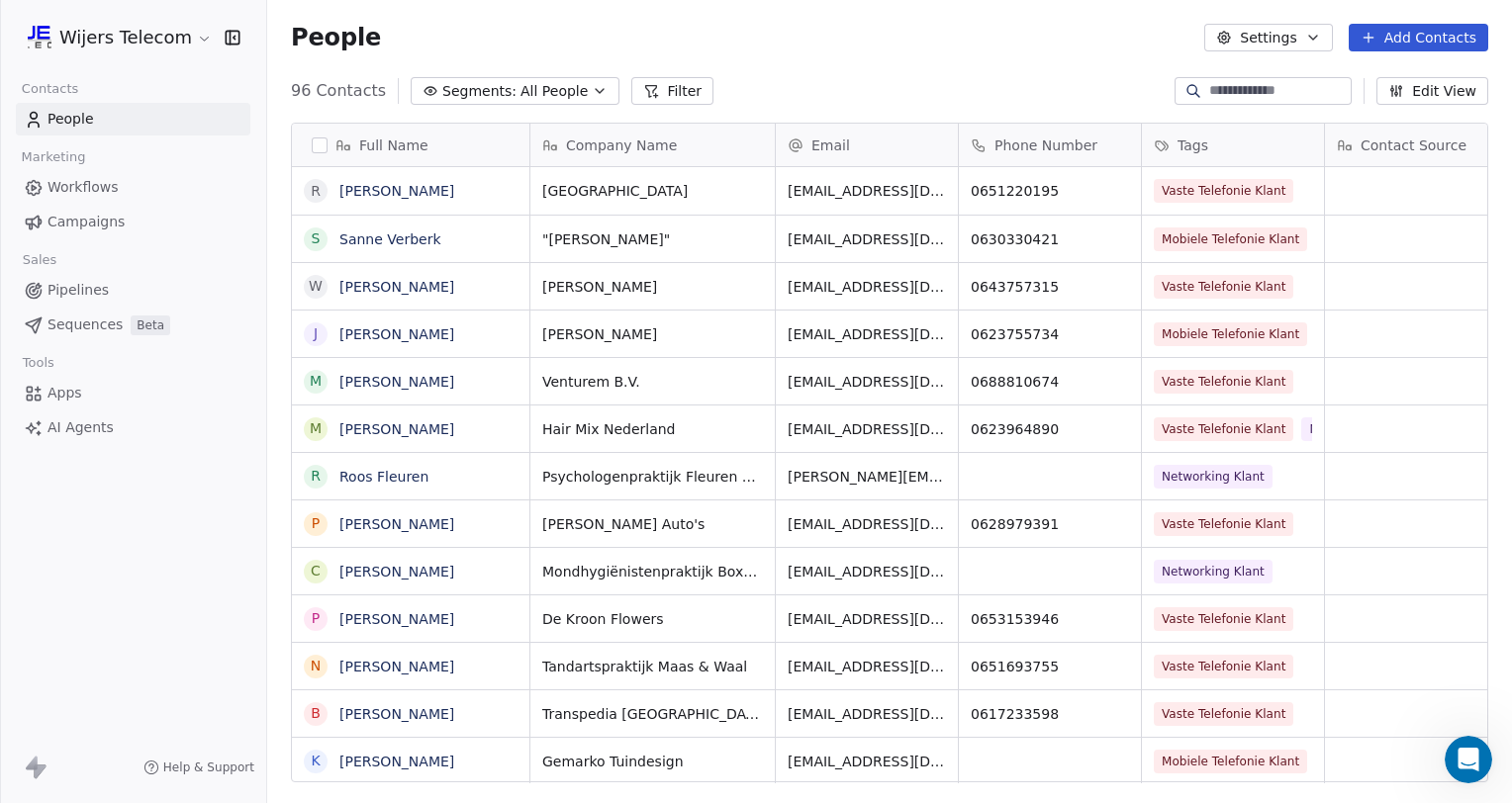
click at [1436, 31] on button "Add Contacts" at bounding box center [1418, 38] width 140 height 28
click at [1387, 78] on span "Create new contact" at bounding box center [1428, 80] width 136 height 21
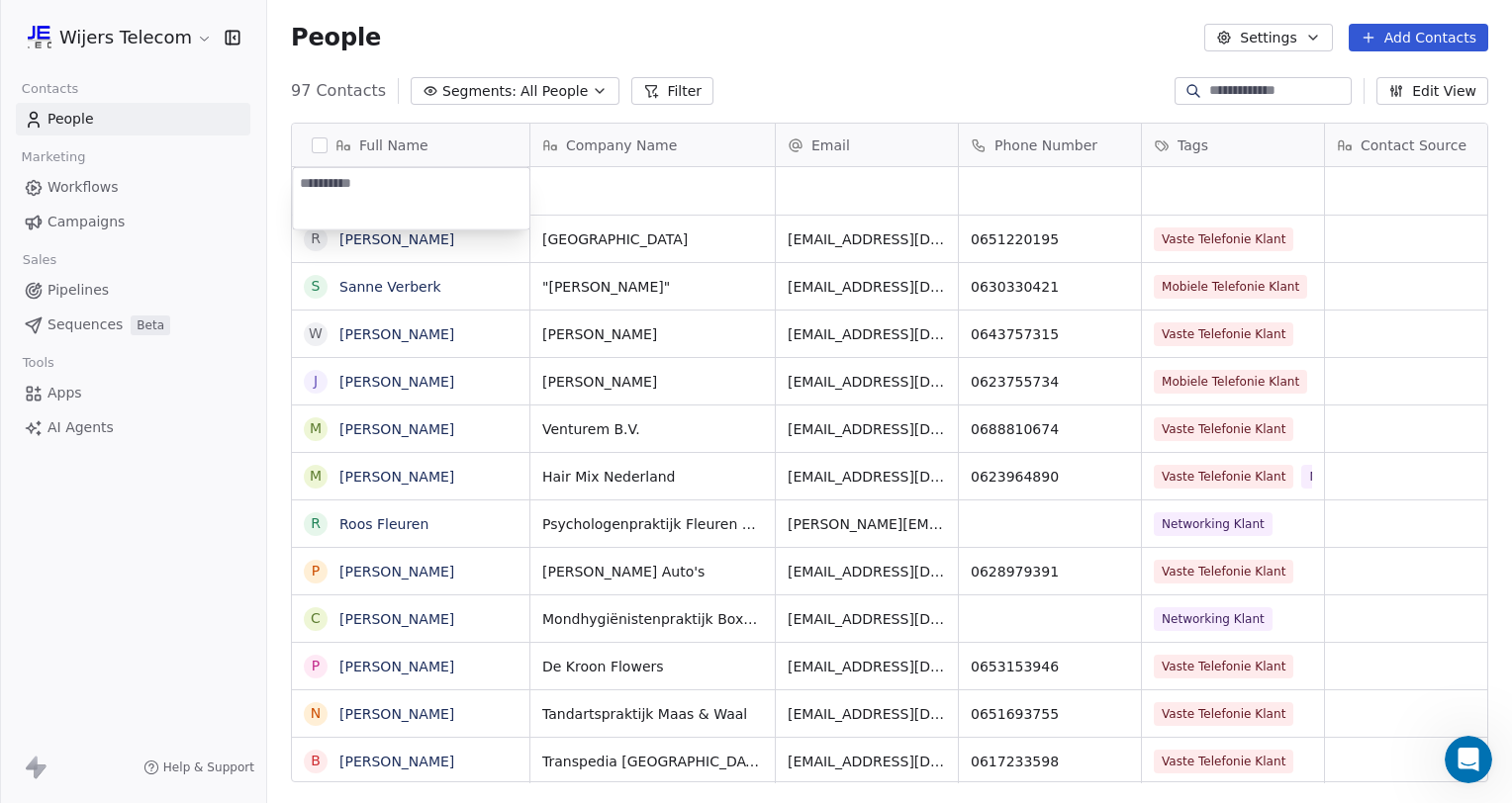
click at [962, 49] on html "Wijers Telecom Contacts People Marketing Workflows Campaigns Sales Pipelines Se…" at bounding box center [756, 402] width 1512 height 803
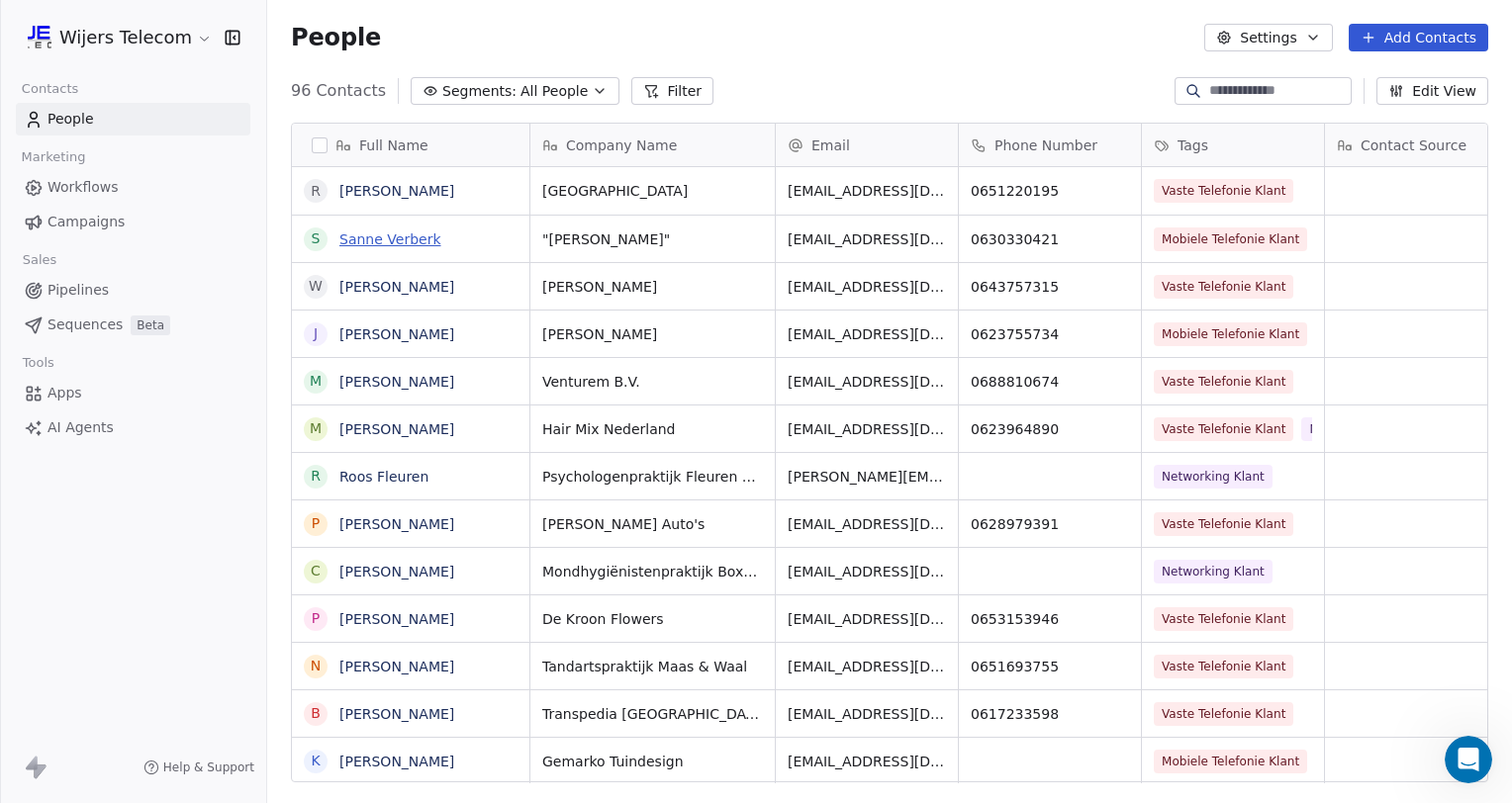
click at [371, 238] on link "Sanne Verberk" at bounding box center [390, 240] width 102 height 16
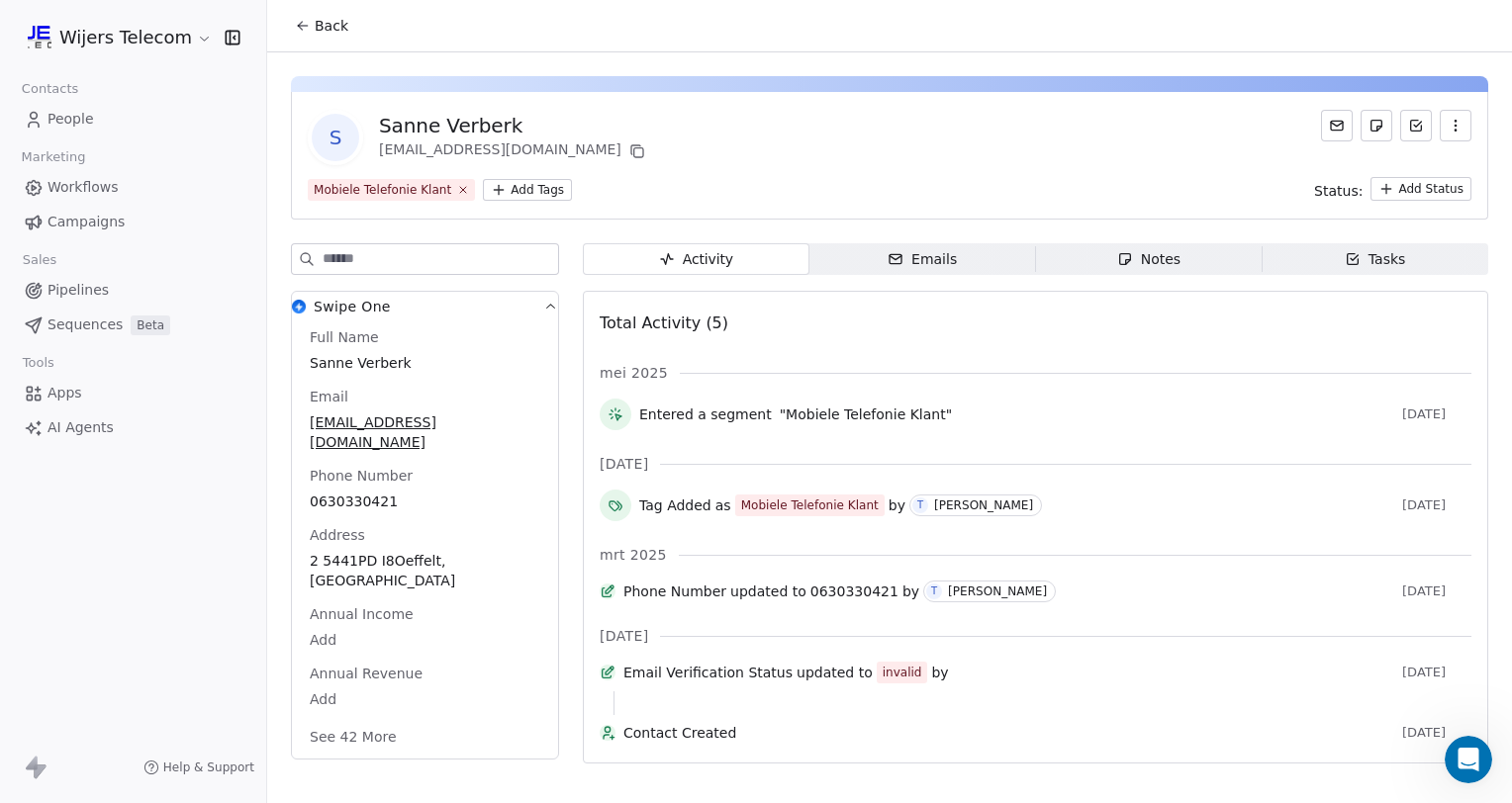
click at [941, 258] on div "Emails" at bounding box center [922, 260] width 69 height 21
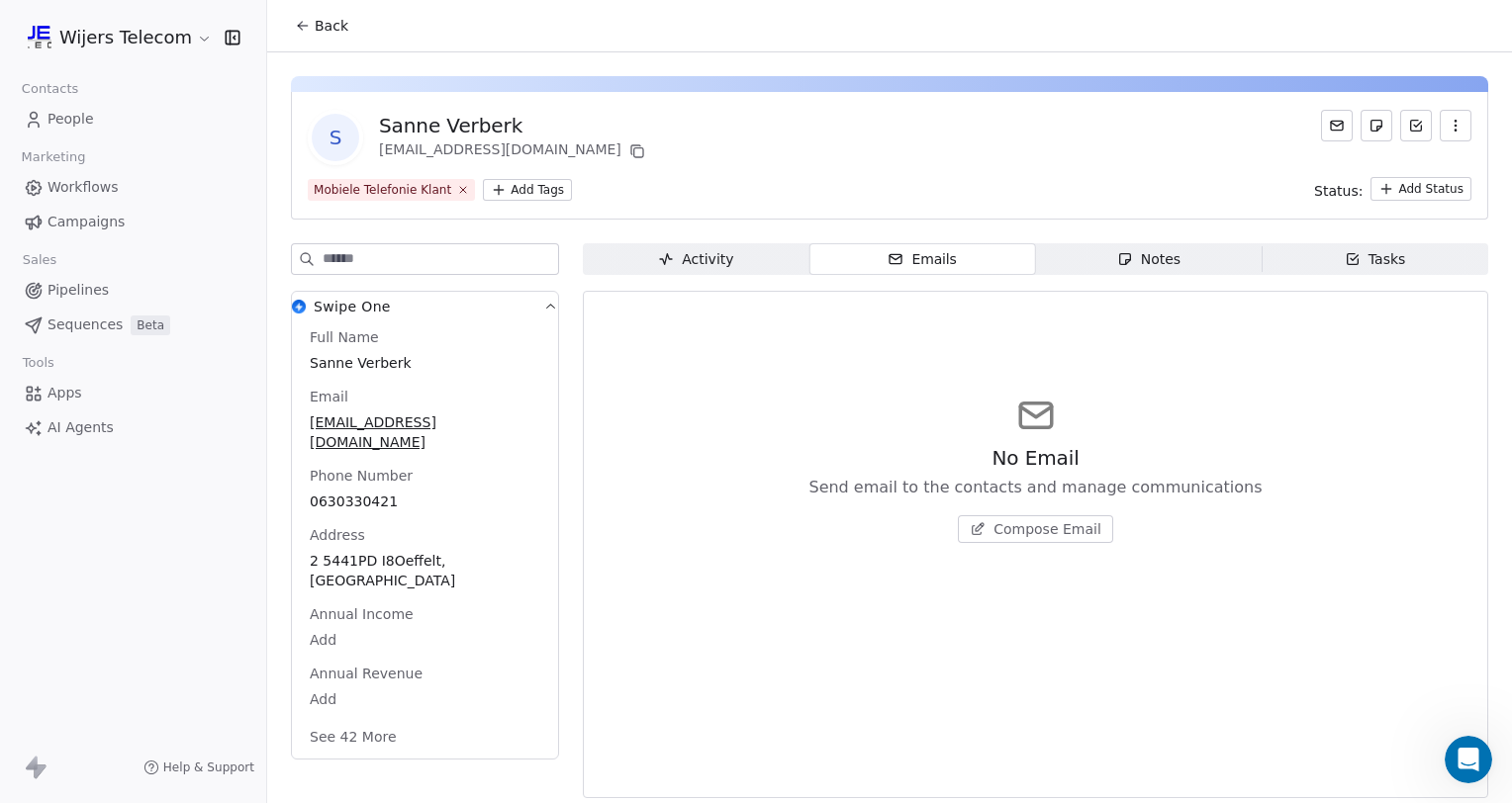
click at [1050, 528] on span "Compose Email" at bounding box center [1048, 529] width 108 height 20
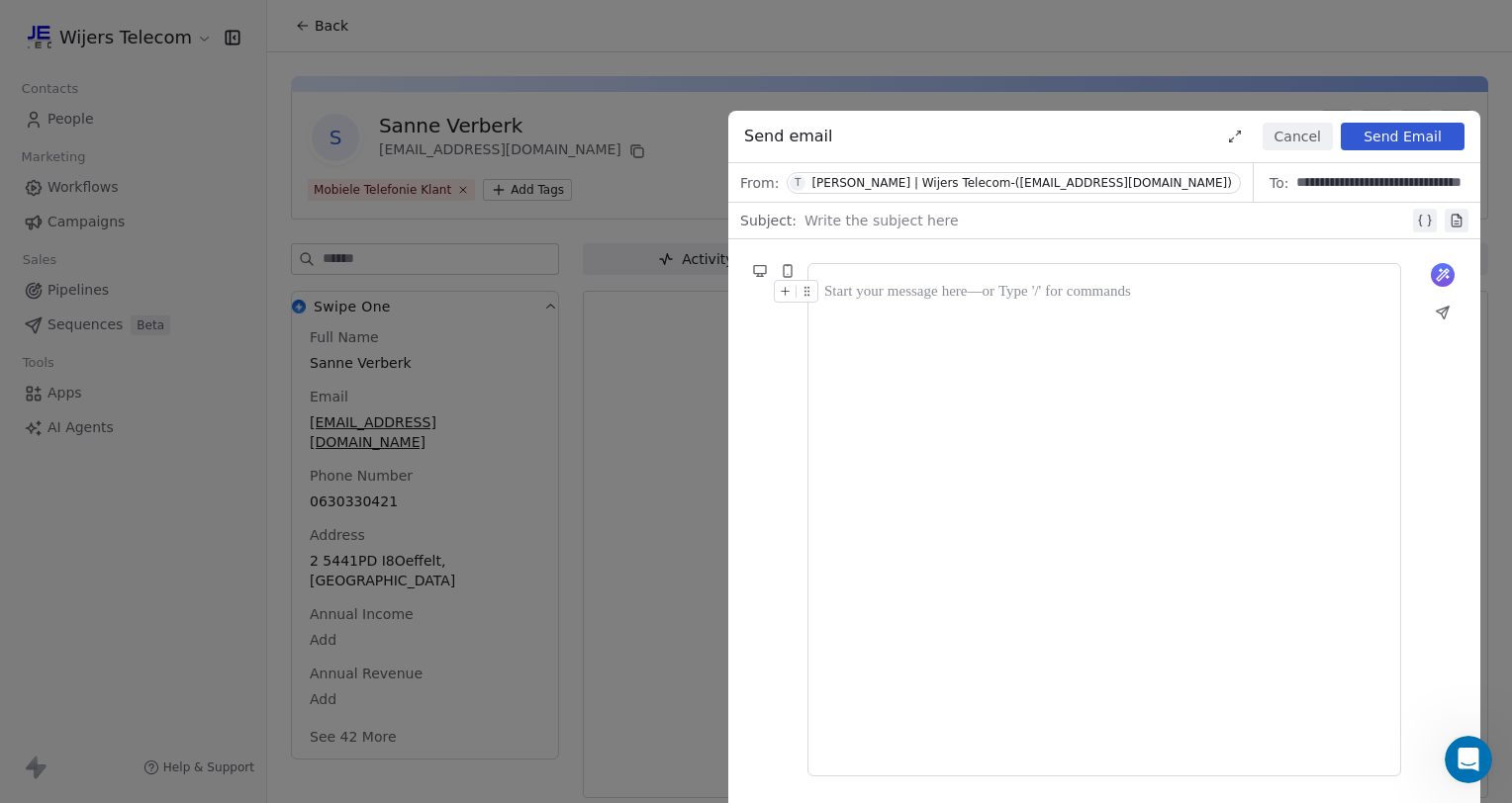
click at [1456, 216] on icon at bounding box center [1455, 221] width 9 height 12
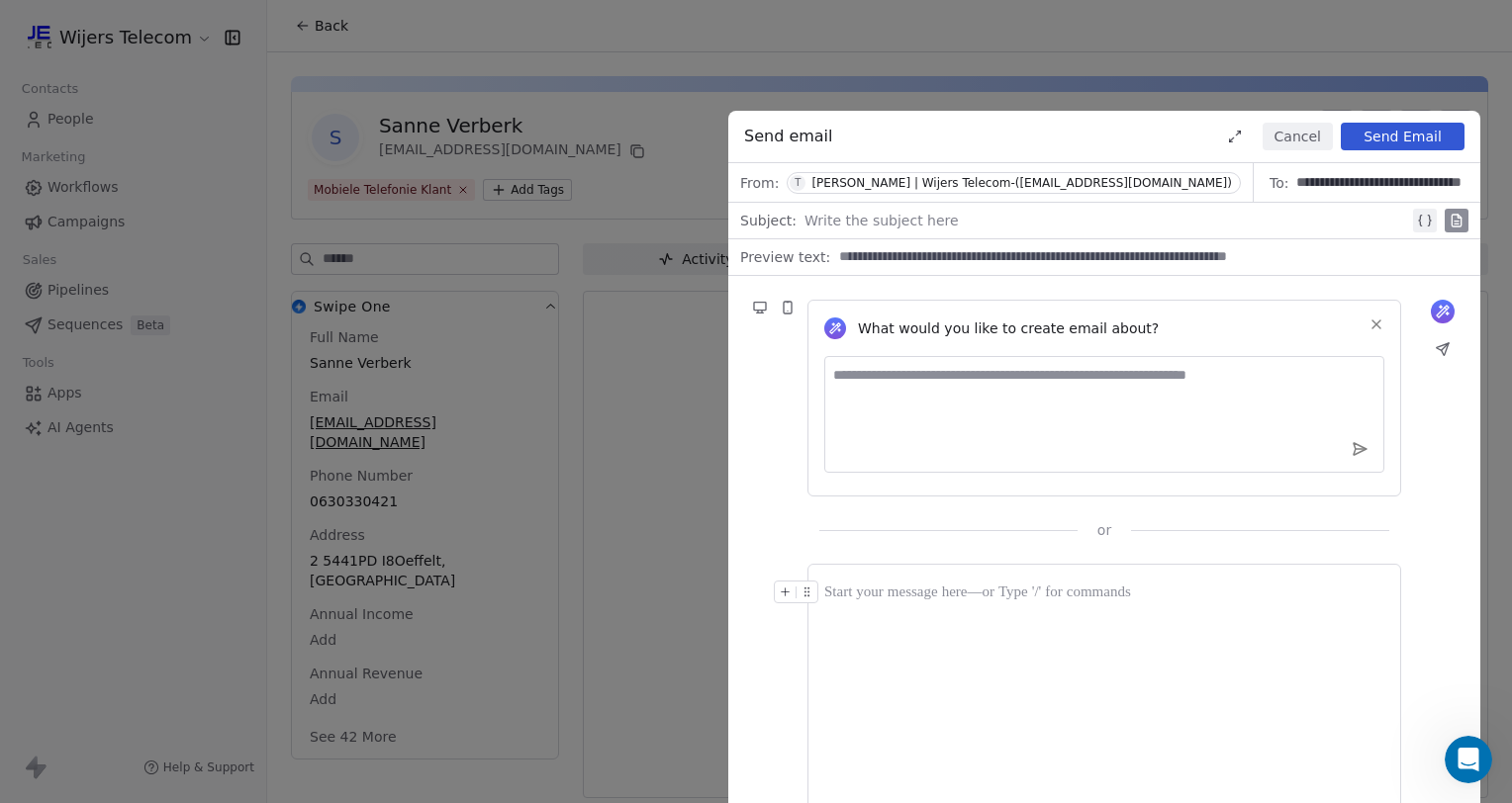
click at [1456, 217] on icon at bounding box center [1455, 221] width 9 height 12
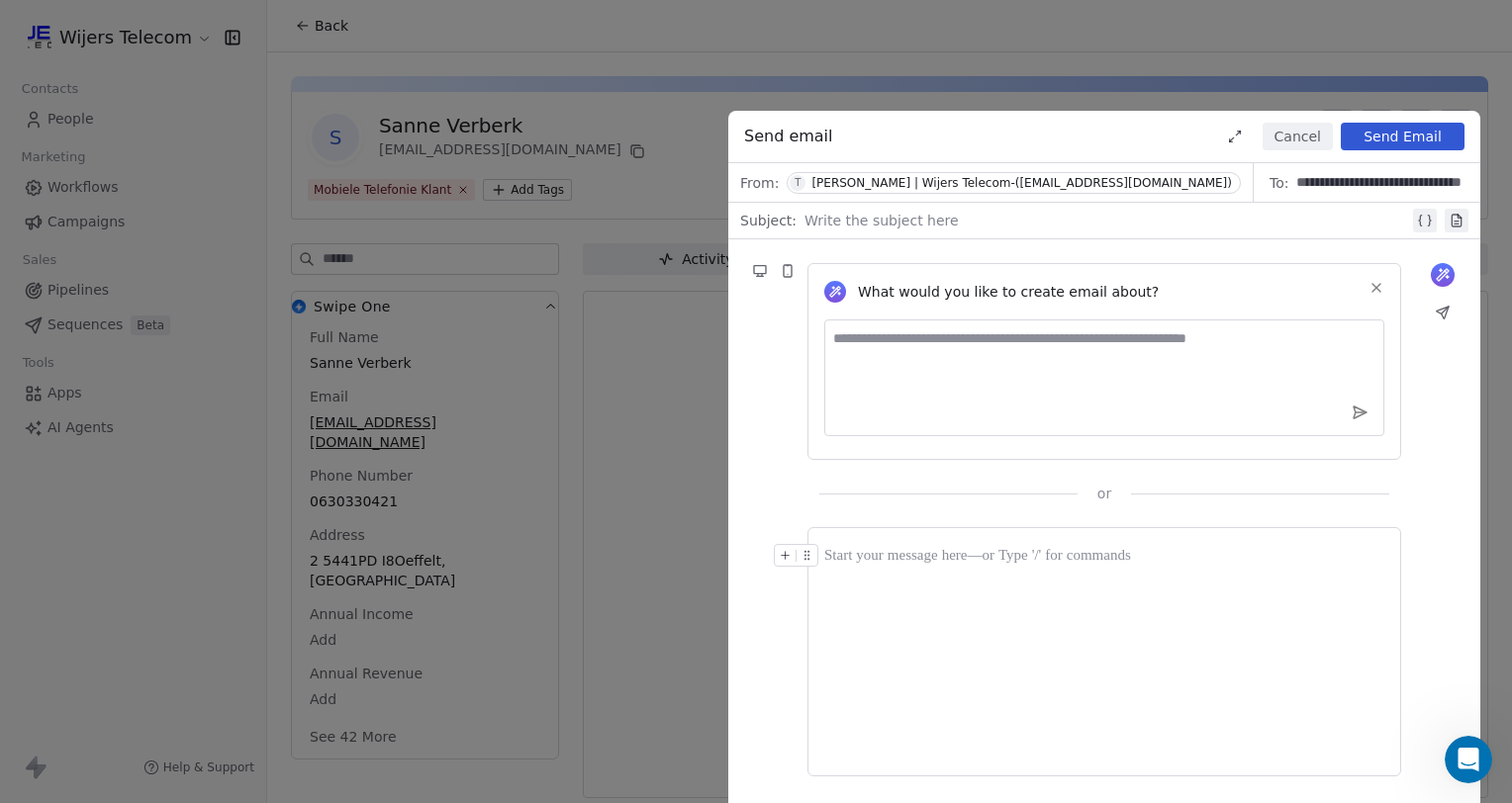
click at [1453, 220] on icon at bounding box center [1455, 221] width 9 height 12
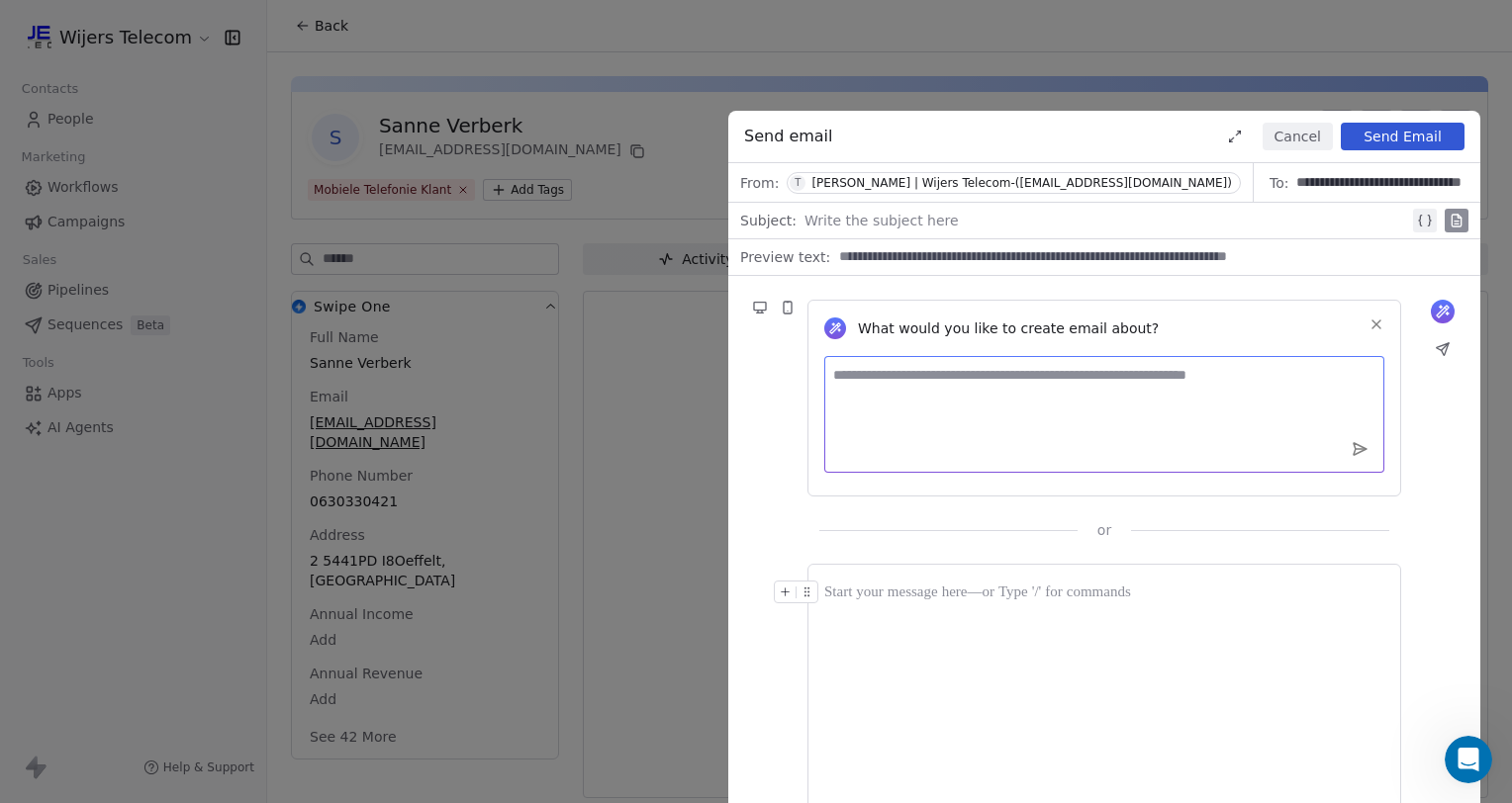
click at [1236, 366] on textarea at bounding box center [1104, 414] width 560 height 117
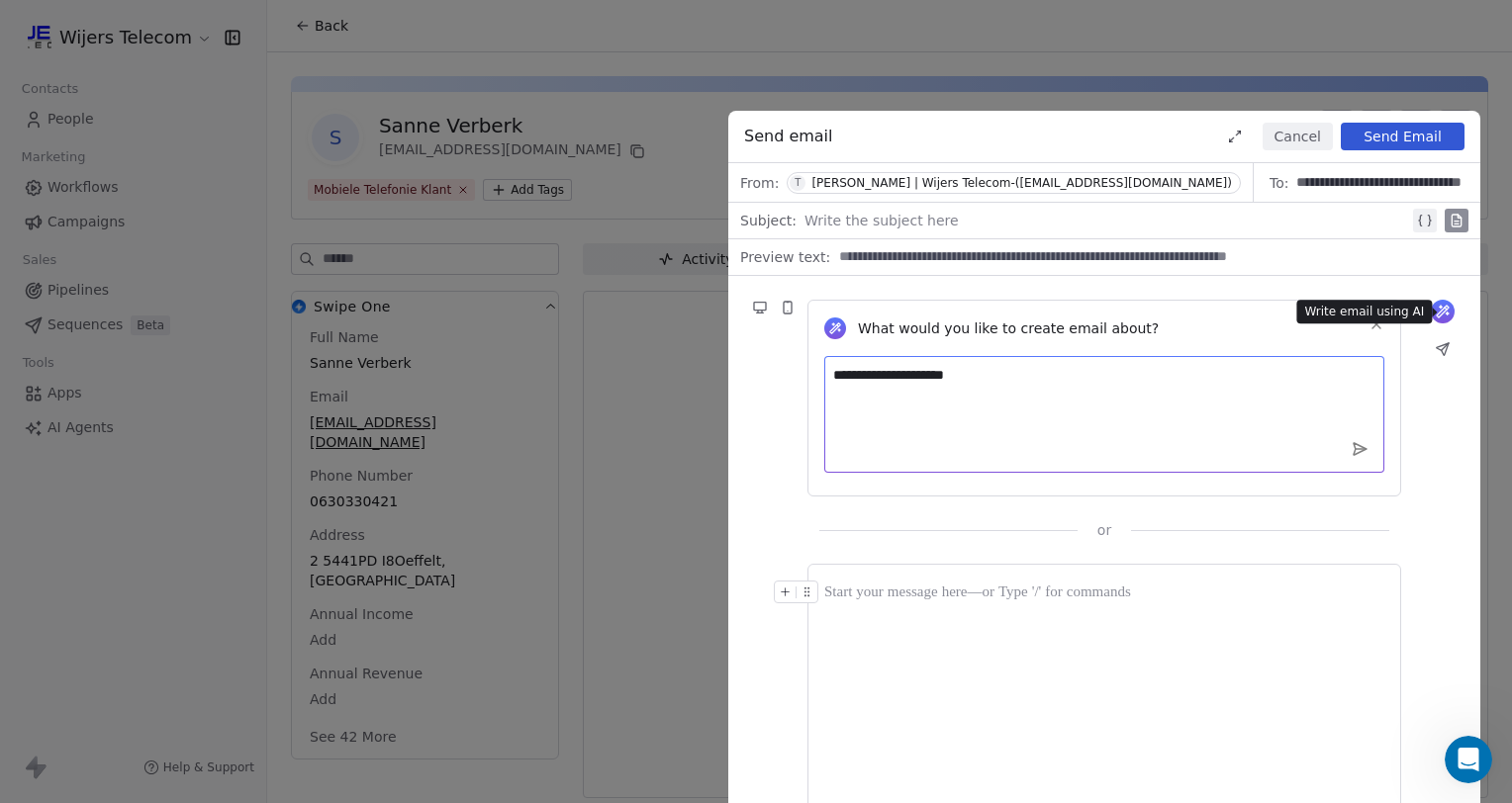
type textarea "**********"
click at [1447, 311] on icon at bounding box center [1443, 312] width 16 height 16
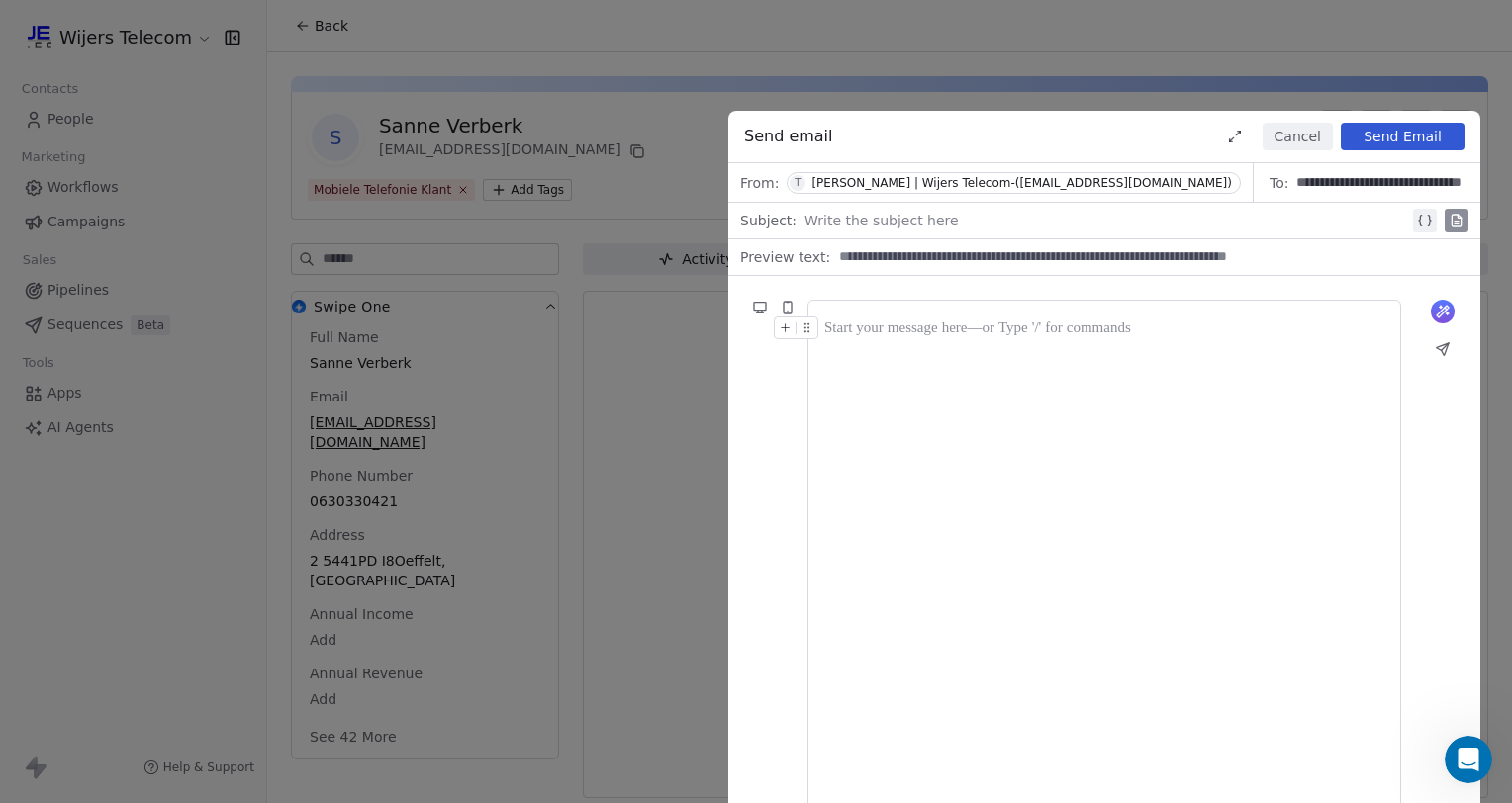
click at [1437, 317] on icon at bounding box center [1442, 312] width 12 height 12
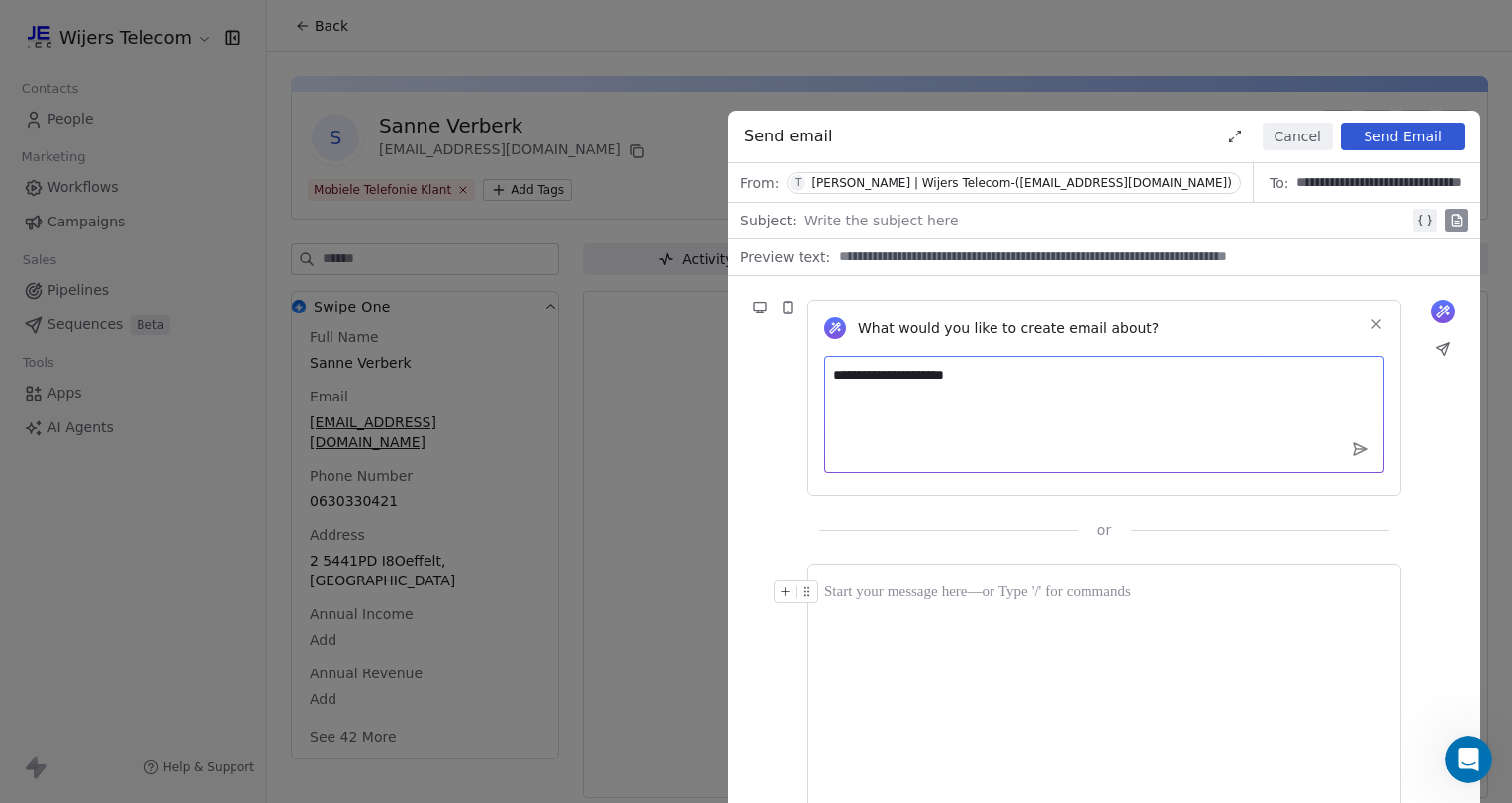
drag, startPoint x: 1073, startPoint y: 378, endPoint x: 737, endPoint y: 360, distance: 336.5
click at [737, 360] on div "**********" at bounding box center [1104, 407] width 752 height 265
click at [879, 322] on span "What would you like to create email about?" at bounding box center [1008, 329] width 301 height 20
click at [840, 323] on icon at bounding box center [835, 329] width 14 height 14
click at [863, 398] on textarea at bounding box center [1104, 414] width 560 height 117
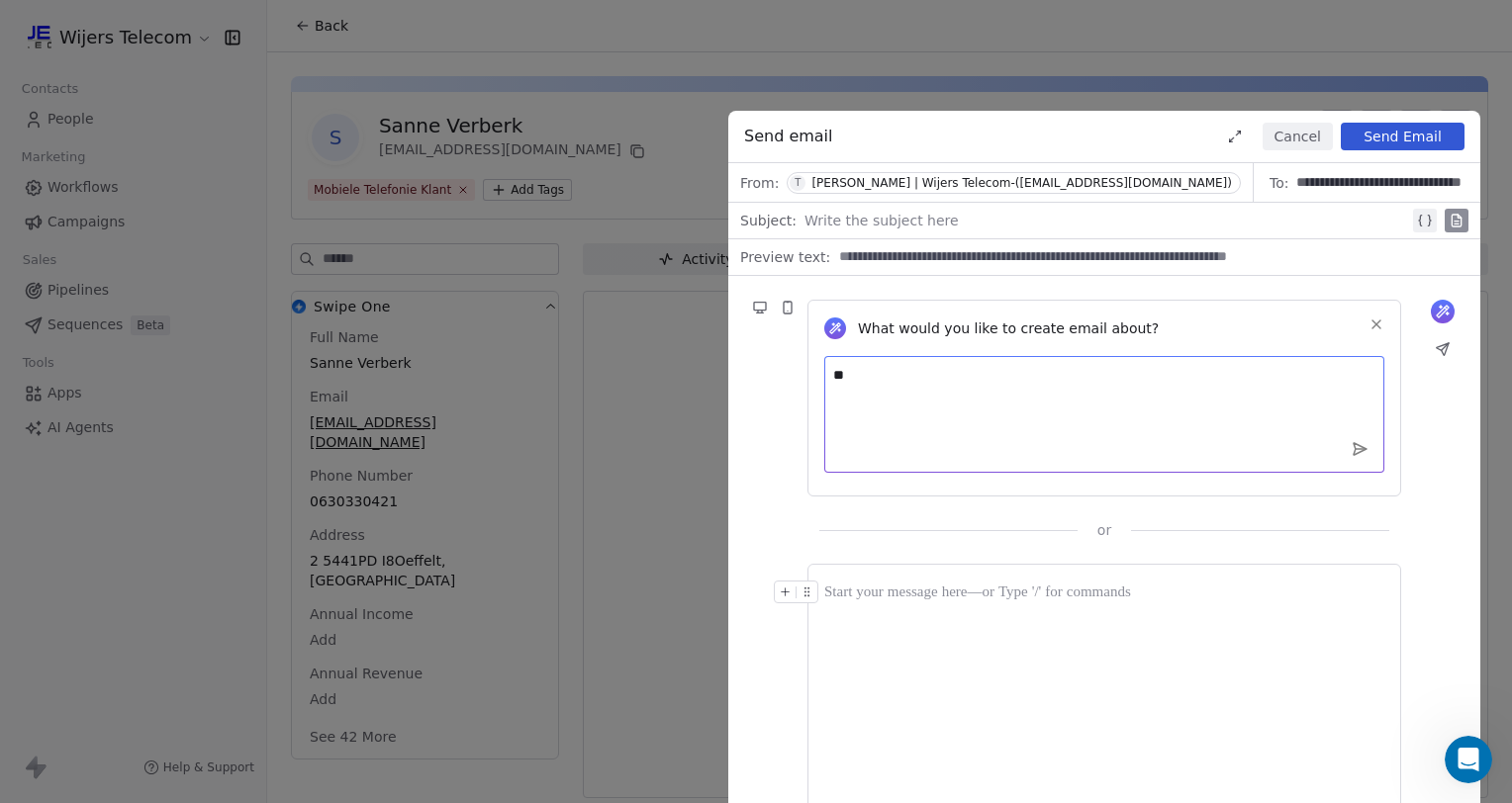
type textarea "*"
type textarea "**********"
click at [835, 322] on icon at bounding box center [835, 329] width 14 height 14
click at [925, 328] on span "What would you like to create email about?" at bounding box center [1008, 329] width 301 height 20
click at [1445, 309] on icon at bounding box center [1445, 309] width 2 height 2
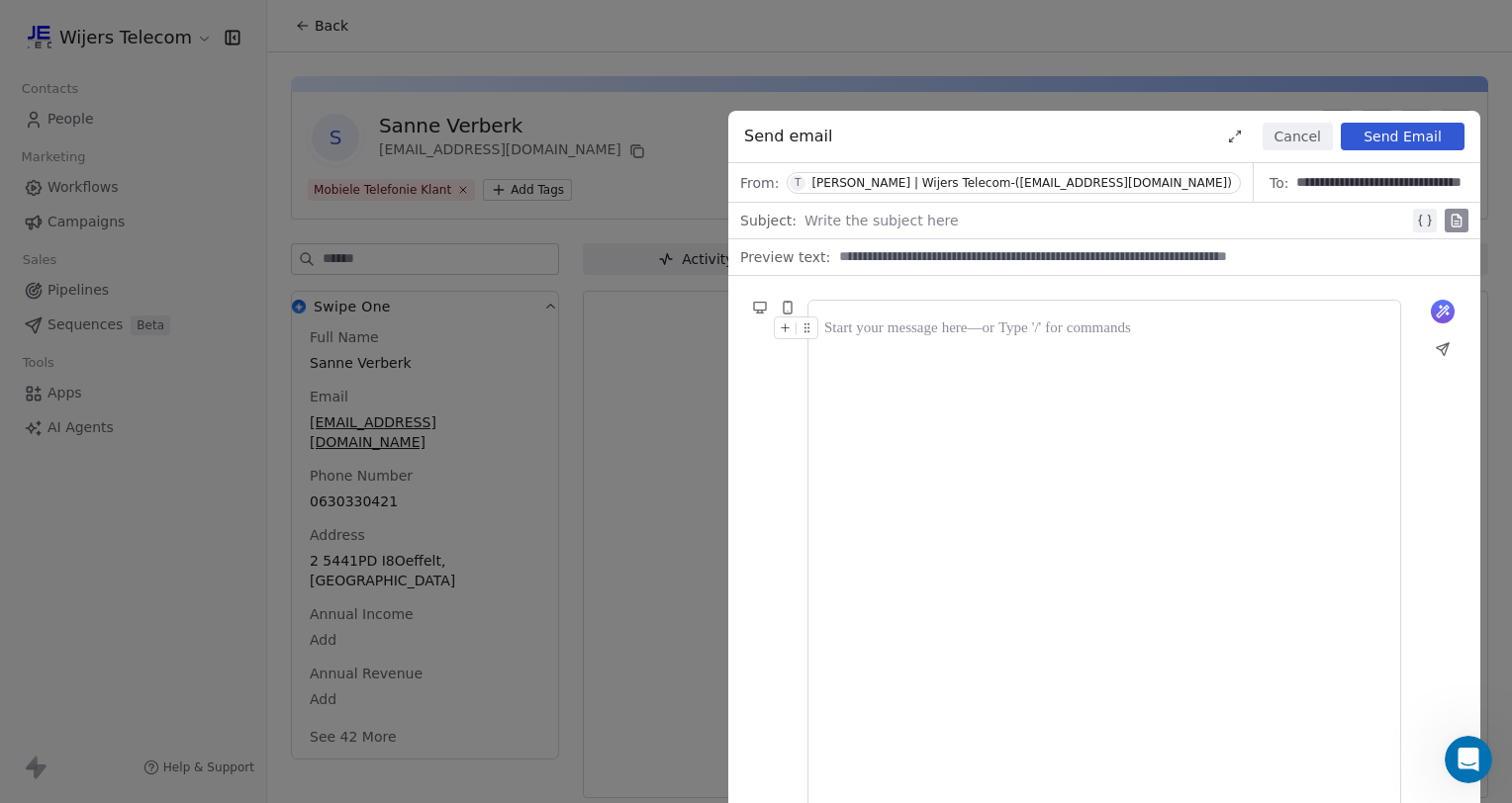
click at [1295, 138] on button "Cancel" at bounding box center [1297, 137] width 70 height 28
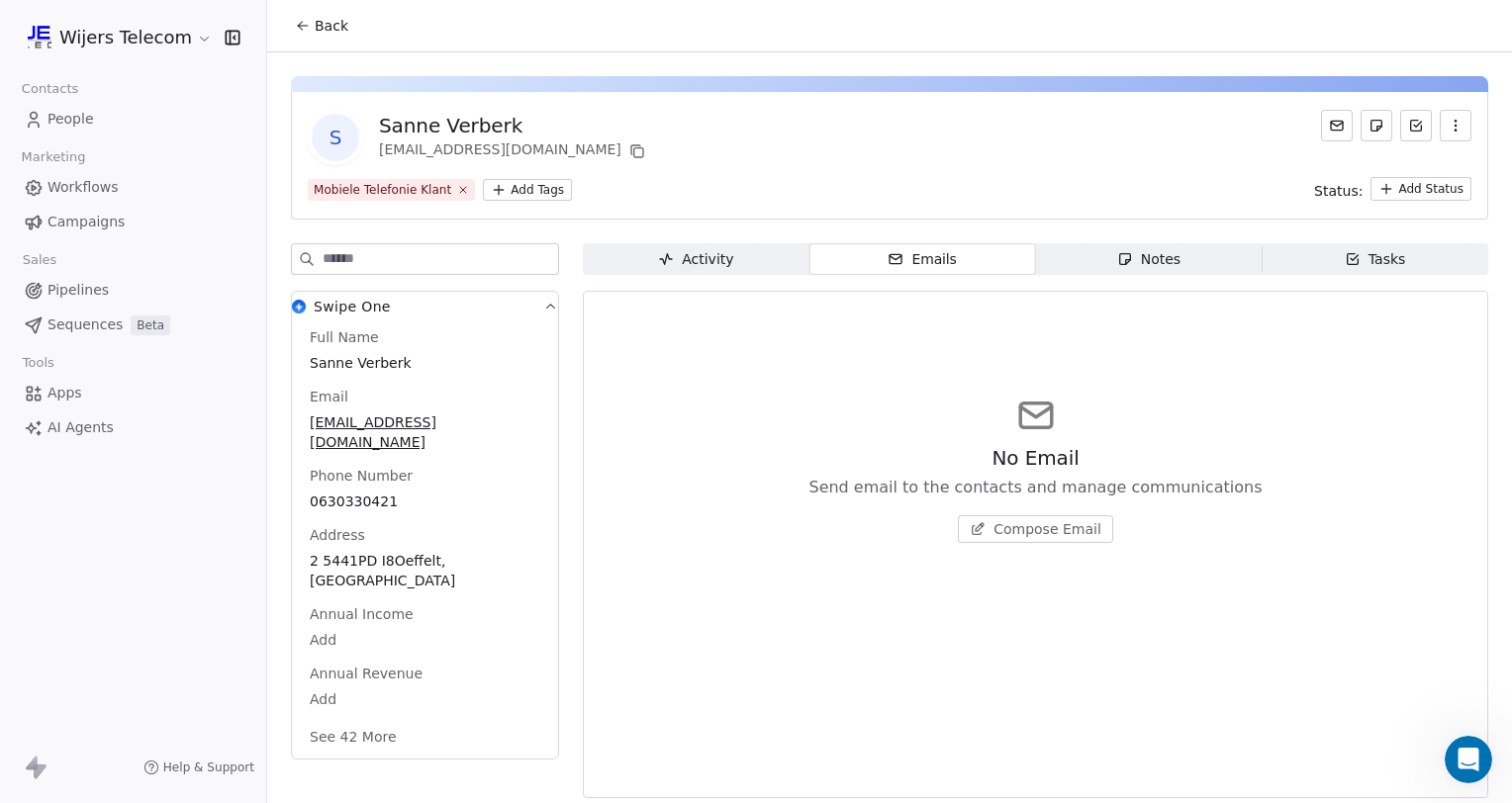
click at [139, 38] on html "Wijers Telecom Contacts People Marketing Workflows Campaigns Sales Pipelines Se…" at bounding box center [756, 402] width 1512 height 803
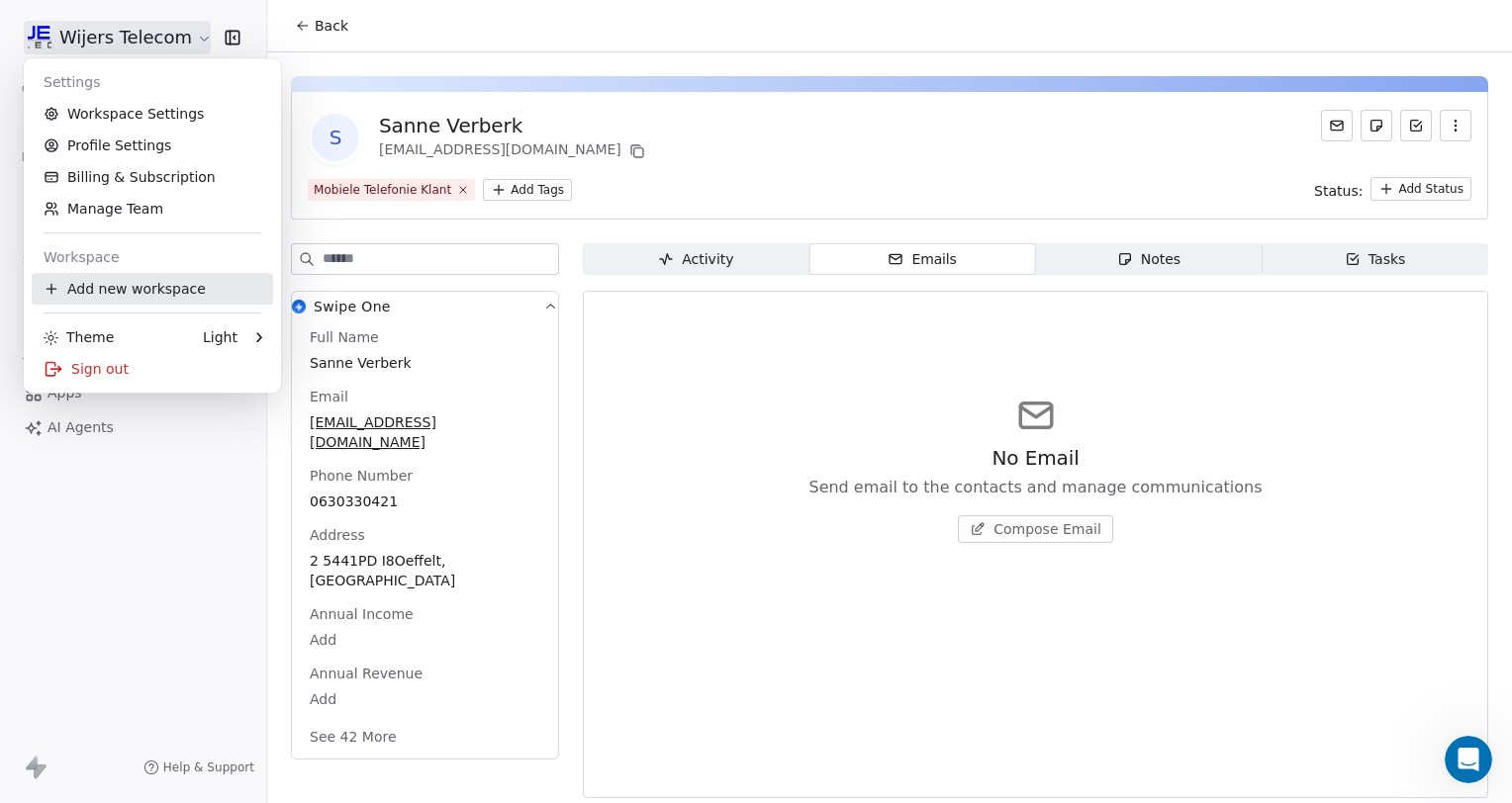
click at [130, 287] on div "Add new workspace" at bounding box center [153, 289] width 242 height 32
click at [181, 38] on html "Wijers Telecom Contacts People Marketing Workflows Campaigns Sales Pipelines Se…" at bounding box center [756, 402] width 1512 height 803
click at [129, 122] on link "Workspace Settings" at bounding box center [153, 114] width 242 height 32
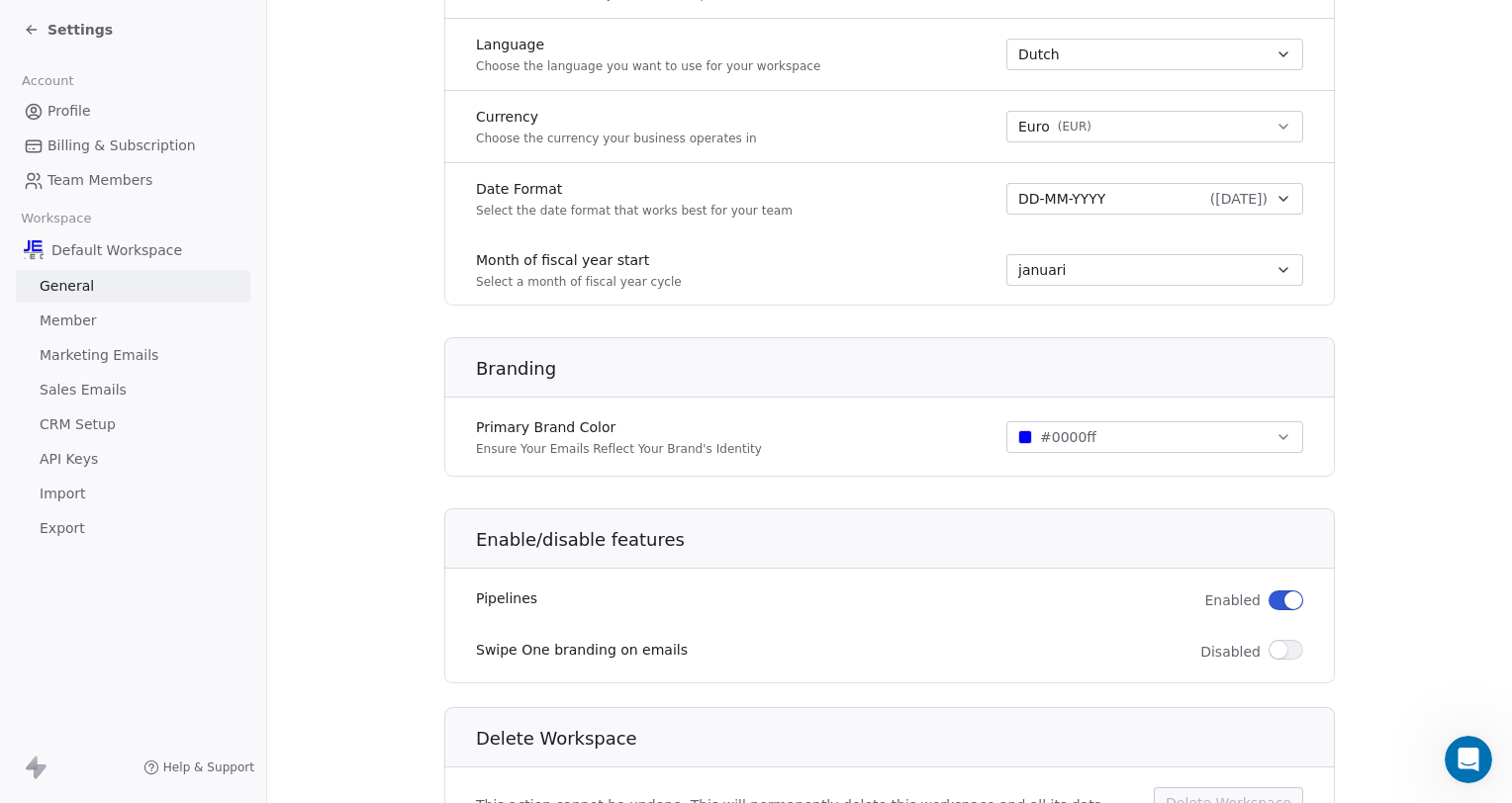
scroll to position [1046, 0]
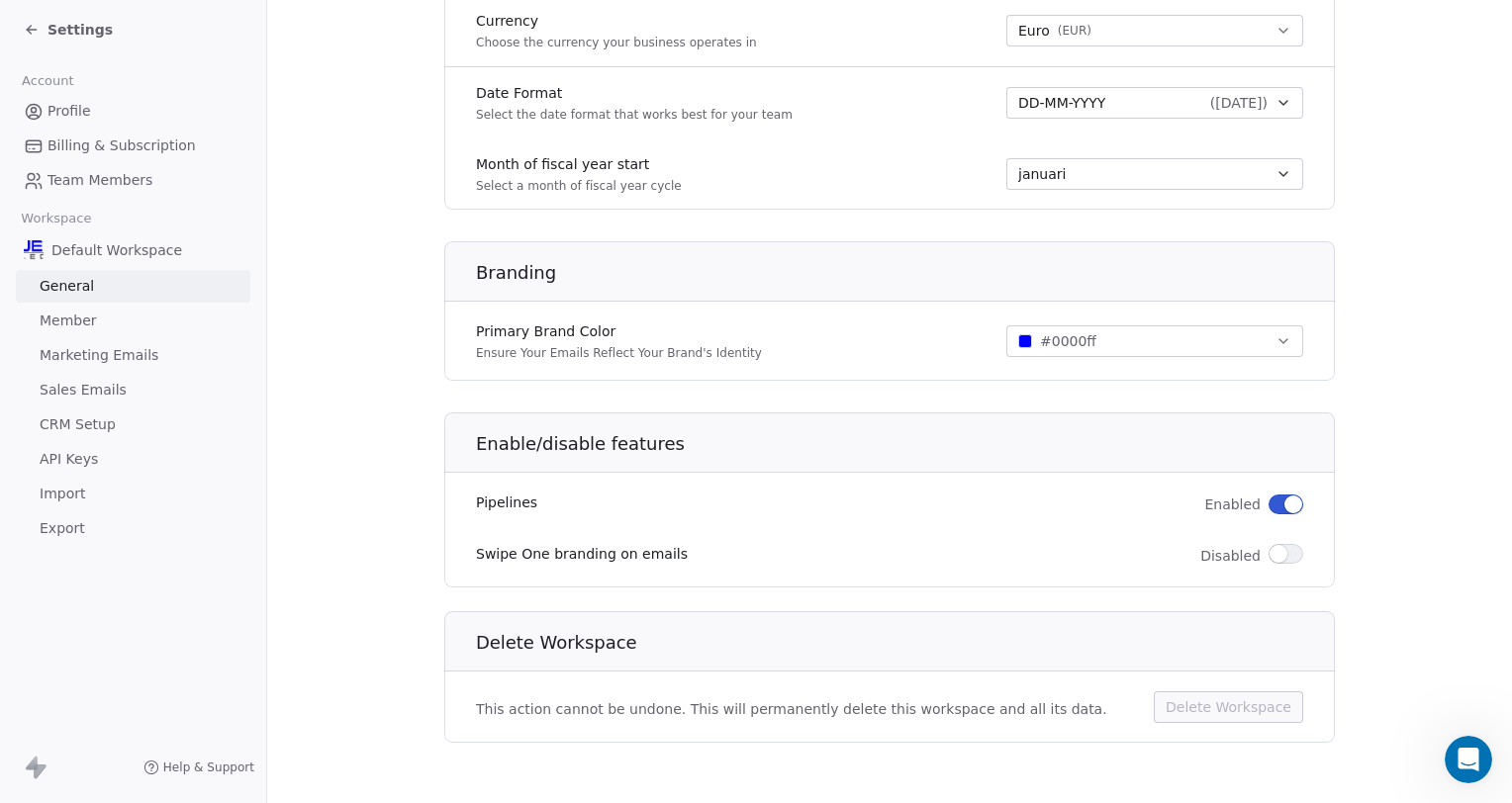
click at [80, 319] on span "Member" at bounding box center [68, 321] width 57 height 21
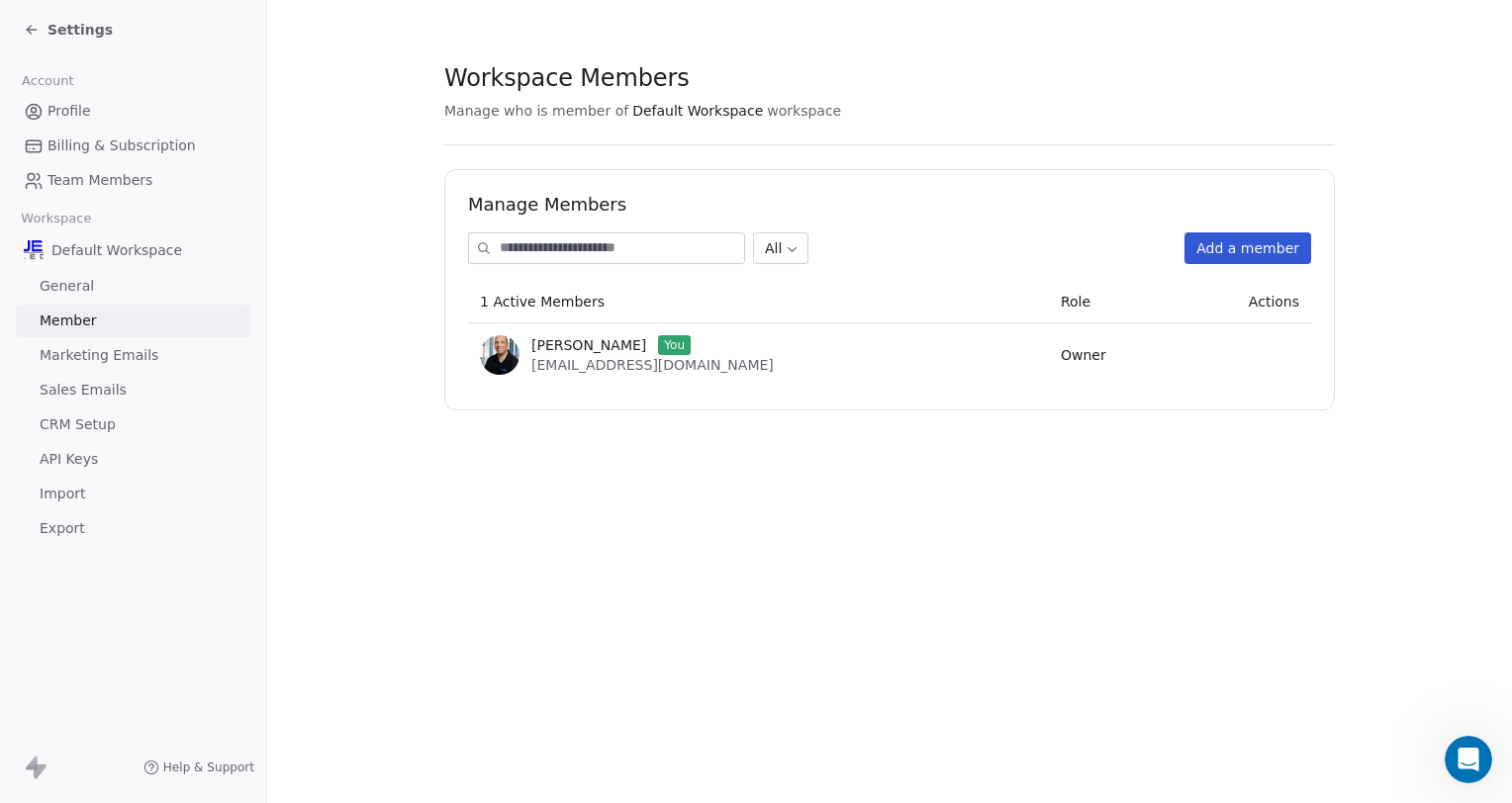
click at [67, 351] on span "Marketing Emails" at bounding box center [99, 356] width 119 height 21
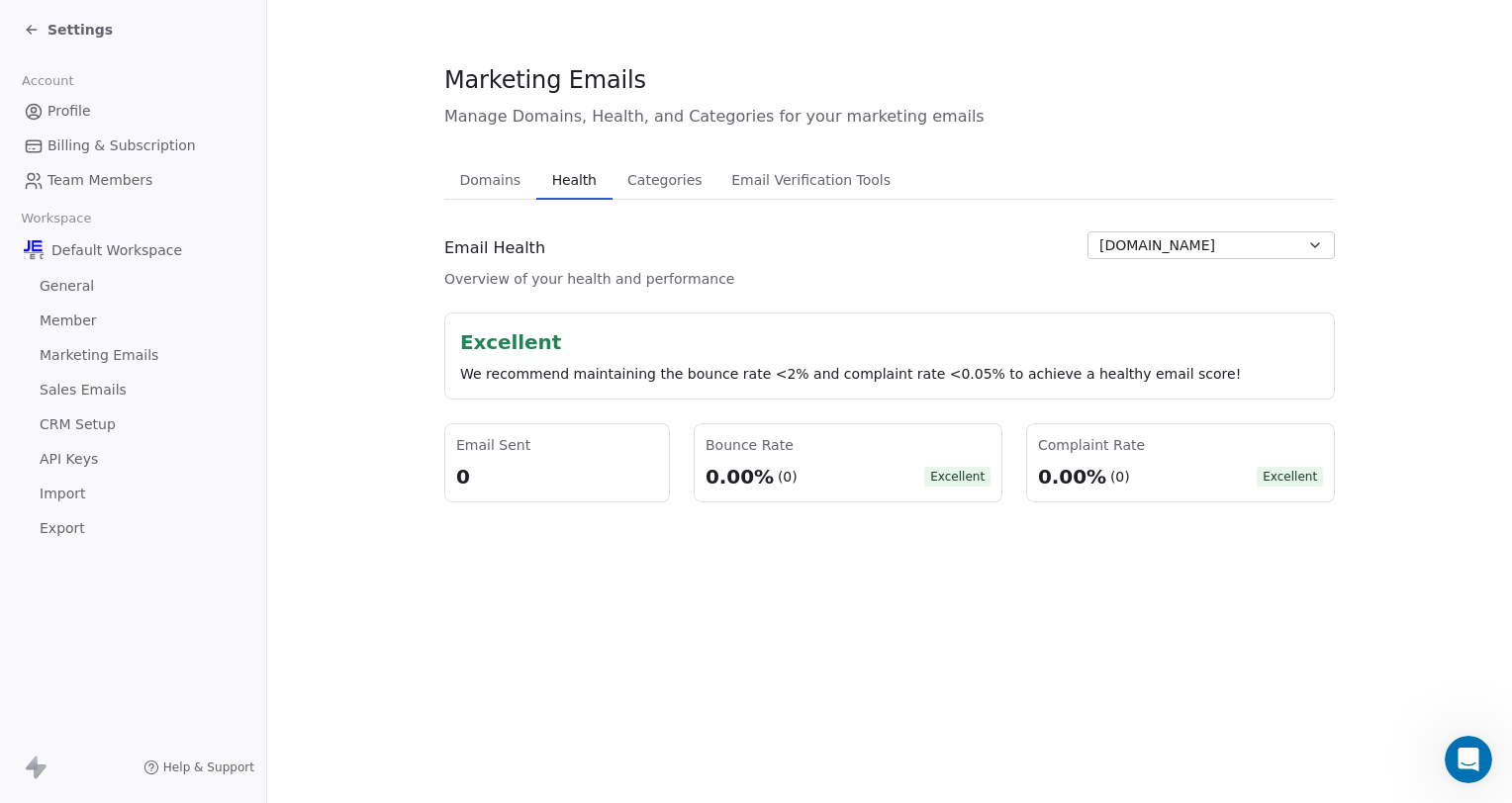
click at [558, 184] on span "Health" at bounding box center [574, 180] width 60 height 28
click at [645, 178] on span "Categories" at bounding box center [664, 180] width 90 height 28
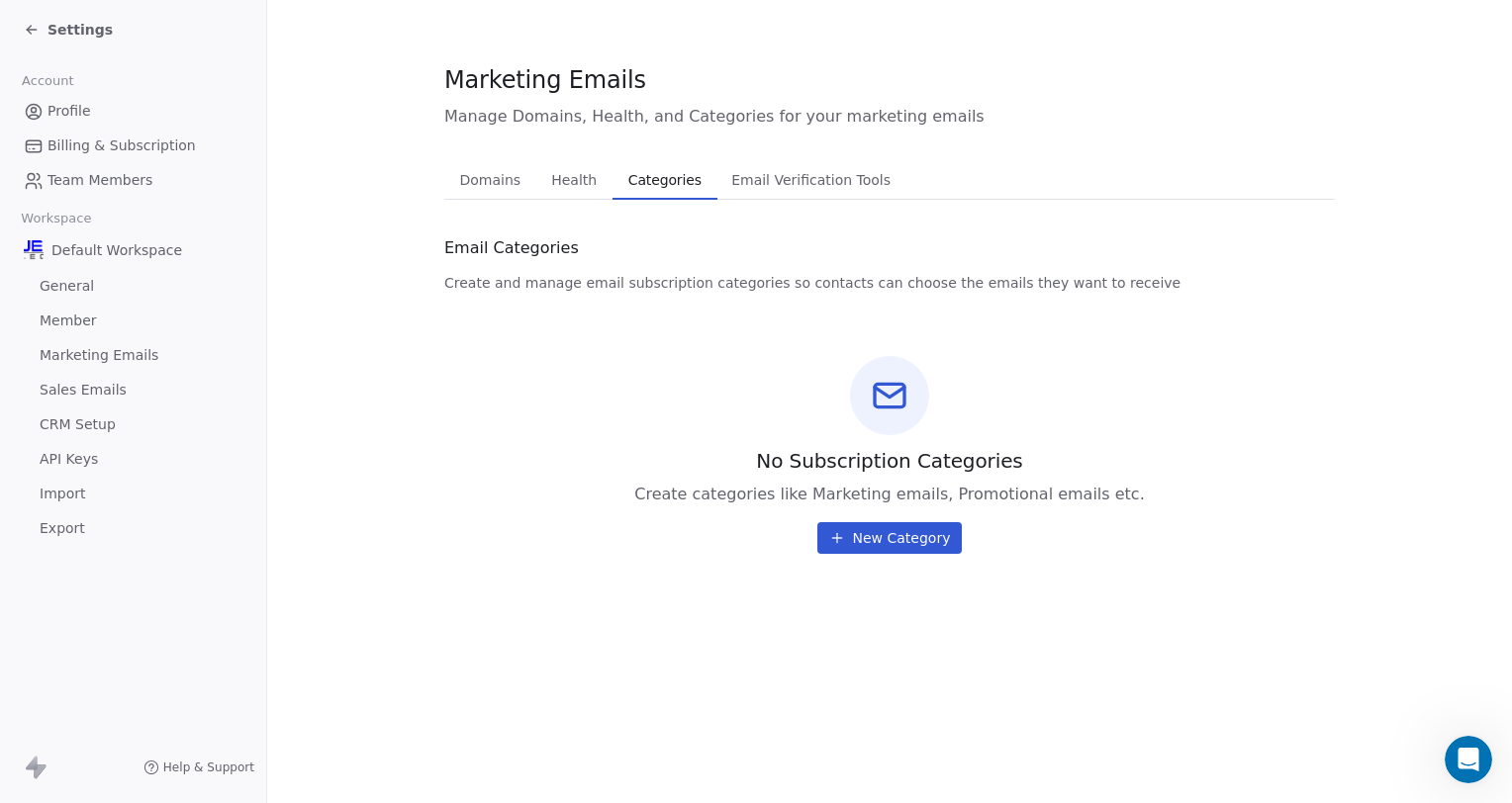
click at [489, 174] on span "Domains" at bounding box center [490, 180] width 77 height 28
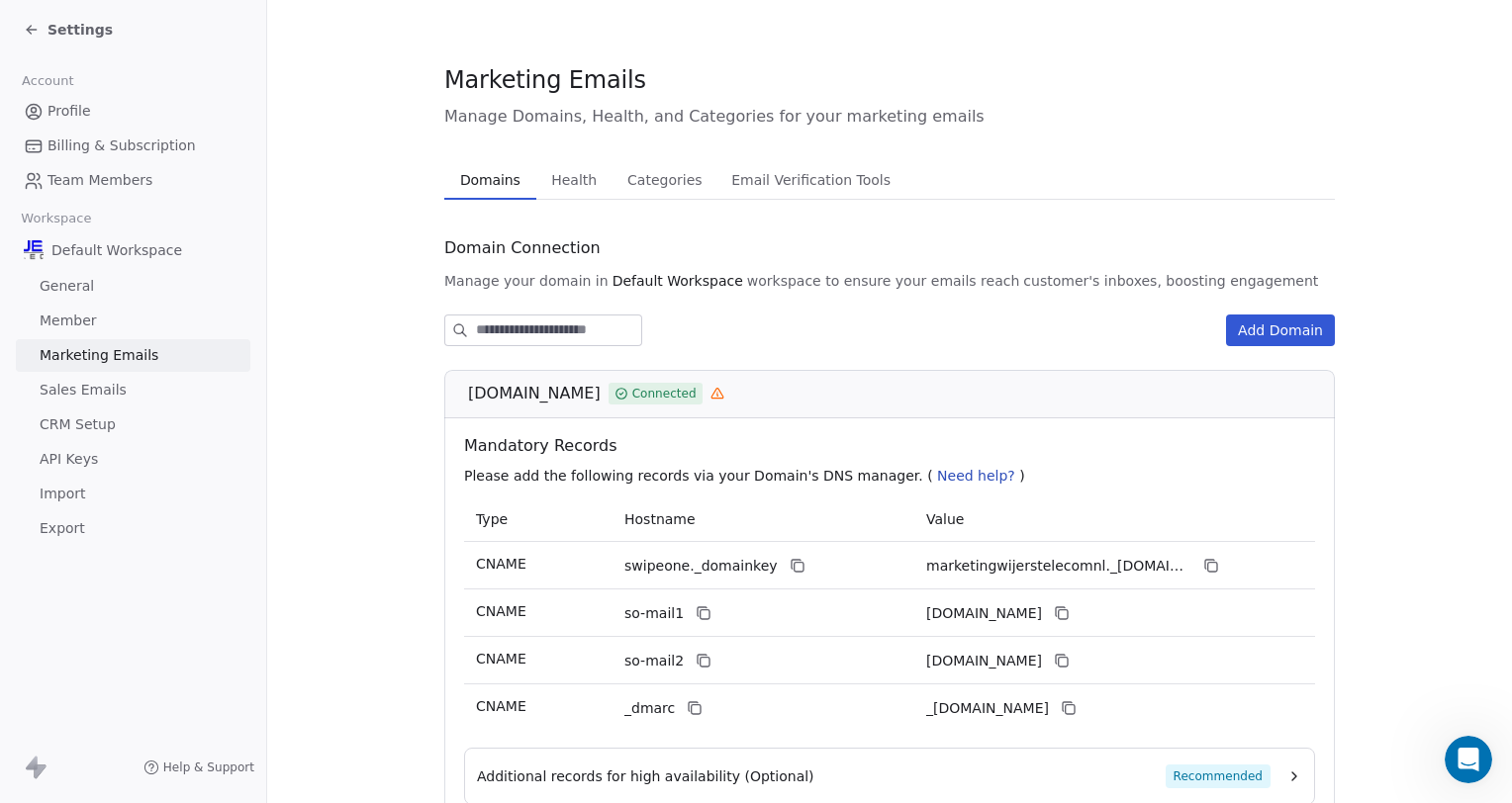
click at [95, 385] on span "Sales Emails" at bounding box center [83, 390] width 87 height 21
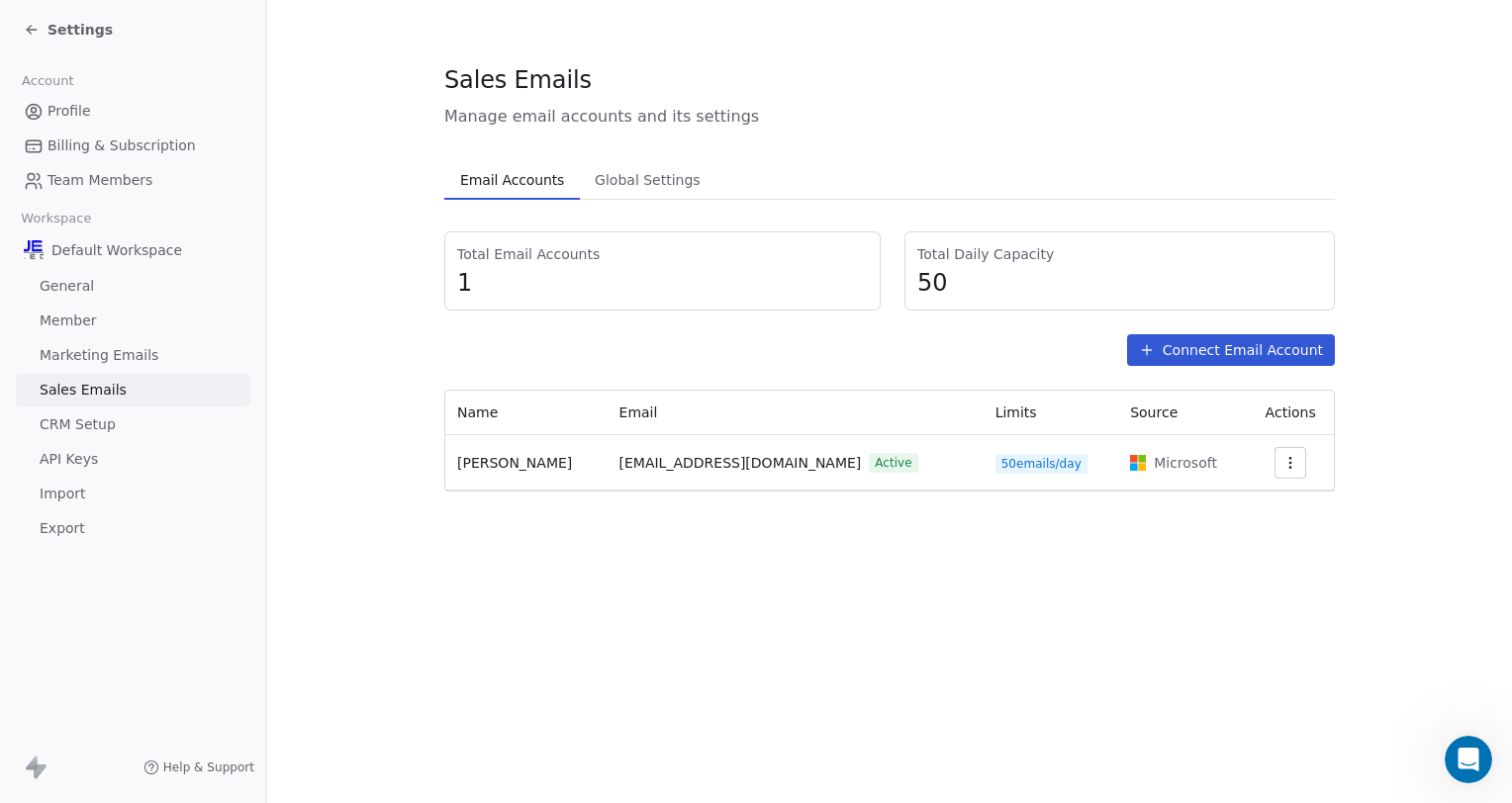
click at [82, 427] on span "CRM Setup" at bounding box center [78, 424] width 76 height 21
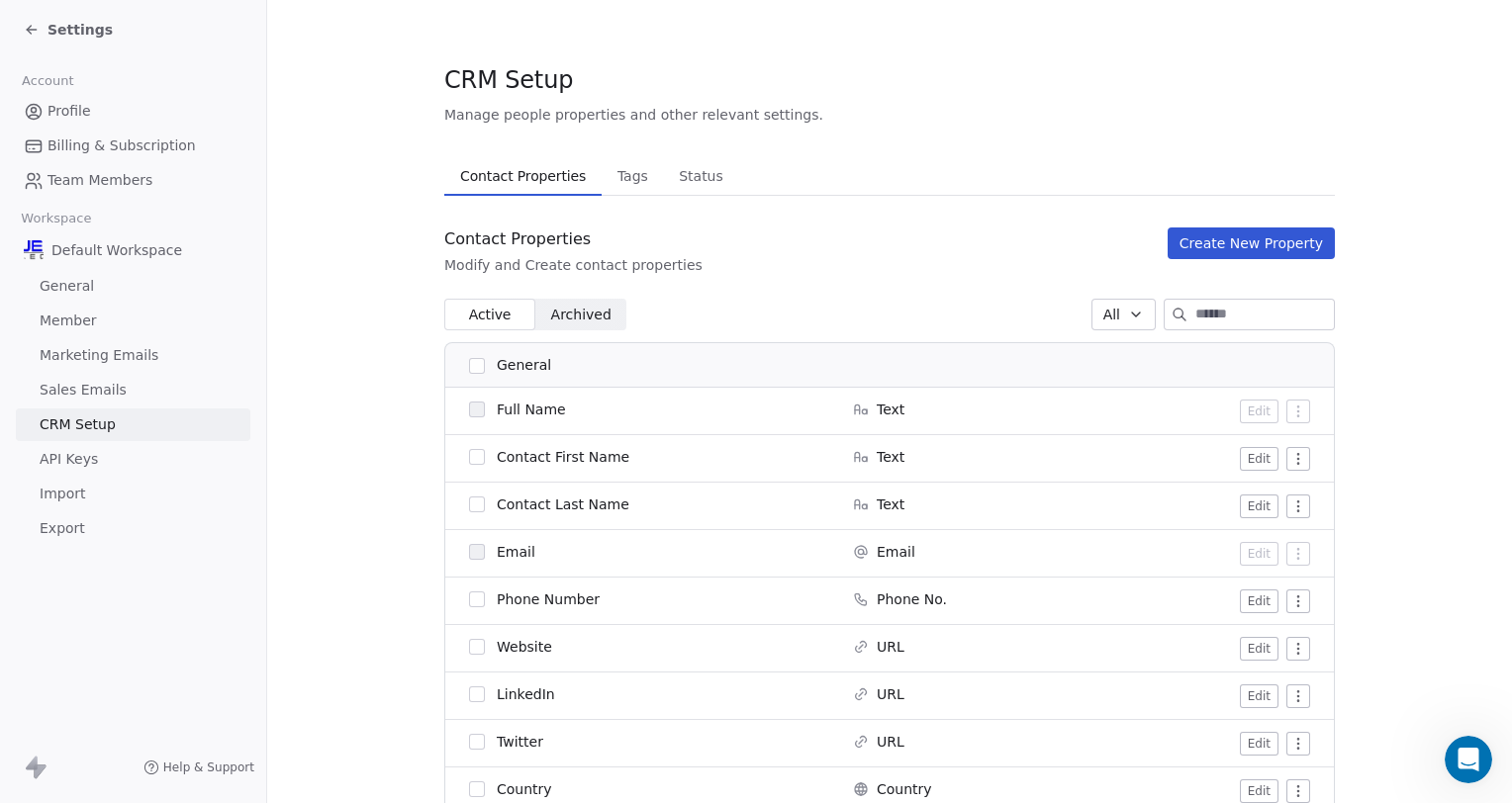
click at [609, 166] on span "Tags" at bounding box center [632, 176] width 47 height 28
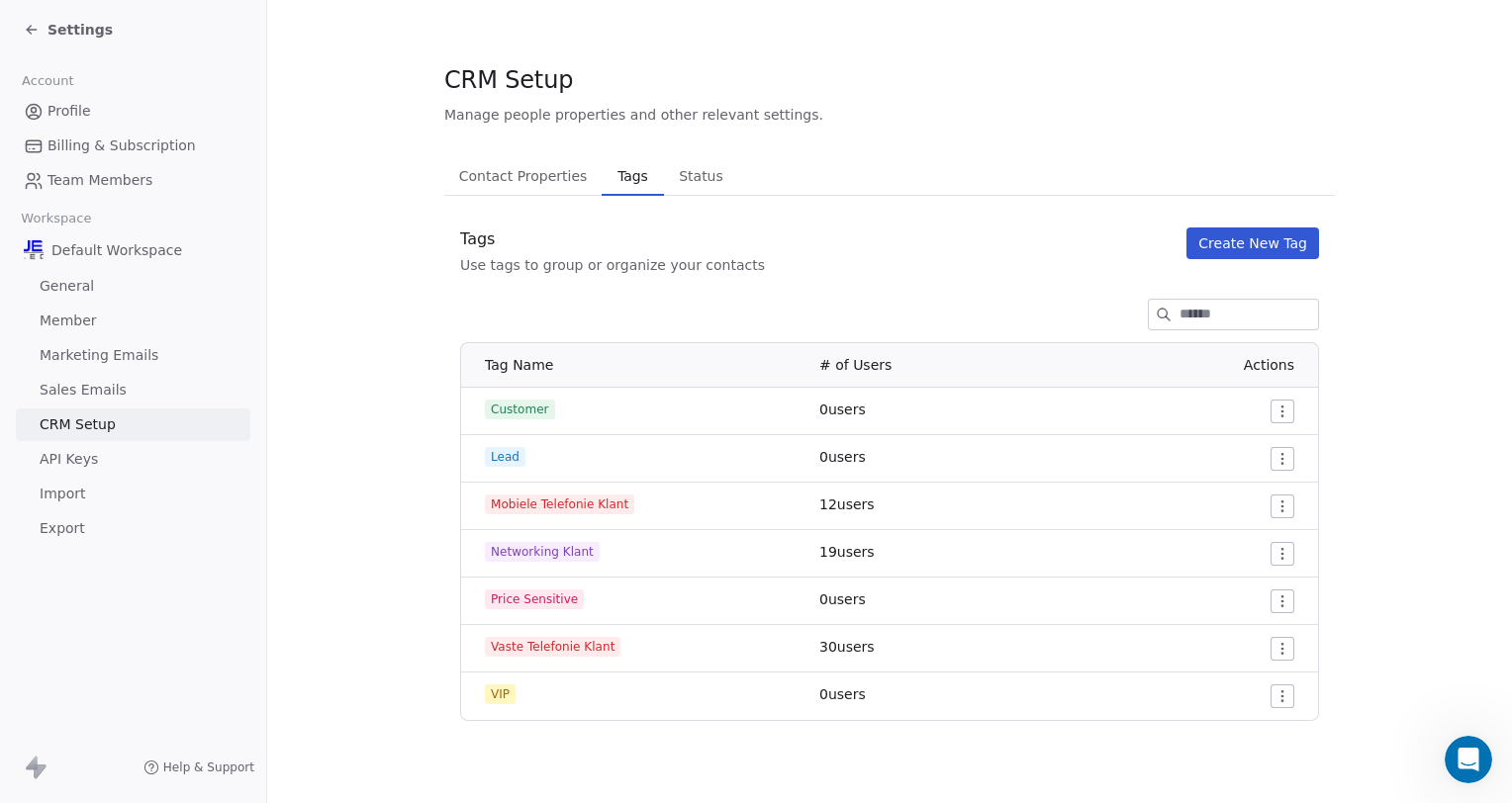
click at [682, 168] on span "Status" at bounding box center [701, 176] width 60 height 28
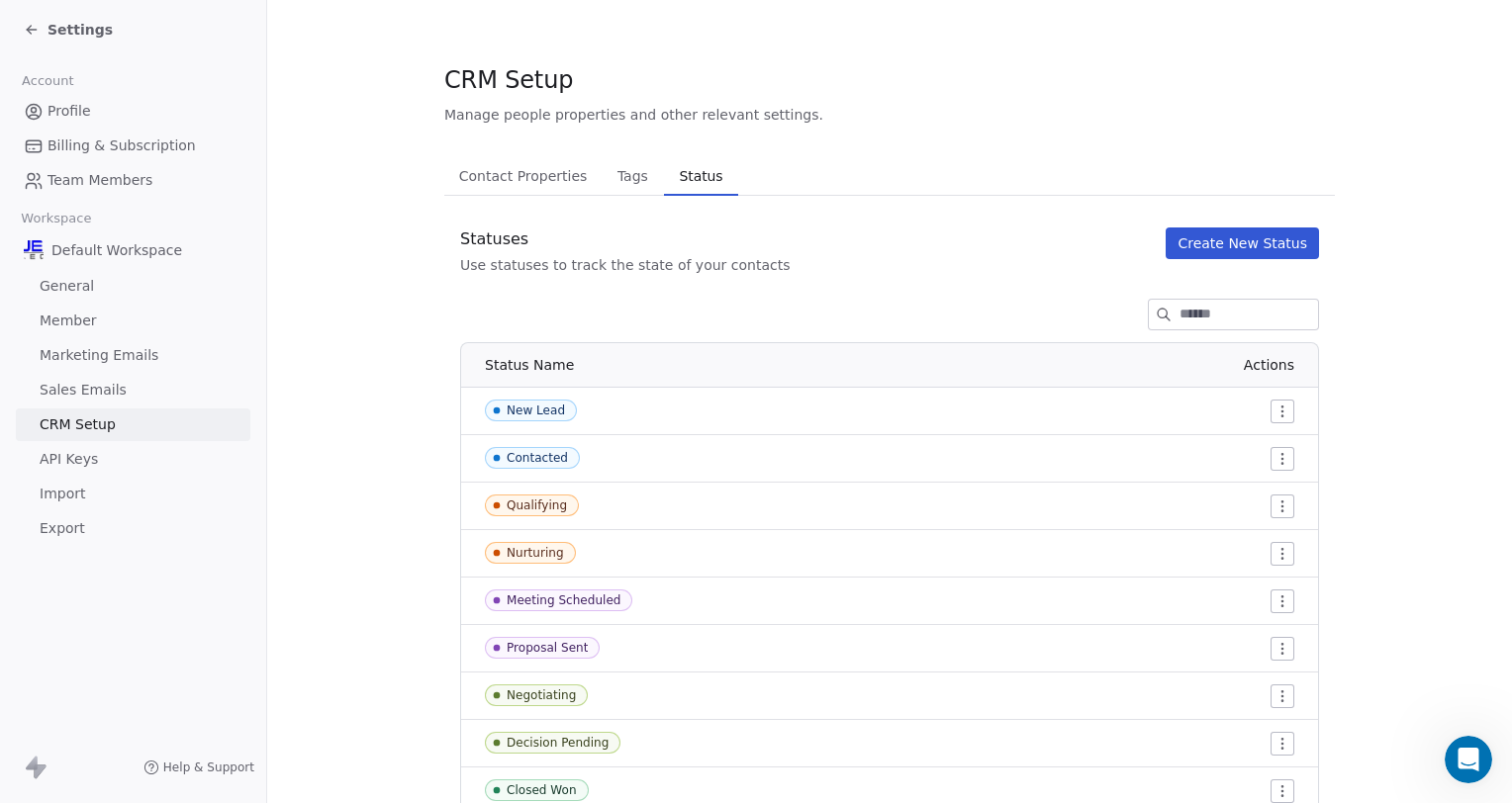
click at [1210, 246] on button "Create New Status" at bounding box center [1242, 244] width 154 height 32
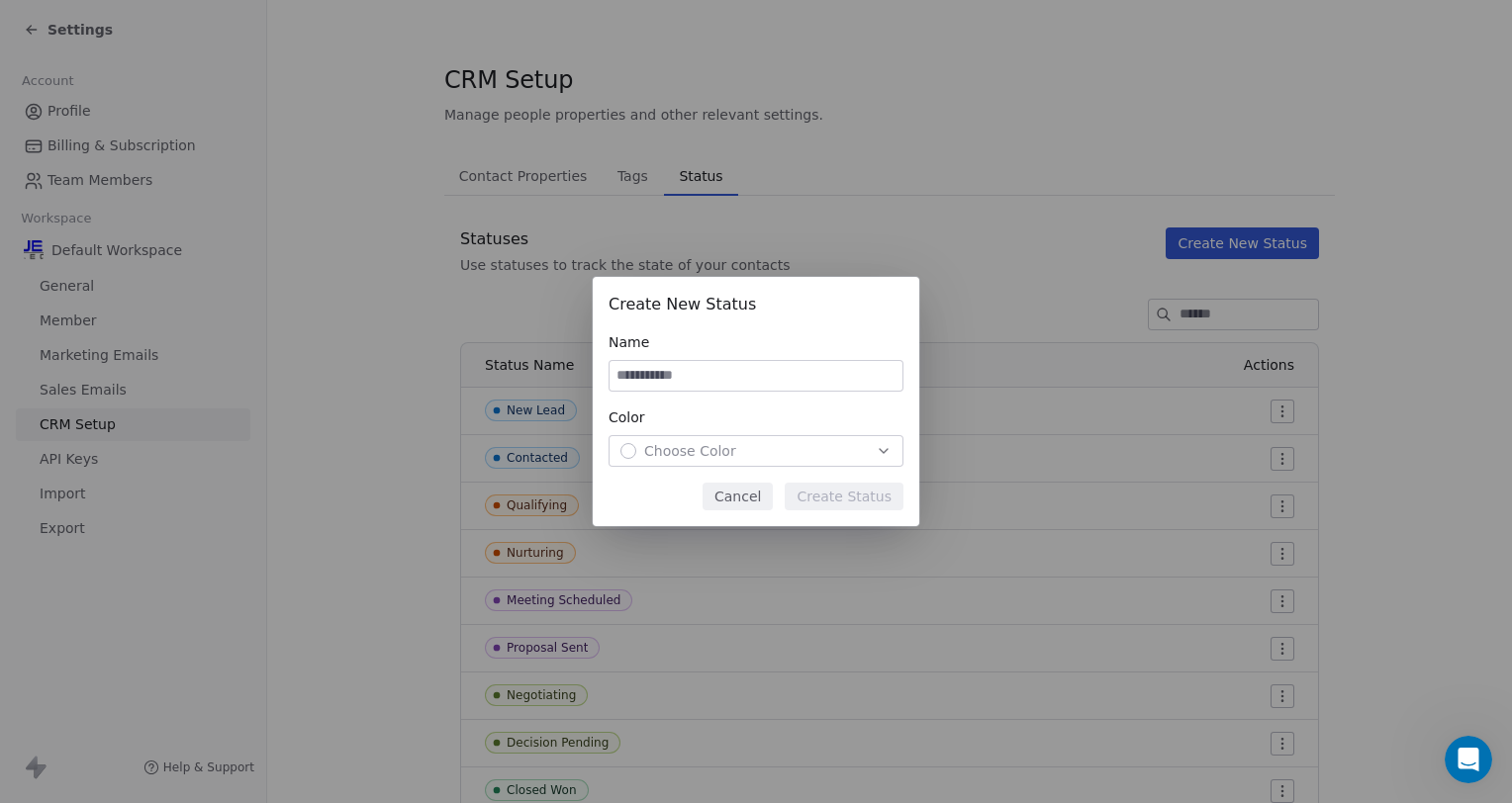
click at [791, 448] on div "Choose Color" at bounding box center [755, 451] width 271 height 20
click at [791, 448] on div "Create New Status Name Color Choose Color Cancel Create Status" at bounding box center [756, 402] width 1512 height 250
click at [752, 498] on button "Cancel" at bounding box center [737, 496] width 70 height 28
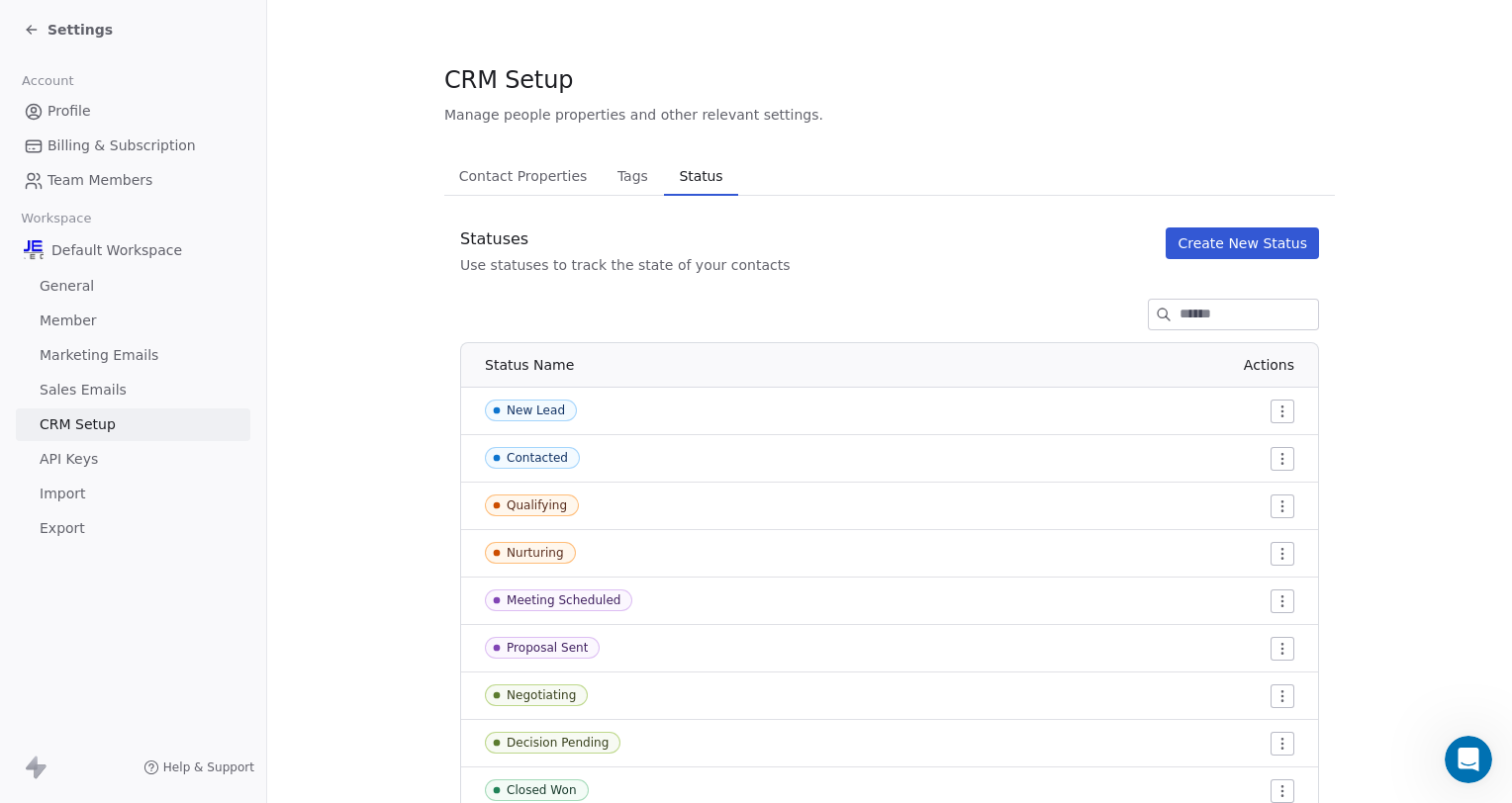
click at [63, 33] on span "Settings" at bounding box center [80, 30] width 65 height 20
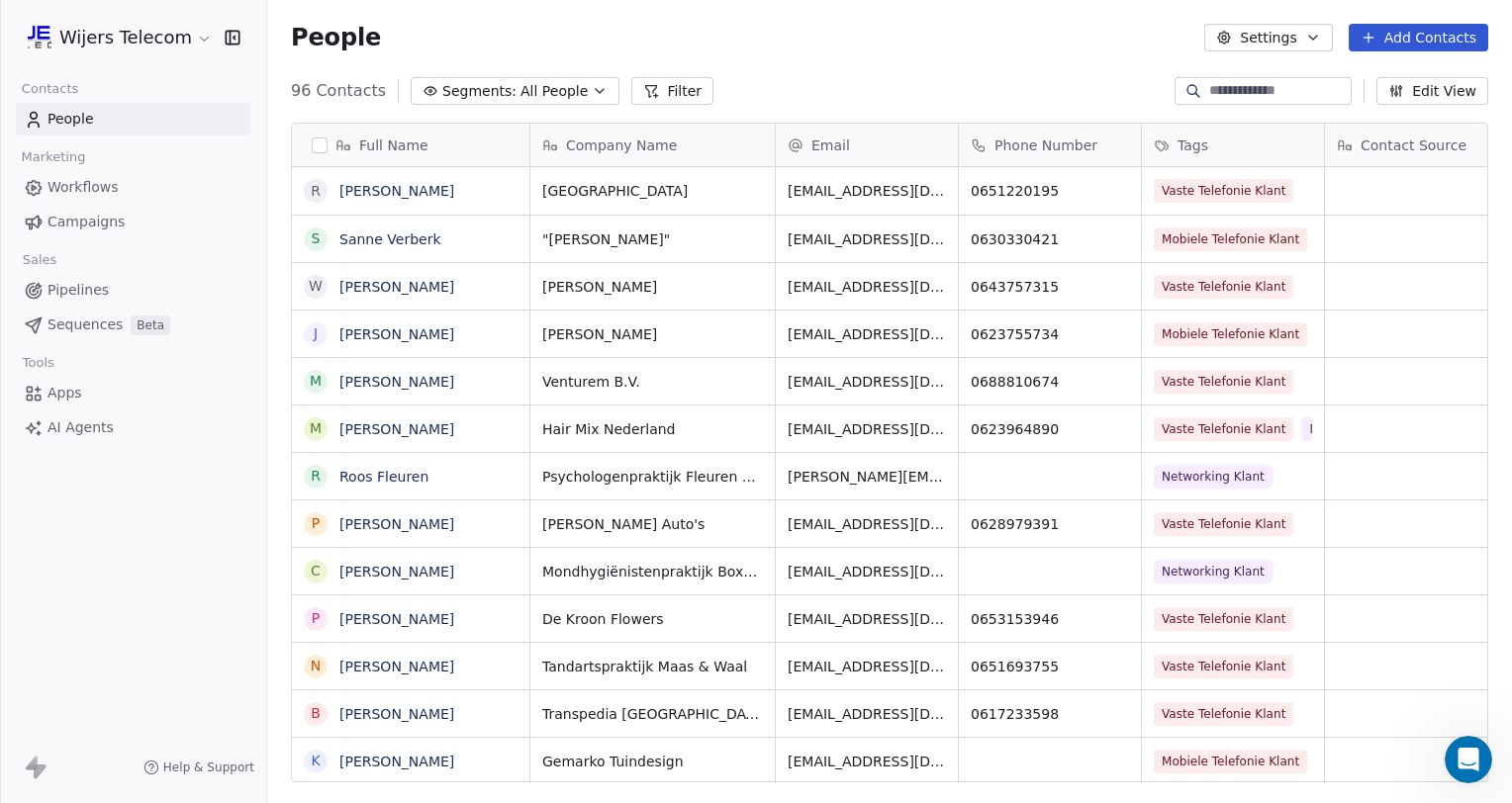
scroll to position [691, 1228]
click at [71, 282] on span "Pipelines" at bounding box center [78, 290] width 61 height 21
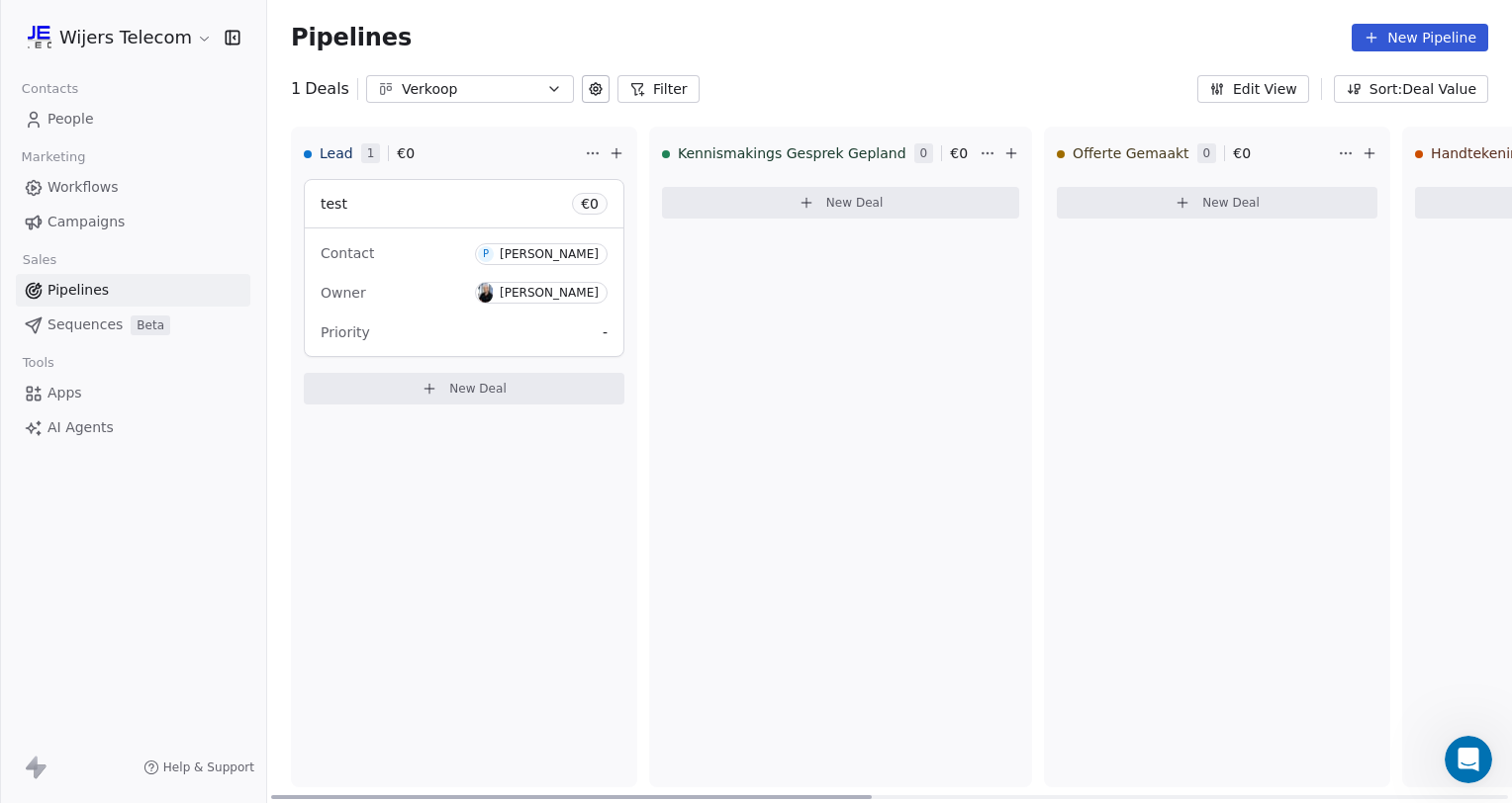
click at [562, 255] on div "Pierre Vink" at bounding box center [548, 255] width 99 height 14
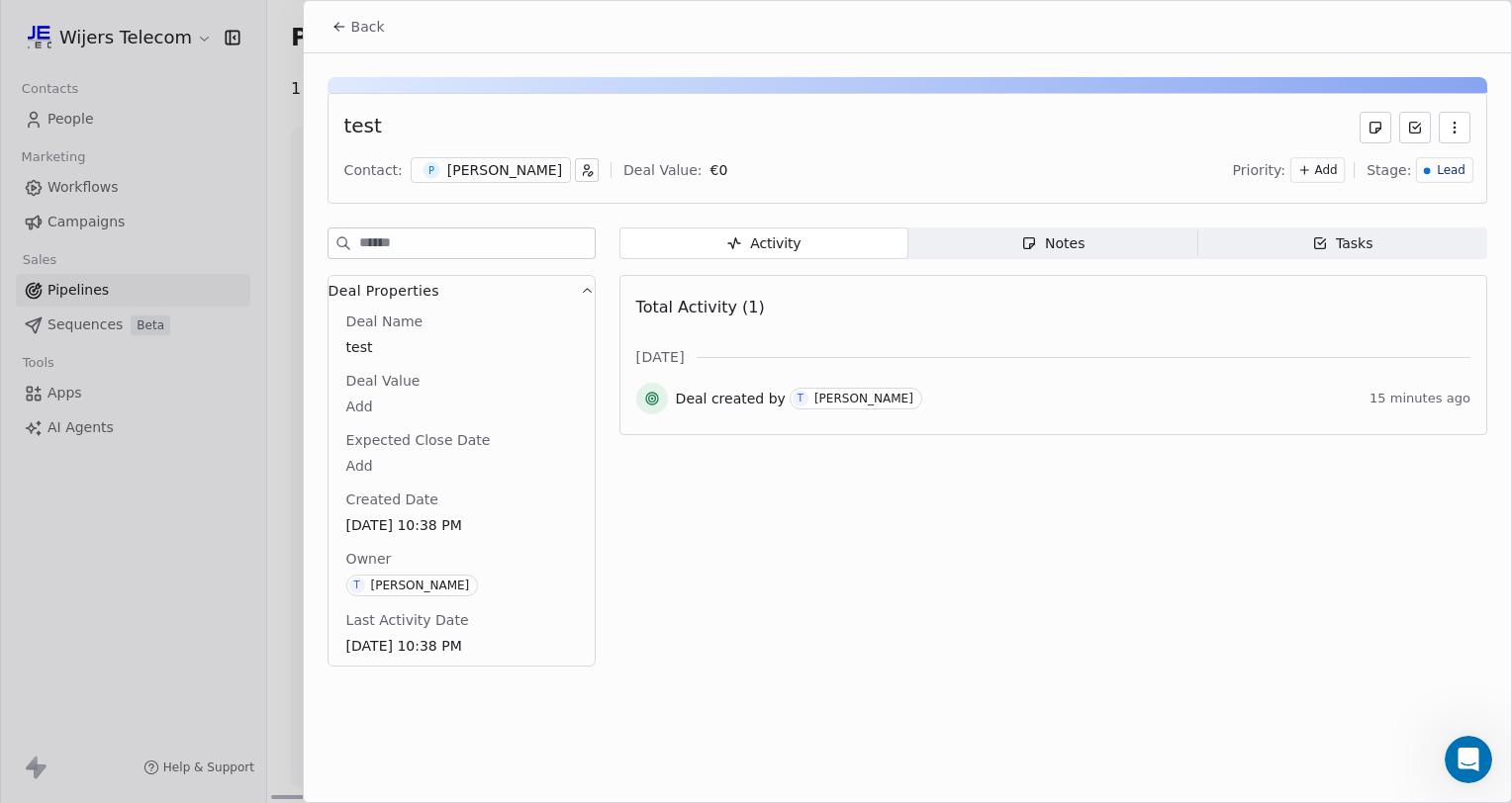
click at [428, 166] on span "P" at bounding box center [430, 170] width 17 height 17
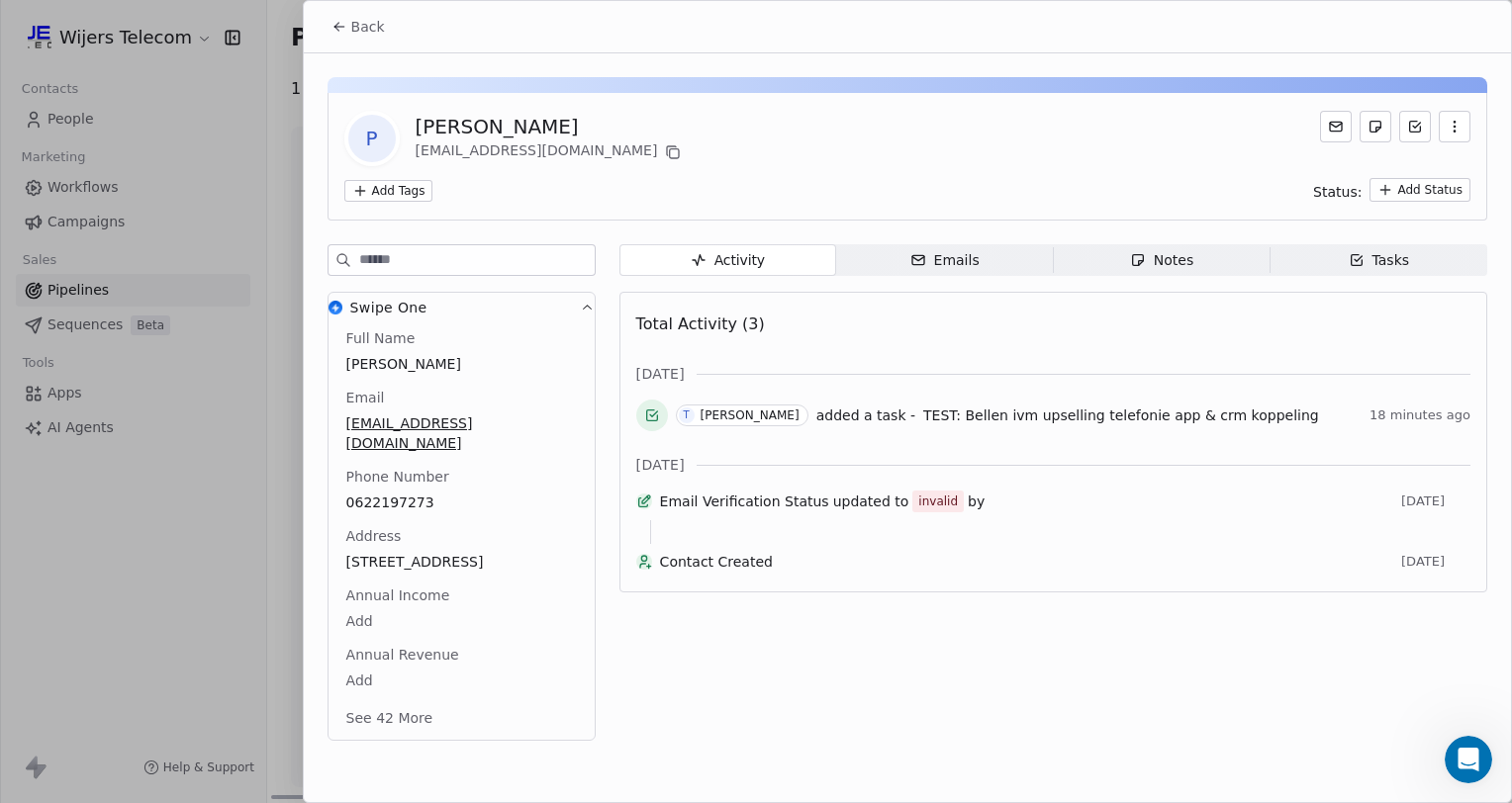
click at [1373, 122] on icon at bounding box center [1375, 127] width 16 height 16
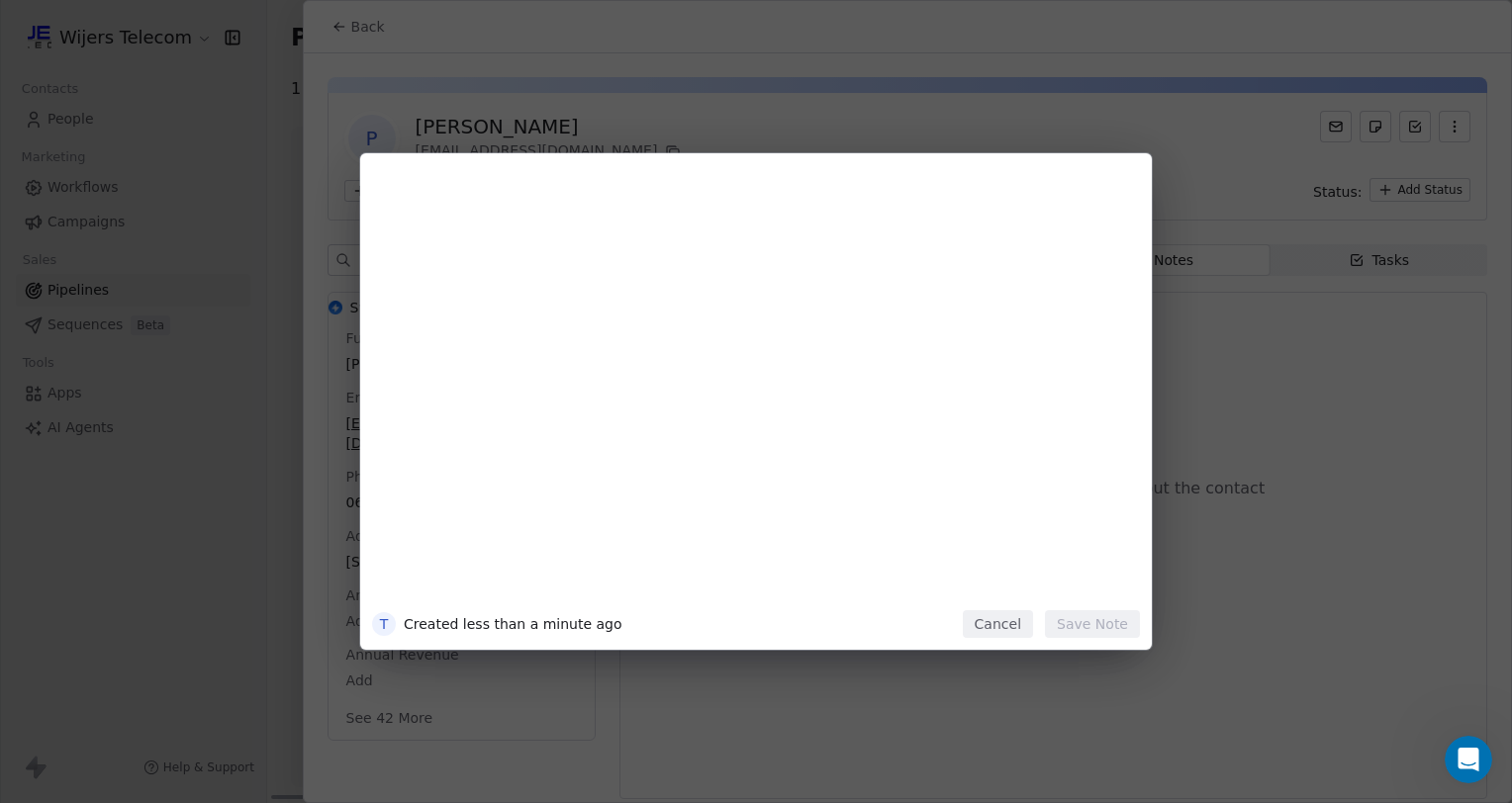
click at [998, 622] on button "Cancel" at bounding box center [998, 624] width 70 height 28
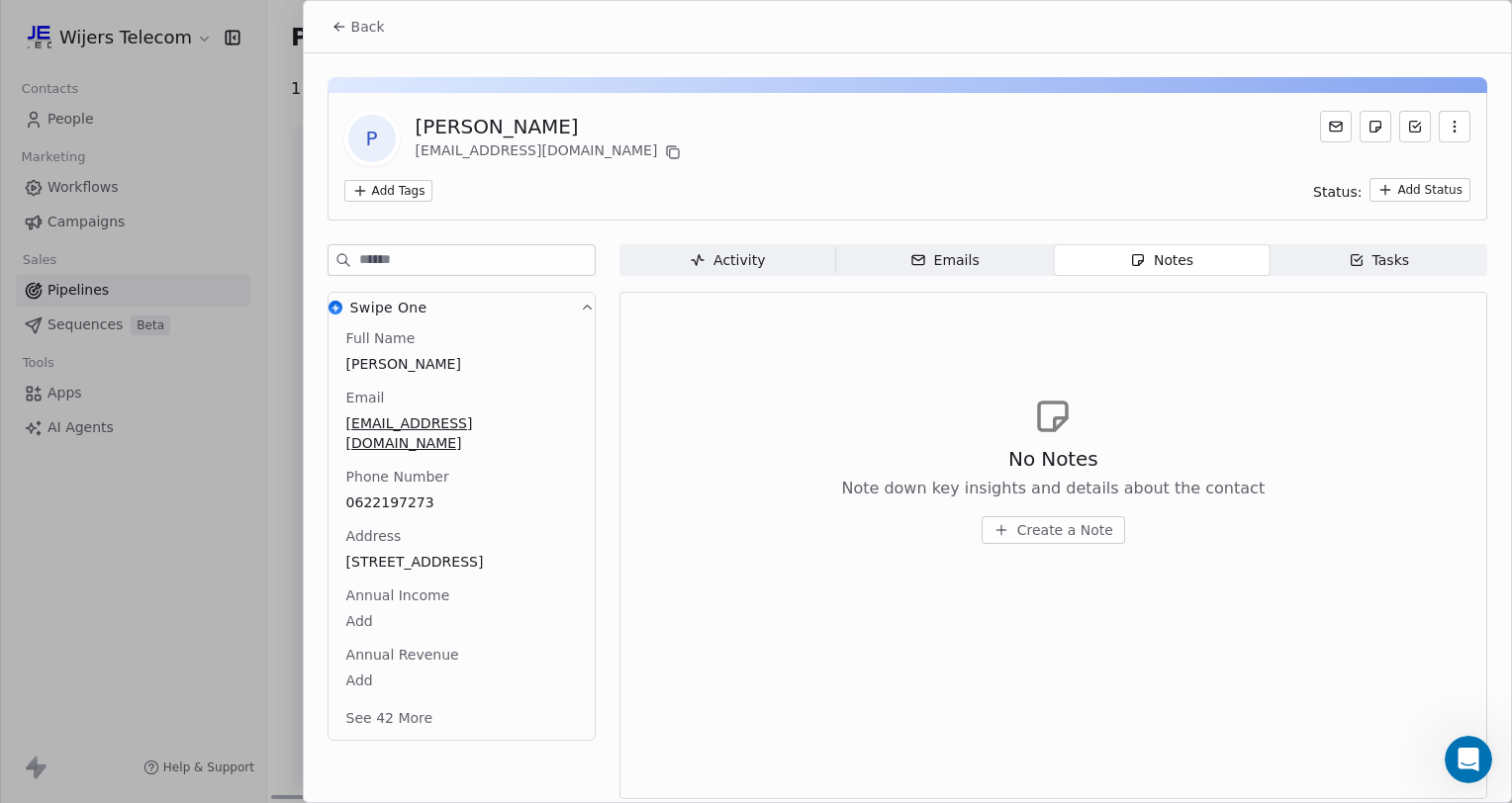
drag, startPoint x: 1322, startPoint y: 118, endPoint x: 1277, endPoint y: 126, distance: 45.7
click at [1277, 126] on div "P Pierre Vink factuur@molenvink.nl" at bounding box center [907, 138] width 1126 height 55
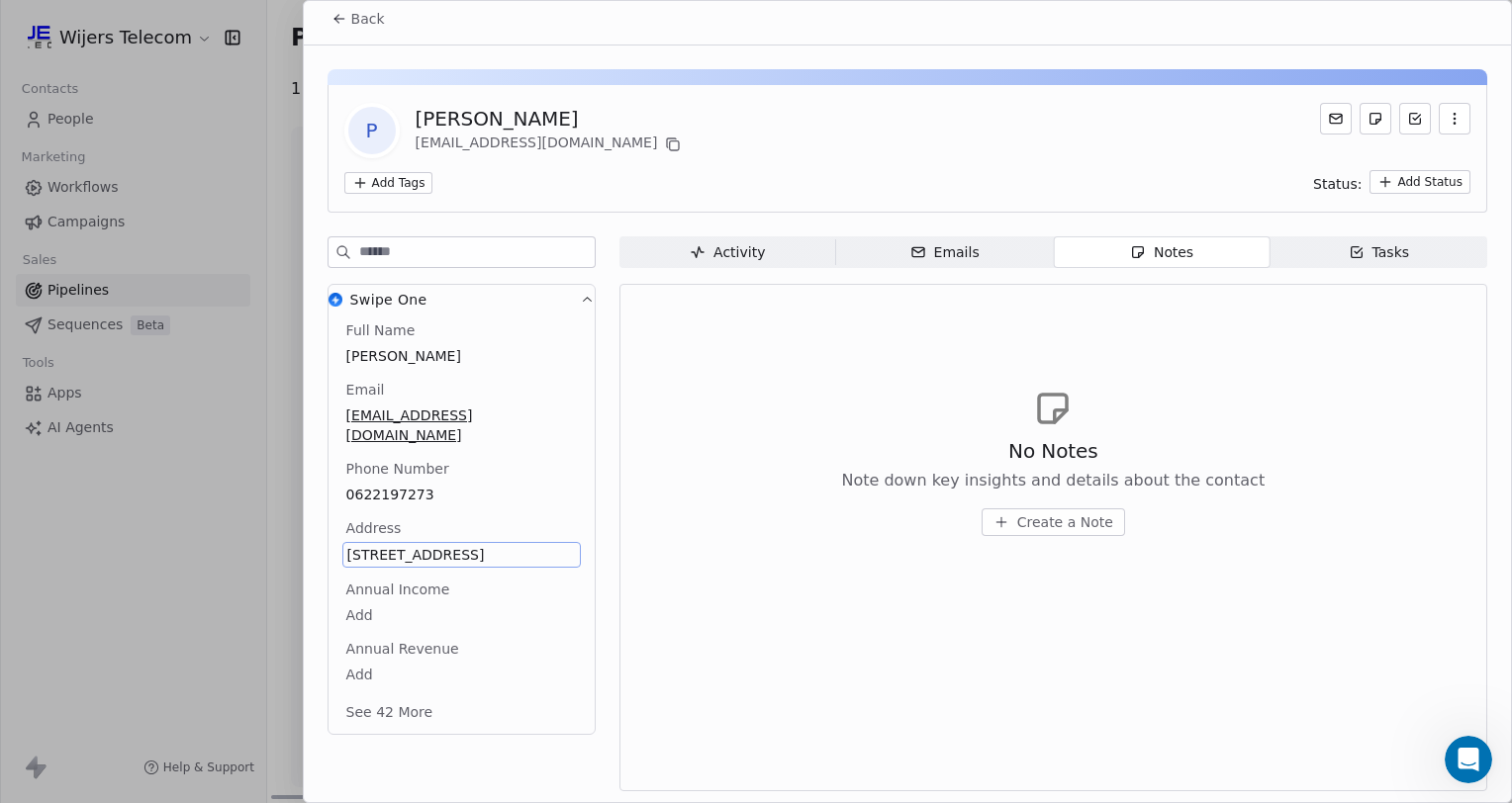
click at [414, 545] on span "20 6575JJ I8Persingen, Thornsestraat" at bounding box center [461, 555] width 229 height 20
click at [433, 545] on span "20 6575JJ I8Persingen, Thornsestraat" at bounding box center [461, 555] width 229 height 20
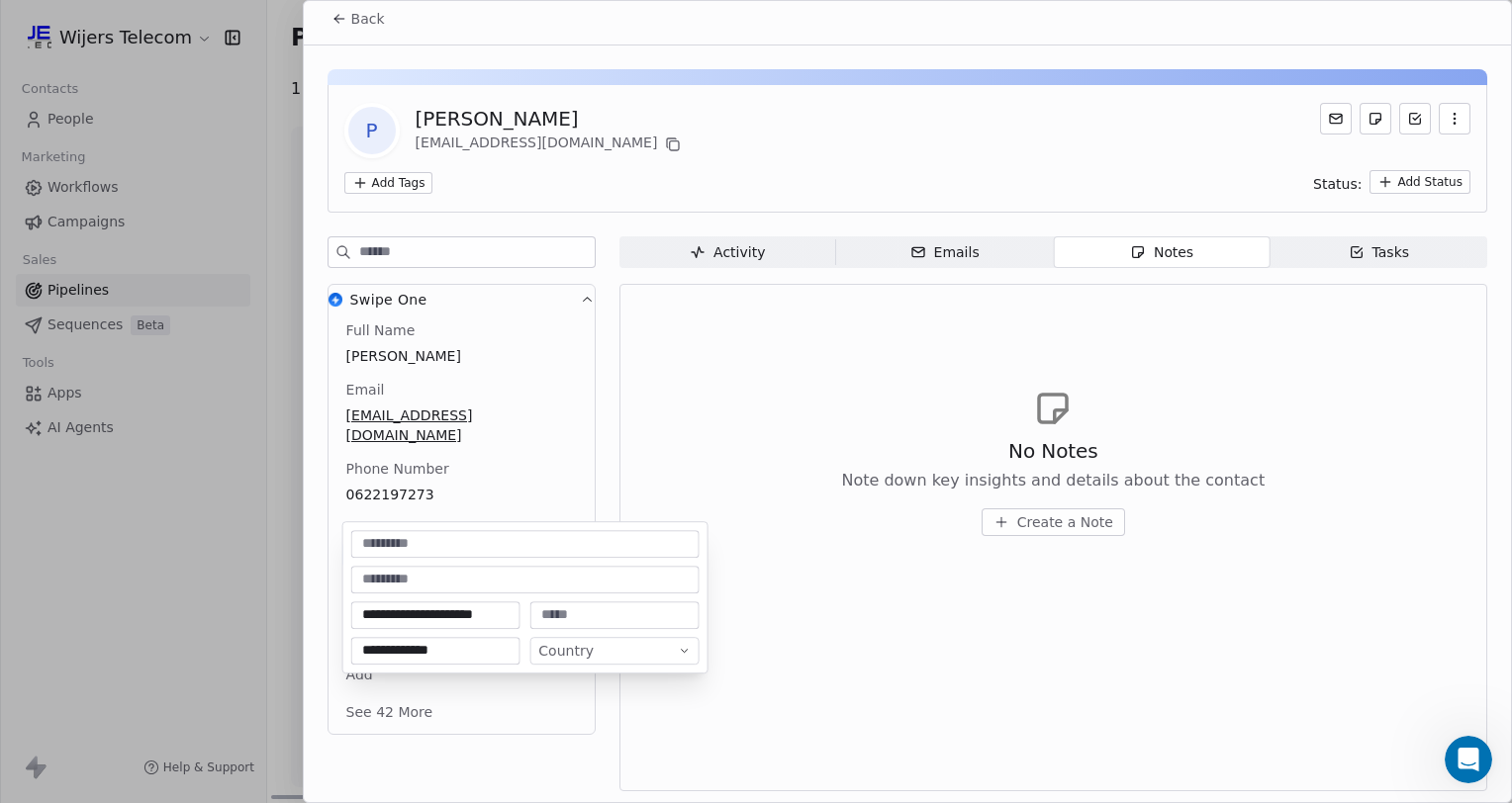
click at [437, 610] on input "**********" at bounding box center [435, 615] width 161 height 20
type input "**********"
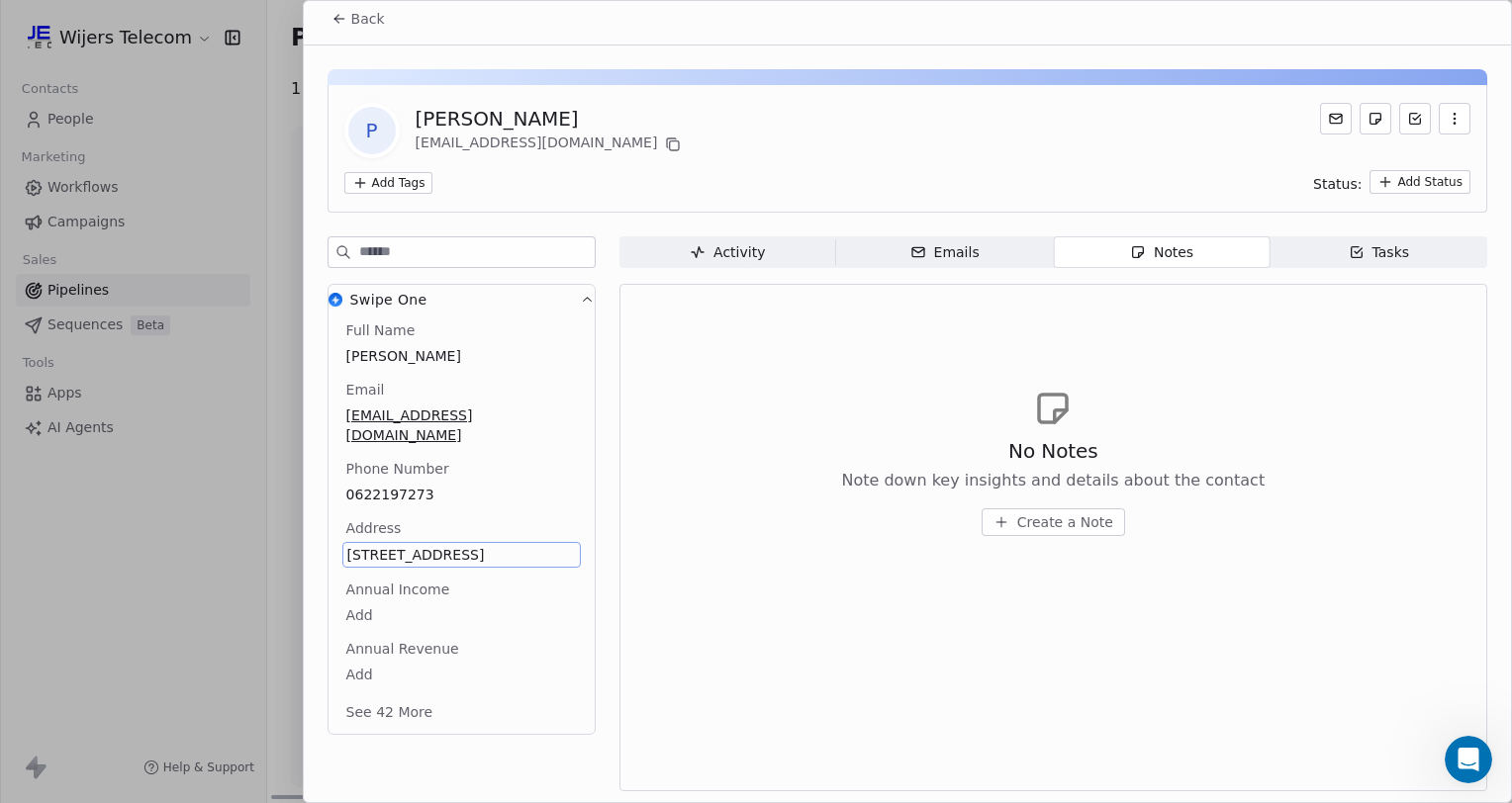
click at [778, 627] on html "Wijers Telecom Contacts People Marketing Workflows Campaigns Sales Pipelines Se…" at bounding box center [756, 402] width 1512 height 803
click at [1041, 524] on span "Create a Note" at bounding box center [1065, 522] width 96 height 20
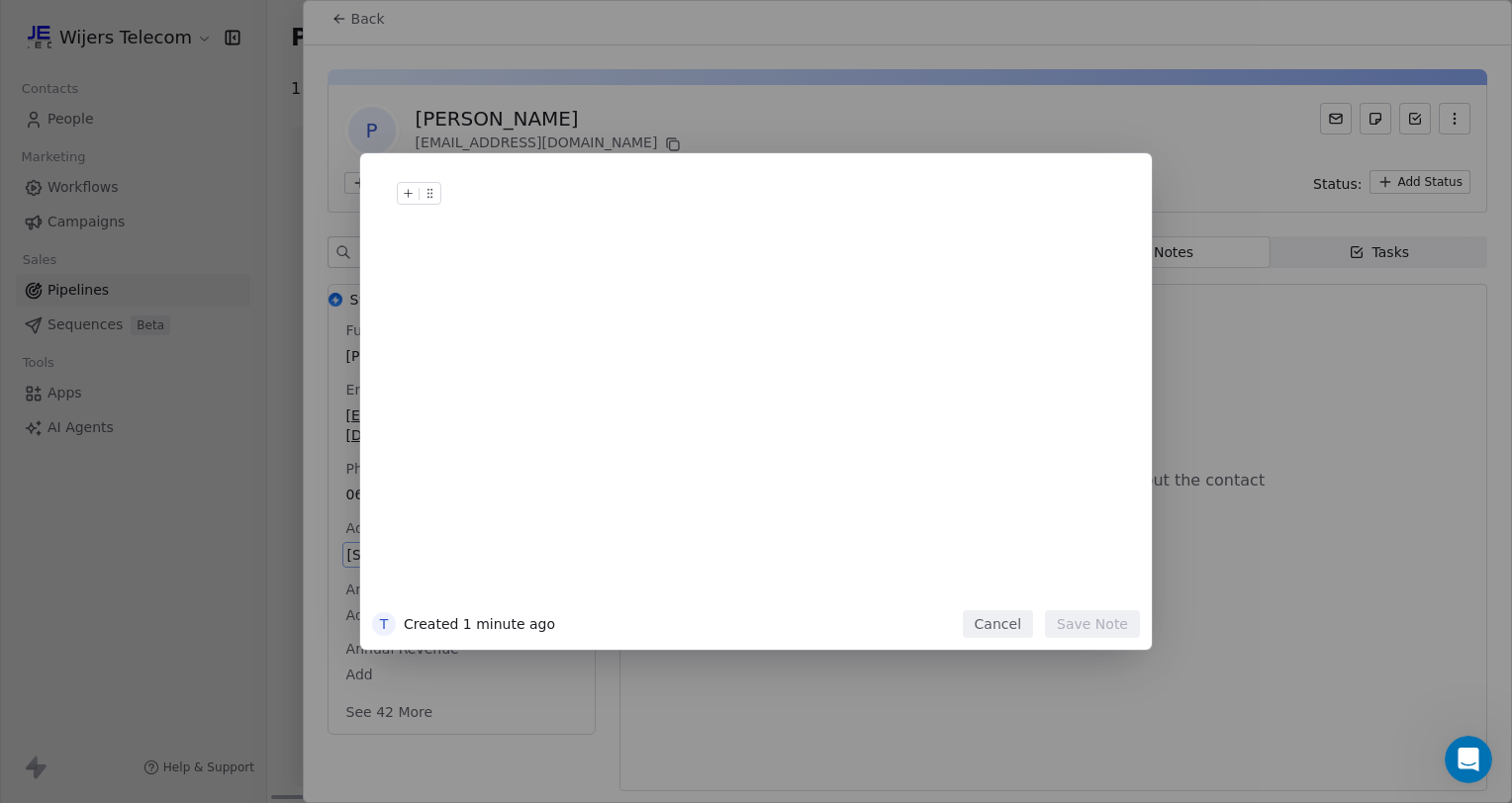
click at [1010, 625] on button "Cancel" at bounding box center [998, 624] width 70 height 28
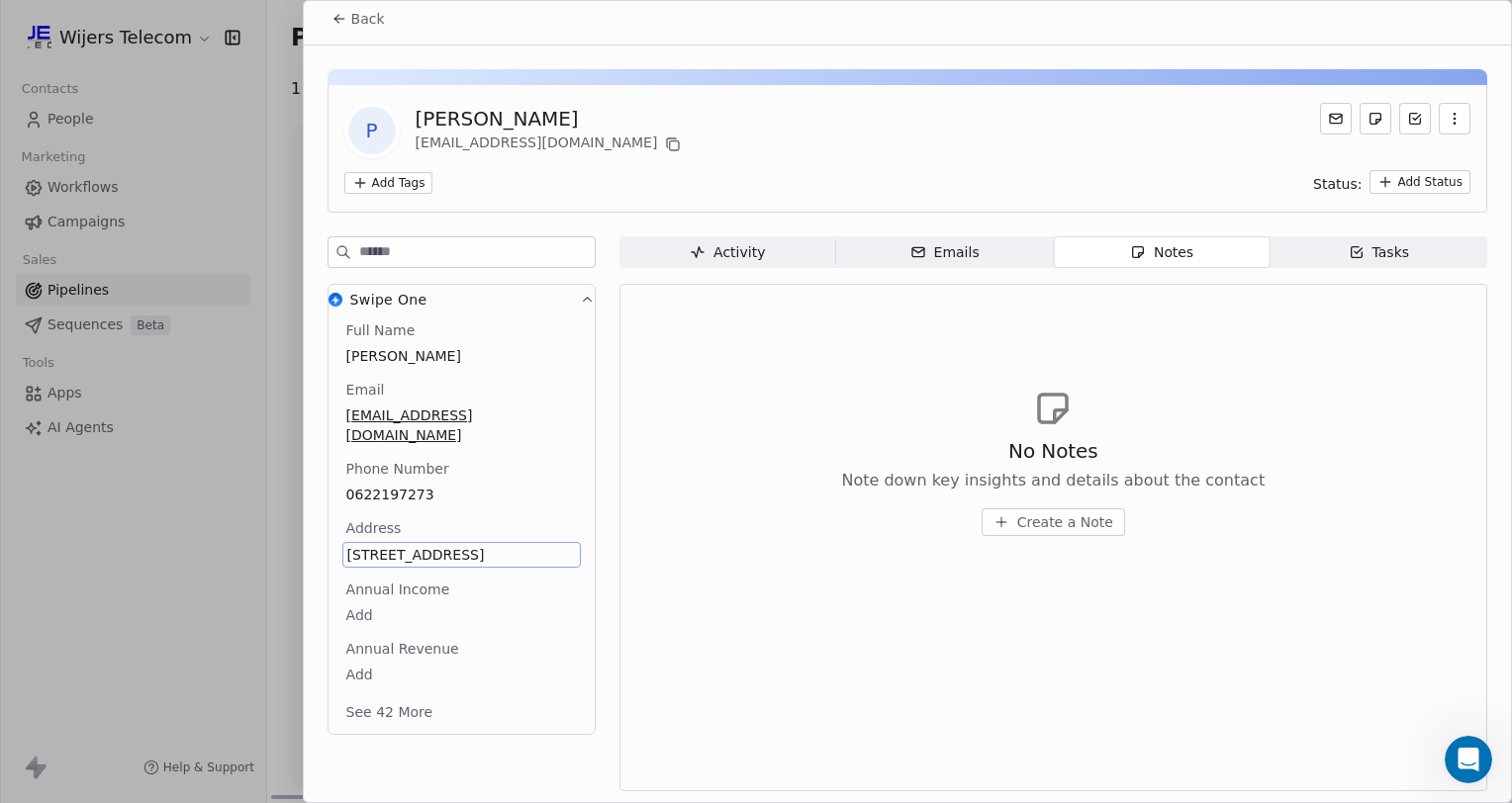
click at [353, 25] on span "Back" at bounding box center [369, 19] width 34 height 20
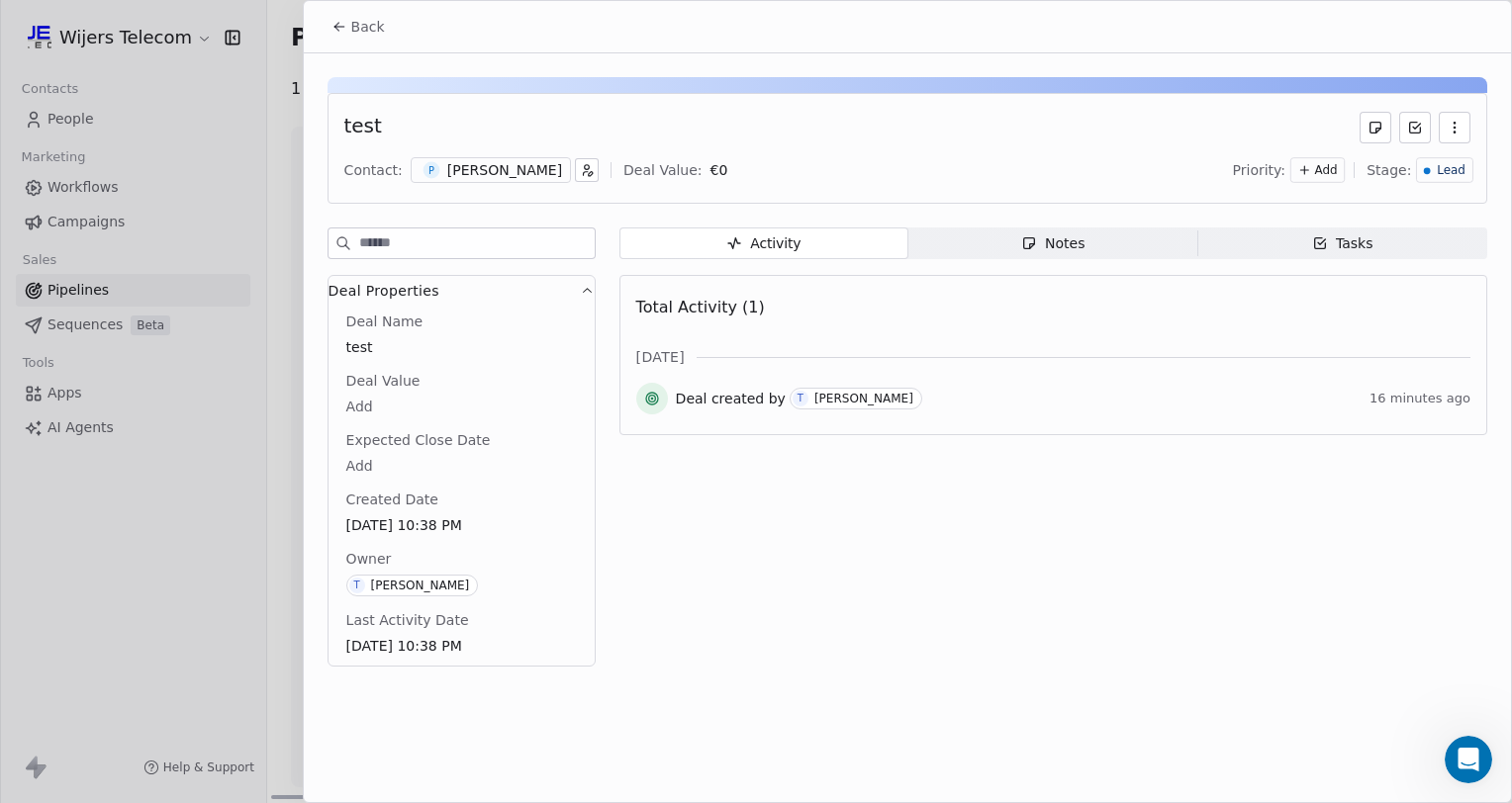
click at [337, 28] on icon at bounding box center [340, 27] width 16 height 16
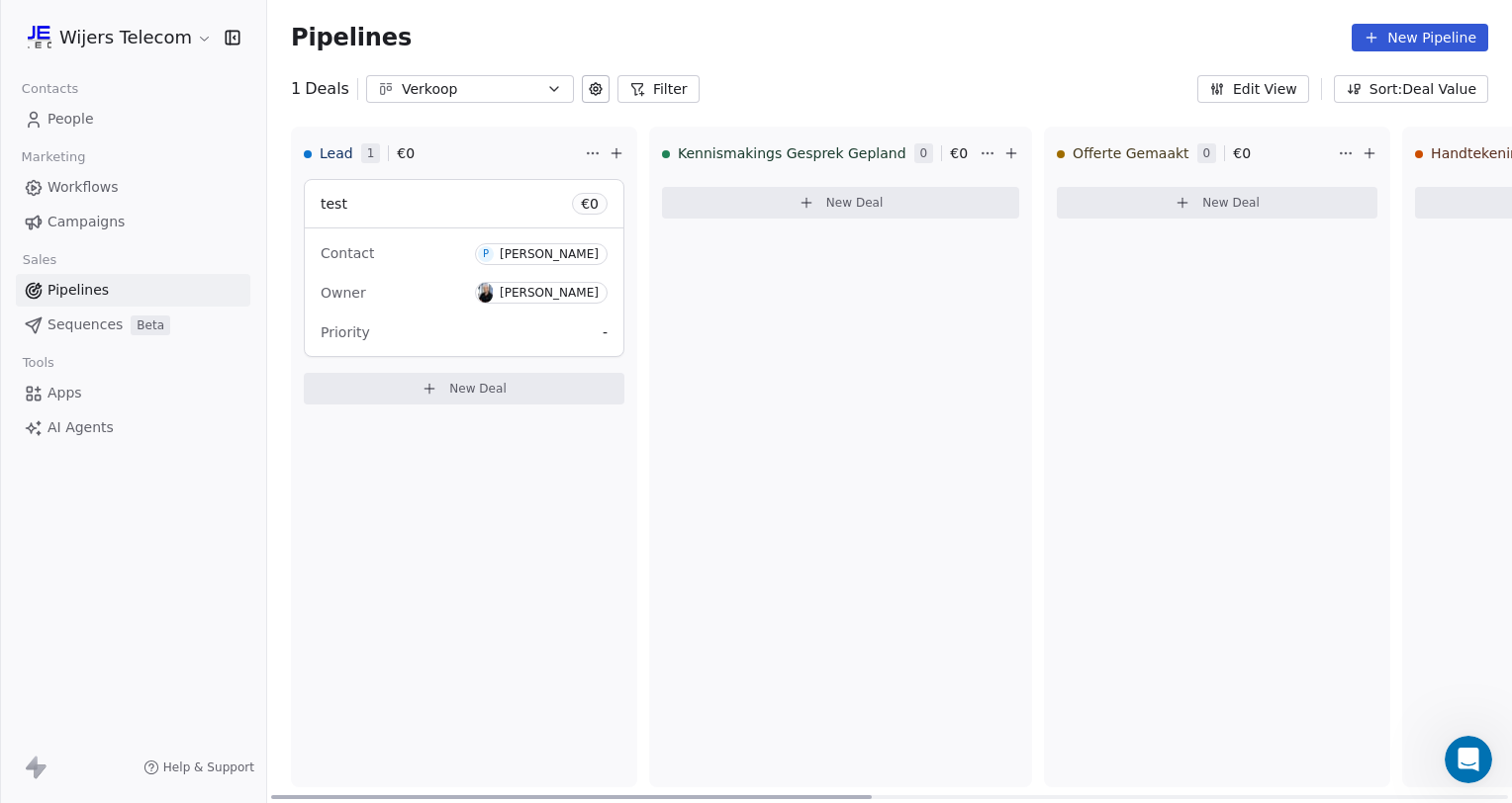
click at [68, 125] on span "People" at bounding box center [71, 119] width 47 height 21
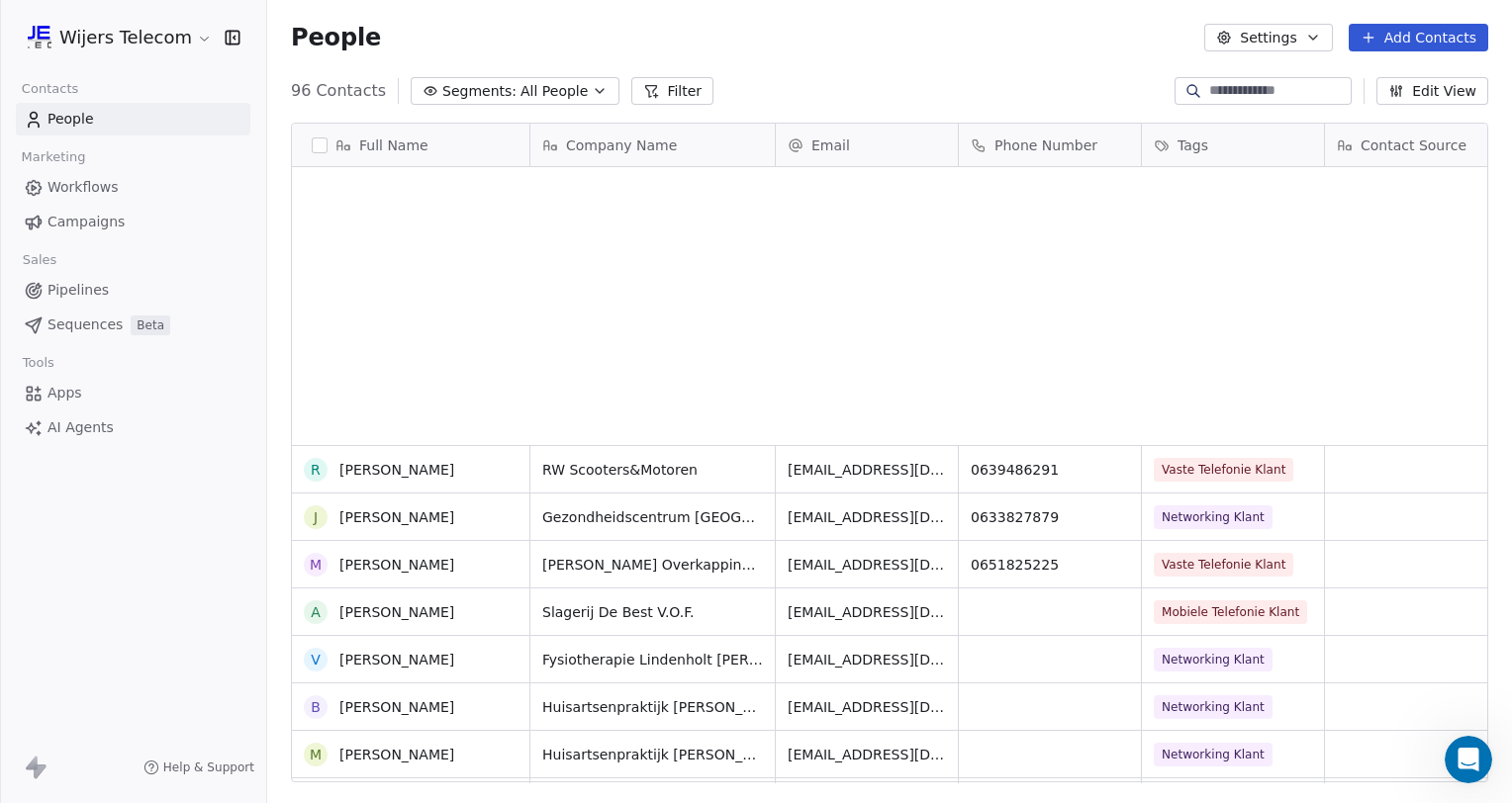
scroll to position [2529, 0]
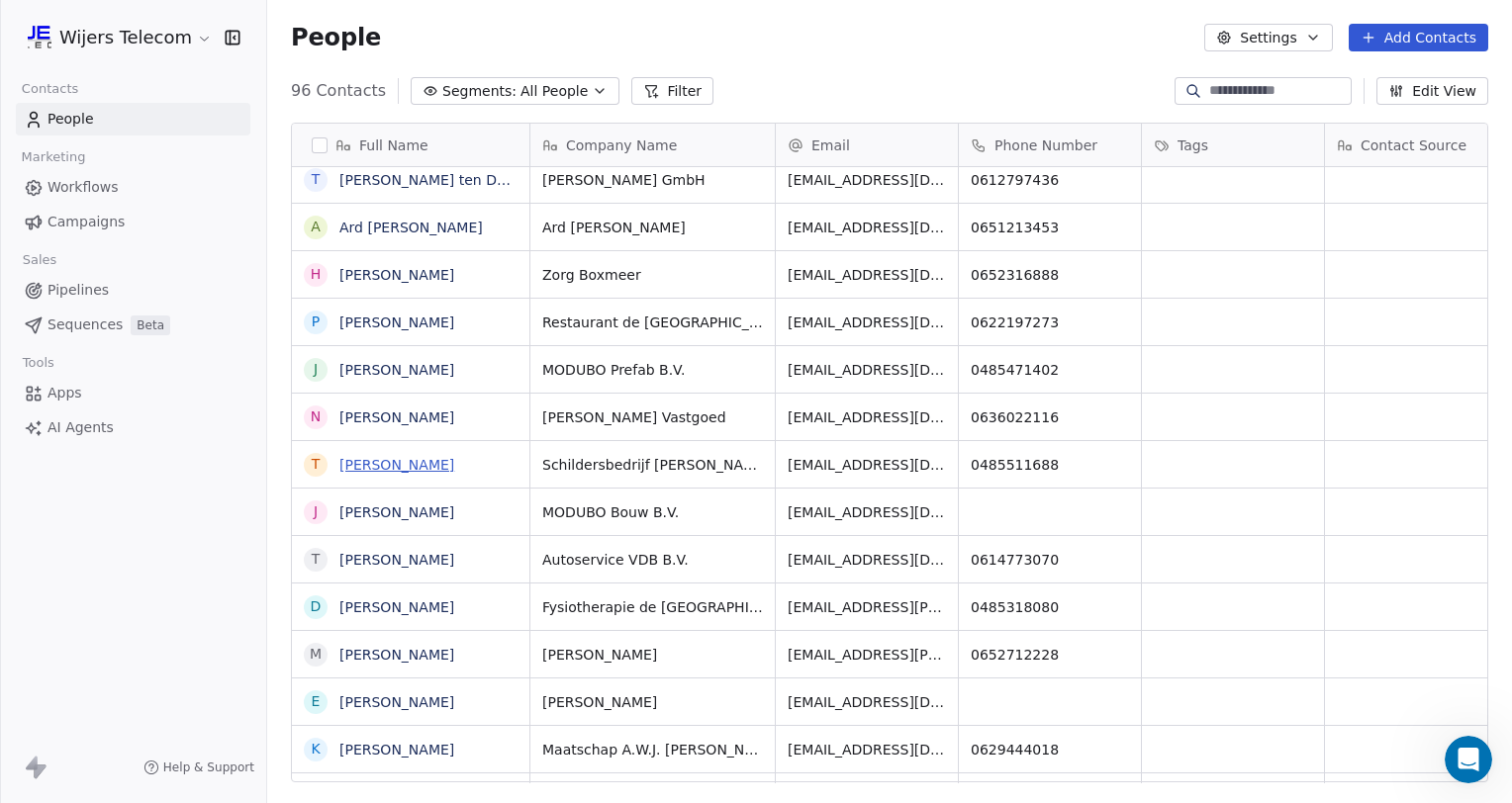
click at [402, 467] on link "Thijs Heldens" at bounding box center [396, 465] width 115 height 16
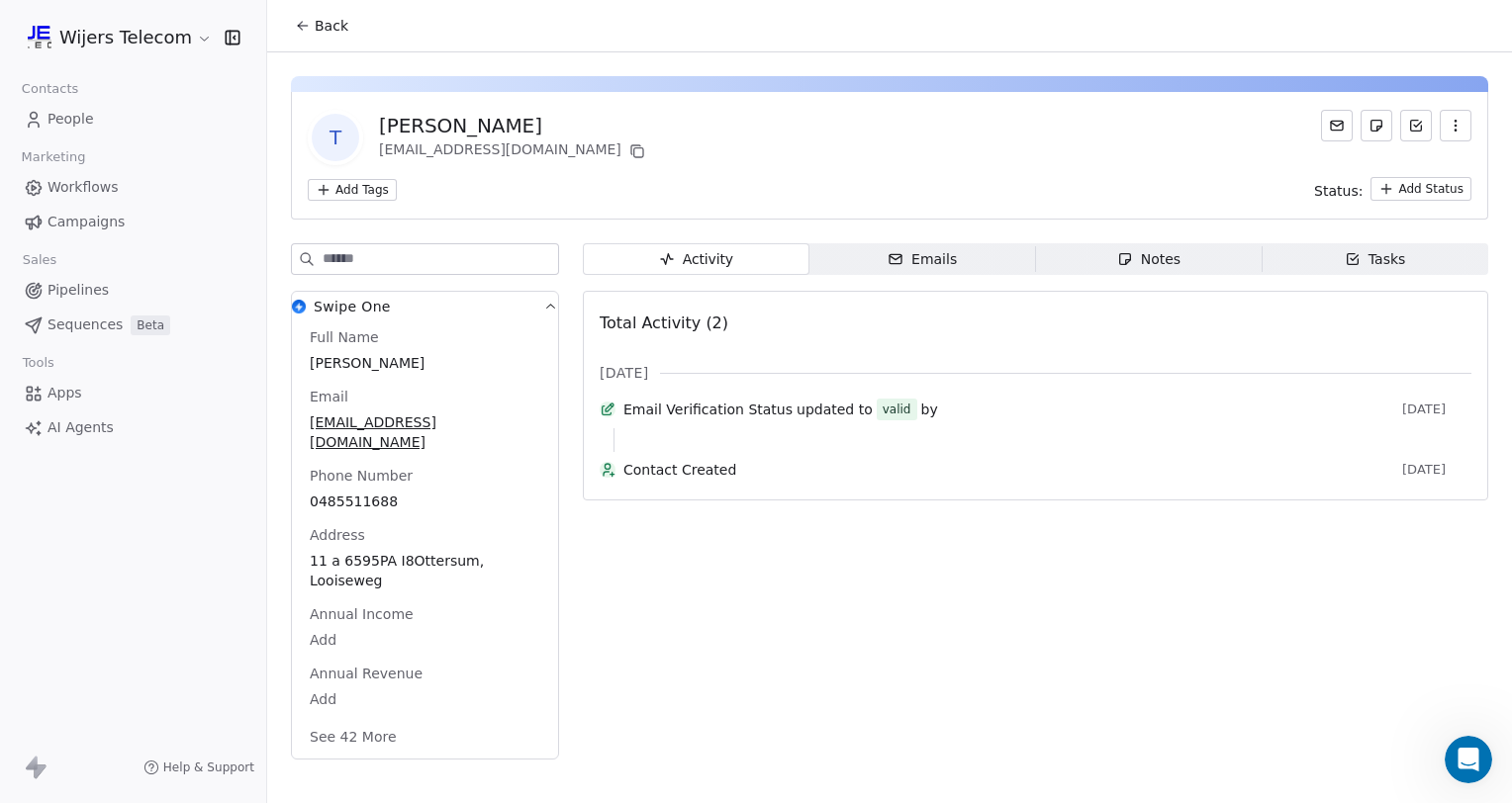
click at [906, 254] on div "Emails" at bounding box center [922, 260] width 69 height 21
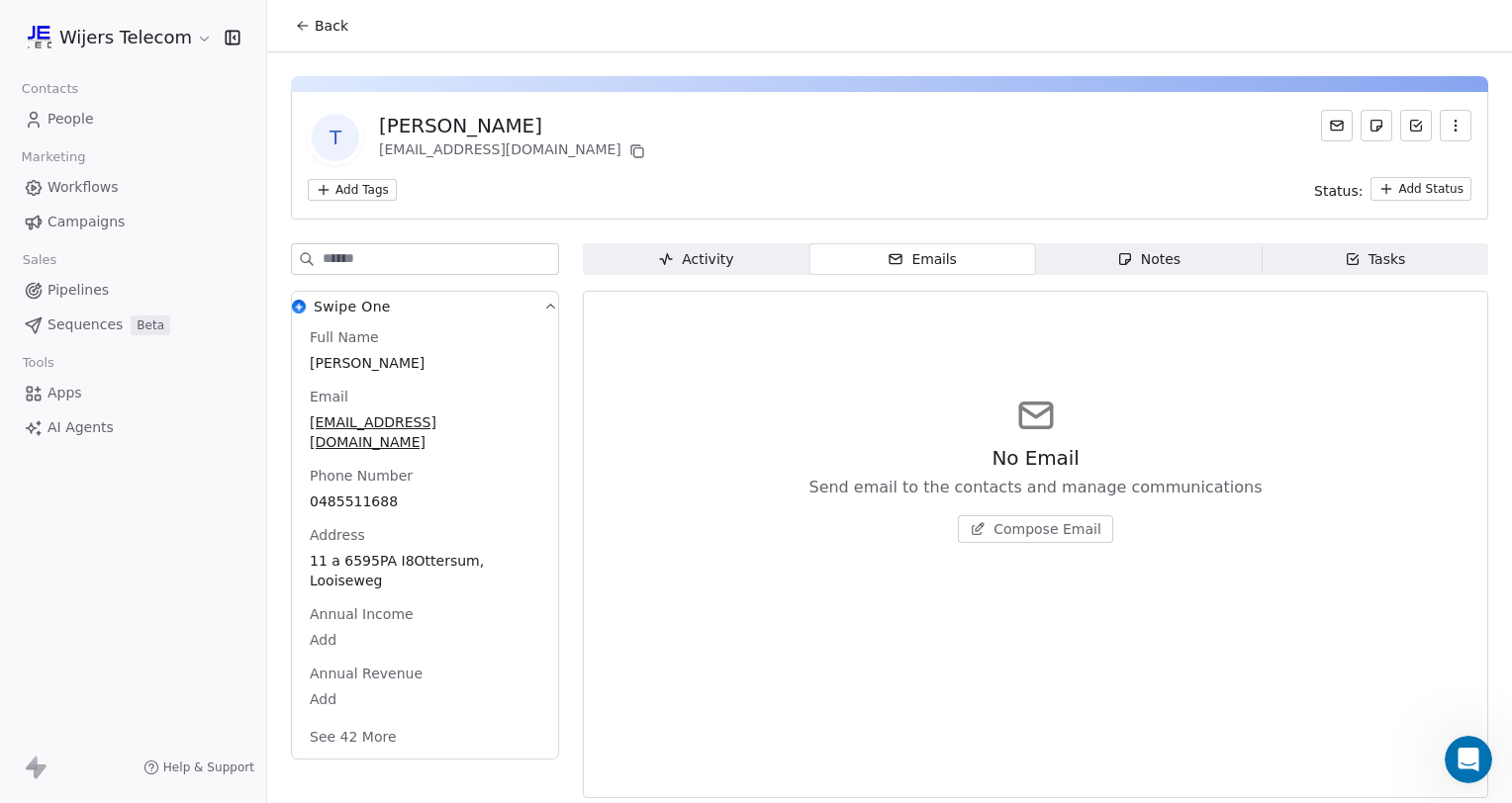
click at [1152, 258] on div "Notes" at bounding box center [1147, 260] width 63 height 21
click at [1354, 257] on div "Tasks" at bounding box center [1374, 260] width 61 height 21
click at [1031, 523] on span "Create a Task" at bounding box center [1047, 529] width 93 height 20
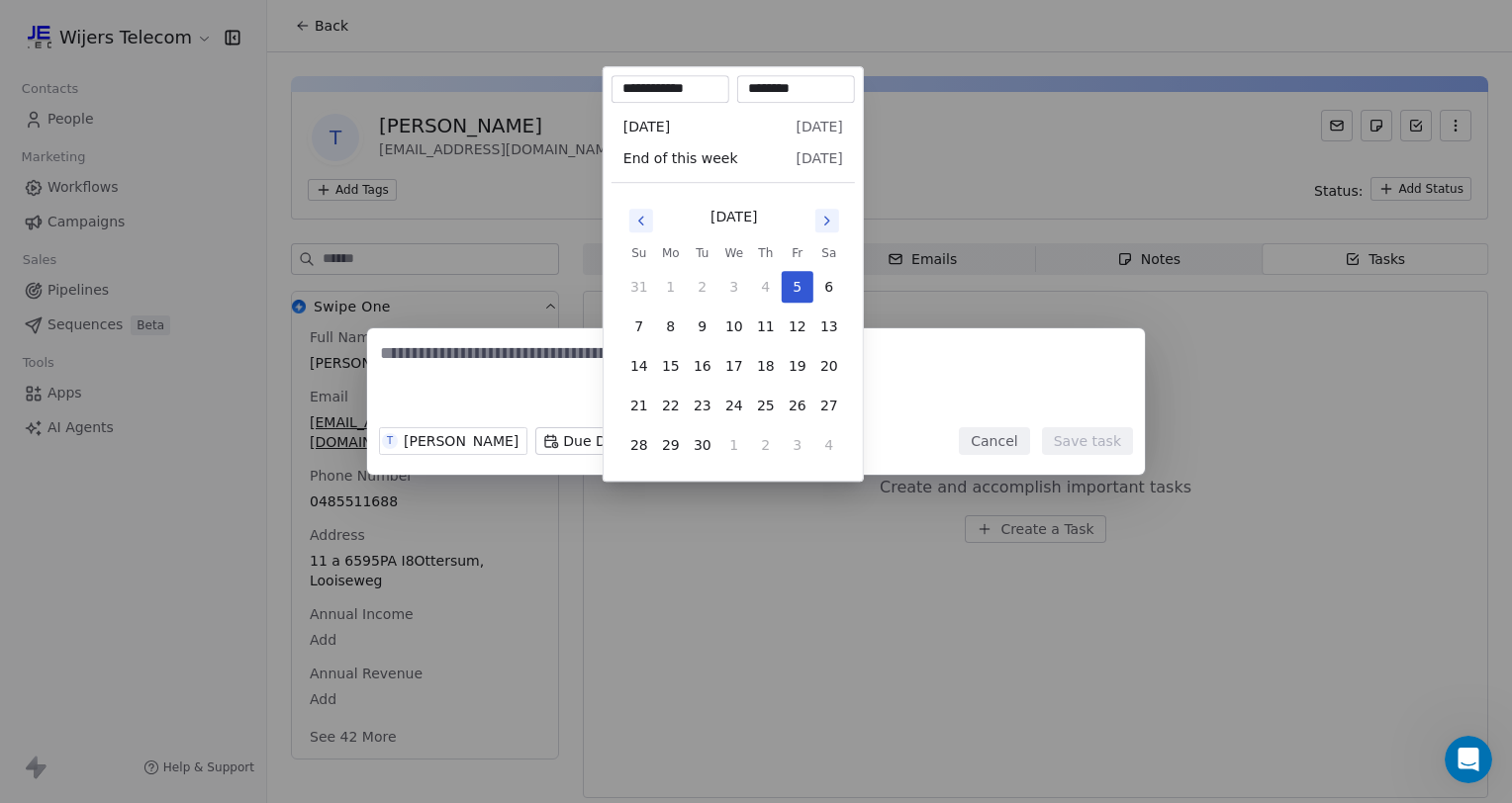
click at [642, 433] on body "**********" at bounding box center [756, 402] width 1512 height 803
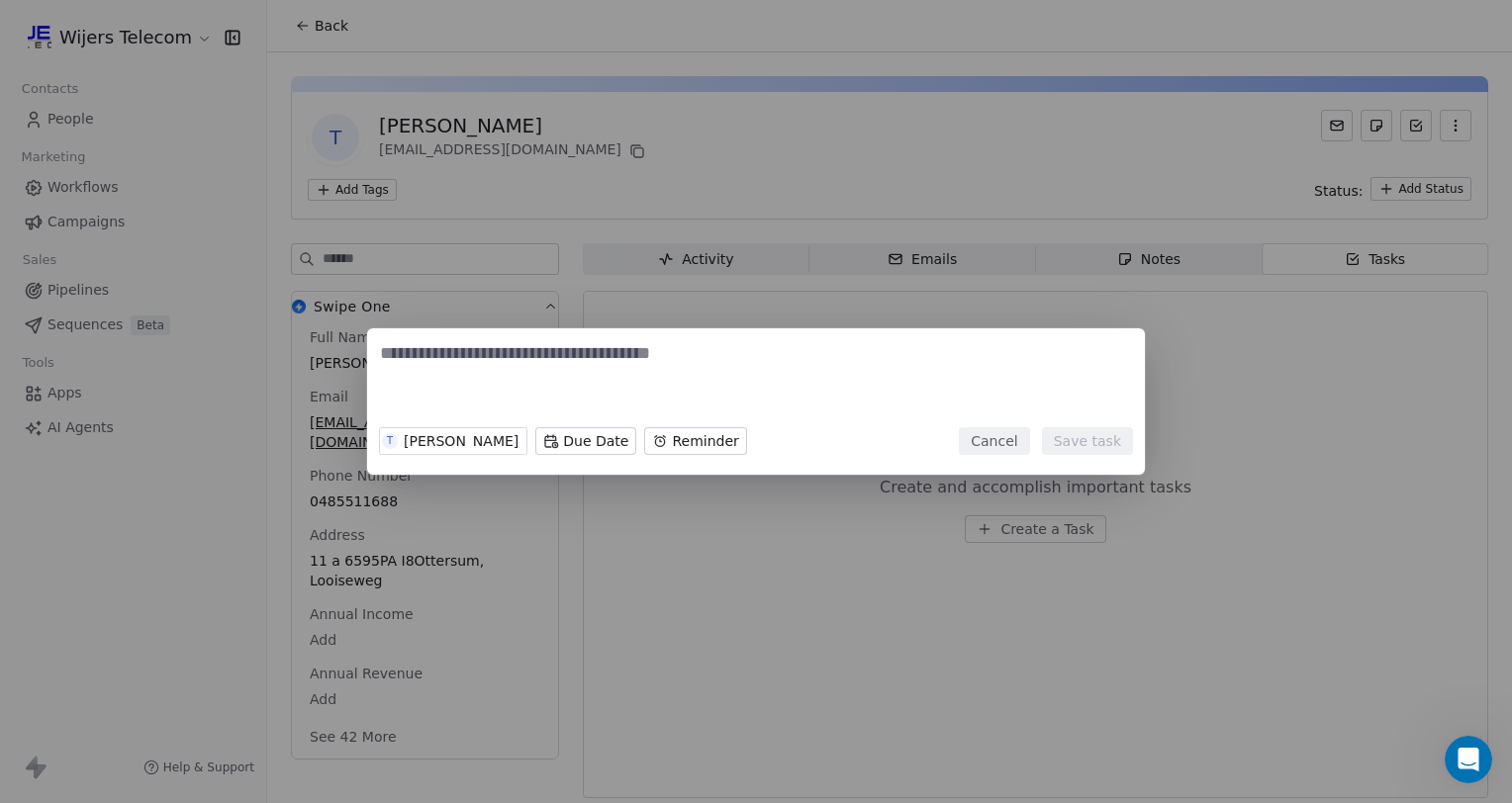
click at [927, 358] on div "T [PERSON_NAME] Due Date Reminder Cancel Save task" at bounding box center [756, 402] width 1512 height 147
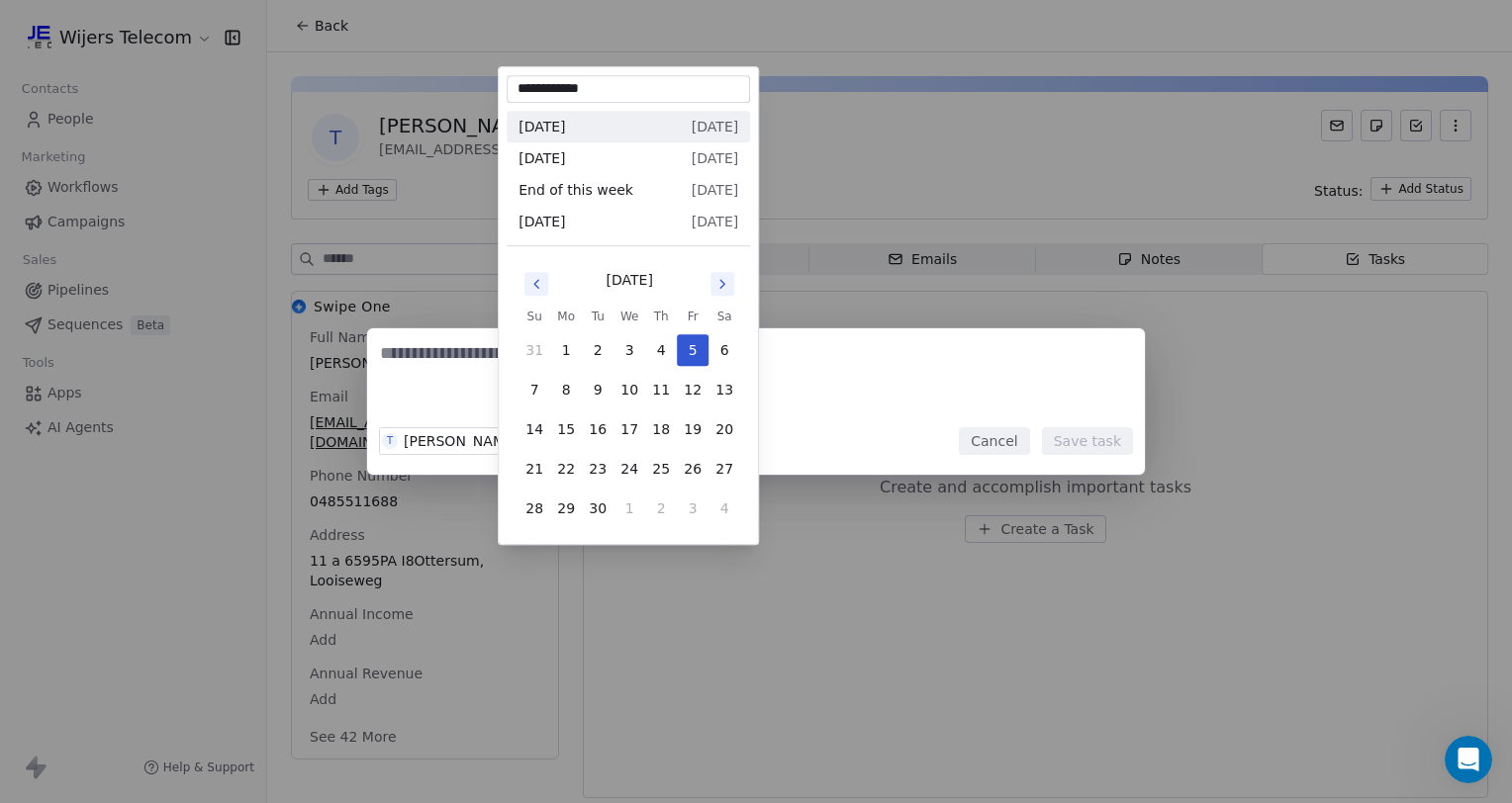
click at [570, 439] on body "**********" at bounding box center [756, 402] width 1512 height 803
click at [855, 371] on div "T [PERSON_NAME] Due Date Reminder Cancel Save task" at bounding box center [756, 402] width 1512 height 147
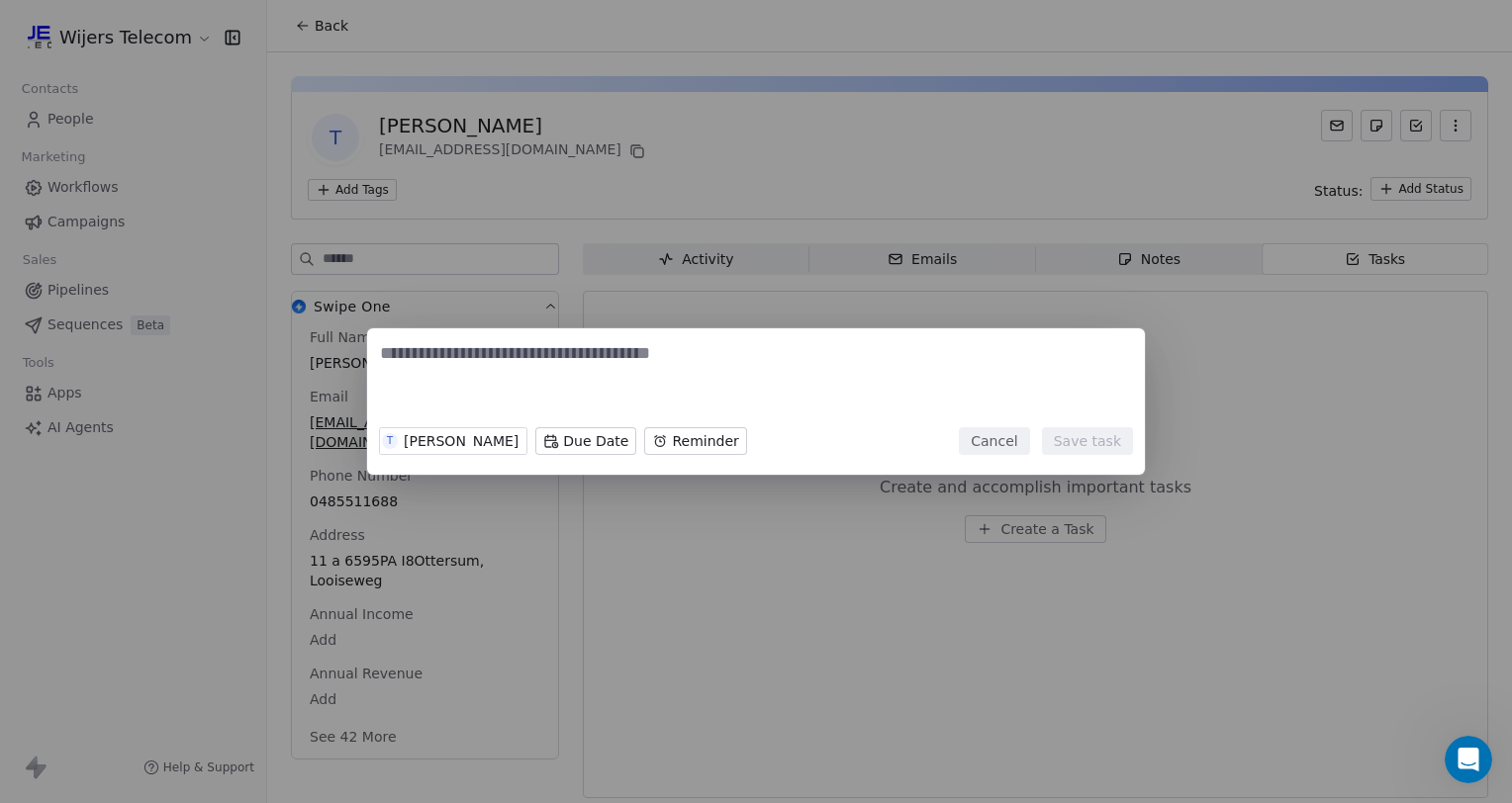
click at [648, 445] on body "Wijers Telecom Contacts People Marketing Workflows Campaigns Sales Pipelines Se…" at bounding box center [756, 402] width 1512 height 803
click at [554, 431] on div "T [PERSON_NAME] Due Date Reminder Cancel Save task" at bounding box center [756, 402] width 1512 height 147
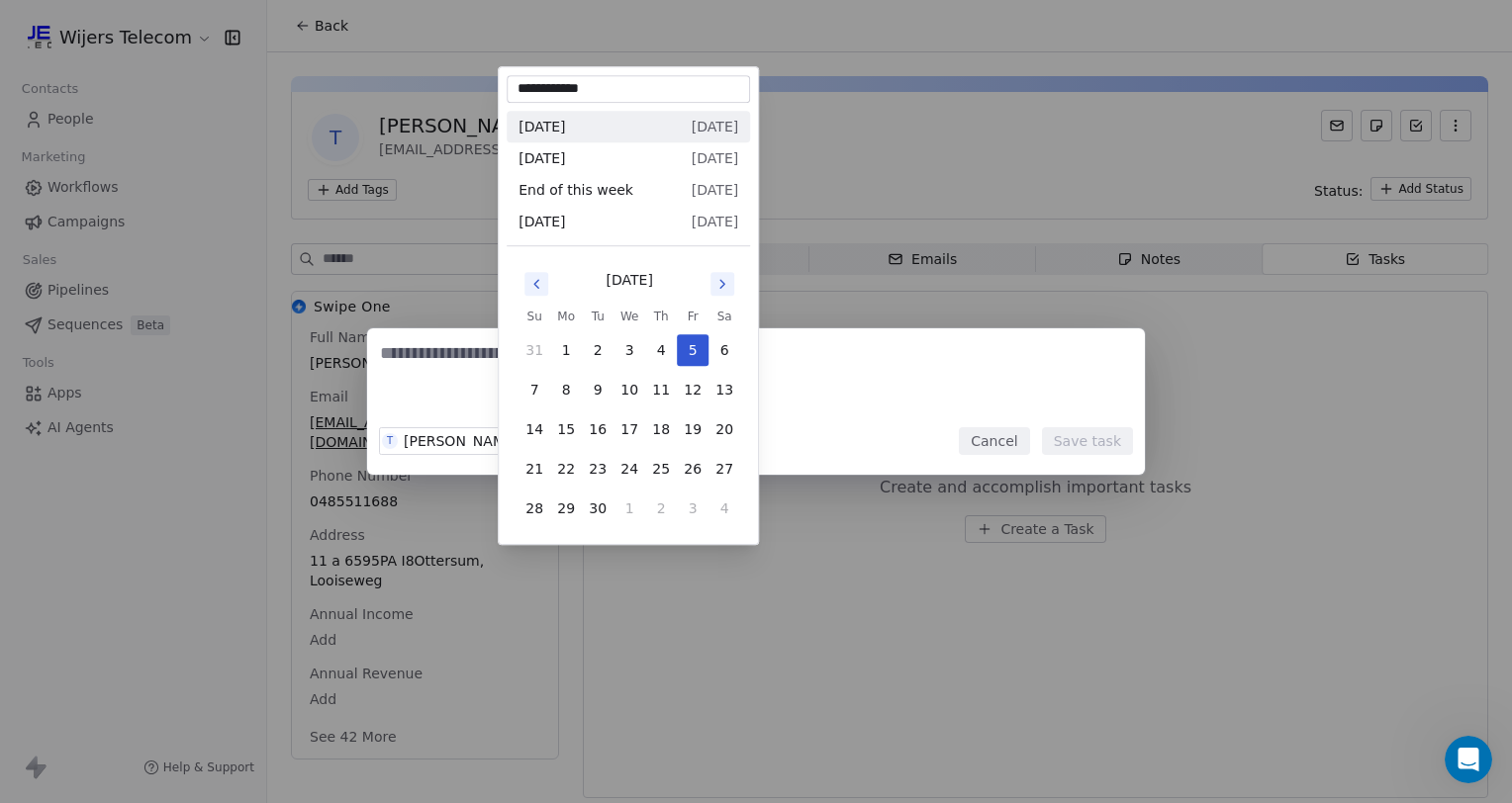
click at [554, 431] on body "**********" at bounding box center [756, 402] width 1512 height 803
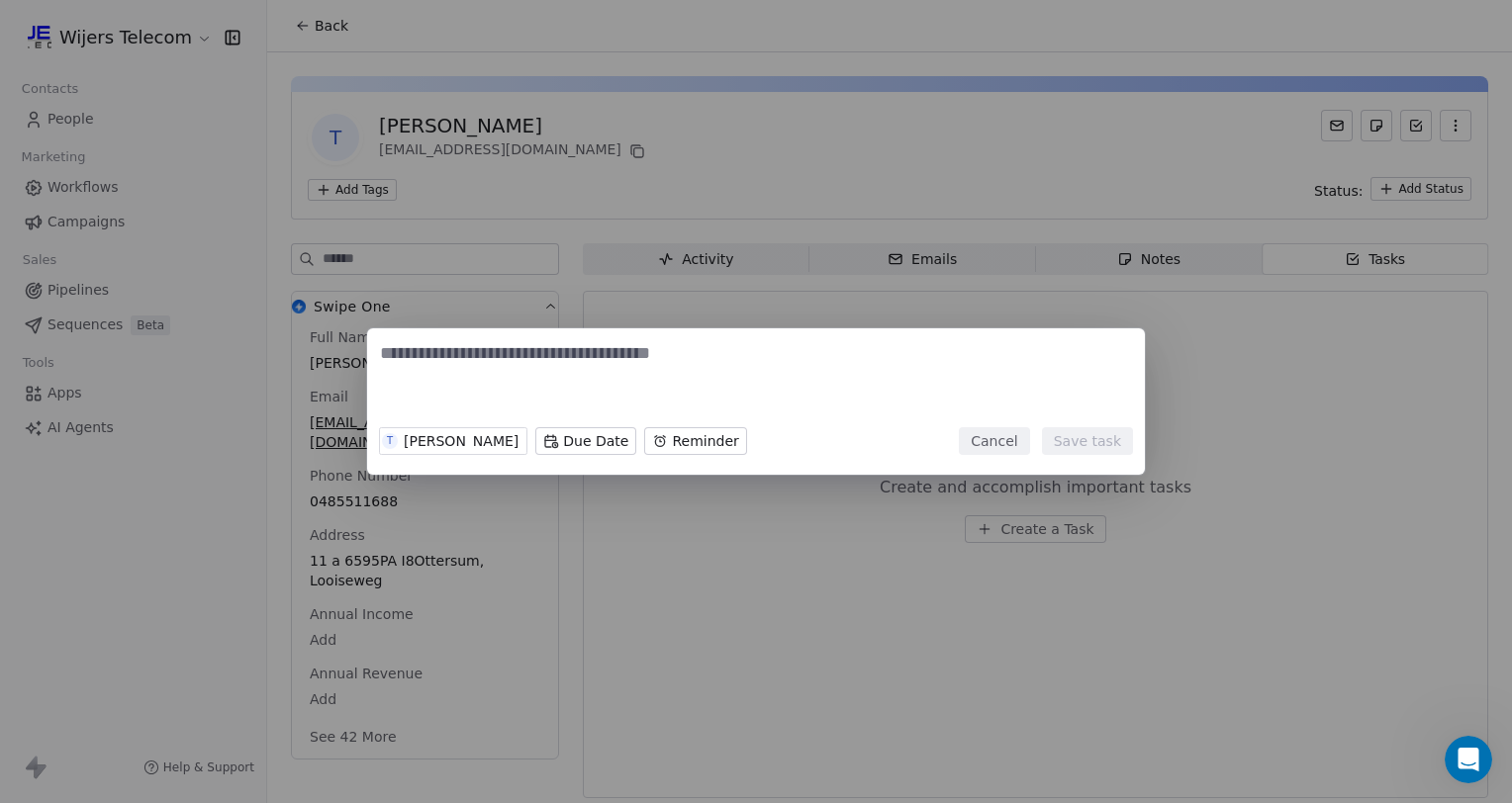
click at [830, 369] on div "T [PERSON_NAME] Due Date Reminder Cancel Save task" at bounding box center [756, 402] width 1512 height 147
click at [999, 435] on button "Cancel" at bounding box center [994, 441] width 70 height 28
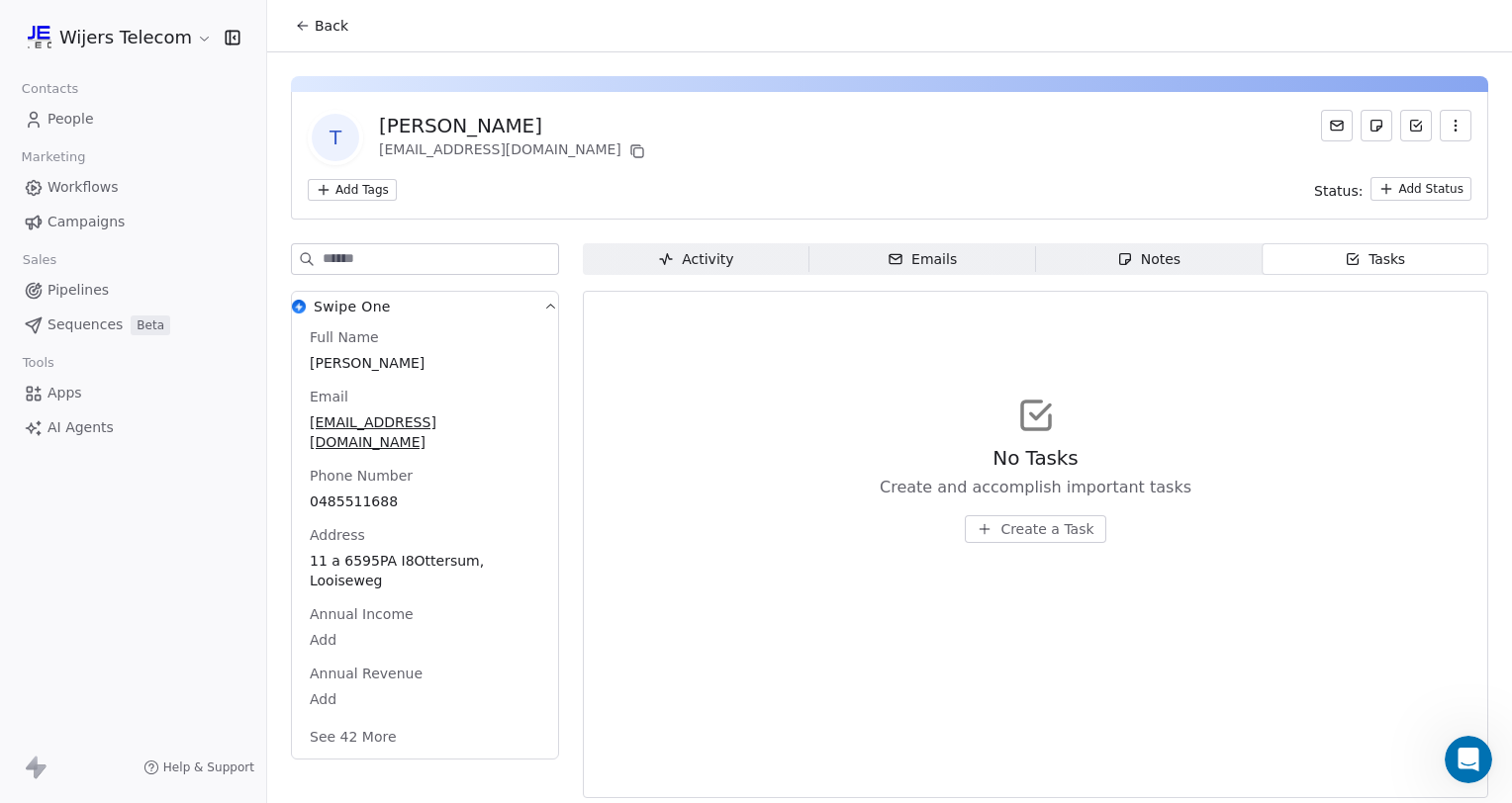
click at [116, 29] on html "Wijers Telecom Contacts People Marketing Workflows Campaigns Sales Pipelines Se…" at bounding box center [756, 402] width 1512 height 803
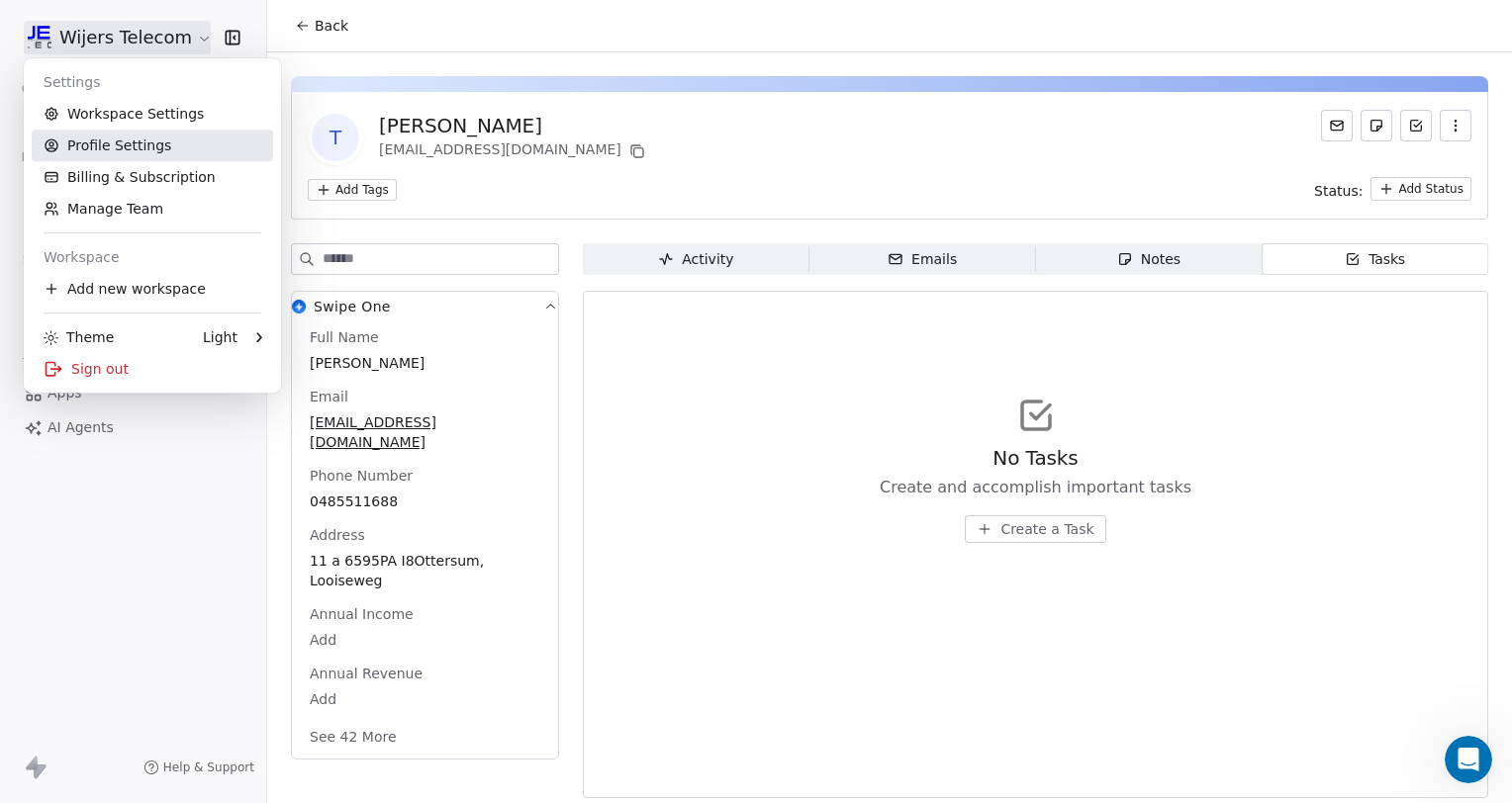
click at [115, 156] on link "Profile Settings" at bounding box center [153, 146] width 242 height 32
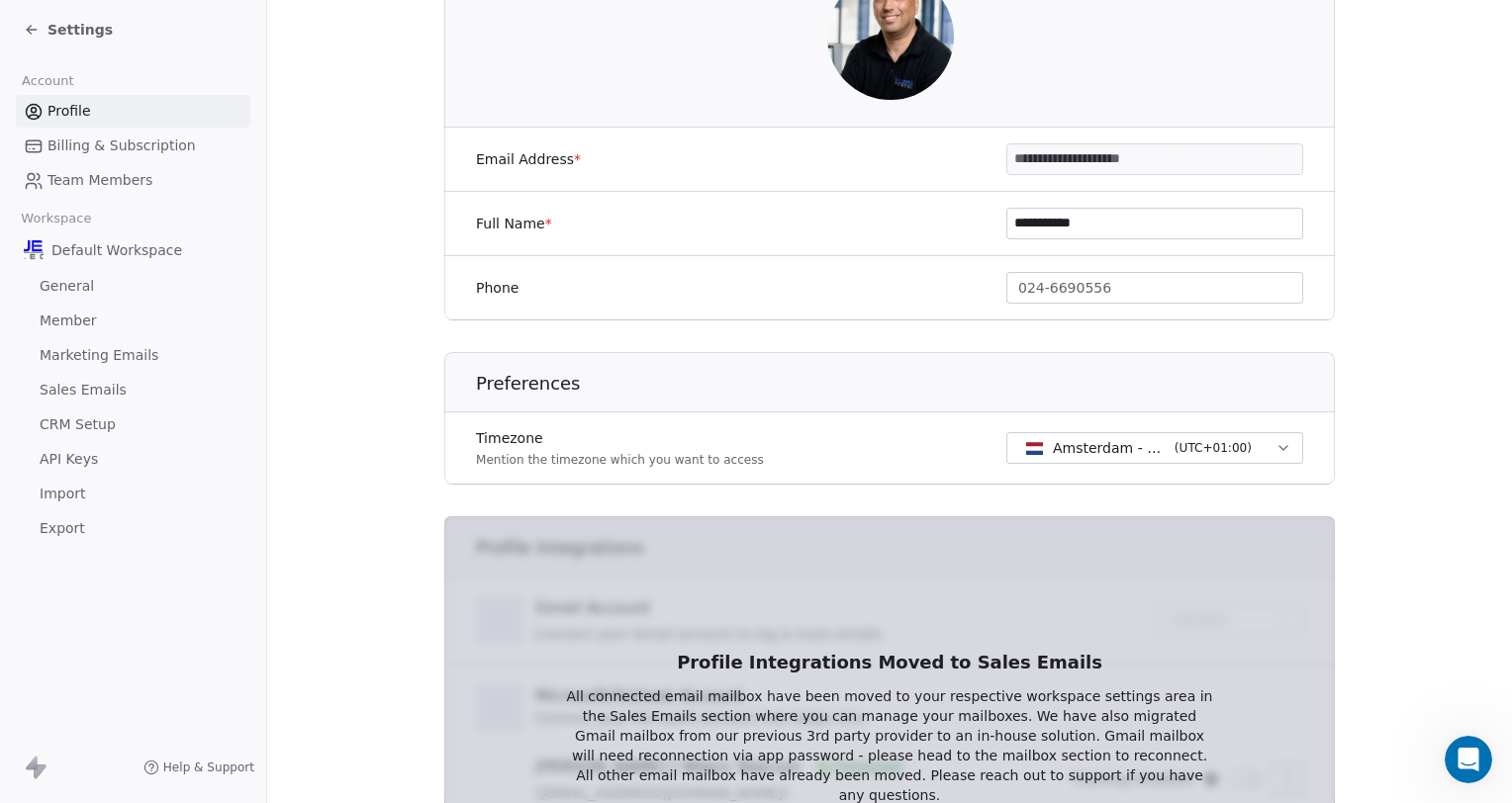
scroll to position [538, 0]
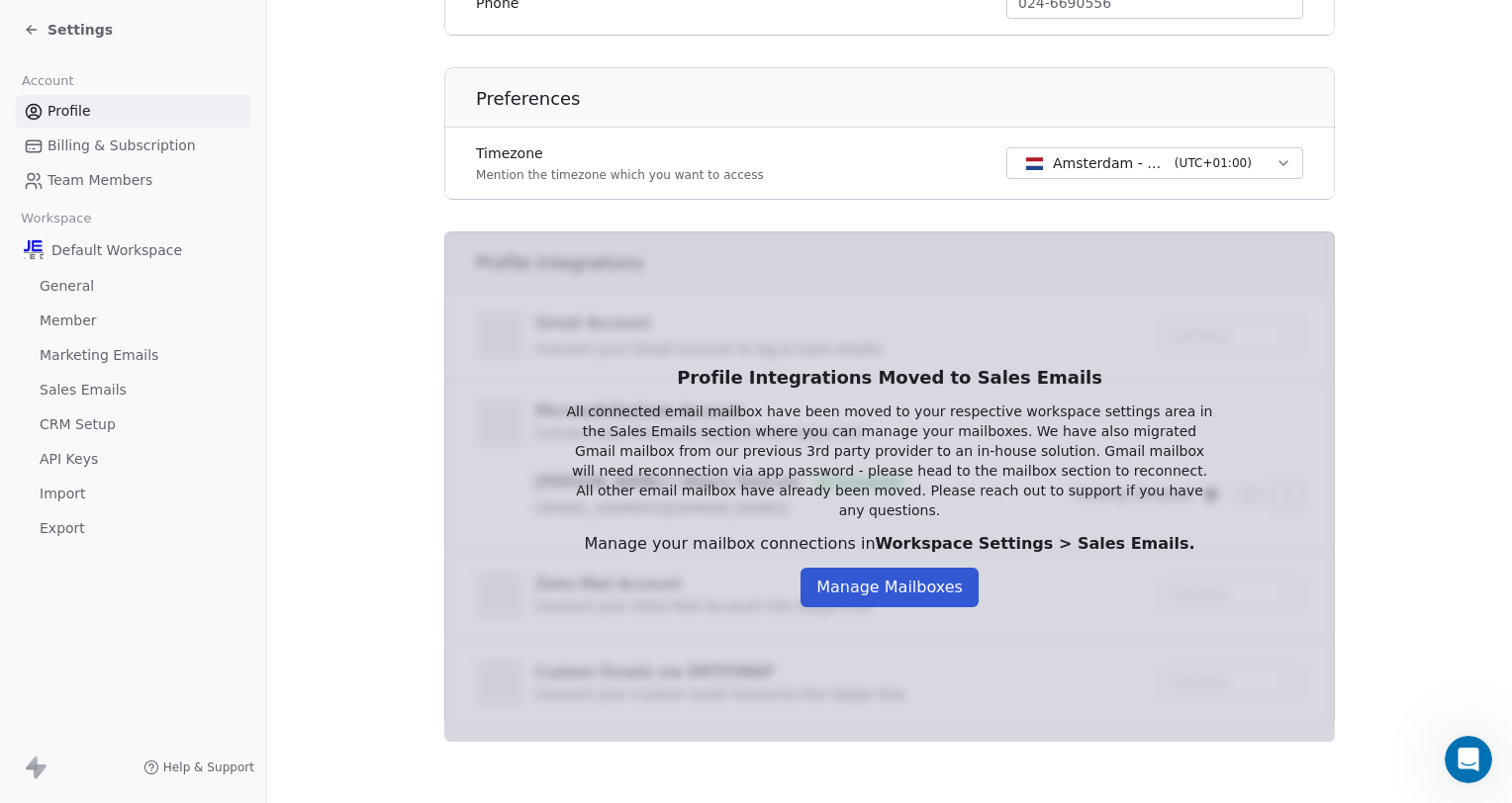
click at [81, 43] on div "Settings" at bounding box center [137, 30] width 227 height 28
click at [72, 29] on span "Settings" at bounding box center [80, 30] width 65 height 20
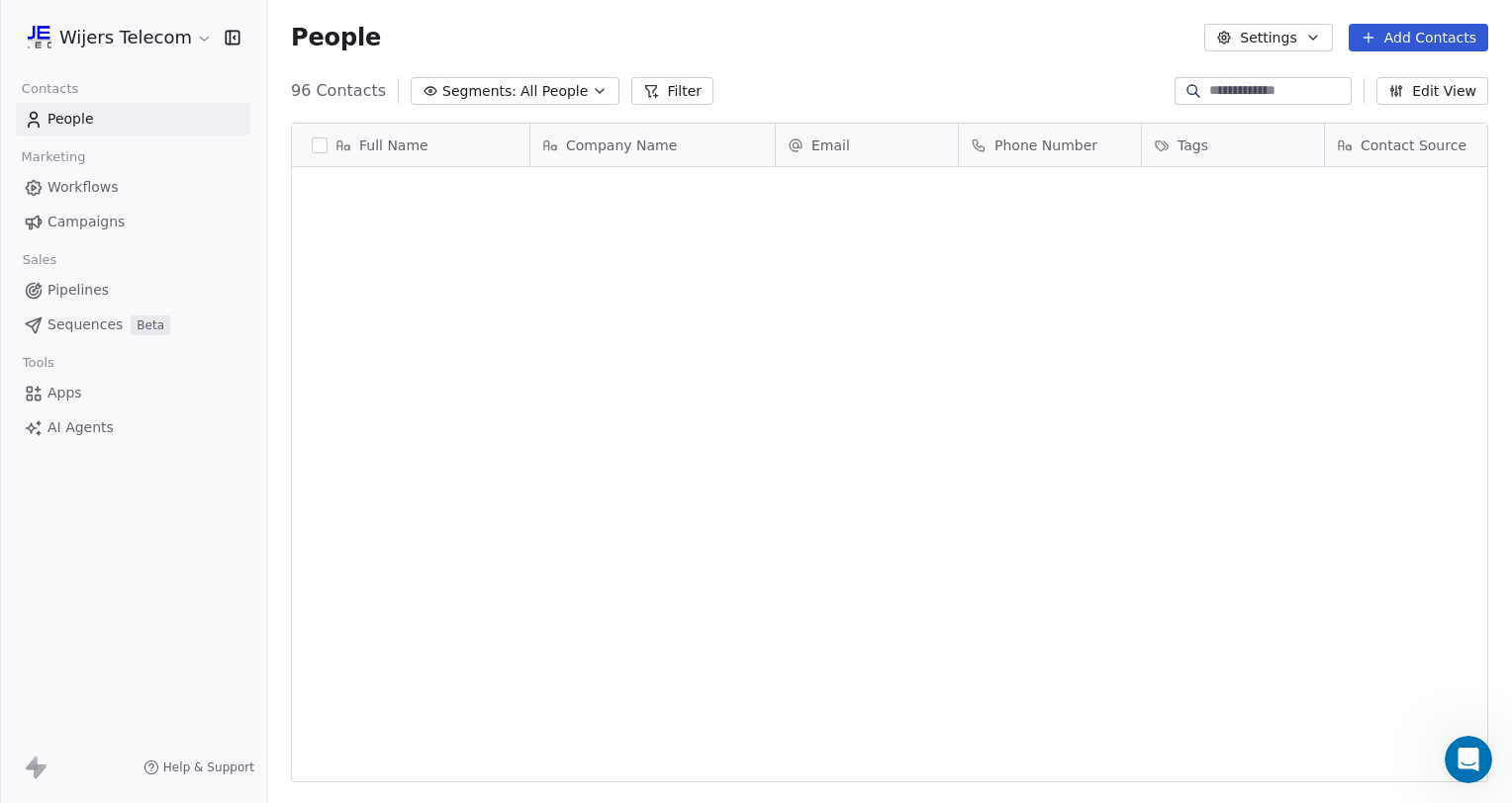
scroll to position [691, 1228]
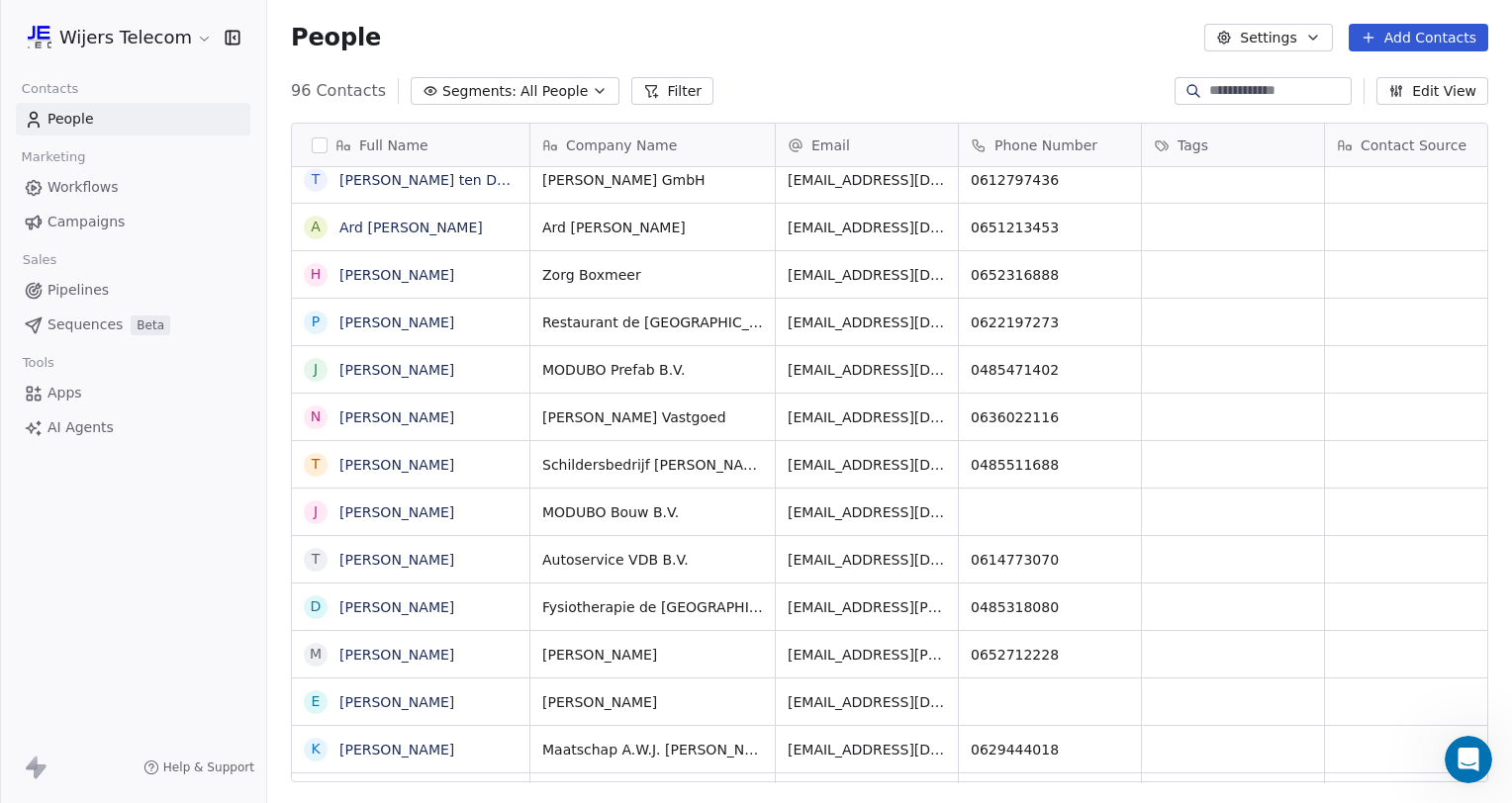
click at [152, 36] on html "Wijers Telecom Contacts People Marketing Workflows Campaigns Sales Pipelines Se…" at bounding box center [756, 402] width 1512 height 803
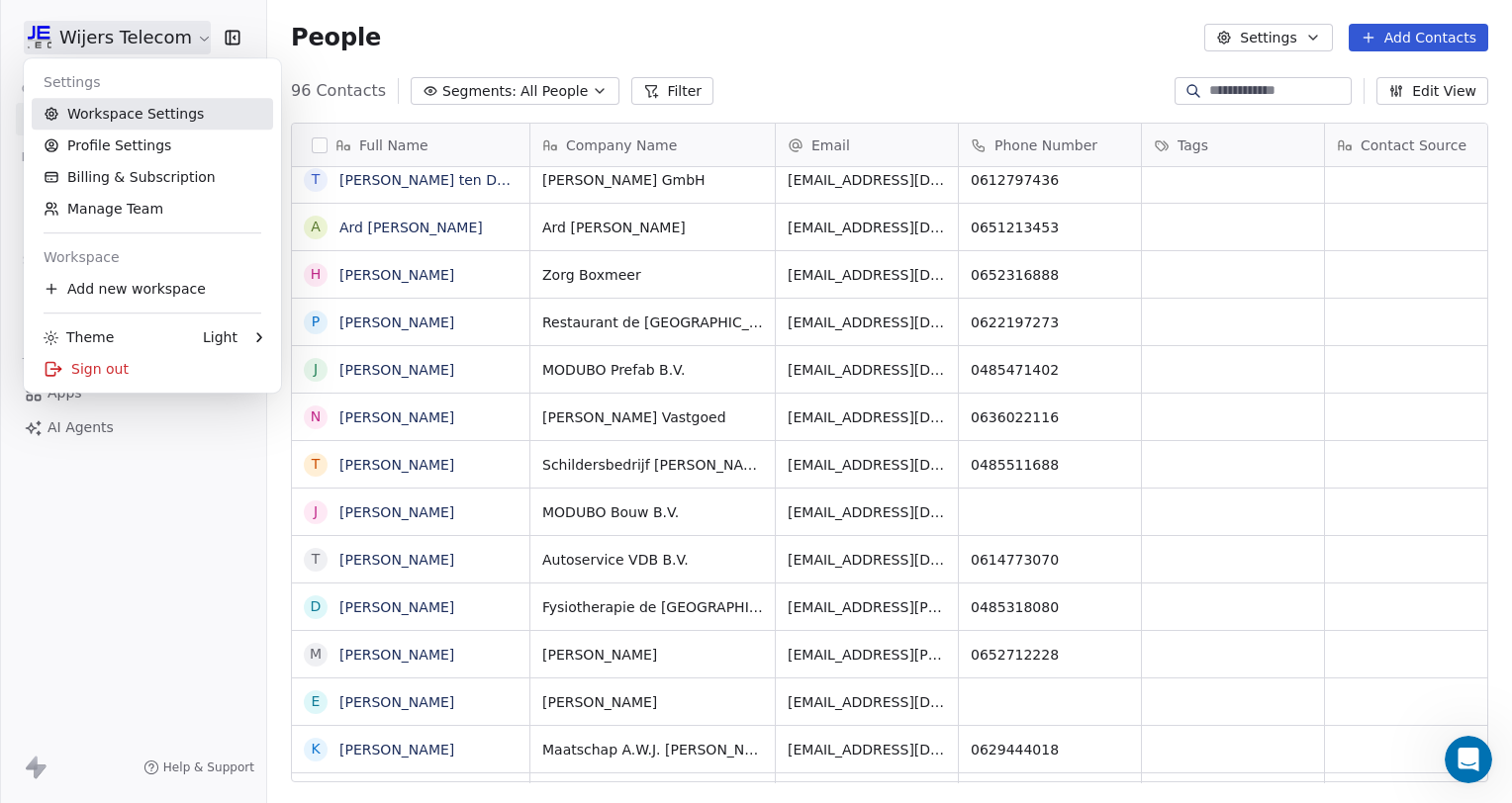
click at [117, 122] on link "Workspace Settings" at bounding box center [153, 114] width 242 height 32
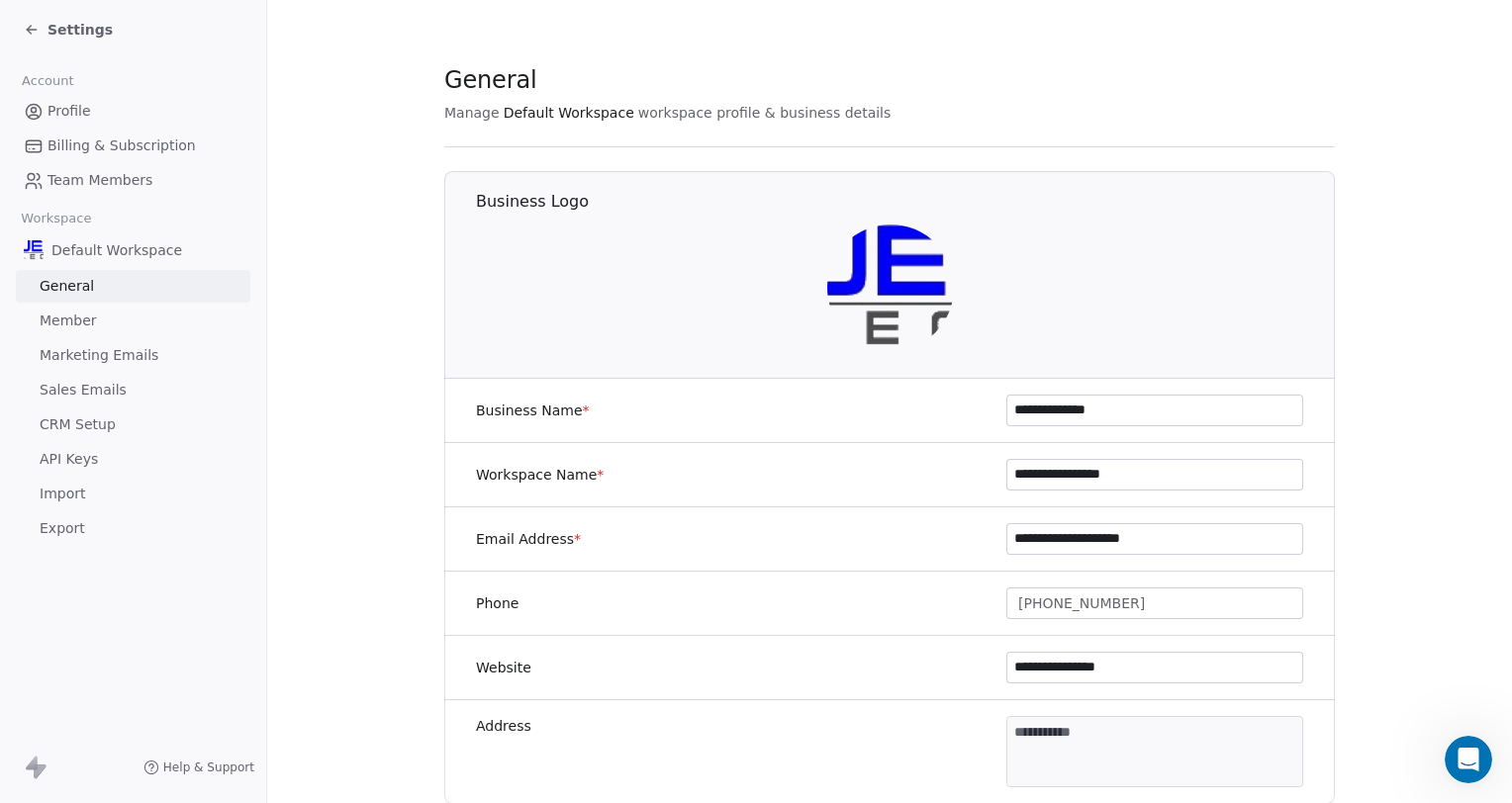
click at [87, 318] on span "Member" at bounding box center [68, 321] width 57 height 21
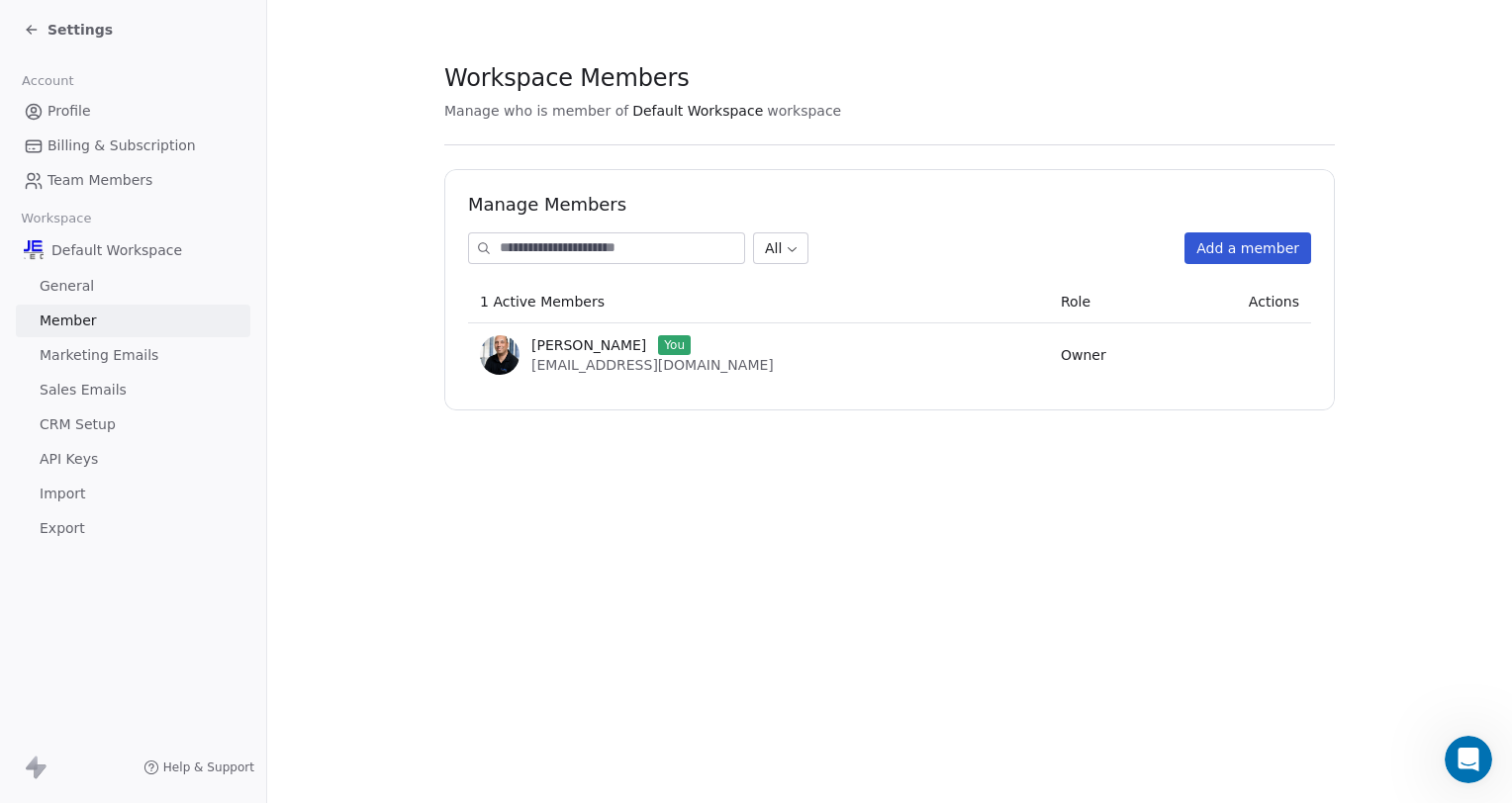
click at [91, 278] on link "General" at bounding box center [133, 286] width 235 height 33
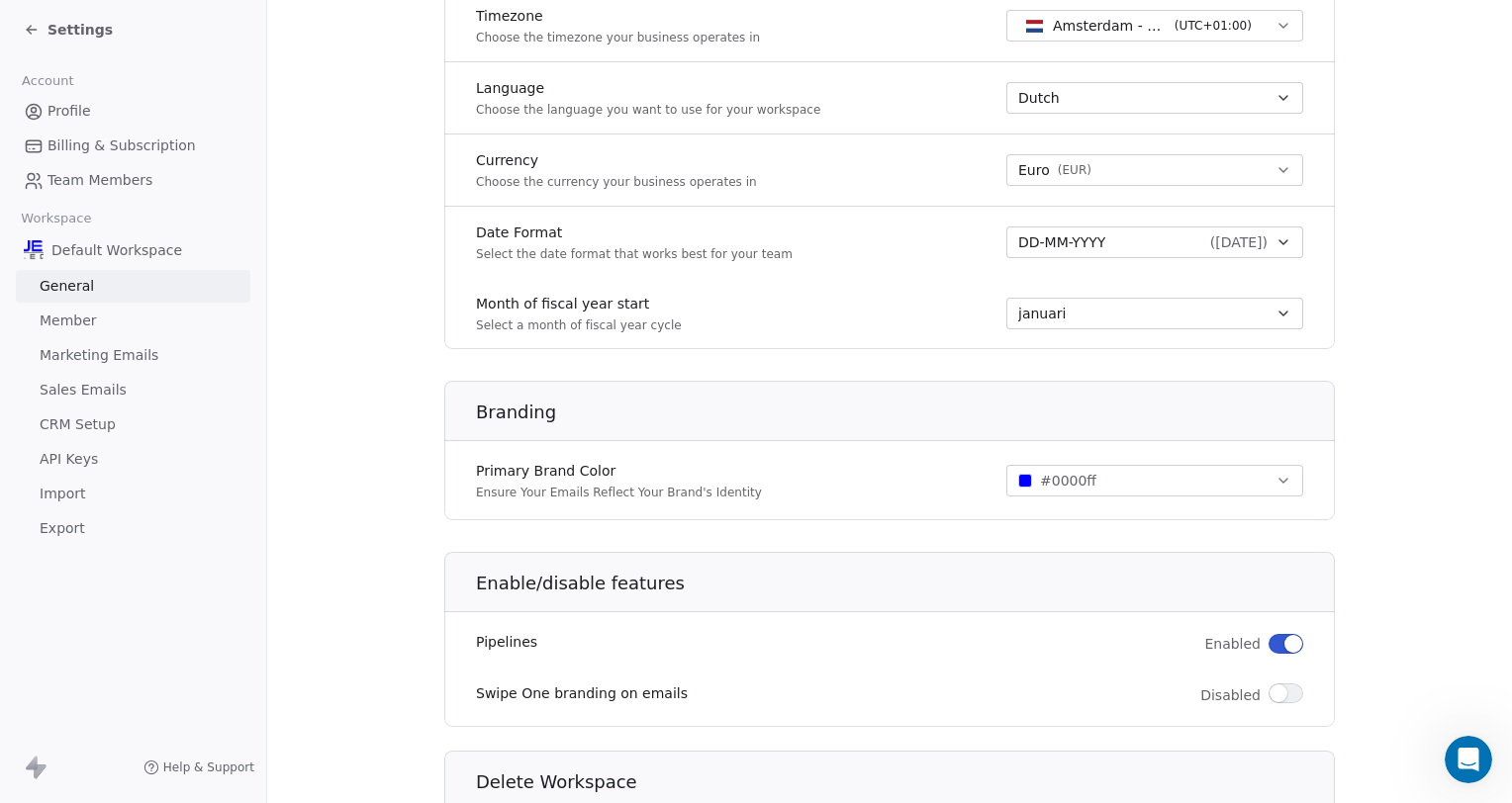
scroll to position [1046, 0]
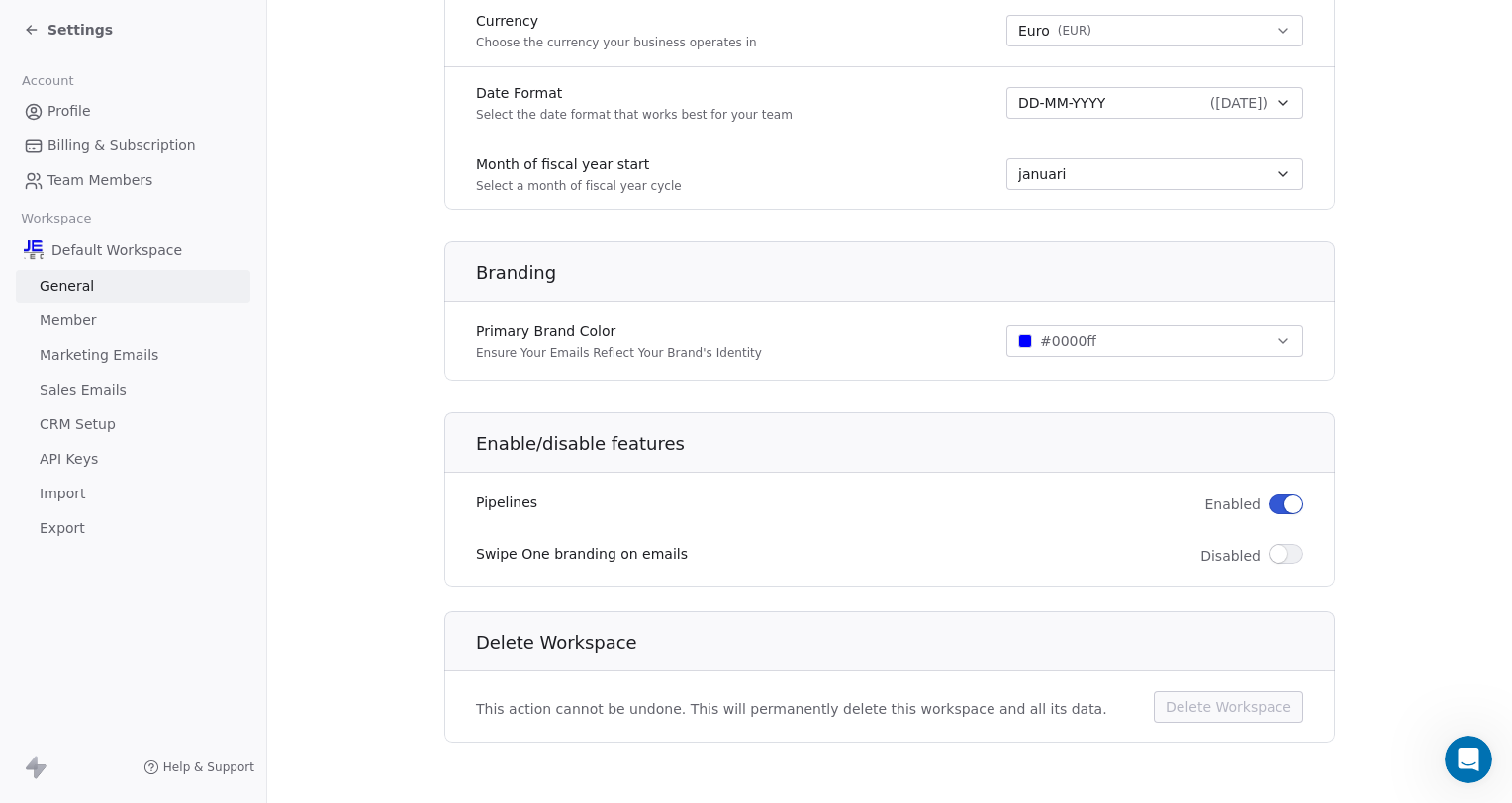
click at [83, 325] on span "Member" at bounding box center [68, 321] width 57 height 21
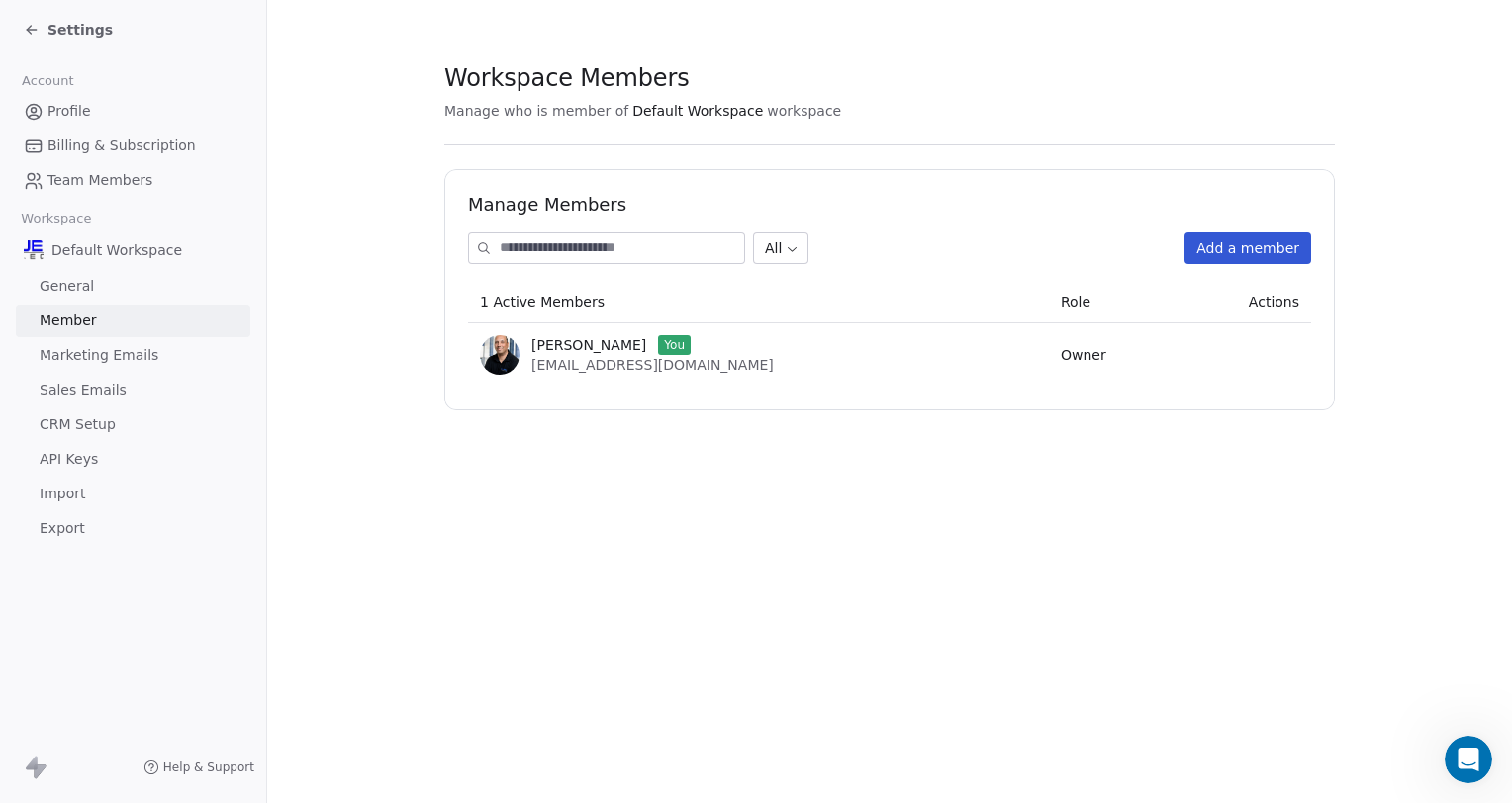
click at [84, 357] on span "Marketing Emails" at bounding box center [99, 356] width 119 height 21
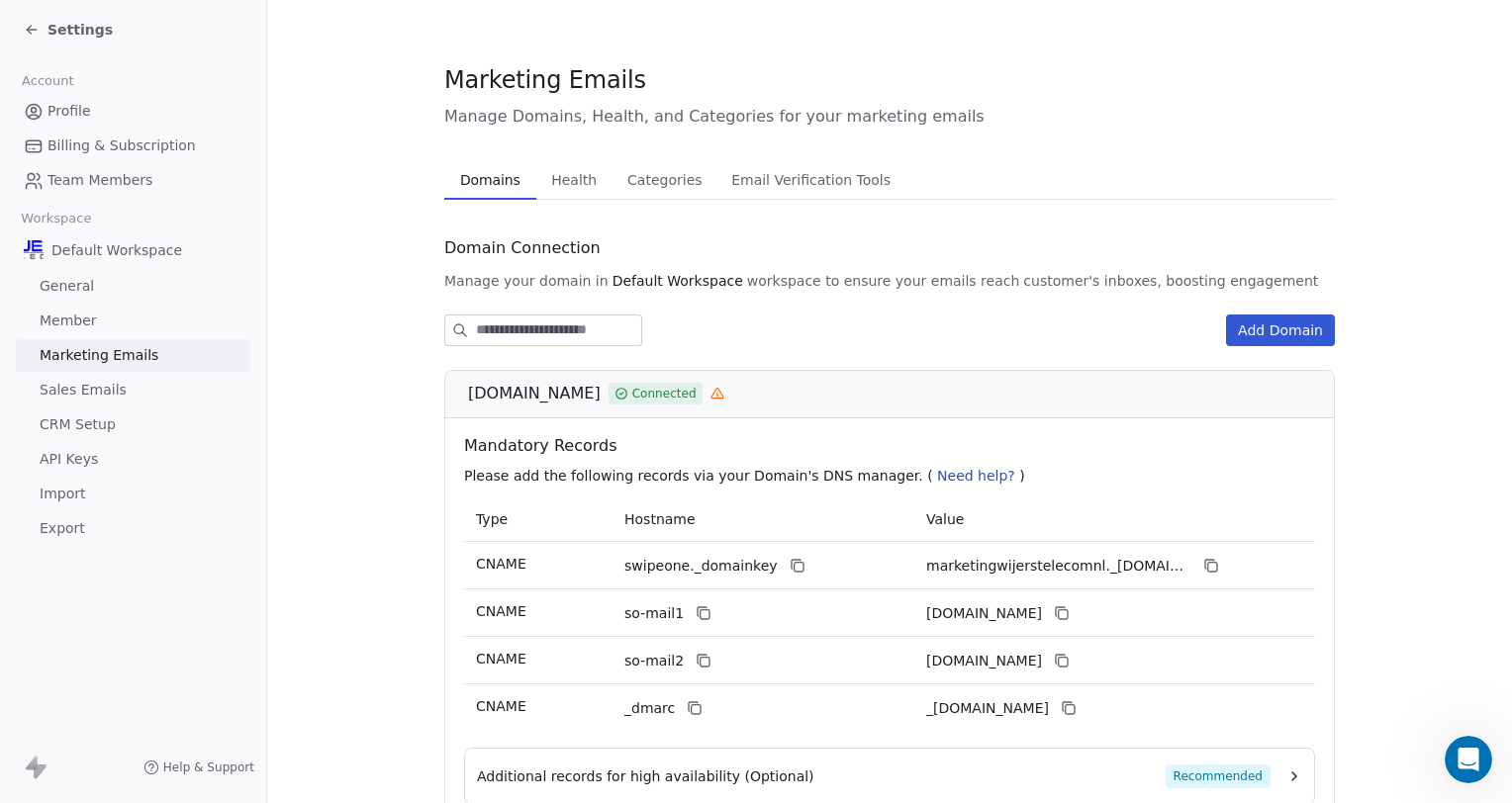
click at [74, 119] on span "Profile" at bounding box center [70, 111] width 44 height 21
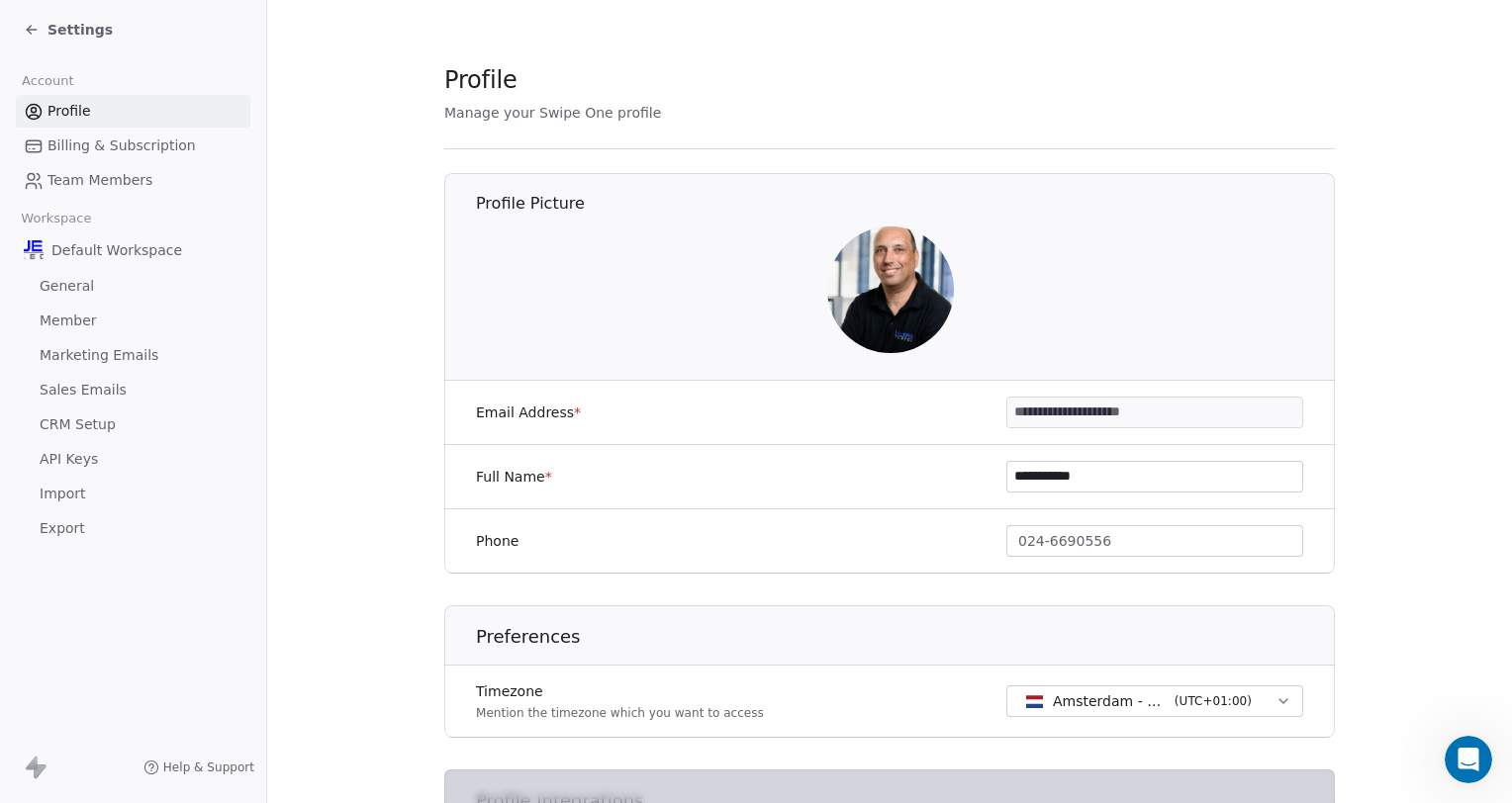
click at [75, 140] on span "Billing & Subscription" at bounding box center [122, 146] width 149 height 21
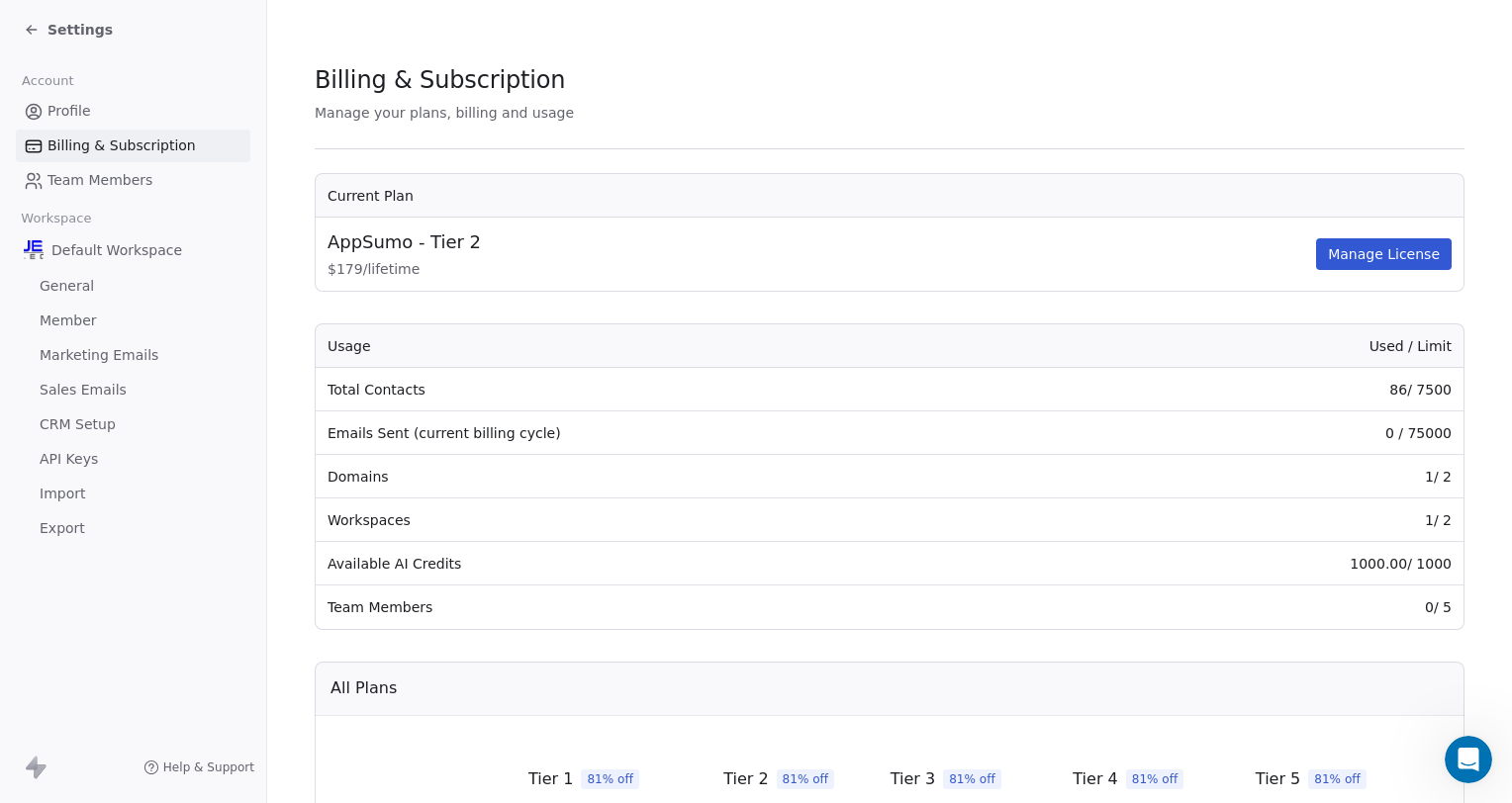
click at [133, 182] on span "Team Members" at bounding box center [100, 180] width 105 height 21
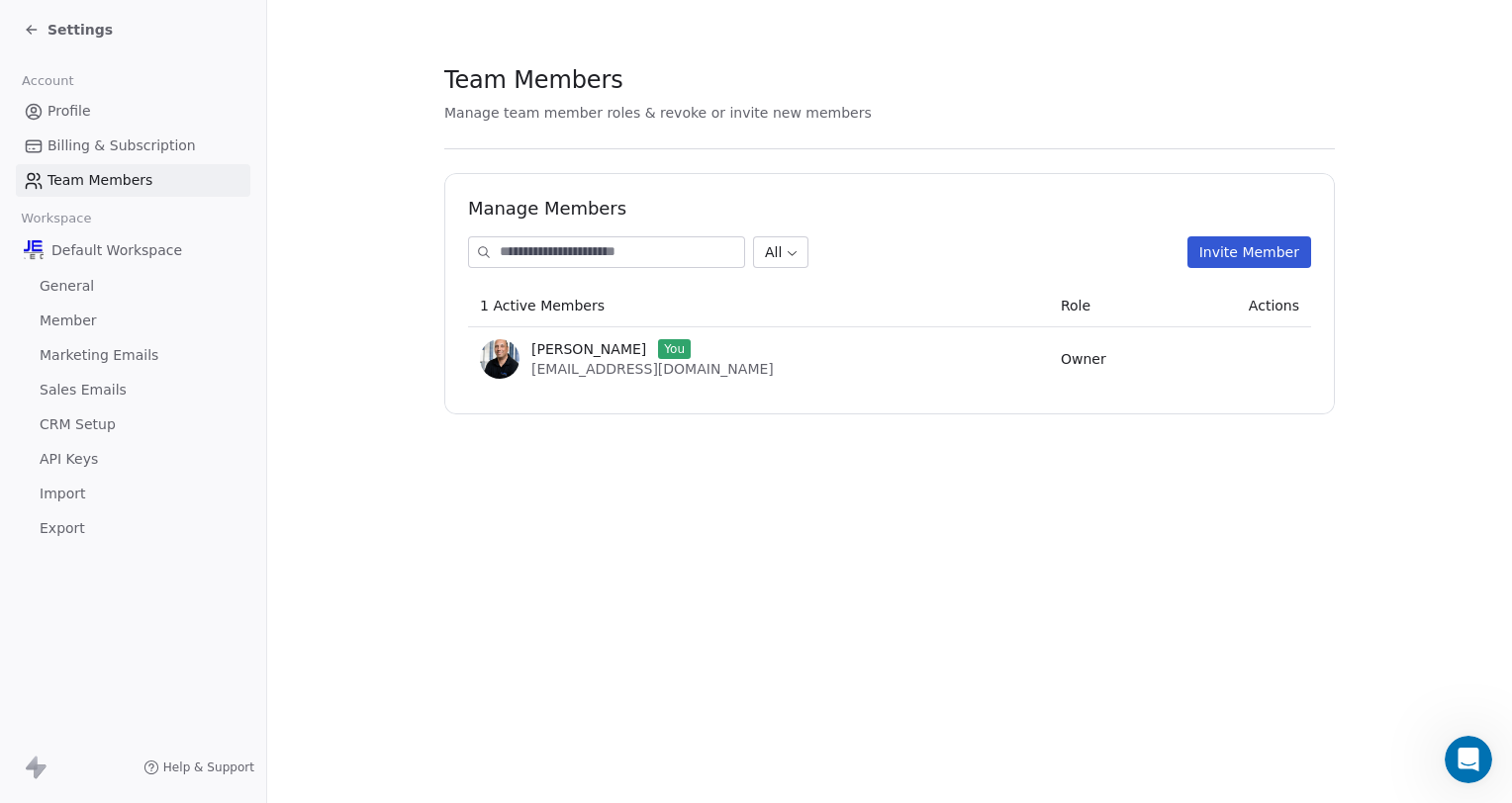
click at [93, 257] on span "Default Workspace" at bounding box center [117, 251] width 131 height 20
click at [82, 36] on span "Settings" at bounding box center [80, 30] width 65 height 20
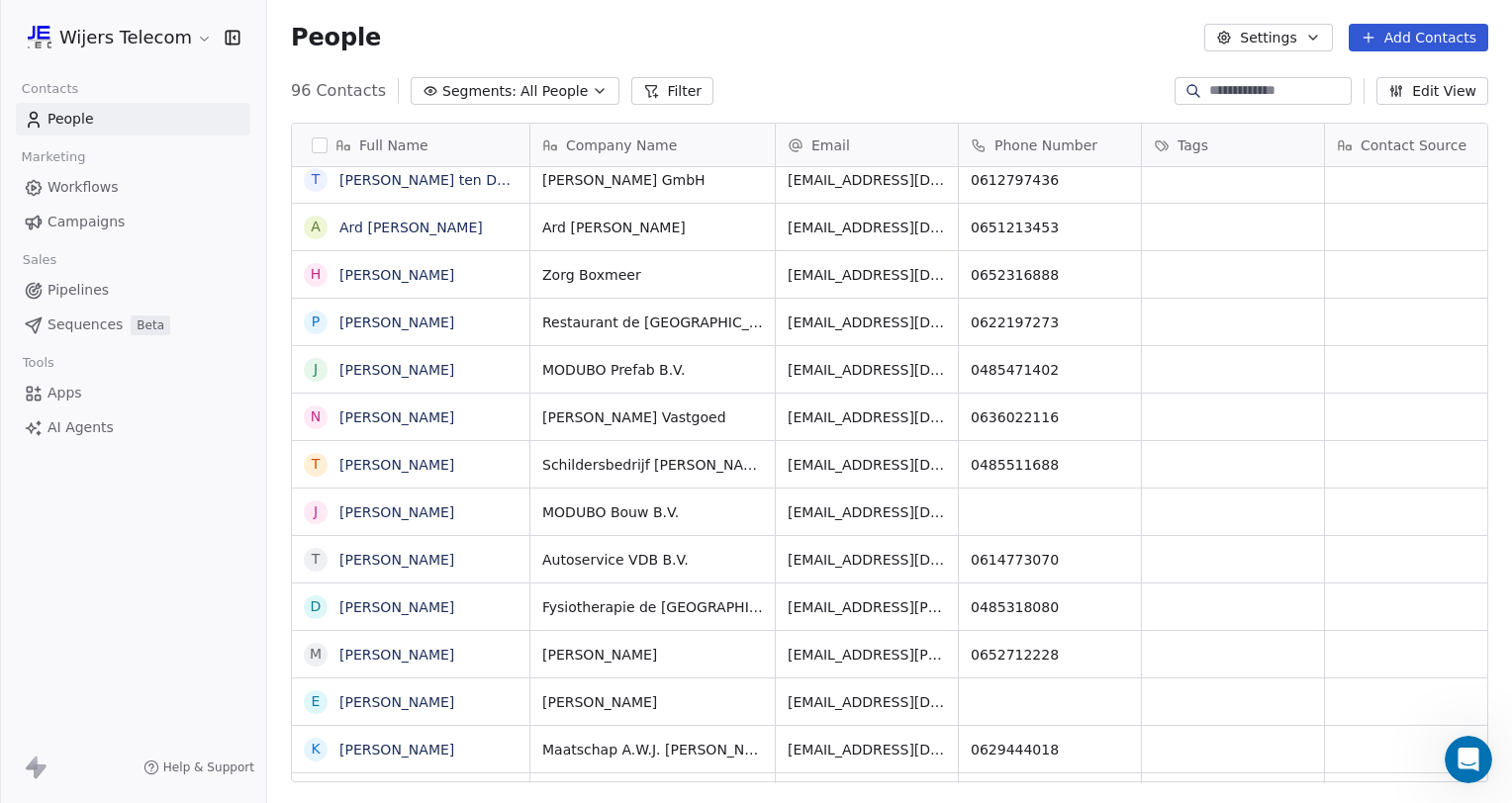
scroll to position [691, 1228]
click at [96, 189] on span "Workflows" at bounding box center [83, 187] width 71 height 21
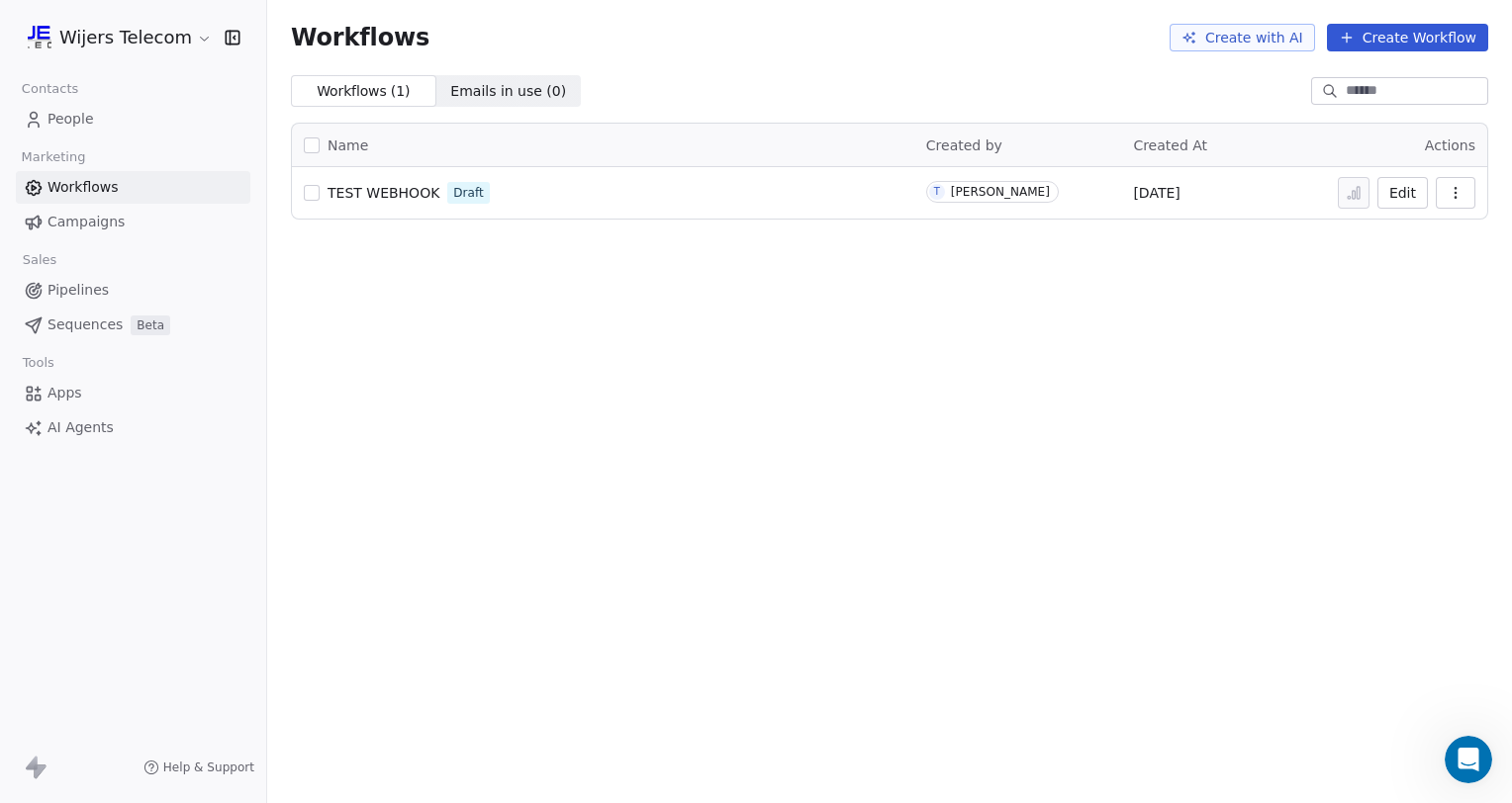
click at [76, 111] on span "People" at bounding box center [71, 119] width 47 height 21
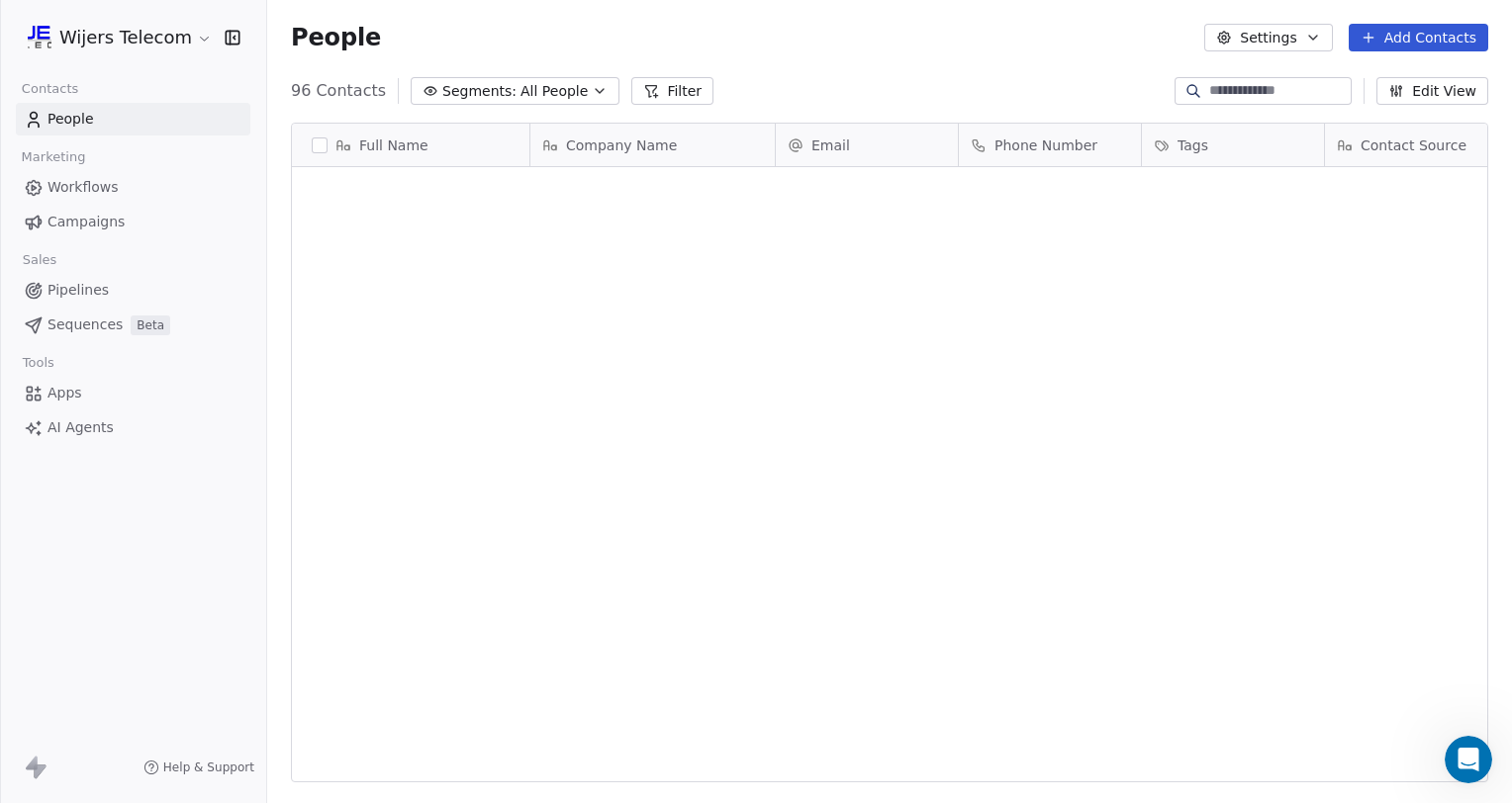
scroll to position [691, 1228]
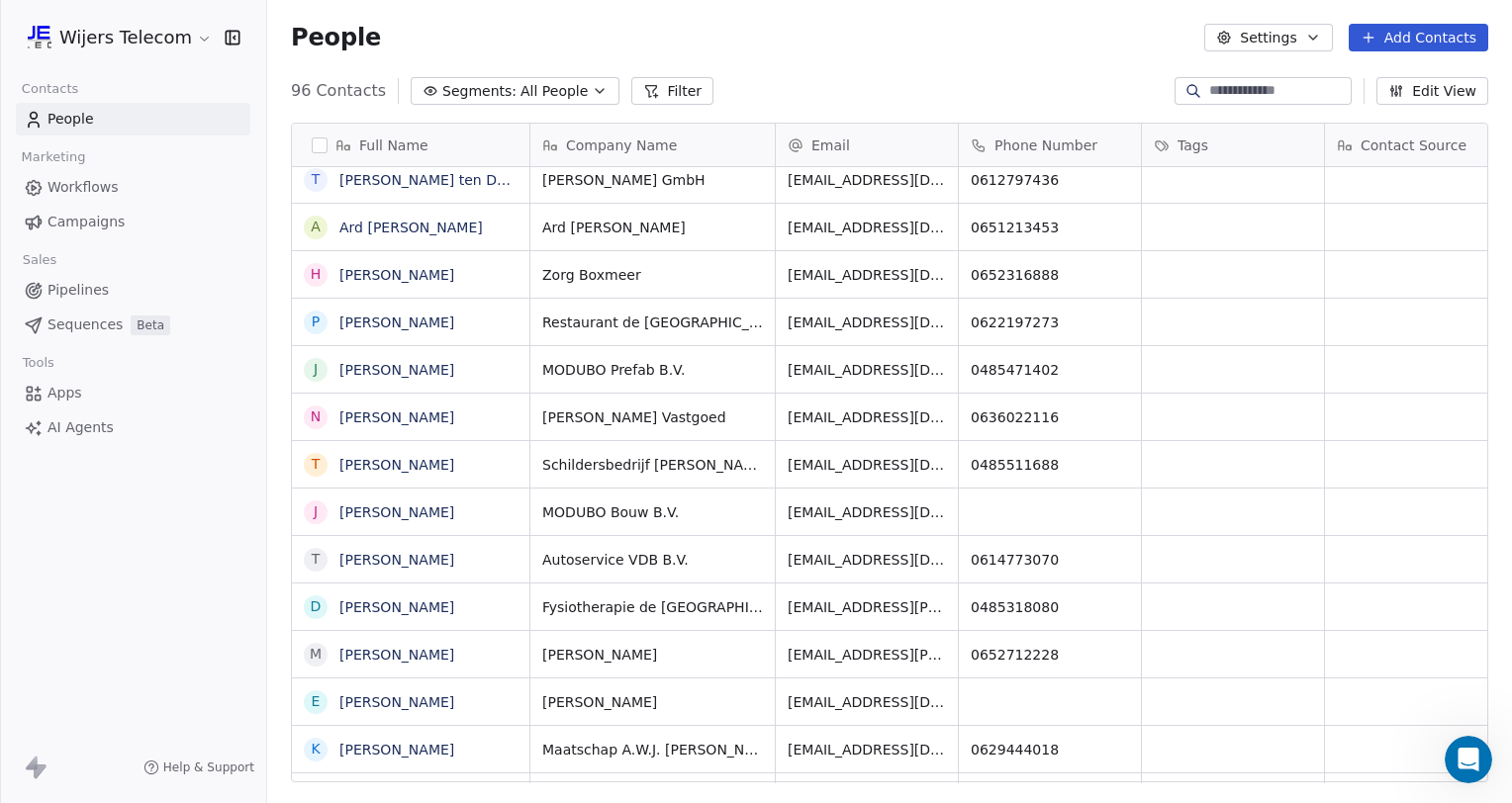
click at [573, 91] on button "Segments: All People" at bounding box center [514, 91] width 209 height 28
click at [803, 72] on html "Wijers Telecom Contacts People Marketing Workflows Campaigns Sales Pipelines Se…" at bounding box center [756, 402] width 1512 height 803
click at [569, 88] on span "All People" at bounding box center [553, 91] width 67 height 21
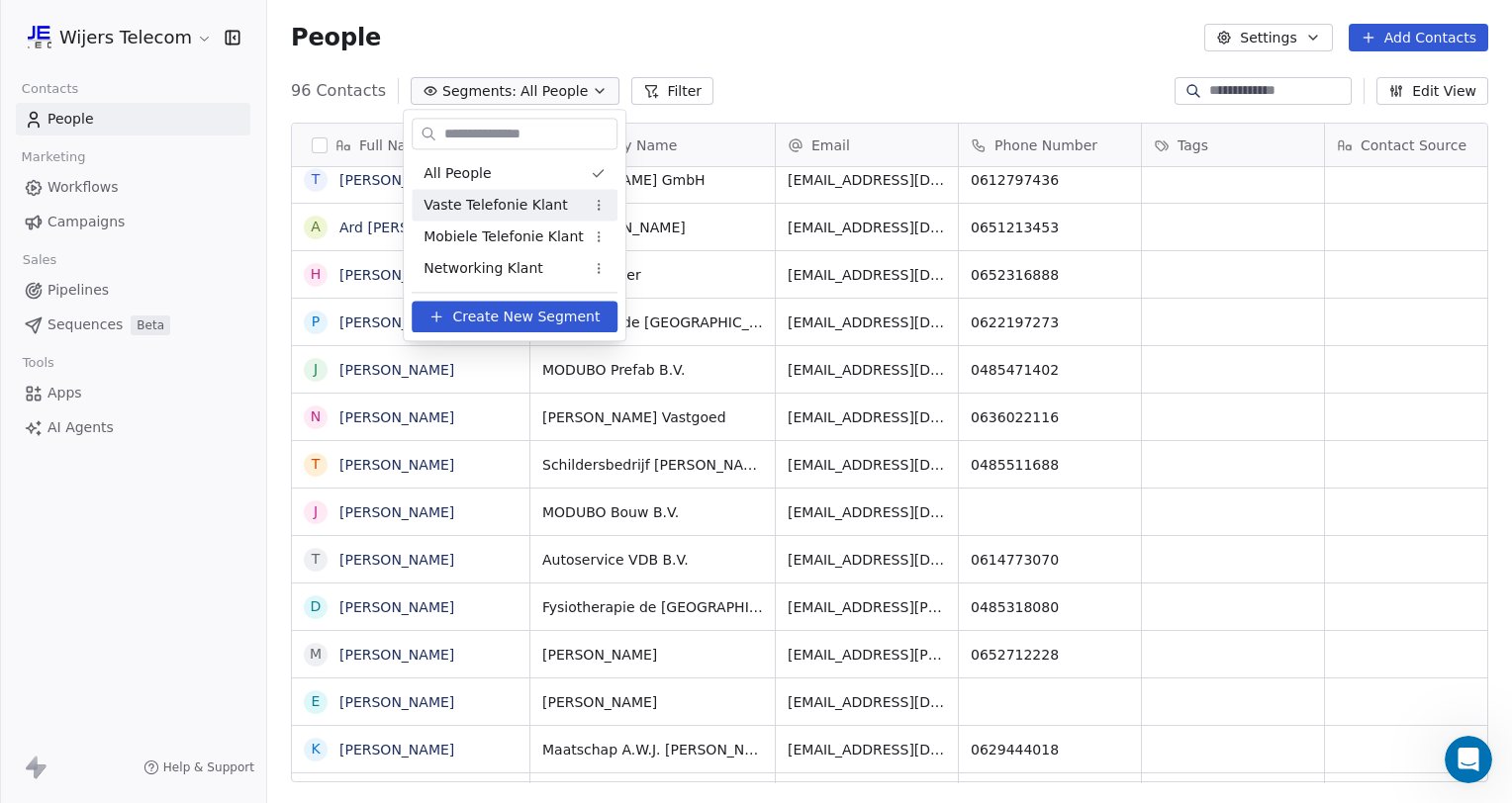
click at [536, 204] on span "Vaste Telefonie Klant" at bounding box center [495, 205] width 145 height 21
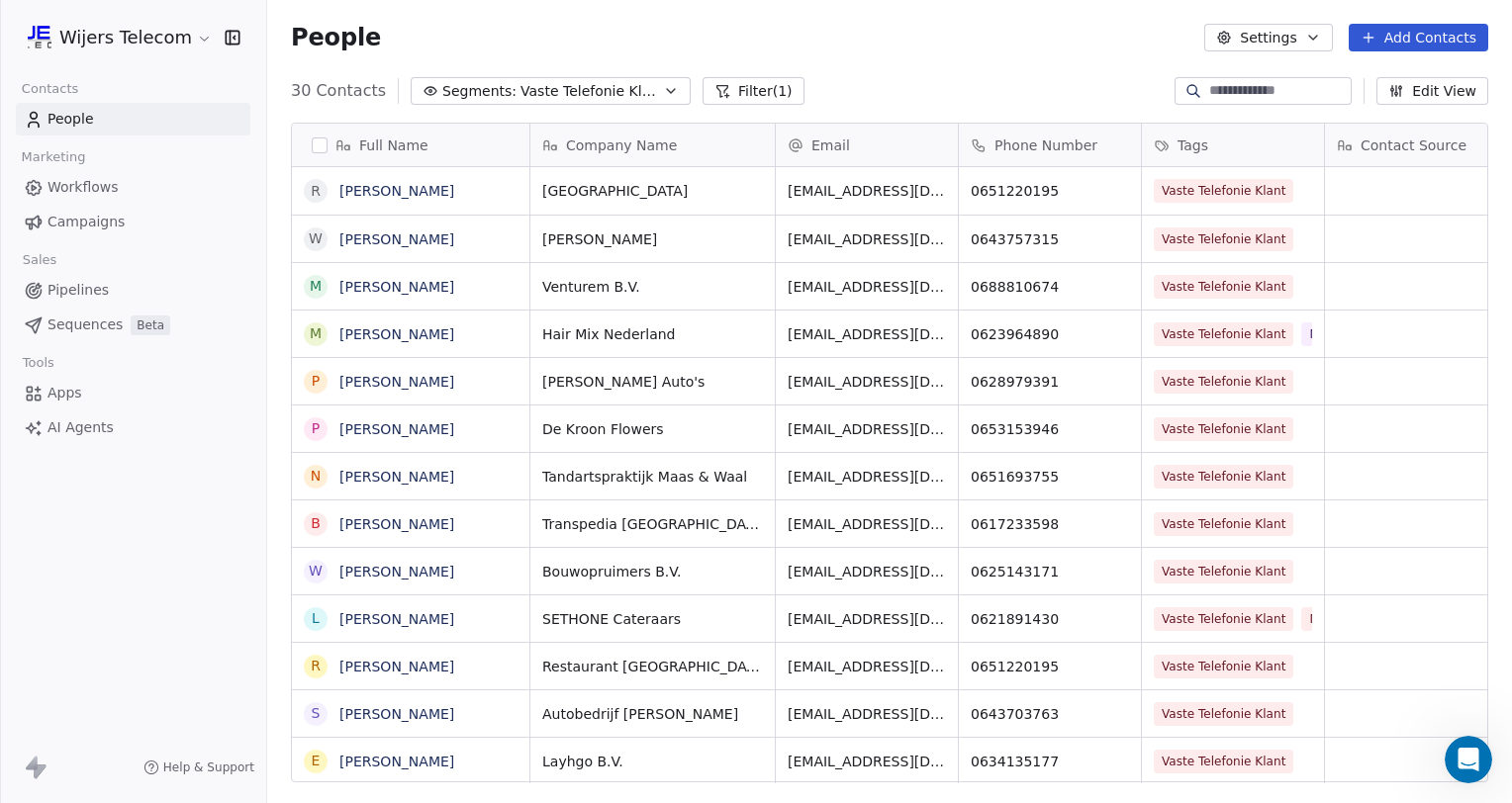
click at [560, 91] on span "Vaste Telefonie Klant" at bounding box center [589, 91] width 139 height 21
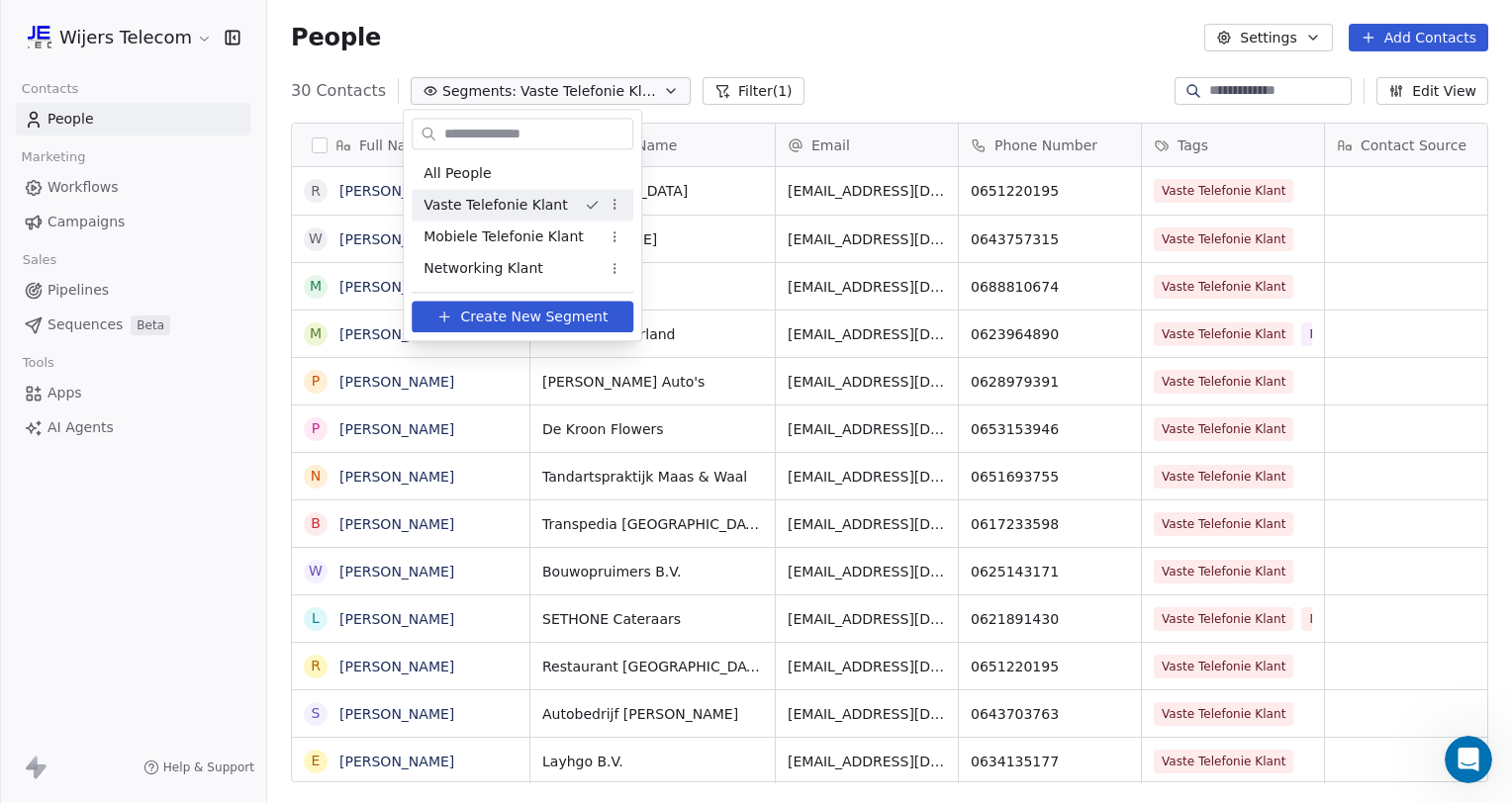
click at [596, 205] on html "Wijers Telecom Contacts People Marketing Workflows Campaigns Sales Pipelines Se…" at bounding box center [756, 402] width 1512 height 803
click at [512, 206] on html "Wijers Telecom Contacts People Marketing Workflows Campaigns Sales Pipelines Se…" at bounding box center [756, 402] width 1512 height 803
click at [507, 240] on span "Mobiele Telefonie Klant" at bounding box center [503, 237] width 160 height 21
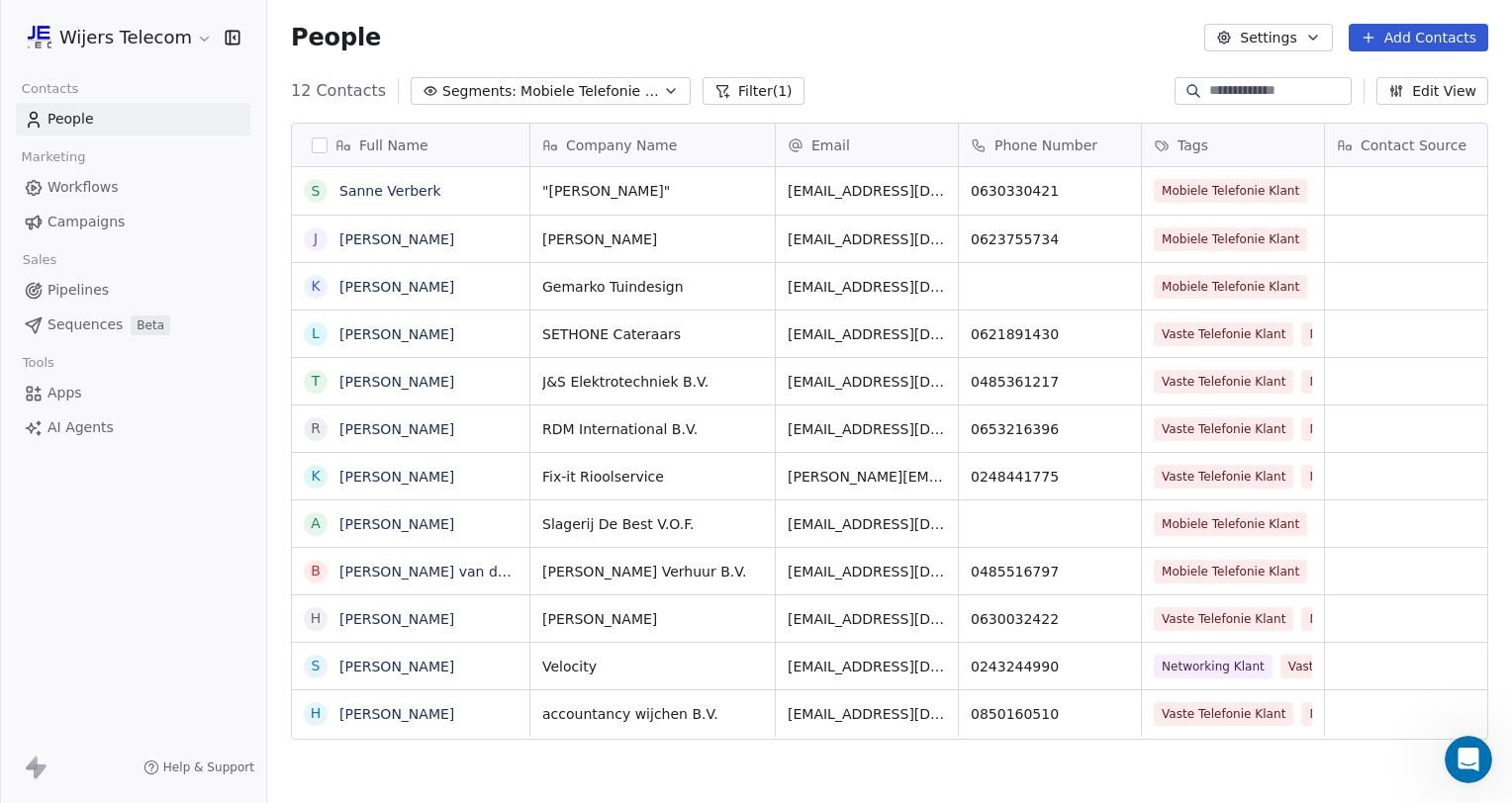
click at [559, 67] on div "People Settings Add Contacts" at bounding box center [889, 37] width 1244 height 75
click at [551, 85] on span "Mobiele Telefonie Klant" at bounding box center [589, 91] width 139 height 21
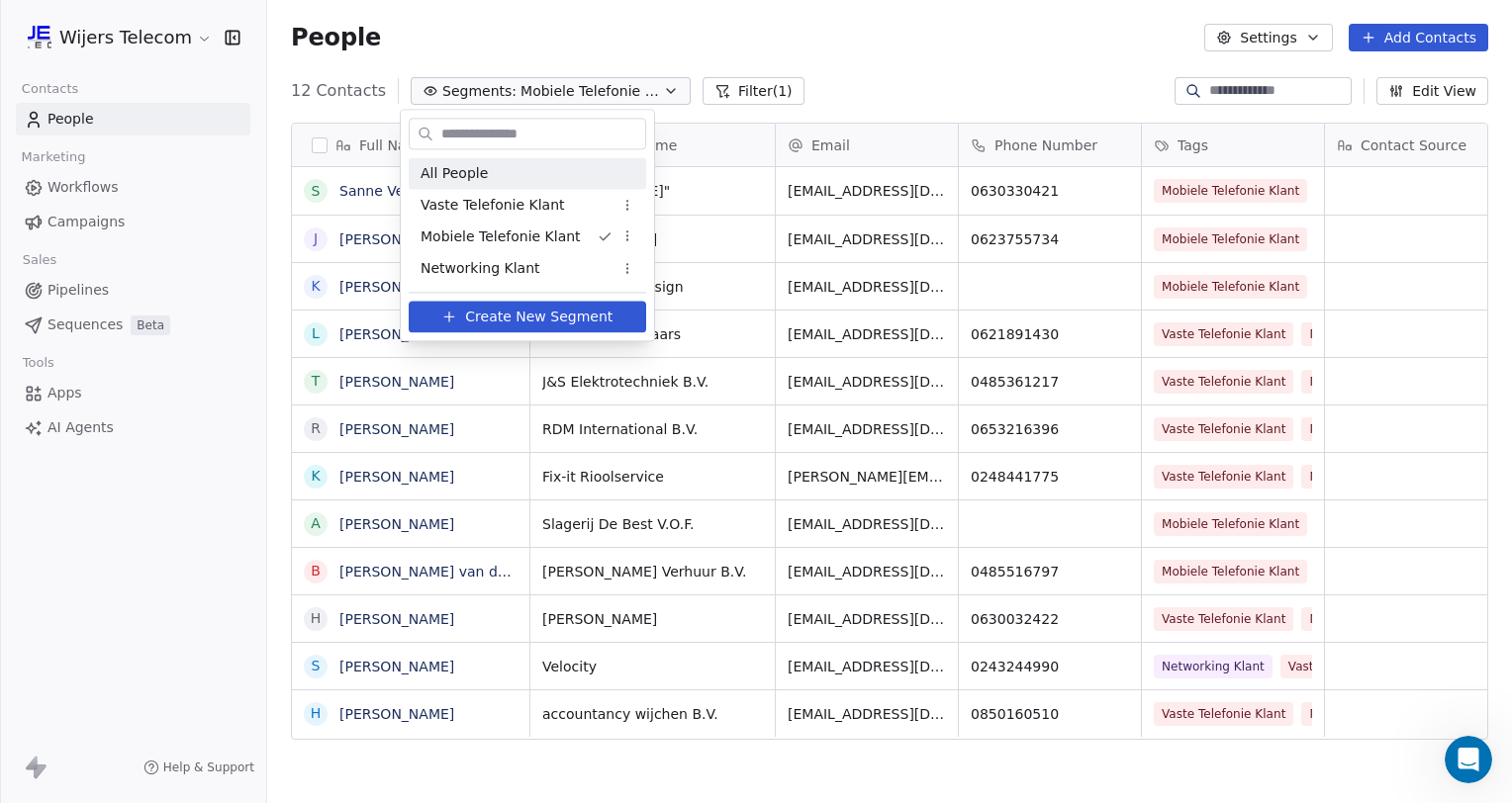
click at [498, 185] on div "All People" at bounding box center [527, 174] width 238 height 32
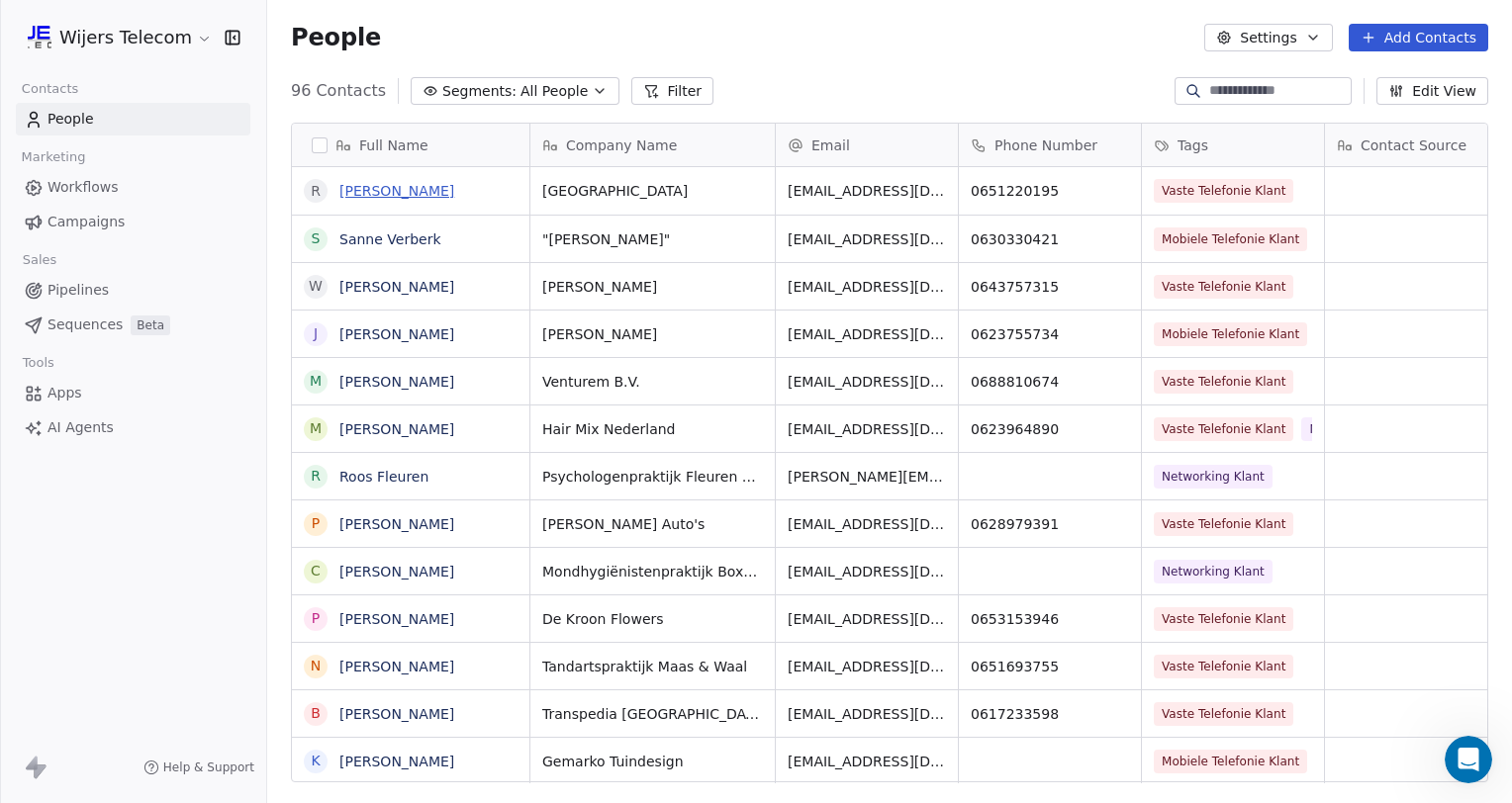
click at [385, 191] on link "[PERSON_NAME]" at bounding box center [396, 191] width 115 height 16
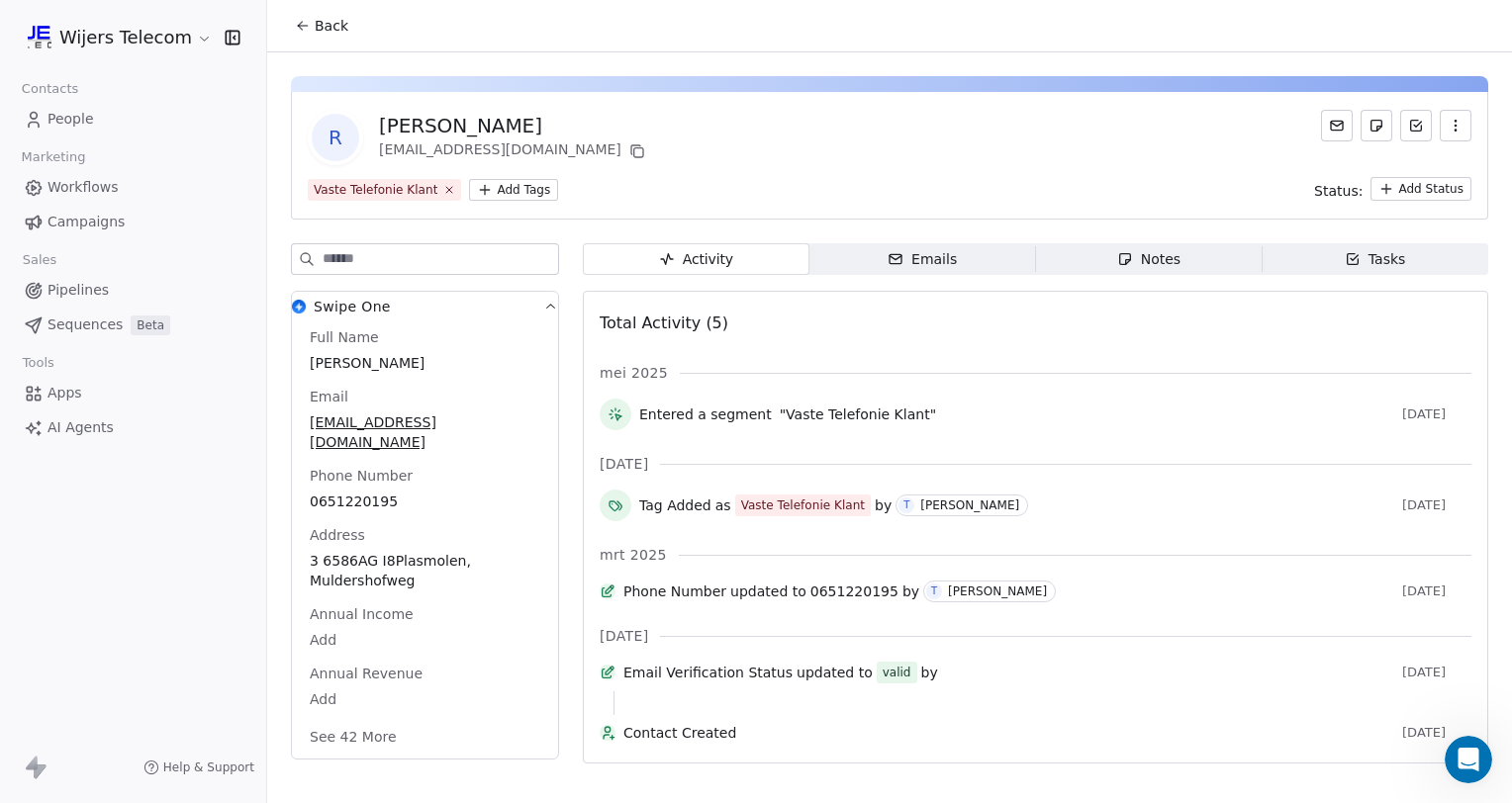
scroll to position [2, 0]
click at [1447, 128] on icon "button" at bounding box center [1455, 126] width 16 height 16
click at [1205, 145] on div "R René Fitters factuur@grandcafedemallejan.nl" at bounding box center [889, 137] width 1163 height 55
click at [79, 286] on span "Pipelines" at bounding box center [78, 290] width 61 height 21
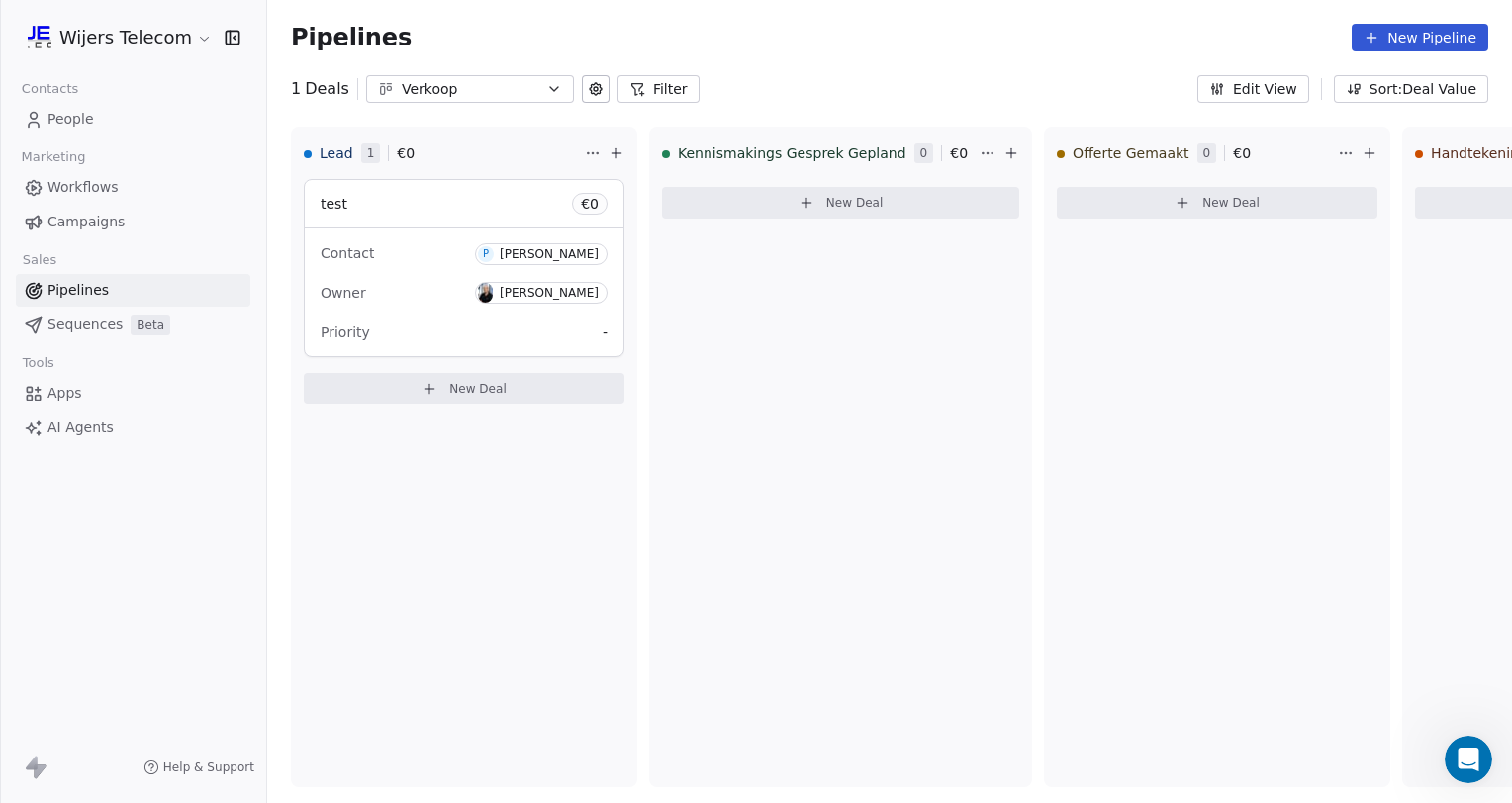
click at [509, 85] on div "Verkoop" at bounding box center [469, 89] width 137 height 21
click at [509, 85] on html "Wijers Telecom Contacts People Marketing Workflows Campaigns Sales Pipelines Se…" at bounding box center [756, 402] width 1512 height 803
click at [589, 91] on icon at bounding box center [595, 89] width 12 height 12
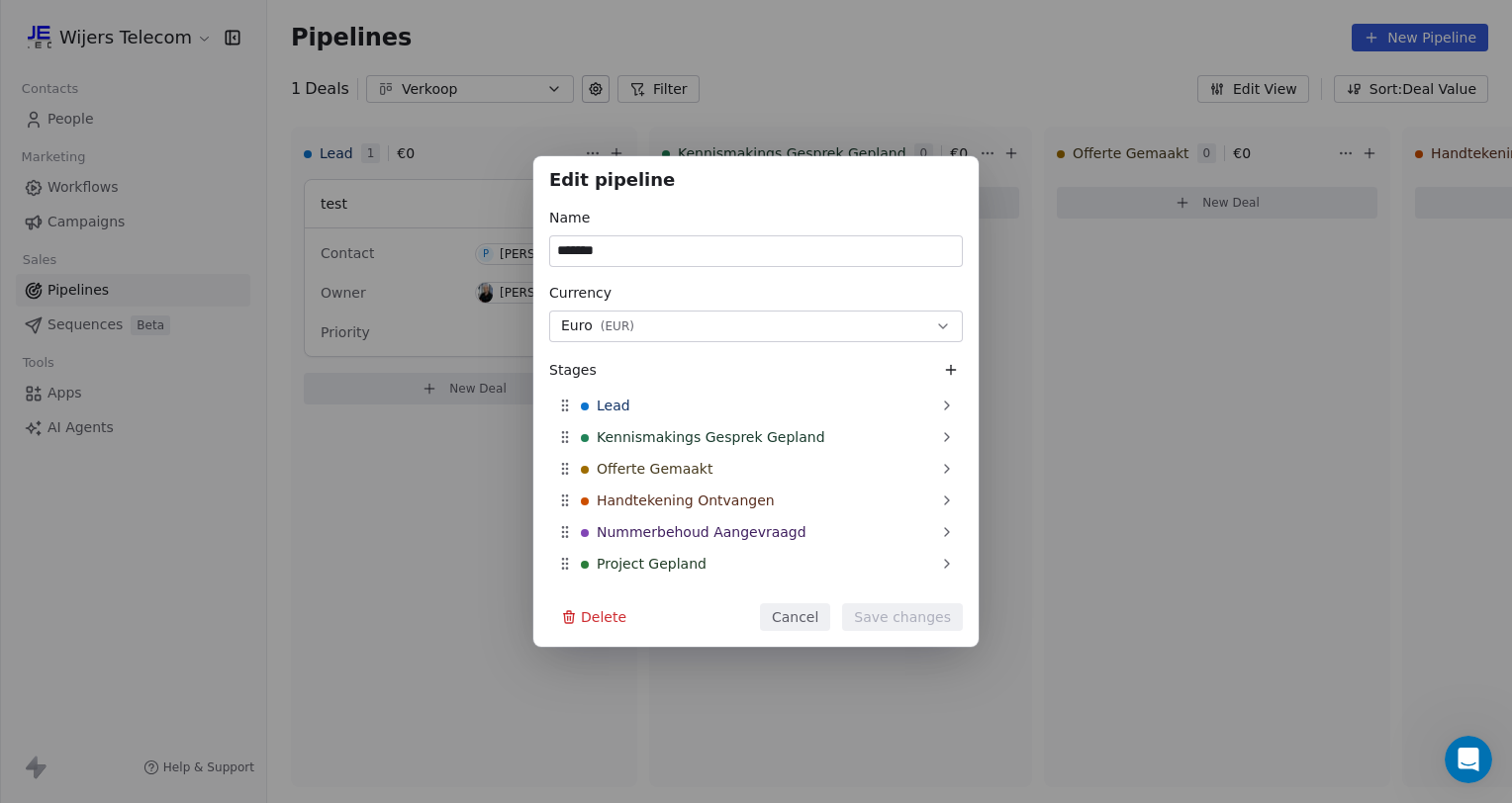
click at [950, 363] on icon at bounding box center [951, 371] width 16 height 16
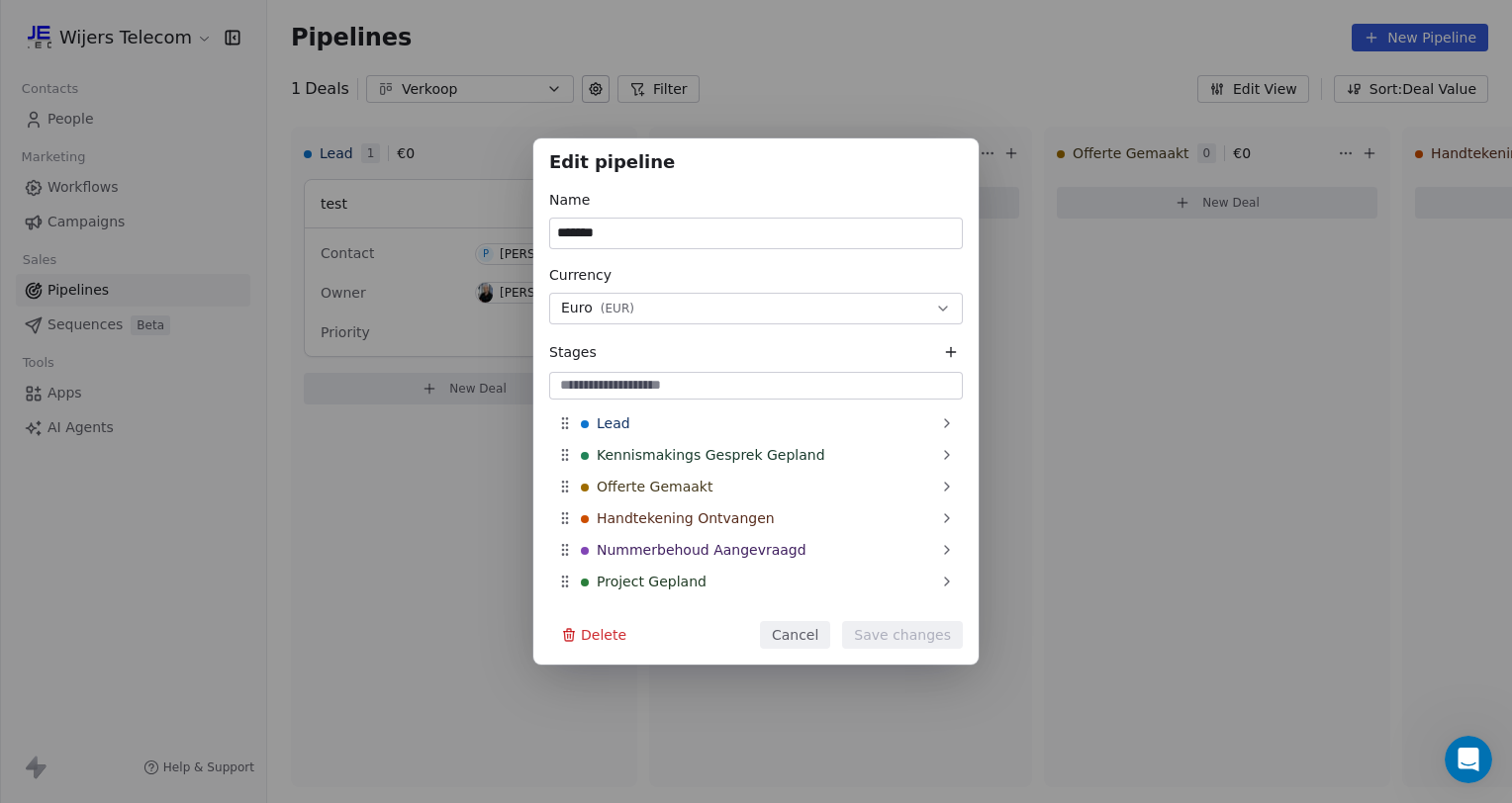
click at [813, 633] on button "Cancel" at bounding box center [795, 635] width 70 height 28
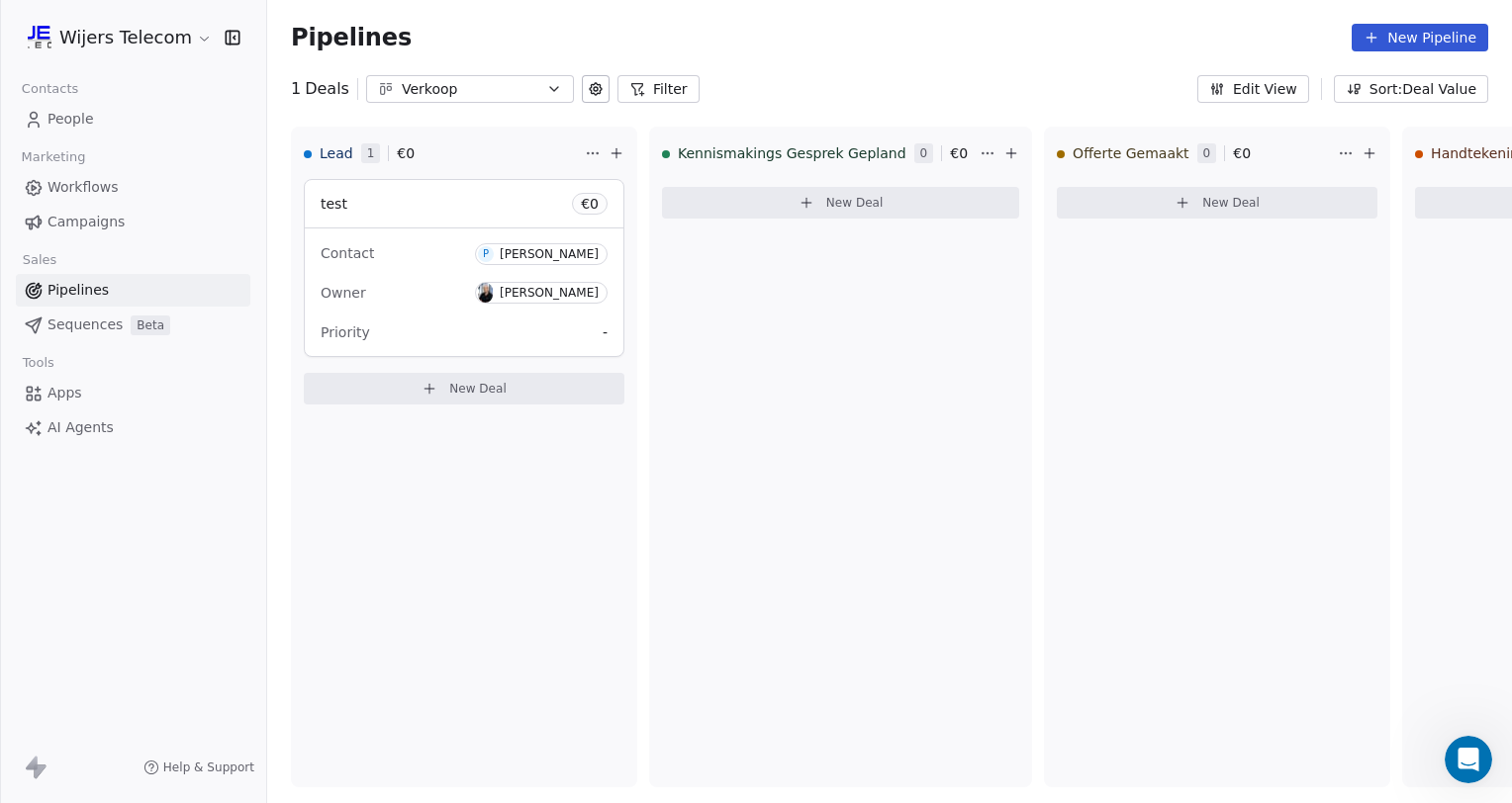
click at [64, 115] on span "People" at bounding box center [71, 119] width 47 height 21
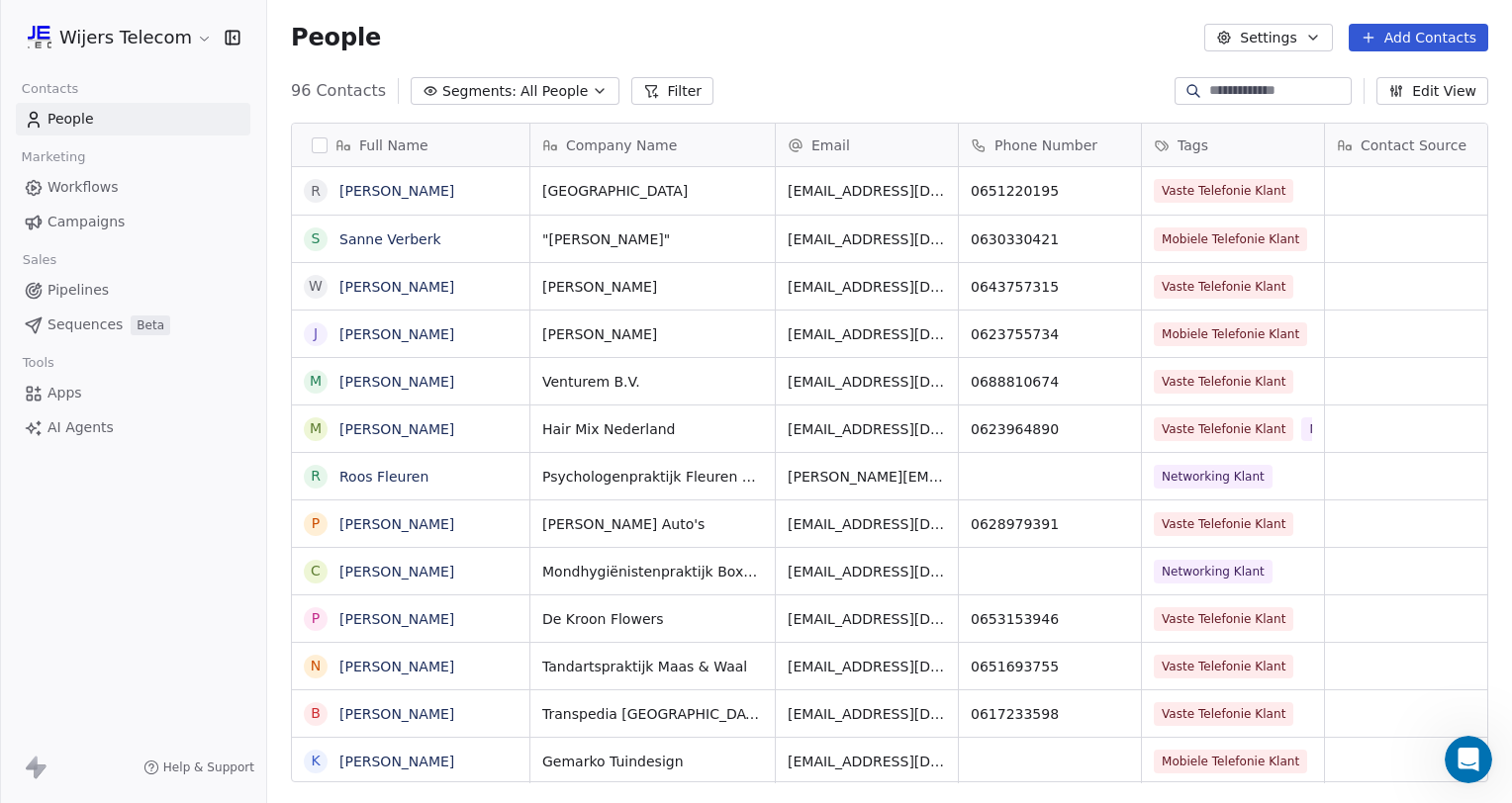
scroll to position [691, 1228]
